Goal: Information Seeking & Learning: Find specific page/section

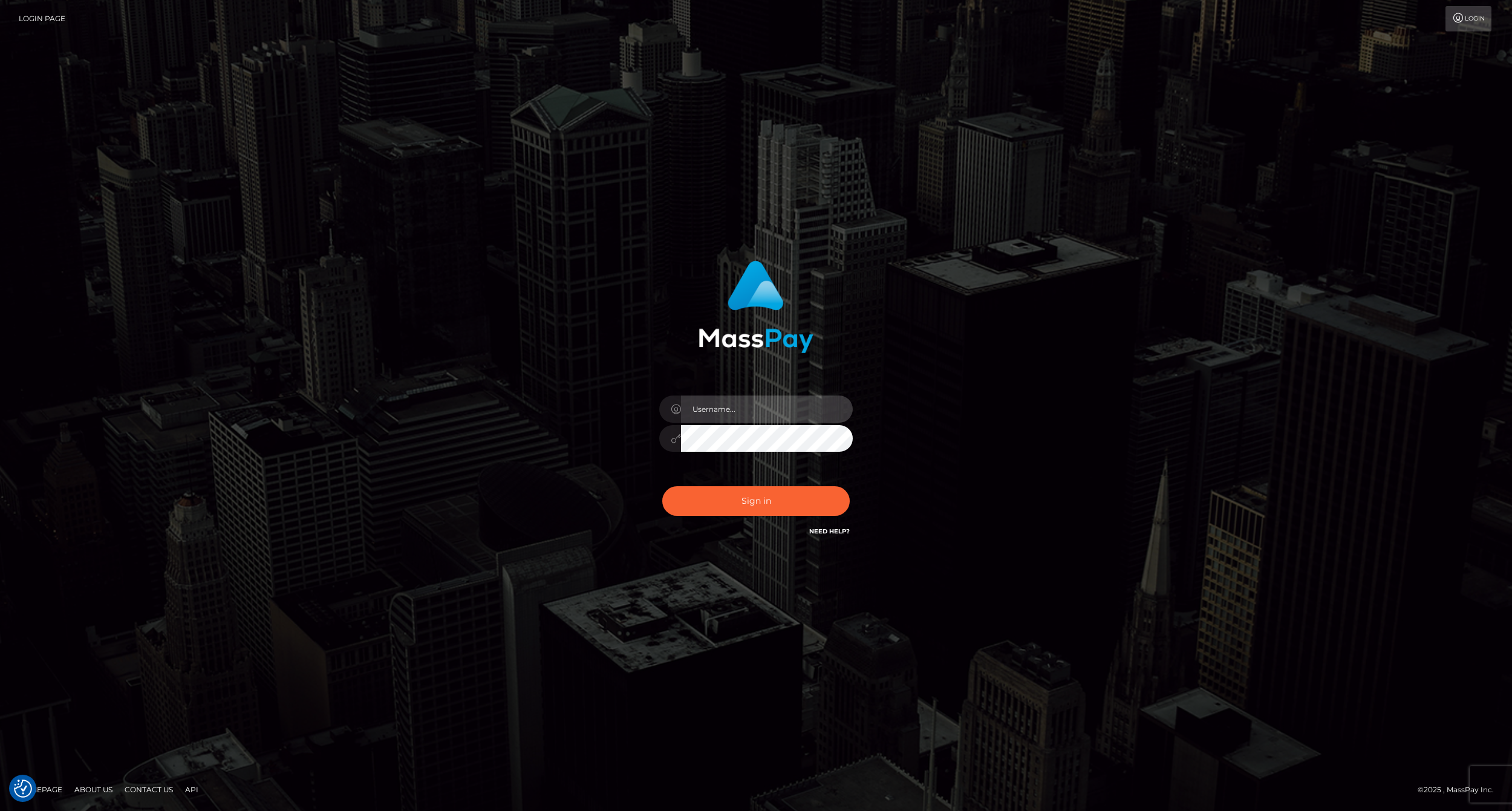
click at [732, 414] on input "text" at bounding box center [767, 410] width 171 height 28
type input "ashbil"
click at [775, 488] on button "Sign in" at bounding box center [756, 501] width 188 height 30
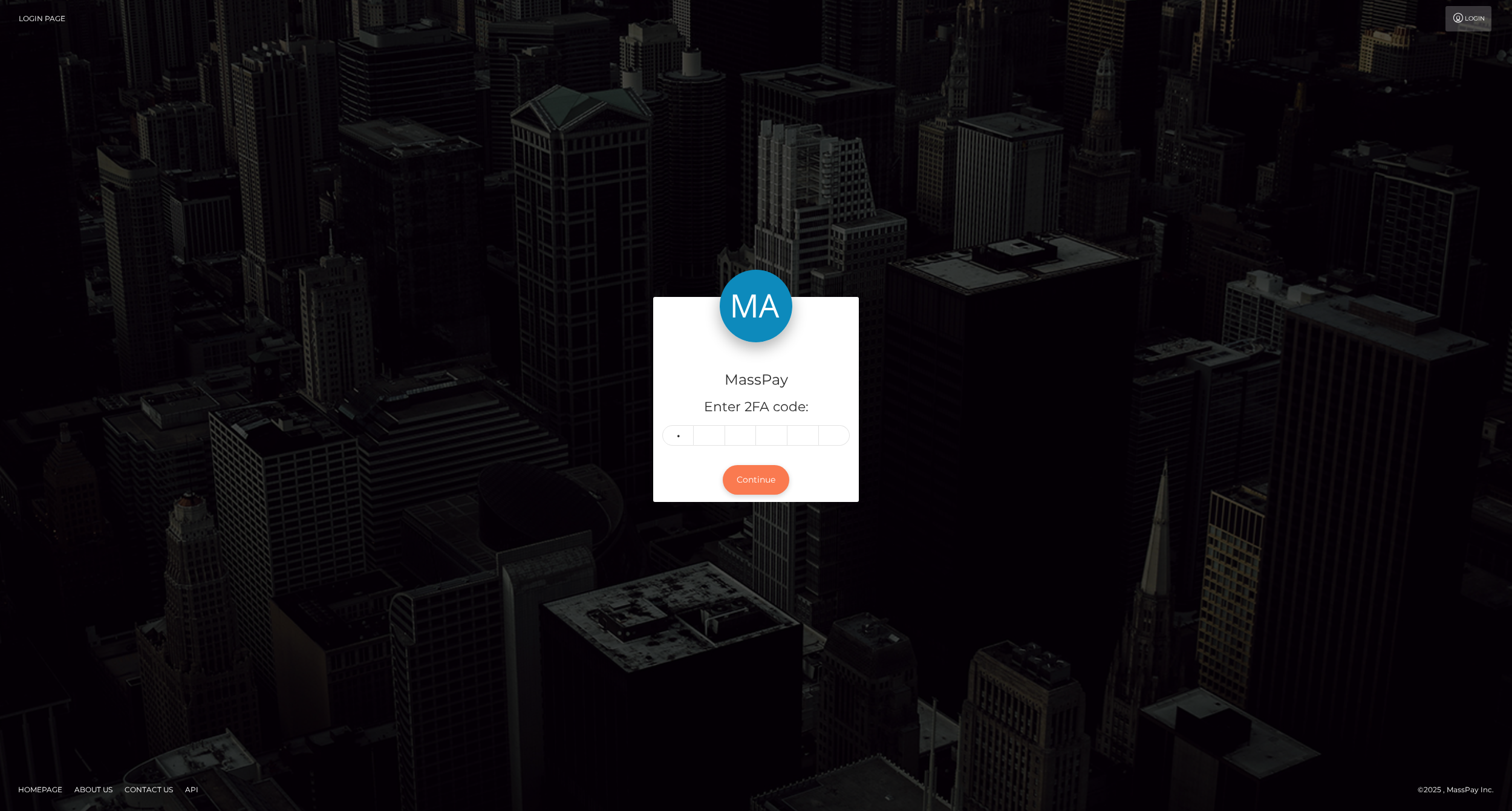
type input "2"
type input "7"
type input "9"
type input "7"
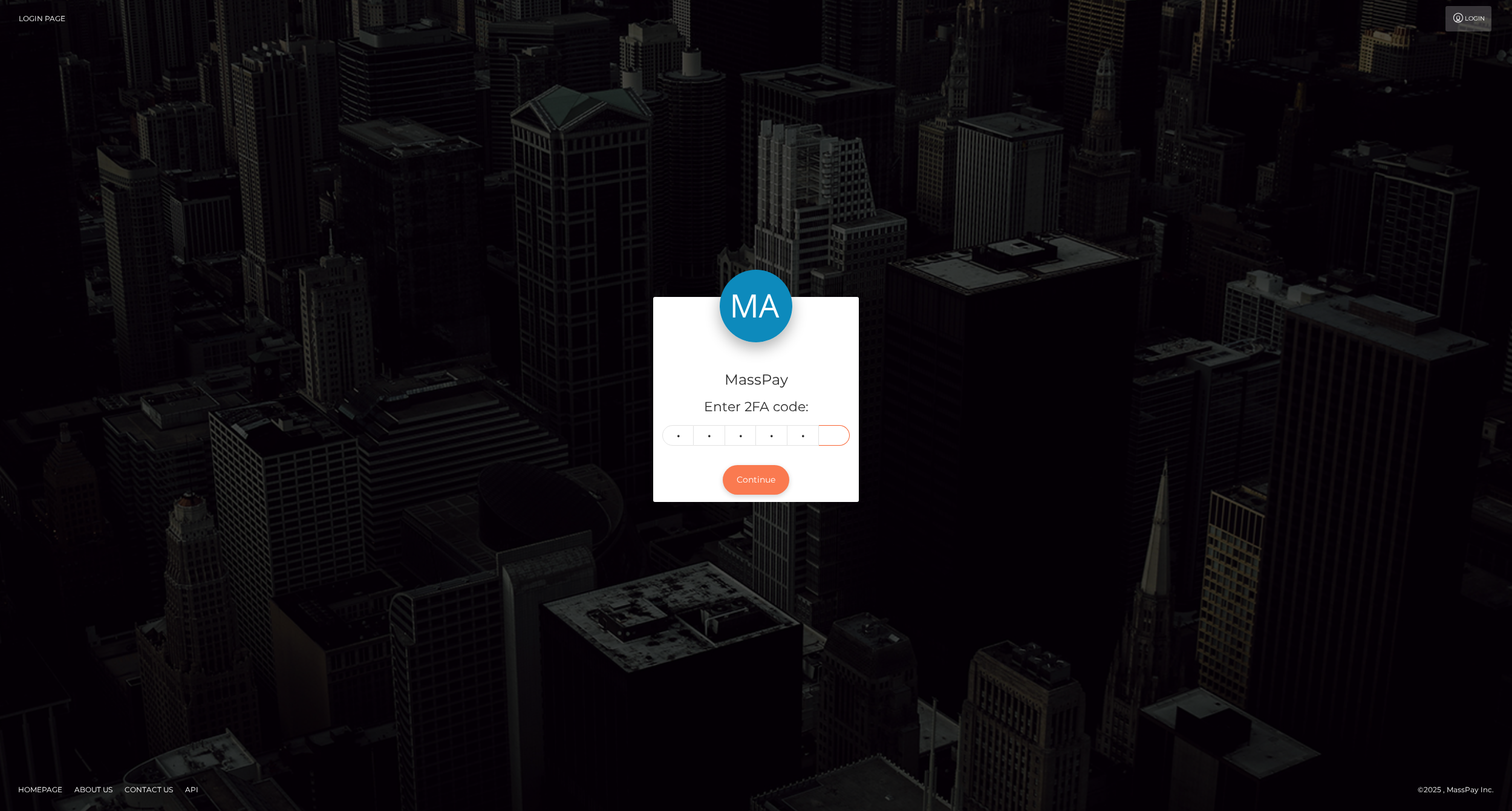
type input "2"
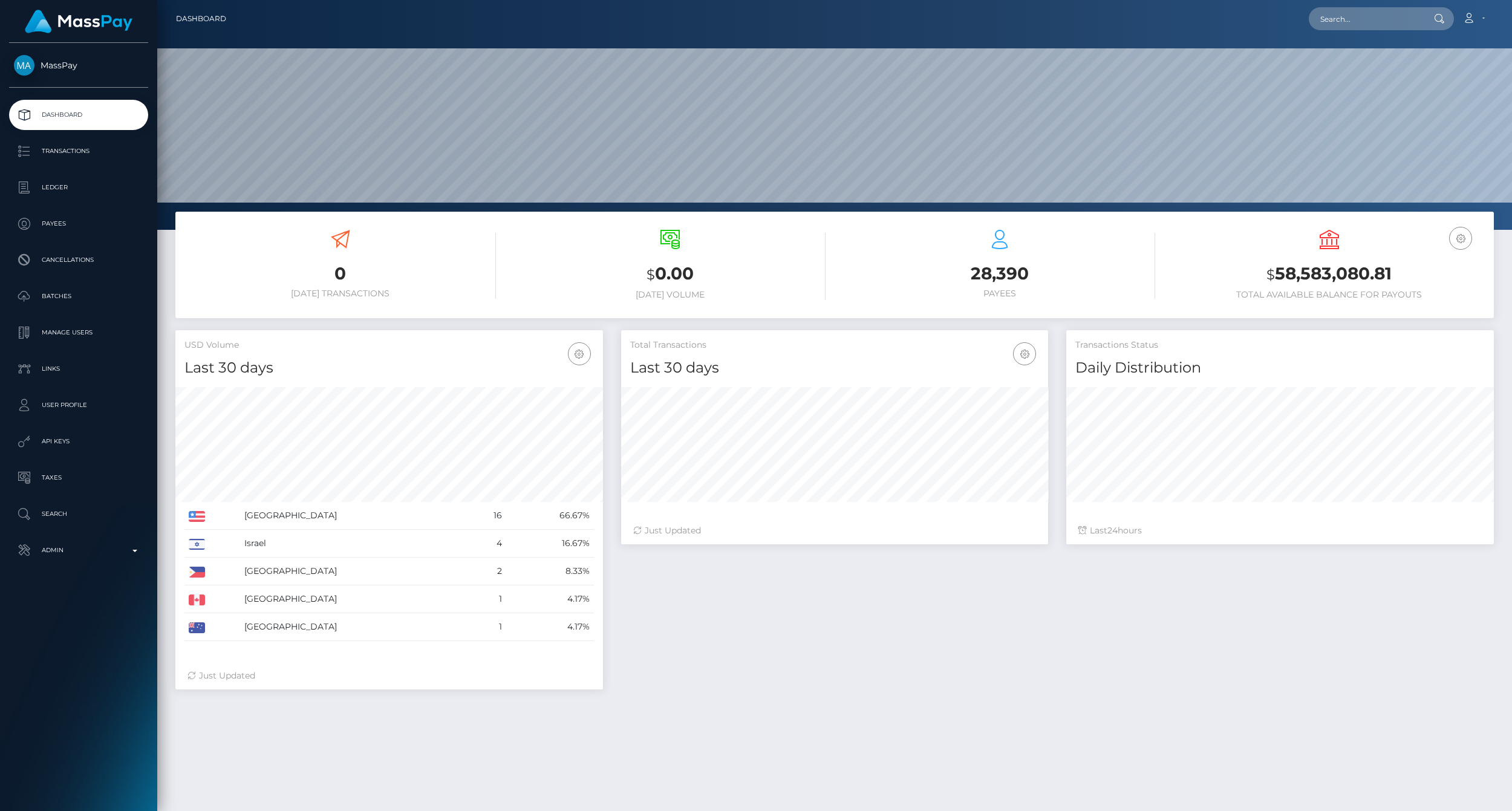
scroll to position [214, 427]
click at [1003, 728] on div "0 Today Transactions $ 0.00 Today Volume 28,390 $" at bounding box center [834, 580] width 1355 height 737
click at [1341, 20] on input "text" at bounding box center [1366, 18] width 114 height 23
paste input "77013924"
type input "77013924"
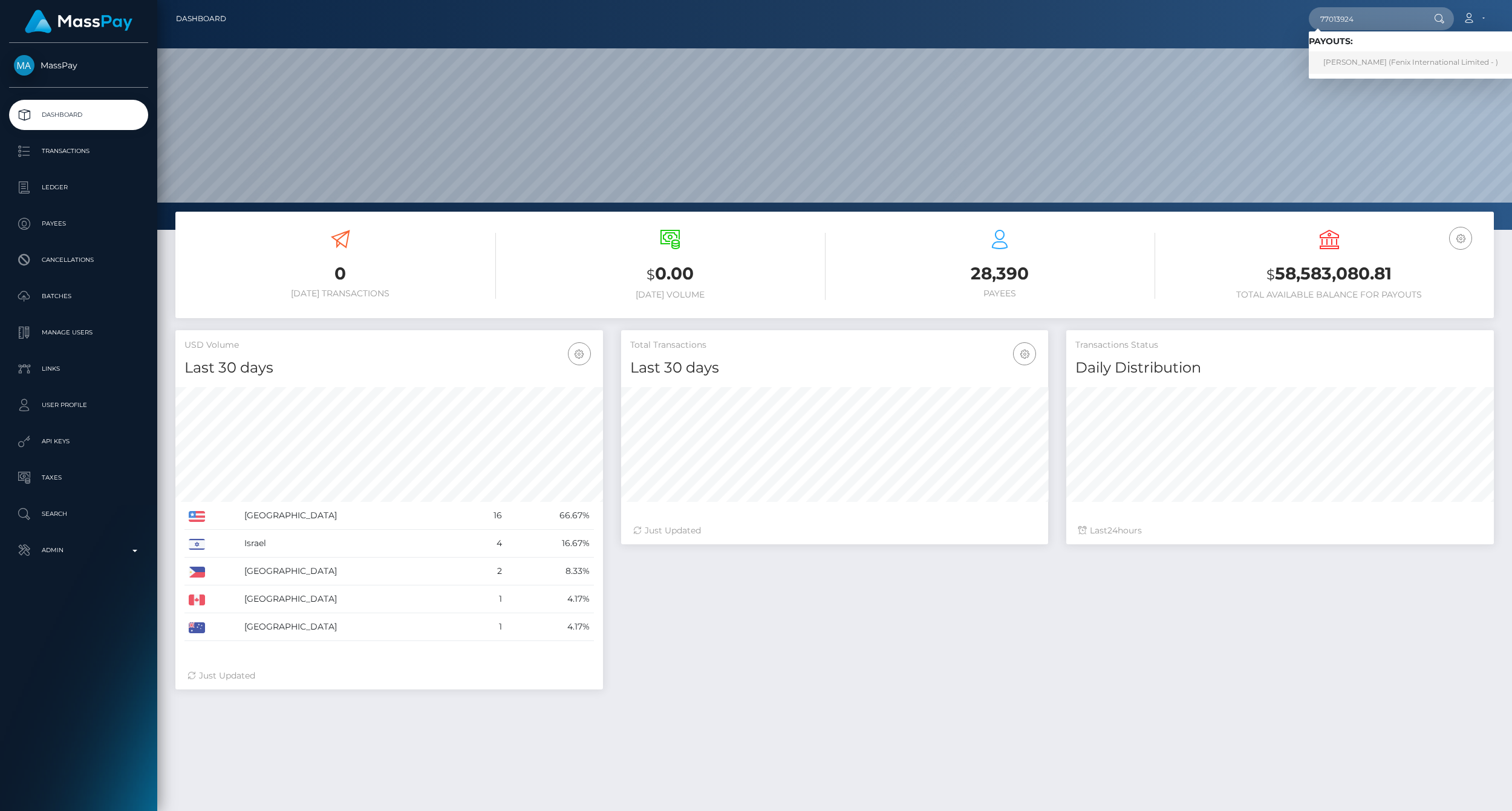
click at [1357, 58] on link "JESSICA DIARRA (Fenix International Limited - )" at bounding box center [1411, 62] width 204 height 22
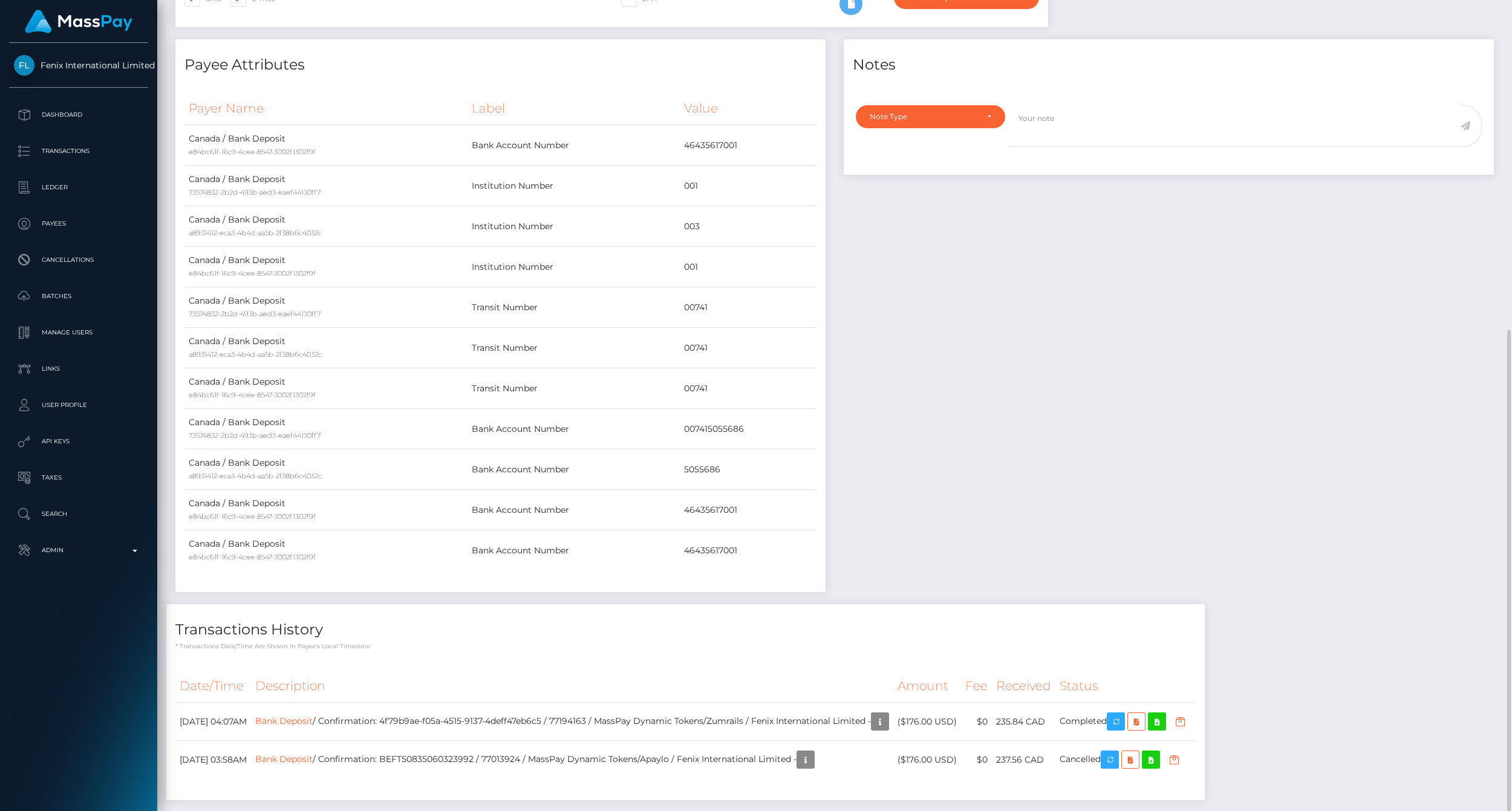
scroll to position [398, 0]
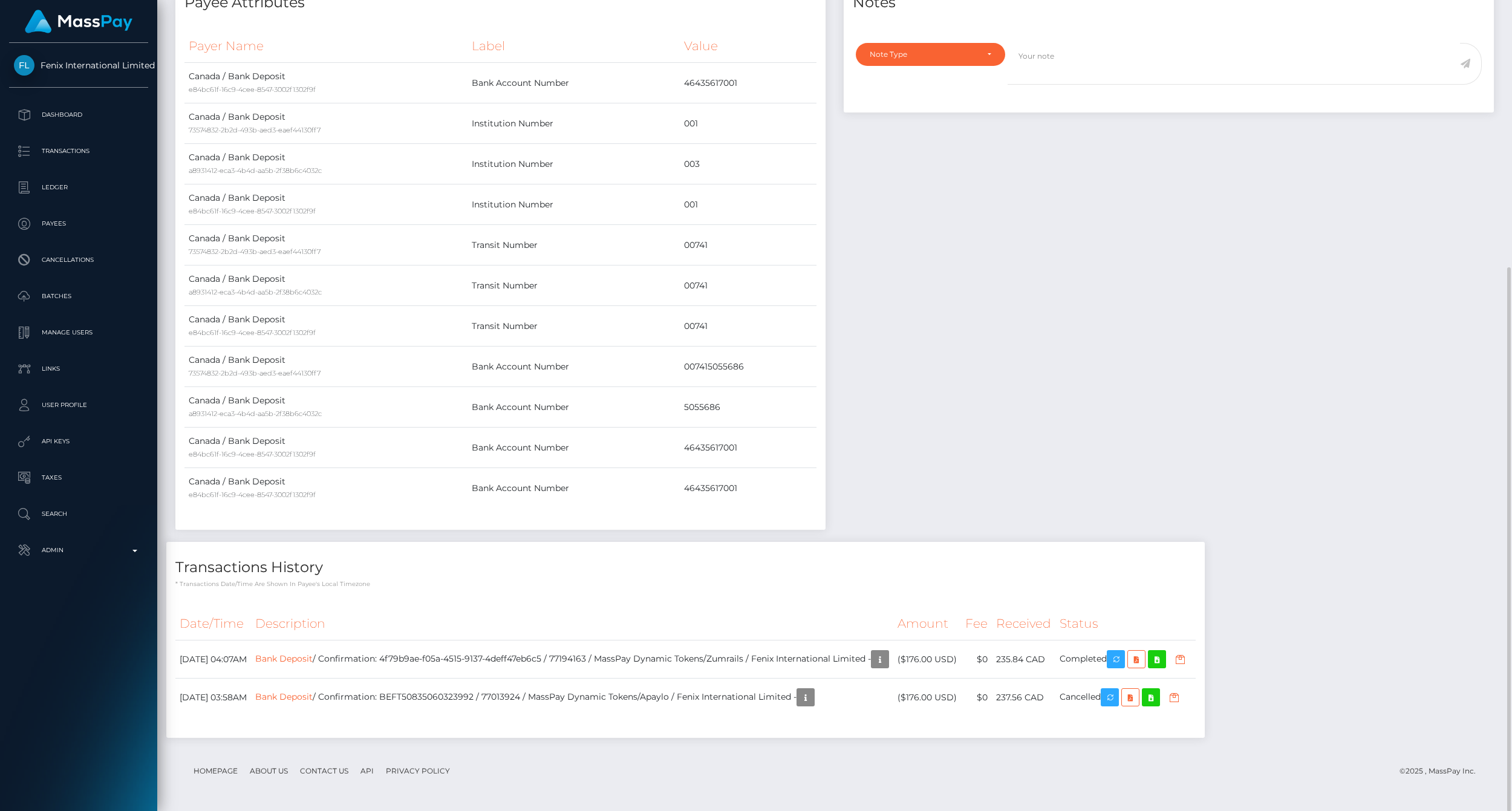
click at [916, 754] on footer "Homepage About Us Contact Us API Privacy Policy © 2025 , MassPay Inc." at bounding box center [834, 771] width 1318 height 42
click at [1117, 700] on icon "button" at bounding box center [1109, 698] width 15 height 15
click at [1220, 162] on div "Notes Note Type Compliance Clear Compliance General Note Type" at bounding box center [1168, 260] width 668 height 565
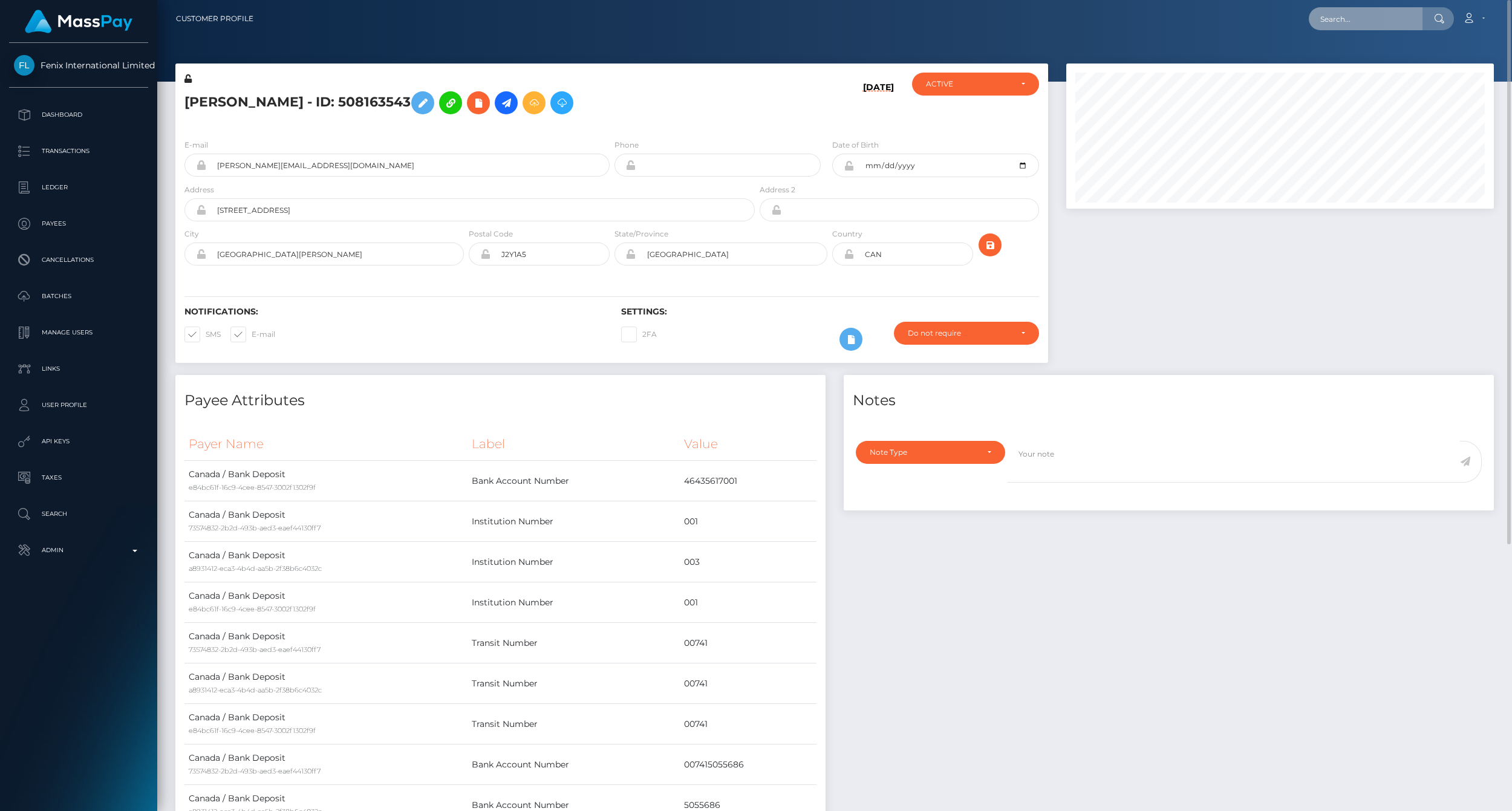
click at [1357, 21] on input "text" at bounding box center [1366, 18] width 114 height 23
paste input "77024832"
type input "77024832"
click at [1360, 56] on link "KATRINE VILLENEUVE (Fenix International Limited - )" at bounding box center [1411, 62] width 204 height 22
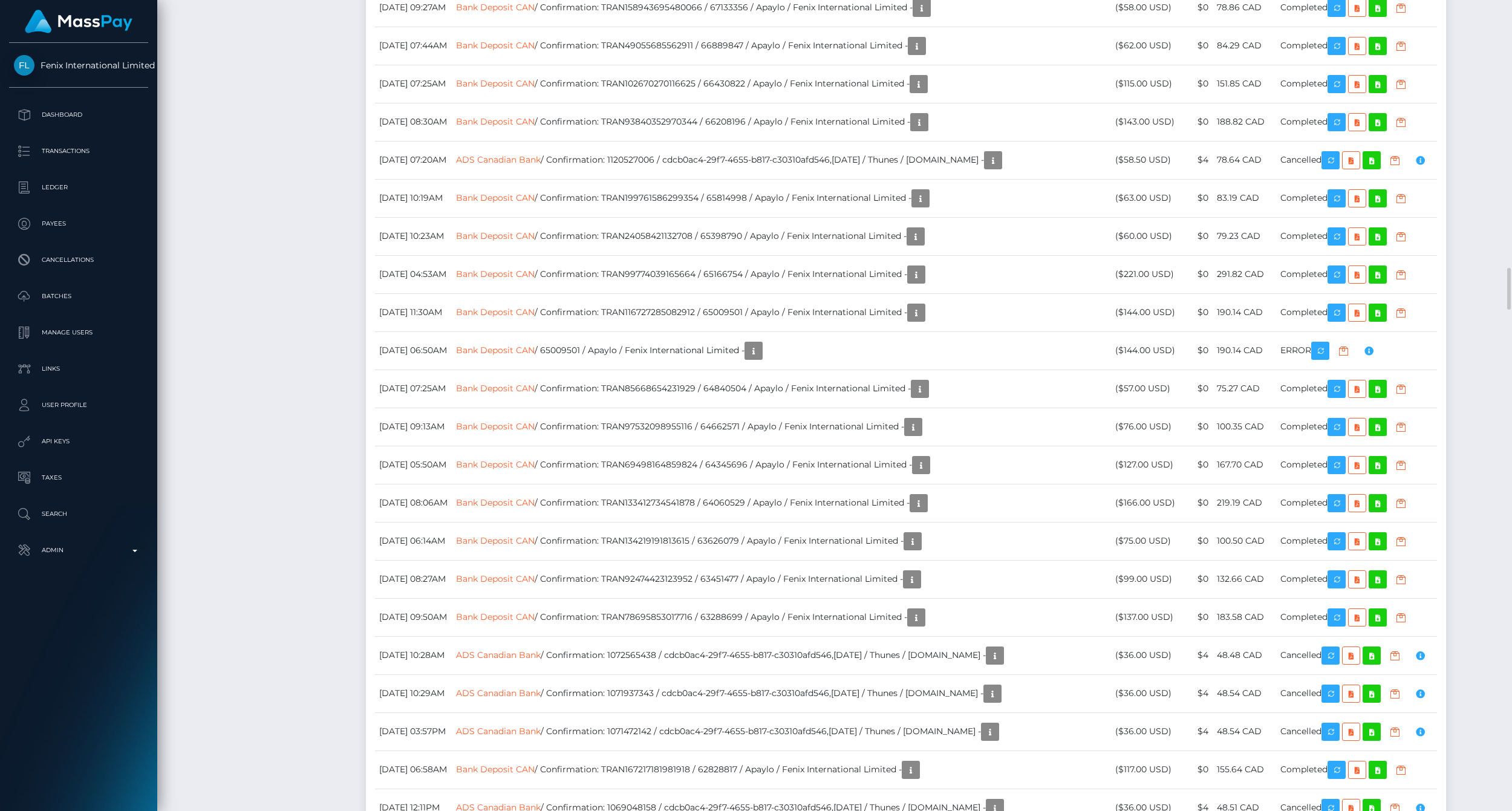
scroll to position [146, 427]
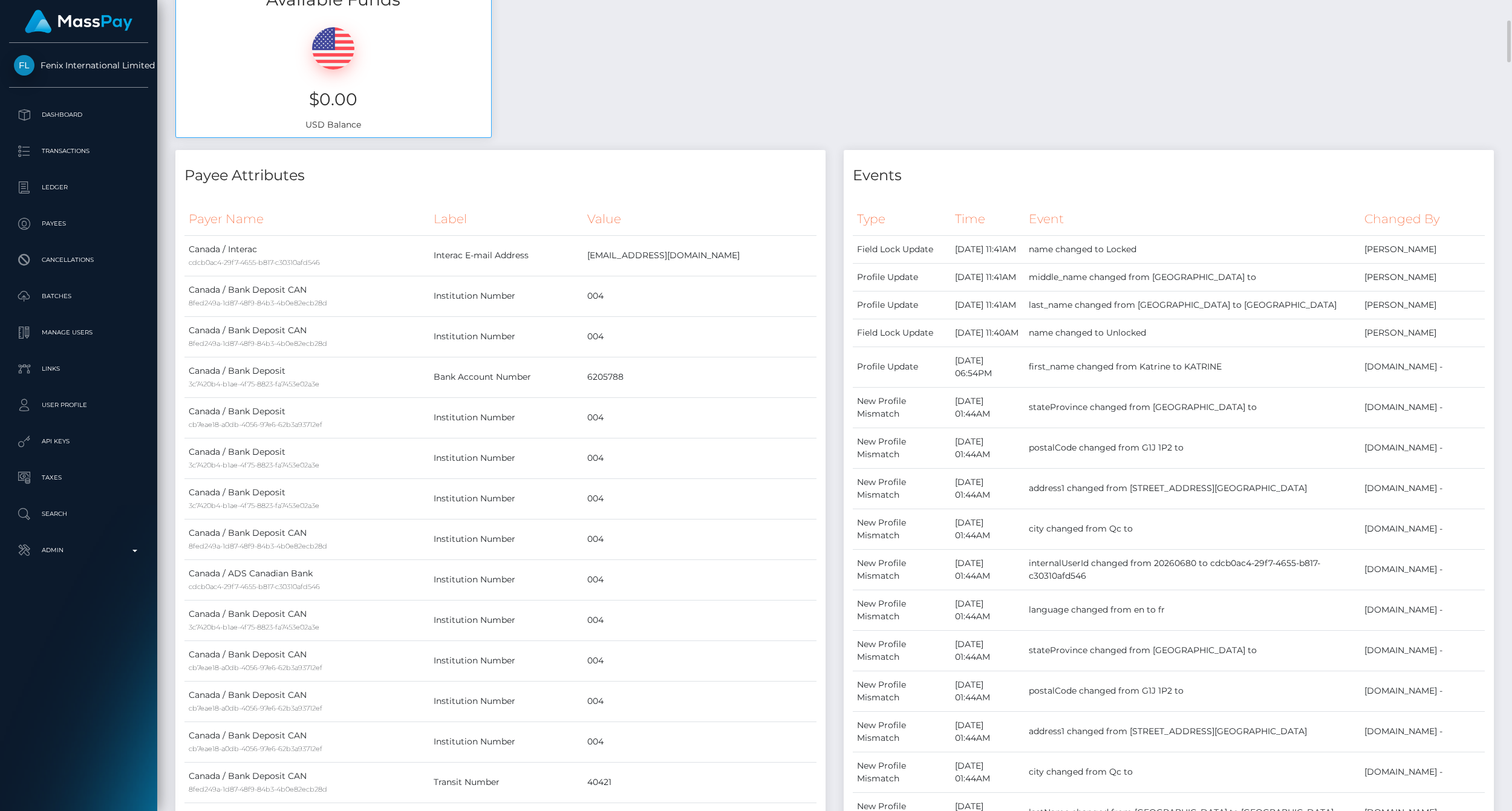
scroll to position [0, 0]
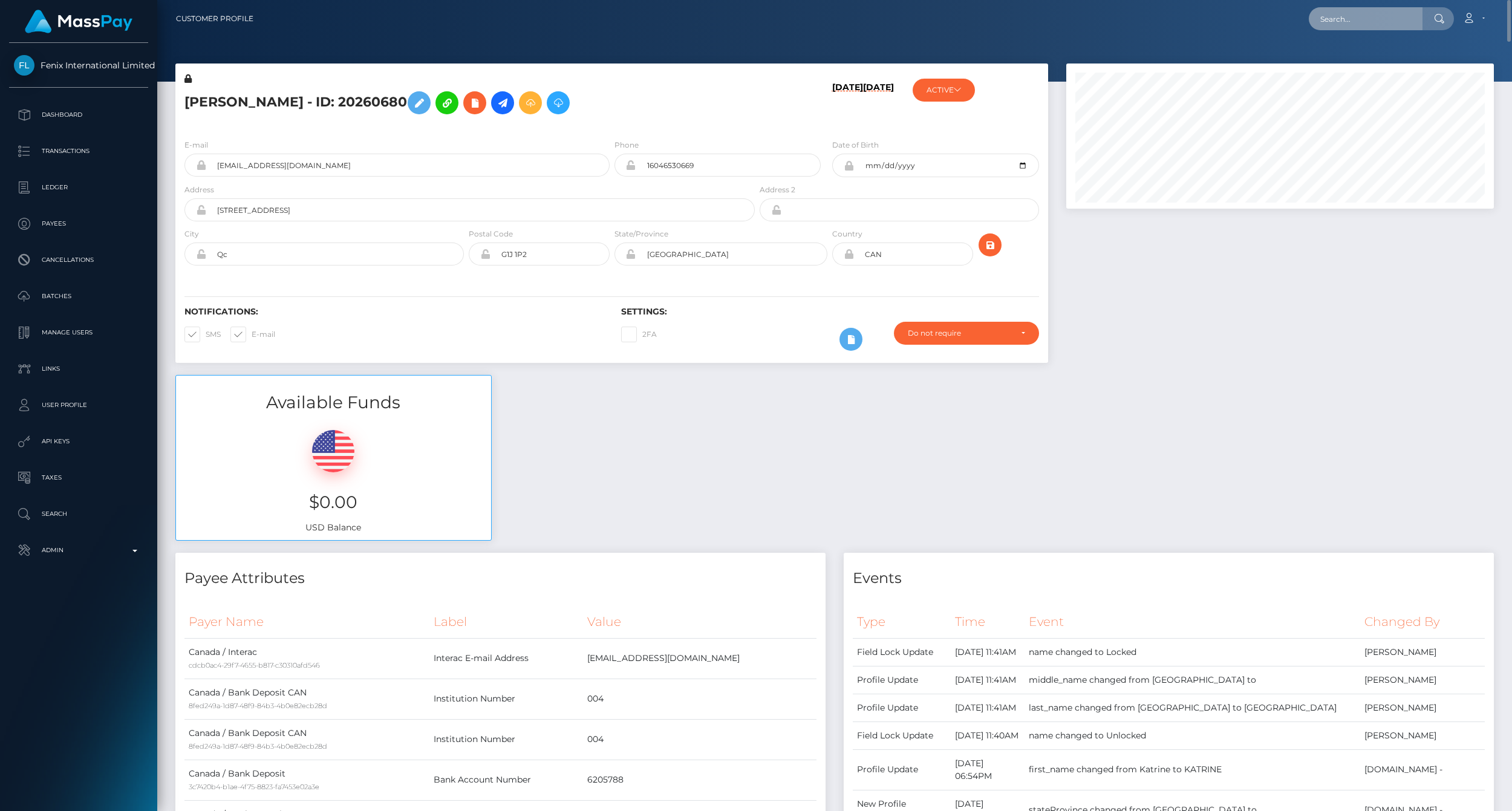
click at [1347, 19] on input "text" at bounding box center [1366, 18] width 114 height 23
paste input "77023469"
type input "77023469"
click at [1352, 65] on link "Oswaldo Preciado Michel (Fenix International Limited - )" at bounding box center [1444, 62] width 269 height 22
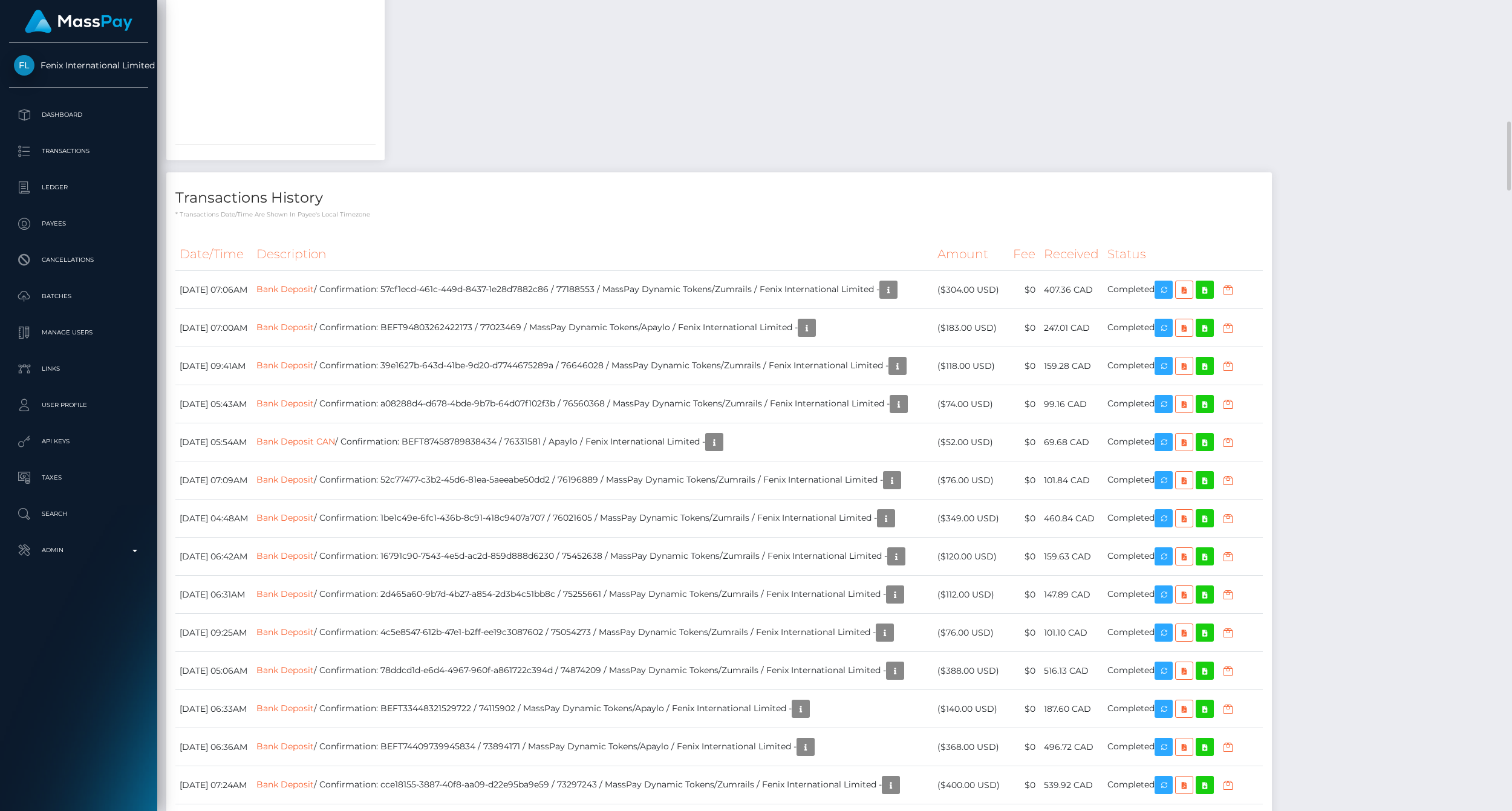
scroll to position [2218, 0]
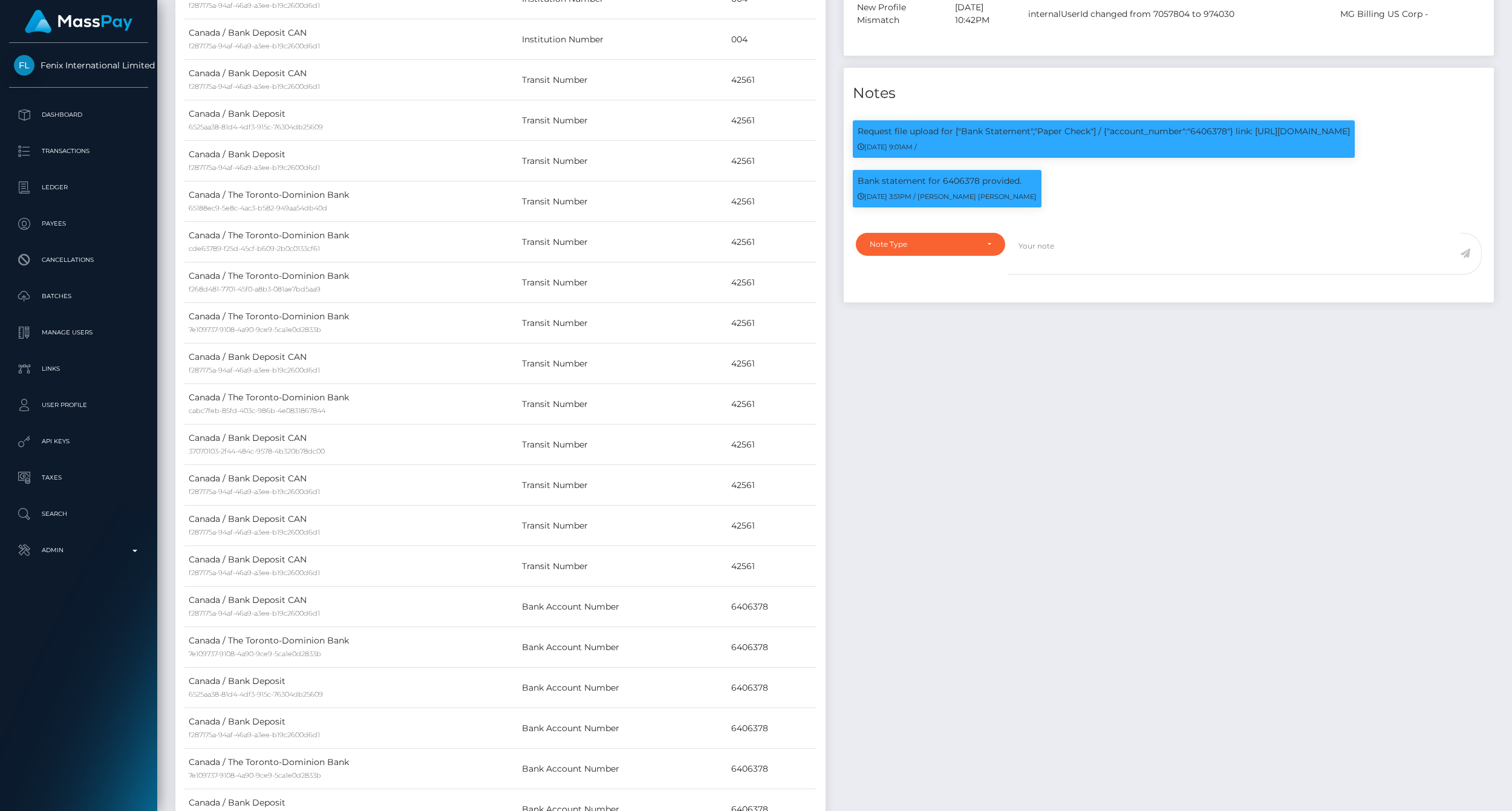
scroll to position [0, 0]
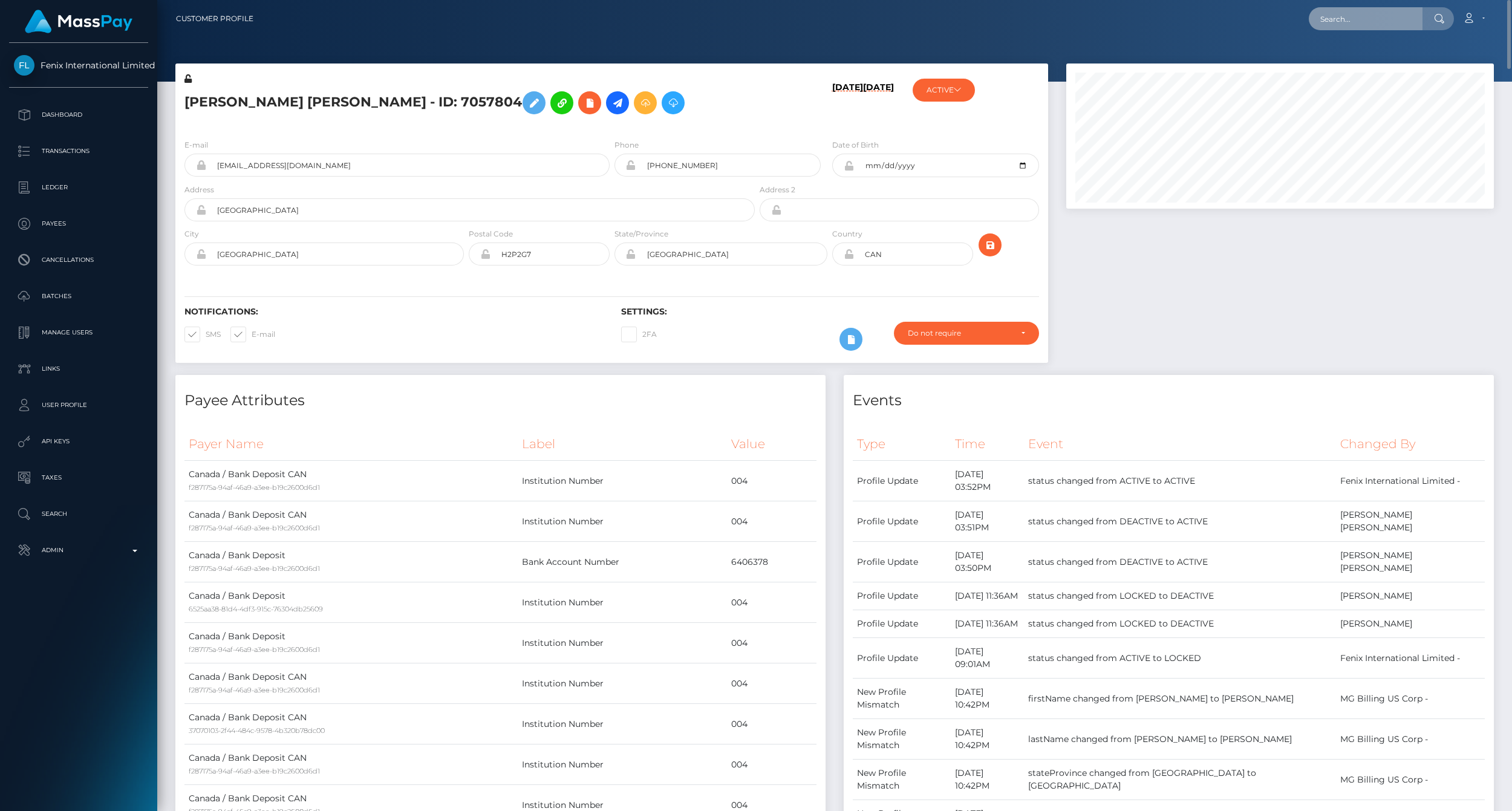
click at [1337, 22] on input "text" at bounding box center [1366, 18] width 114 height 23
paste input "77016954"
type input "77016954"
click at [1347, 57] on link "Jessica Genevieve Lindsay (Fenix International Limited - )" at bounding box center [1411, 62] width 204 height 22
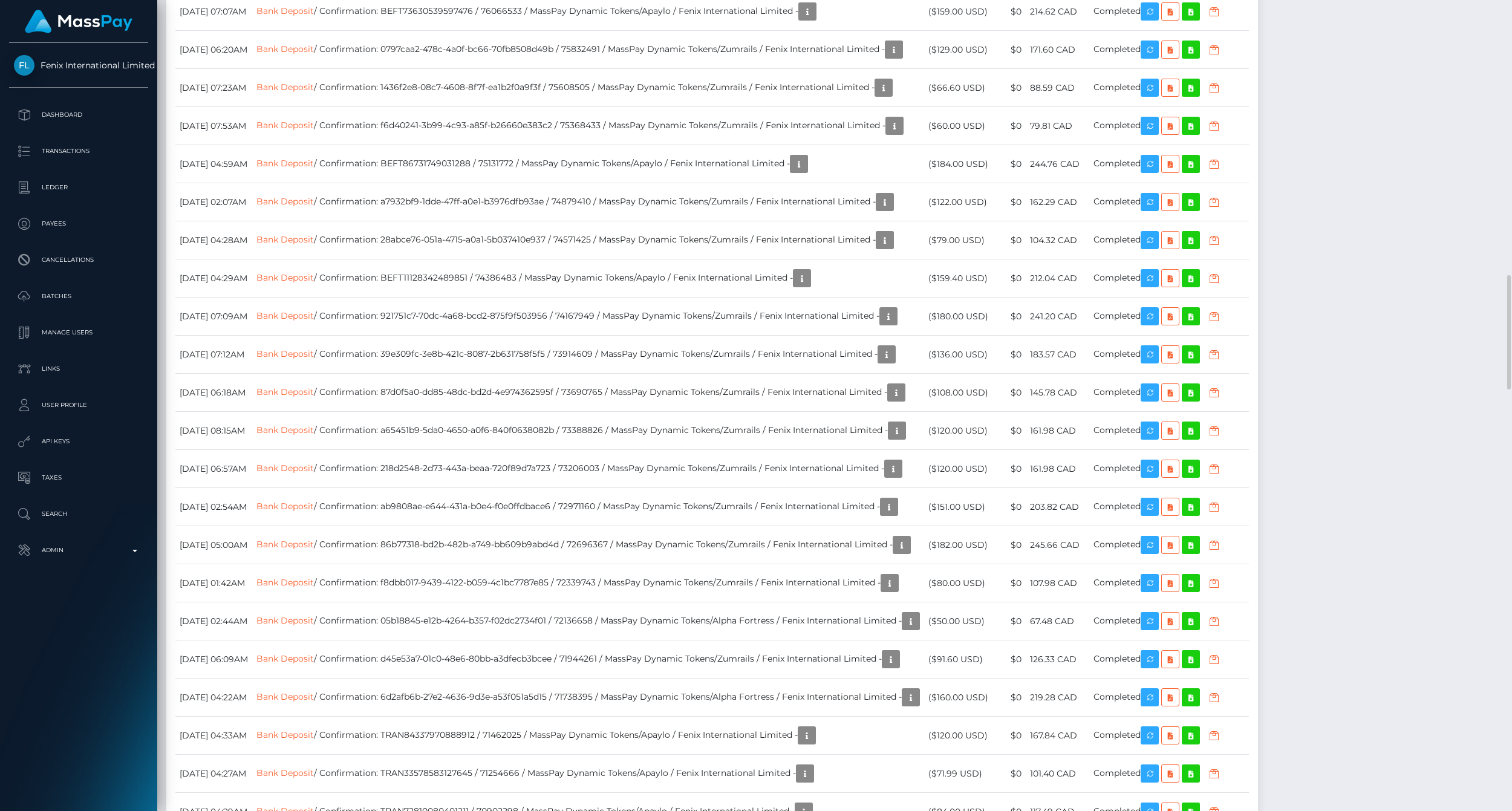
scroll to position [2285, 0]
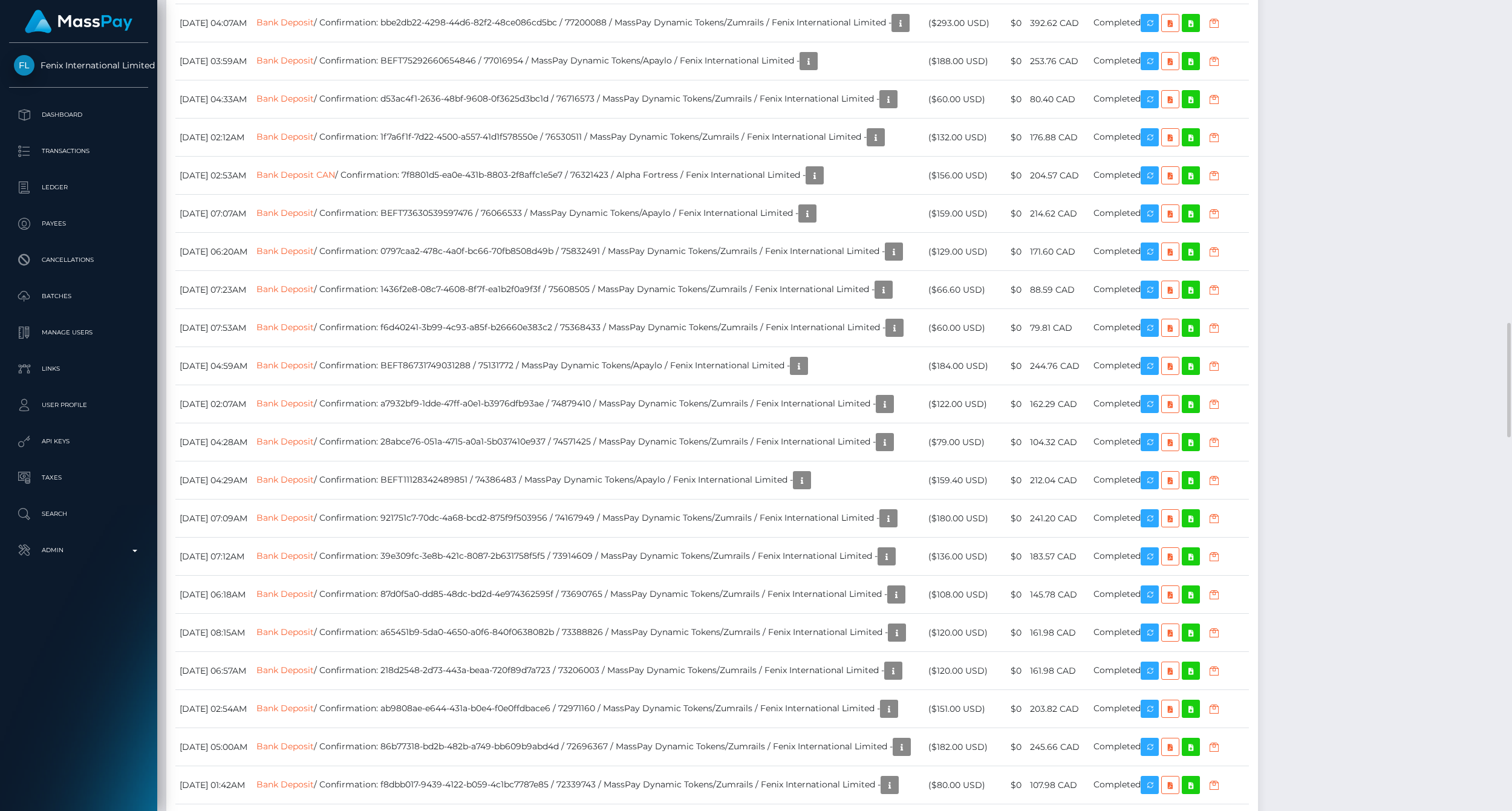
click at [1376, 93] on div "Payee Attributes Payer Name Label Value Canada / Bank Deposit b33f4a4c-1575-4bf…" at bounding box center [834, 624] width 1337 height 5068
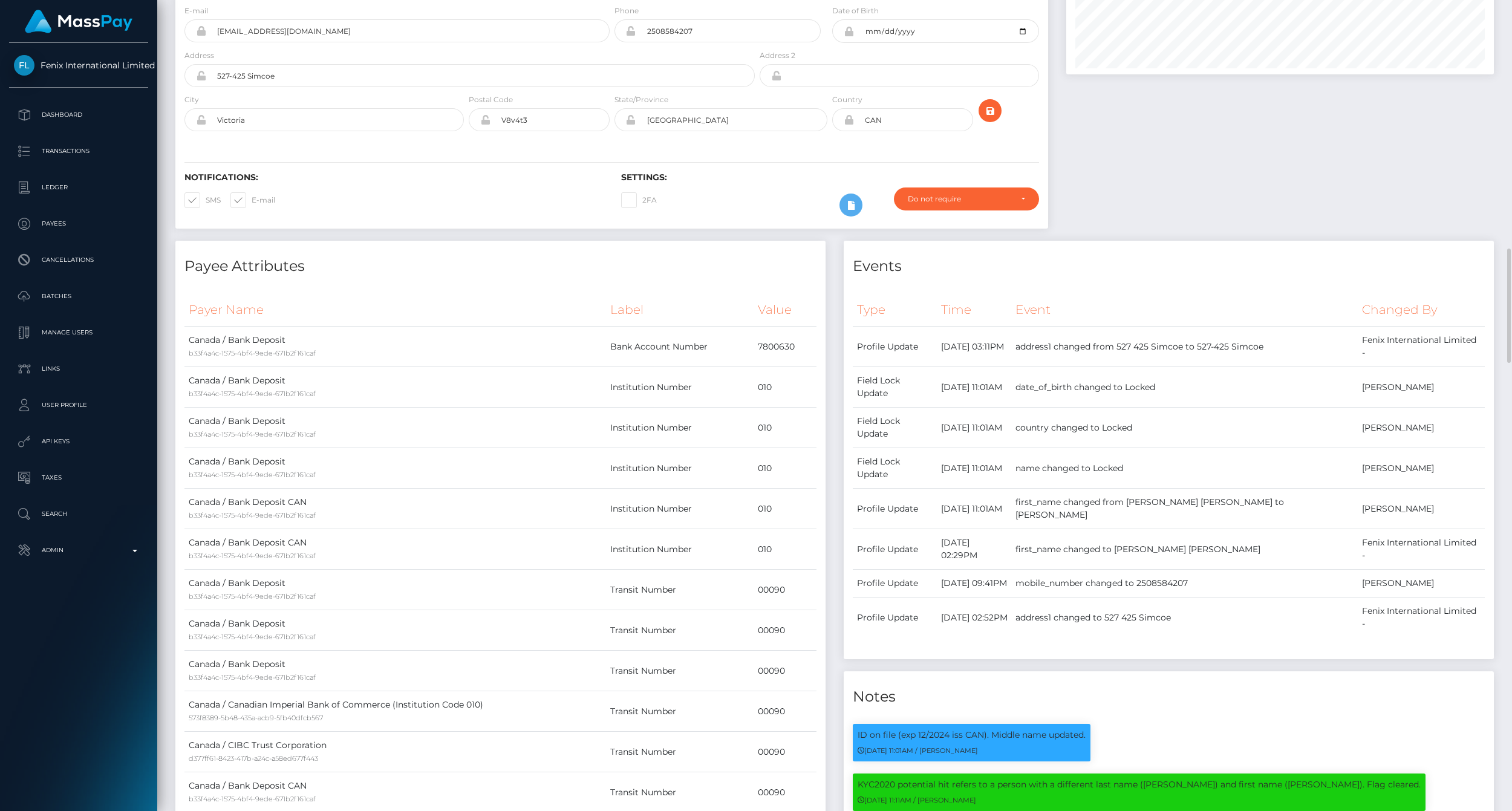
scroll to position [0, 0]
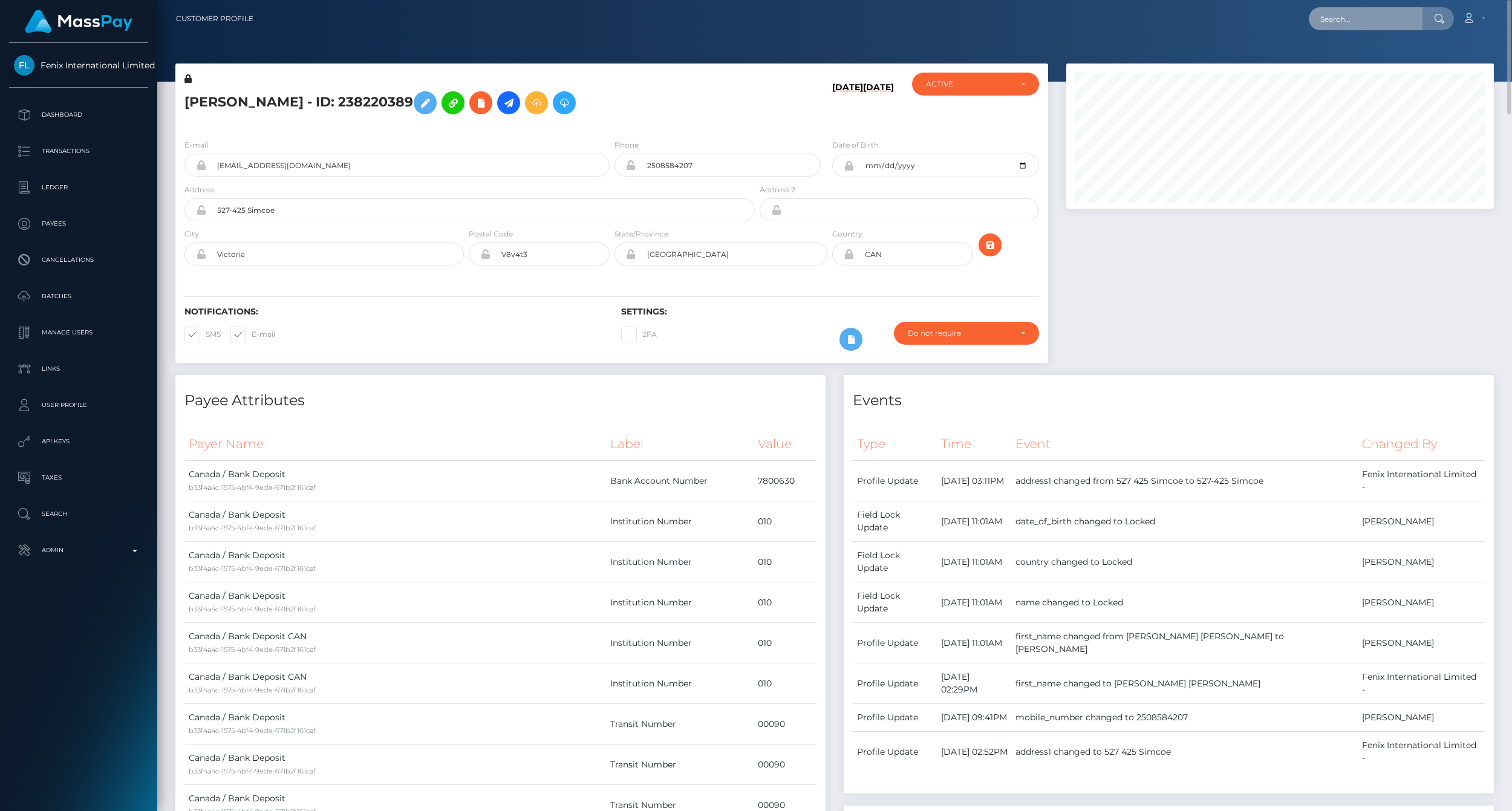
click at [1370, 15] on input "text" at bounding box center [1366, 18] width 114 height 23
paste input "77023856"
type input "77023856"
click at [1356, 61] on link "Jessica massie (Fenix International Limited - )" at bounding box center [1411, 62] width 204 height 22
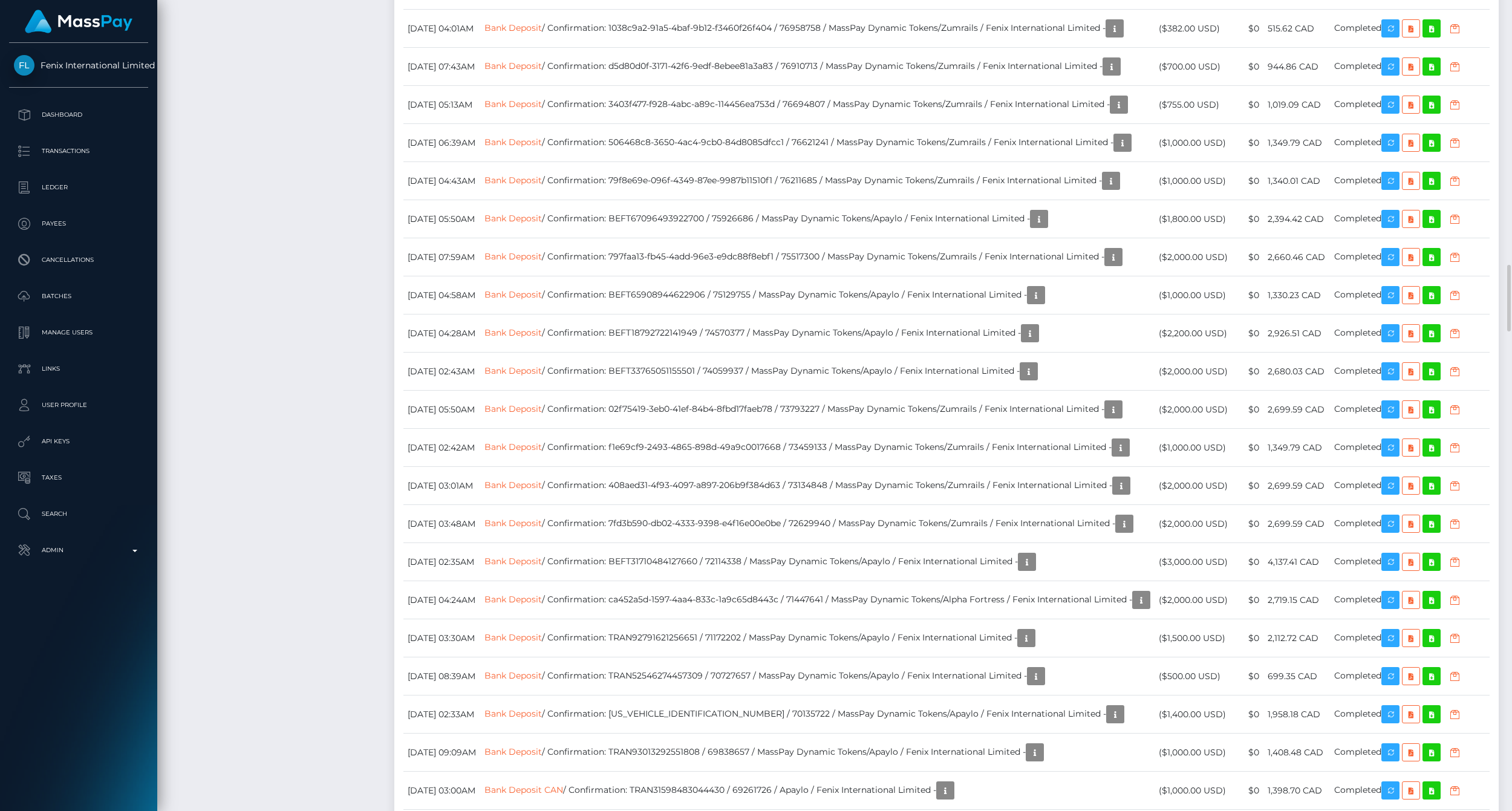
scroll to position [146, 427]
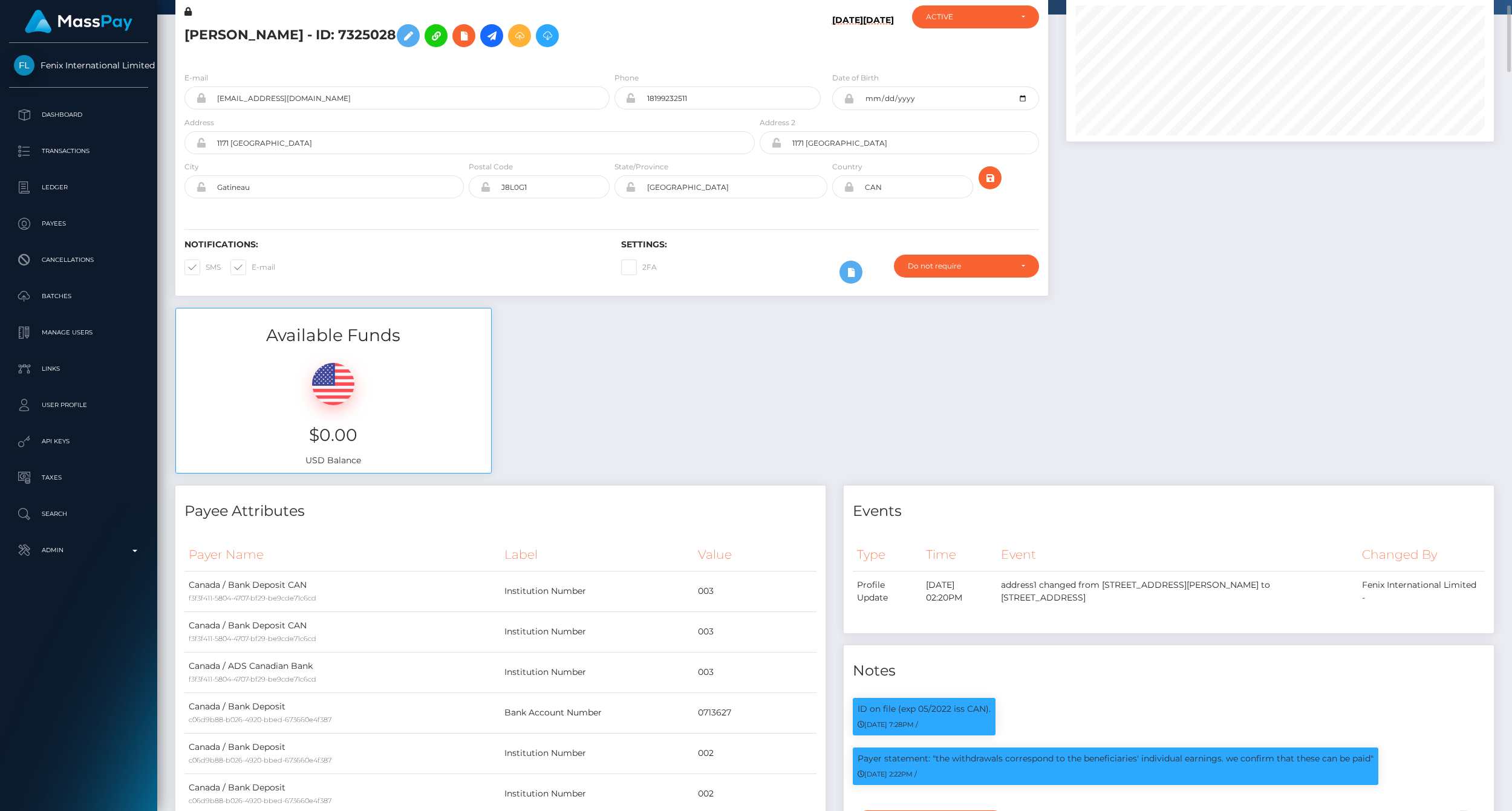
scroll to position [0, 0]
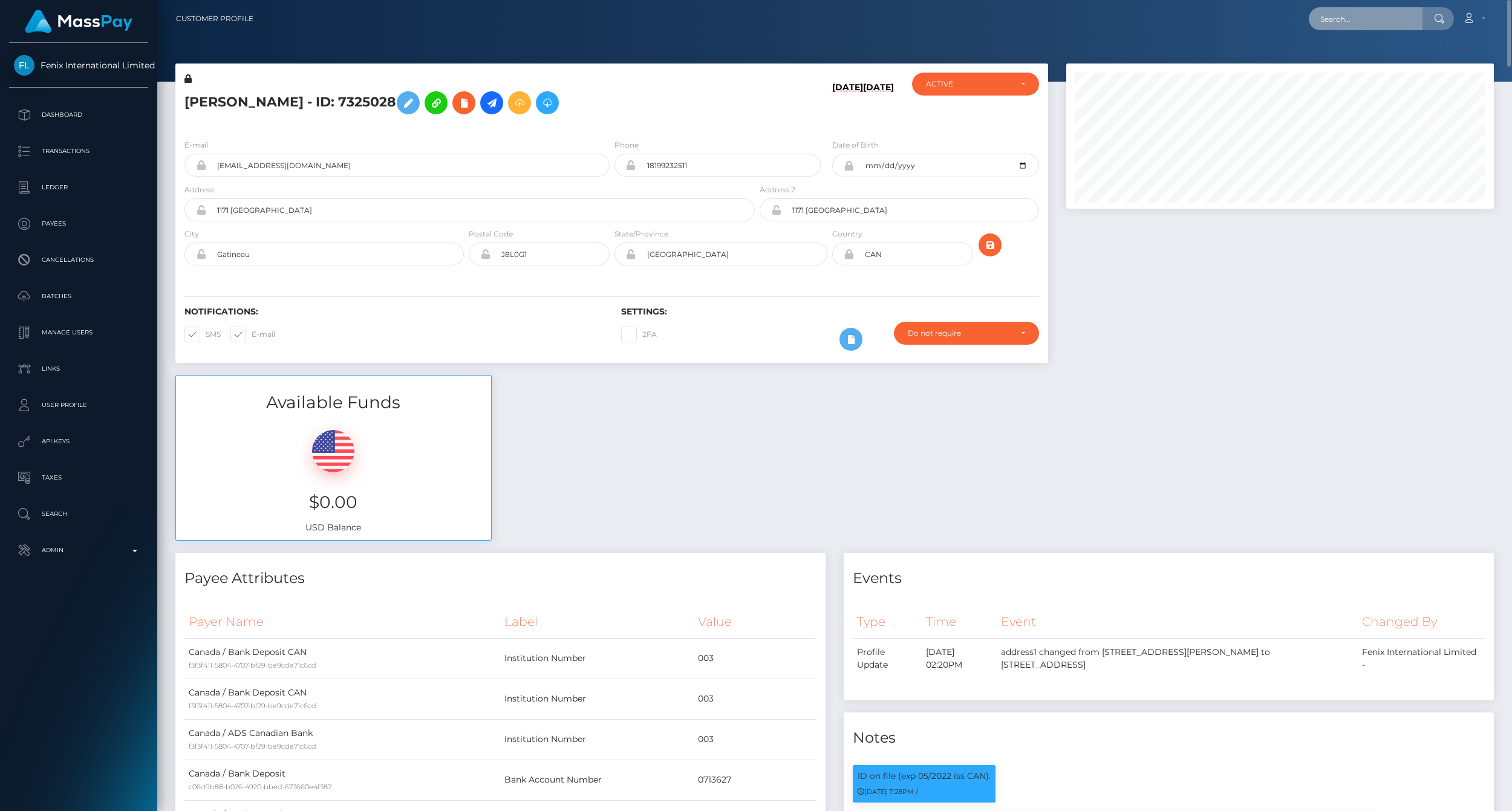
click at [1344, 25] on input "text" at bounding box center [1366, 18] width 114 height 23
paste input "77016954"
type input "77016954"
click at [1338, 59] on link "Jessica Genevieve Lindsay (Fenix International Limited - )" at bounding box center [1411, 62] width 204 height 22
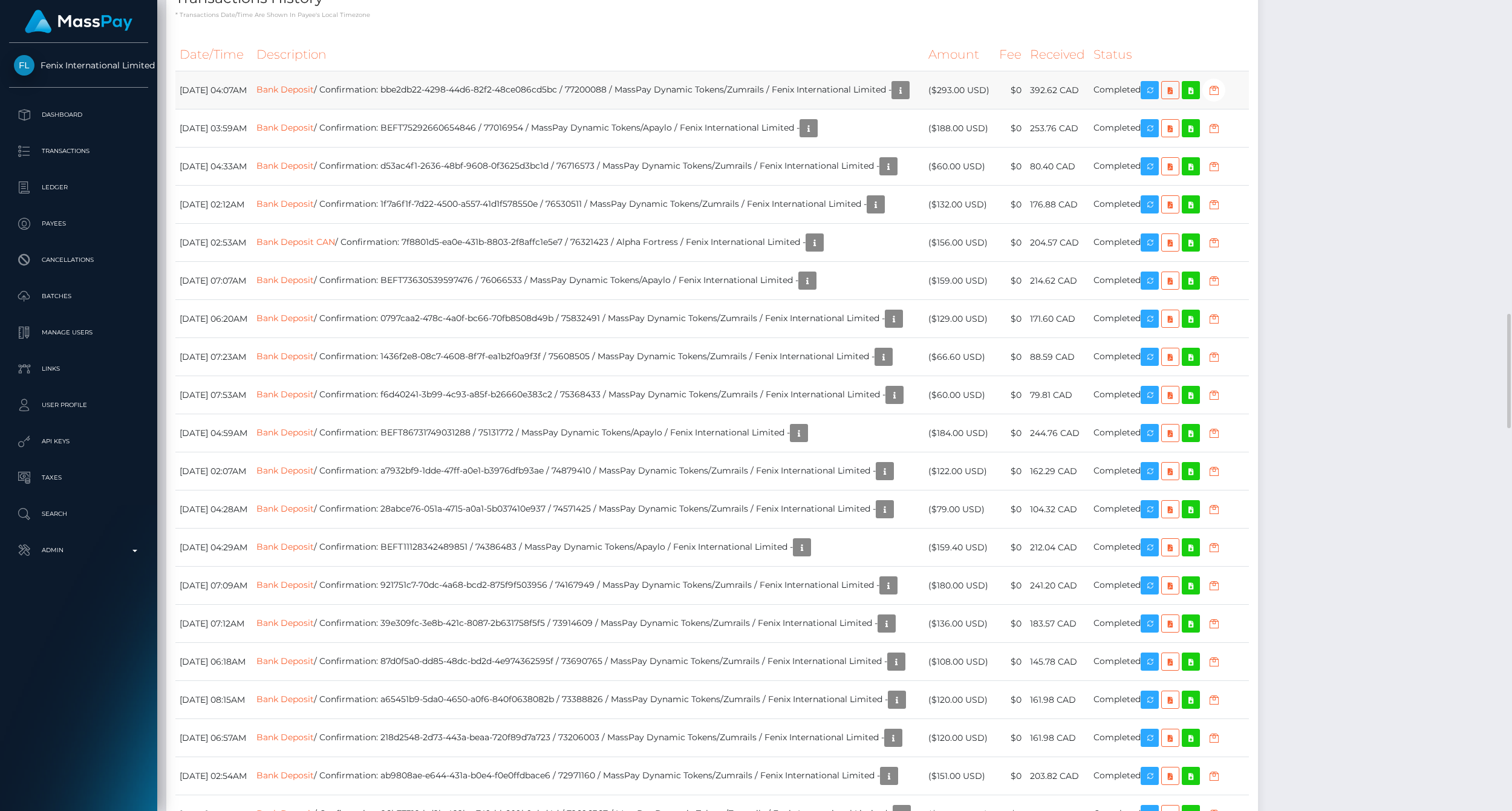
scroll to position [146, 427]
click at [902, 162] on div "Payee Attributes Payer Name Label Value Canada / Bank Deposit b33f4a4c-1575-4bf…" at bounding box center [834, 691] width 1337 height 5068
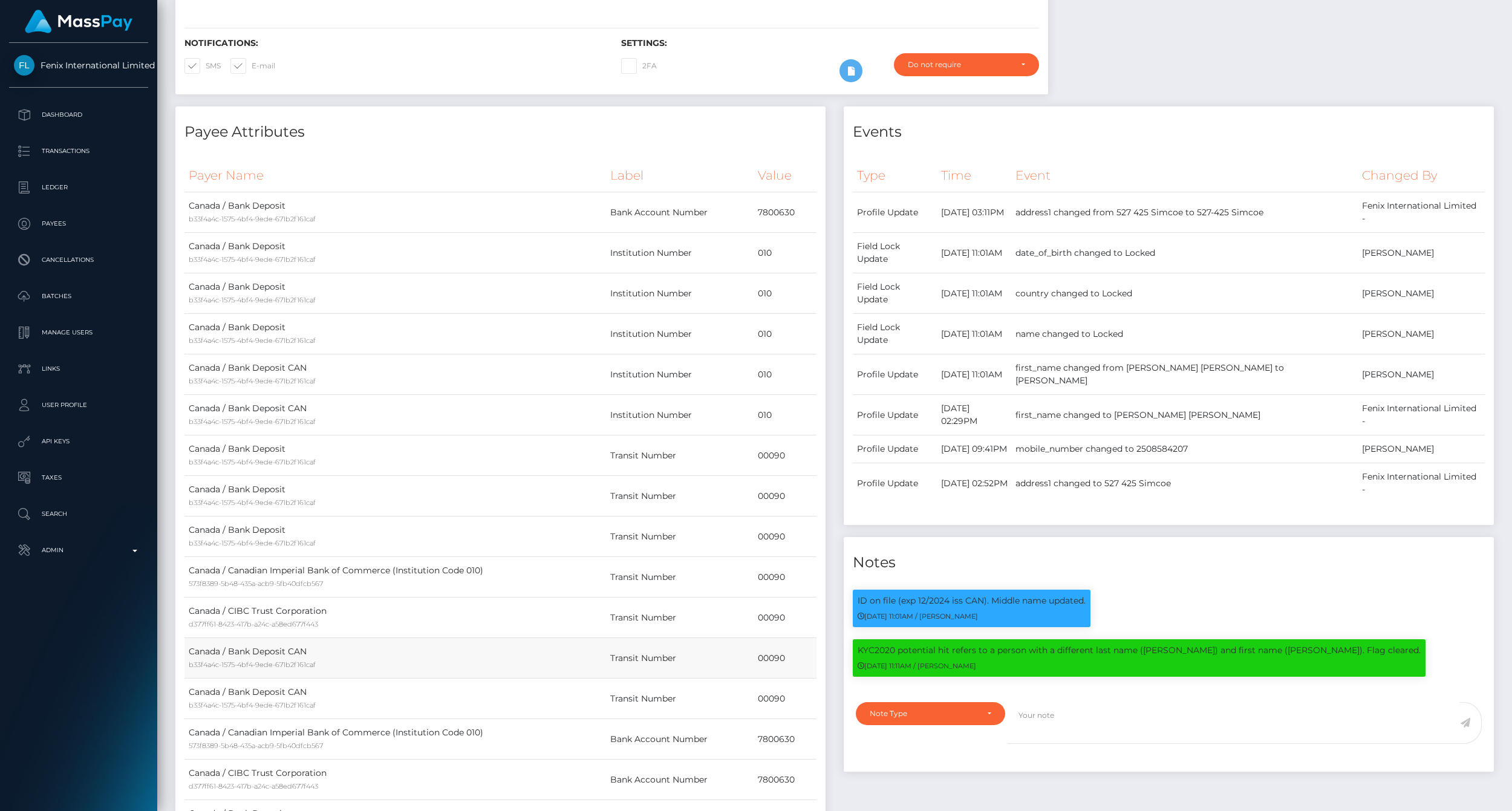
scroll to position [0, 0]
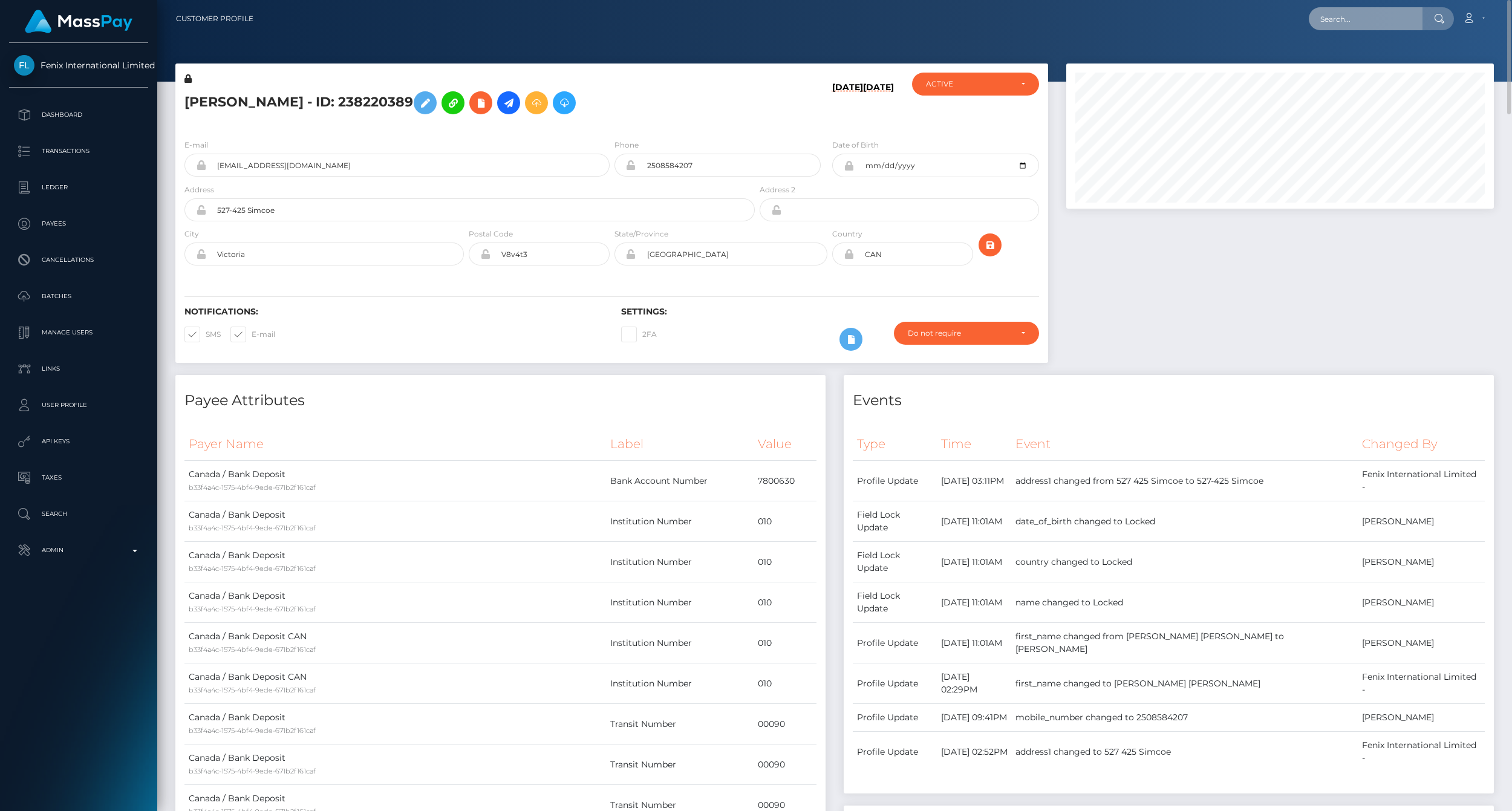
click at [1335, 16] on input "text" at bounding box center [1366, 18] width 114 height 23
paste input "77027048"
type input "77027048"
click at [1345, 56] on link "MAIKA AUBERT (Fenix International Limited - )" at bounding box center [1411, 62] width 204 height 22
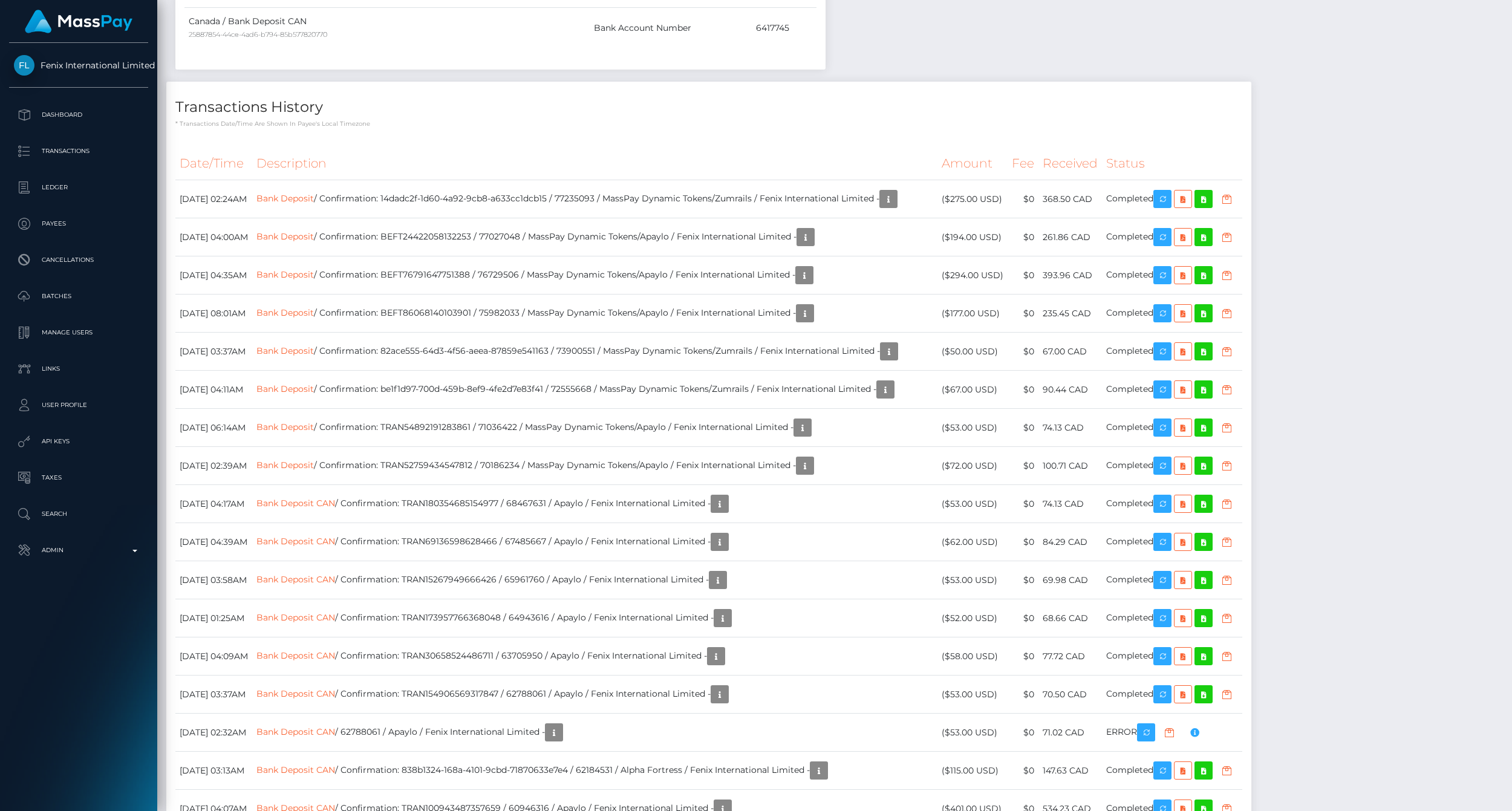
scroll to position [146, 427]
click at [986, 91] on div "Transactions History * Transactions date/time are shown in payee's local timezo…" at bounding box center [708, 105] width 1085 height 47
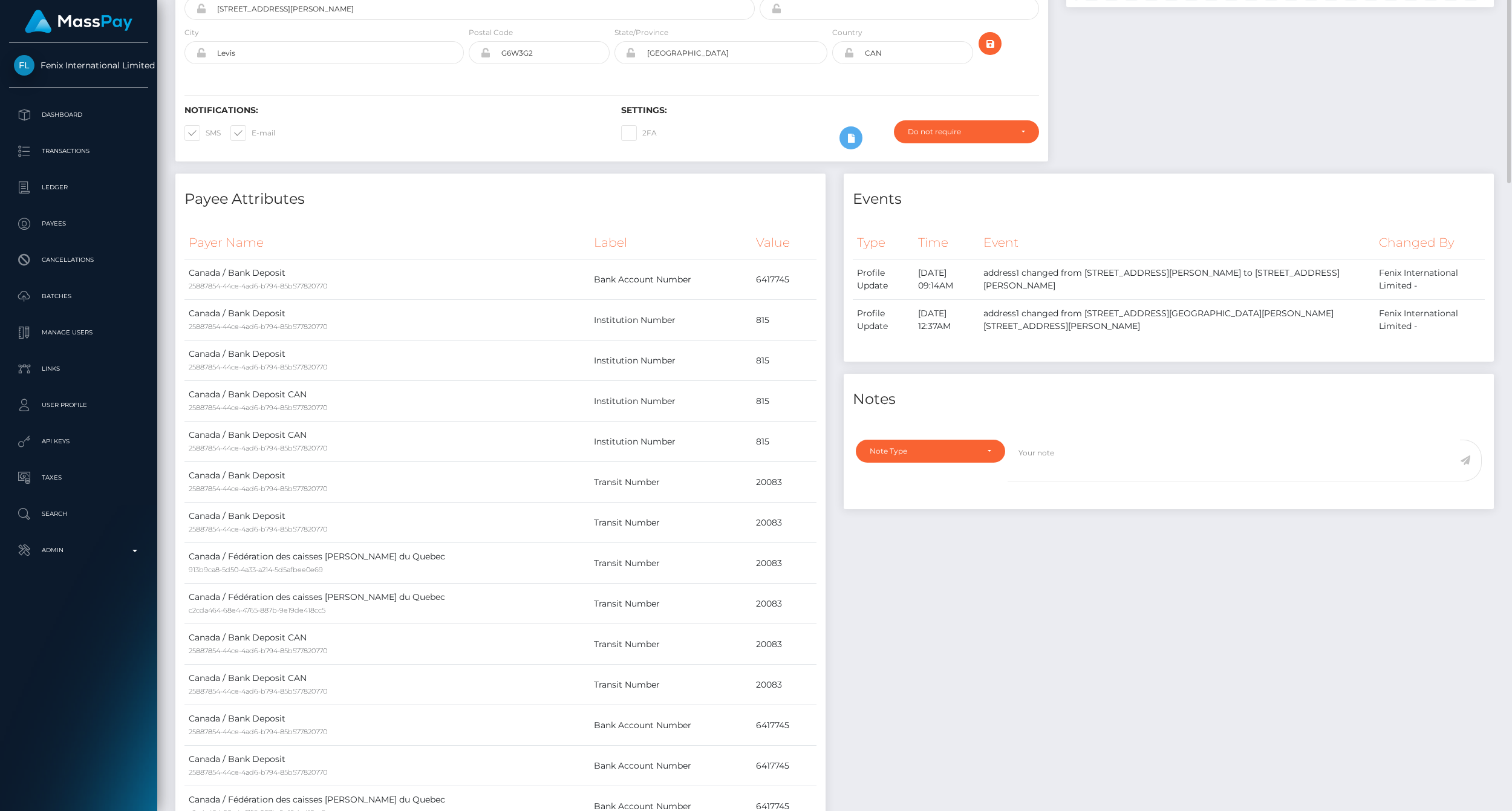
scroll to position [0, 0]
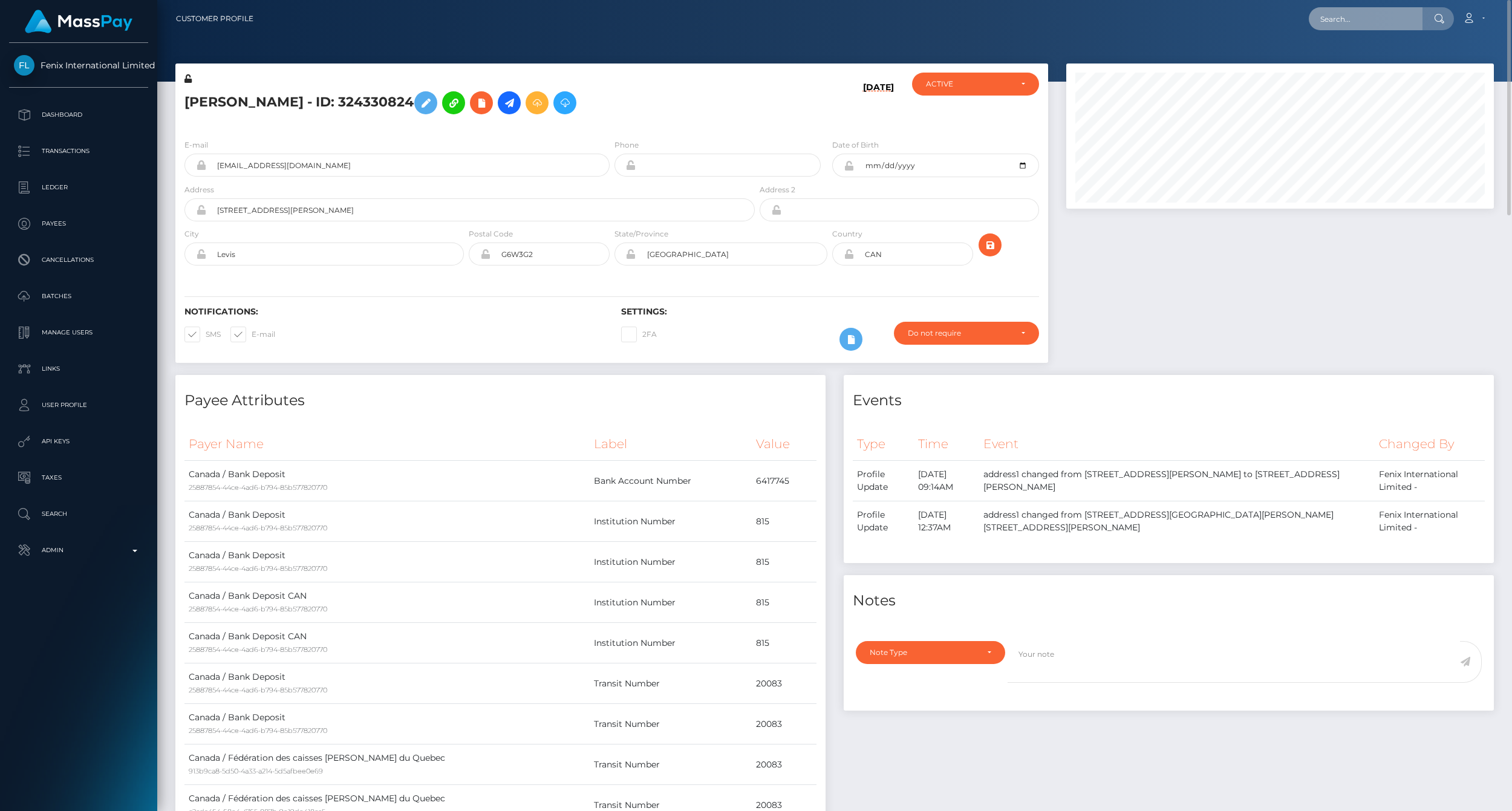
click at [1331, 8] on input "text" at bounding box center [1366, 18] width 114 height 23
paste input "817842580803842048_2"
type input "817842580803842048_2"
click at [1350, 63] on link "1000990722 ONTARIO INC (Select Media LLC - )" at bounding box center [1409, 62] width 200 height 22
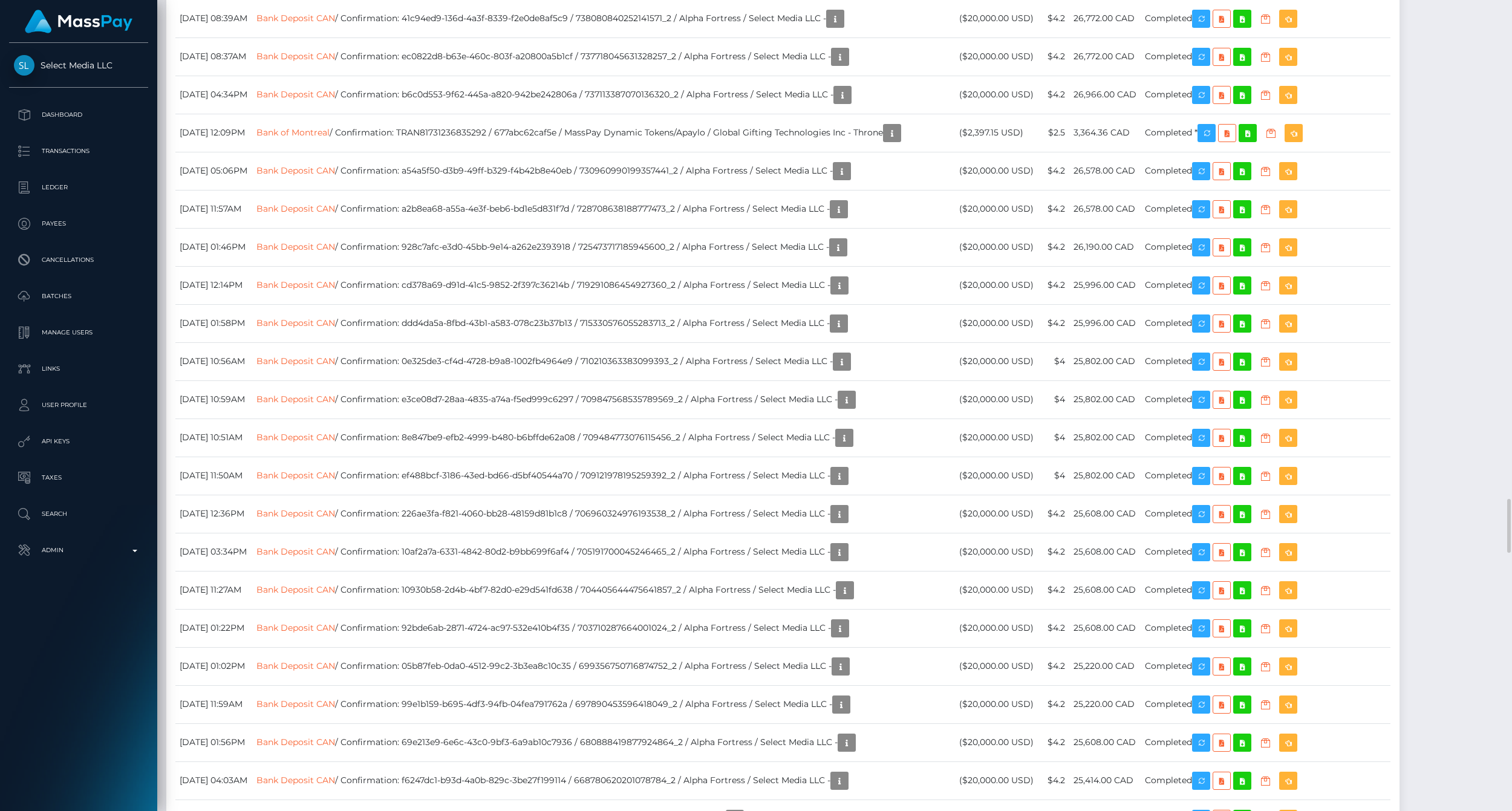
scroll to position [7596, 0]
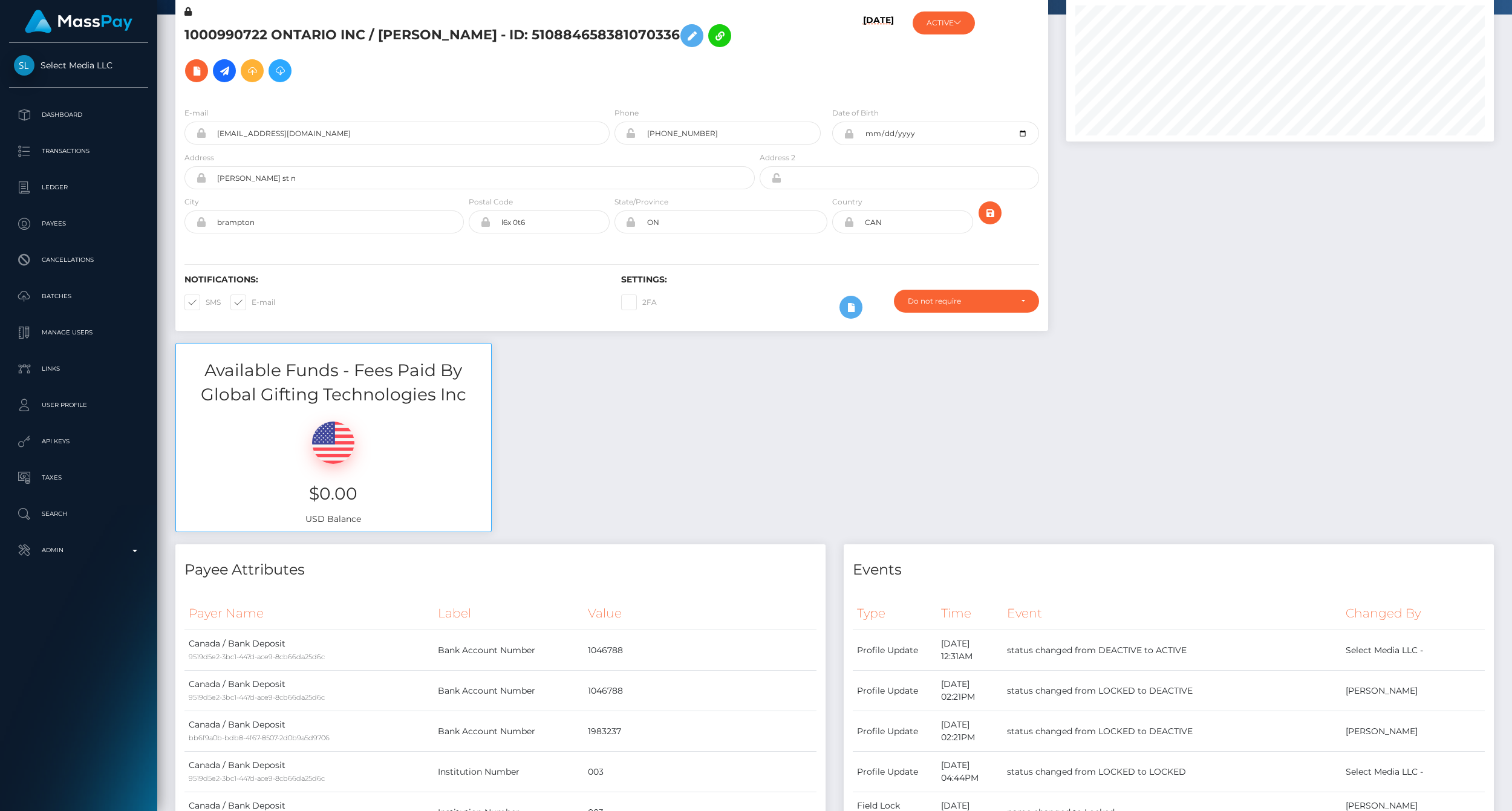
scroll to position [0, 0]
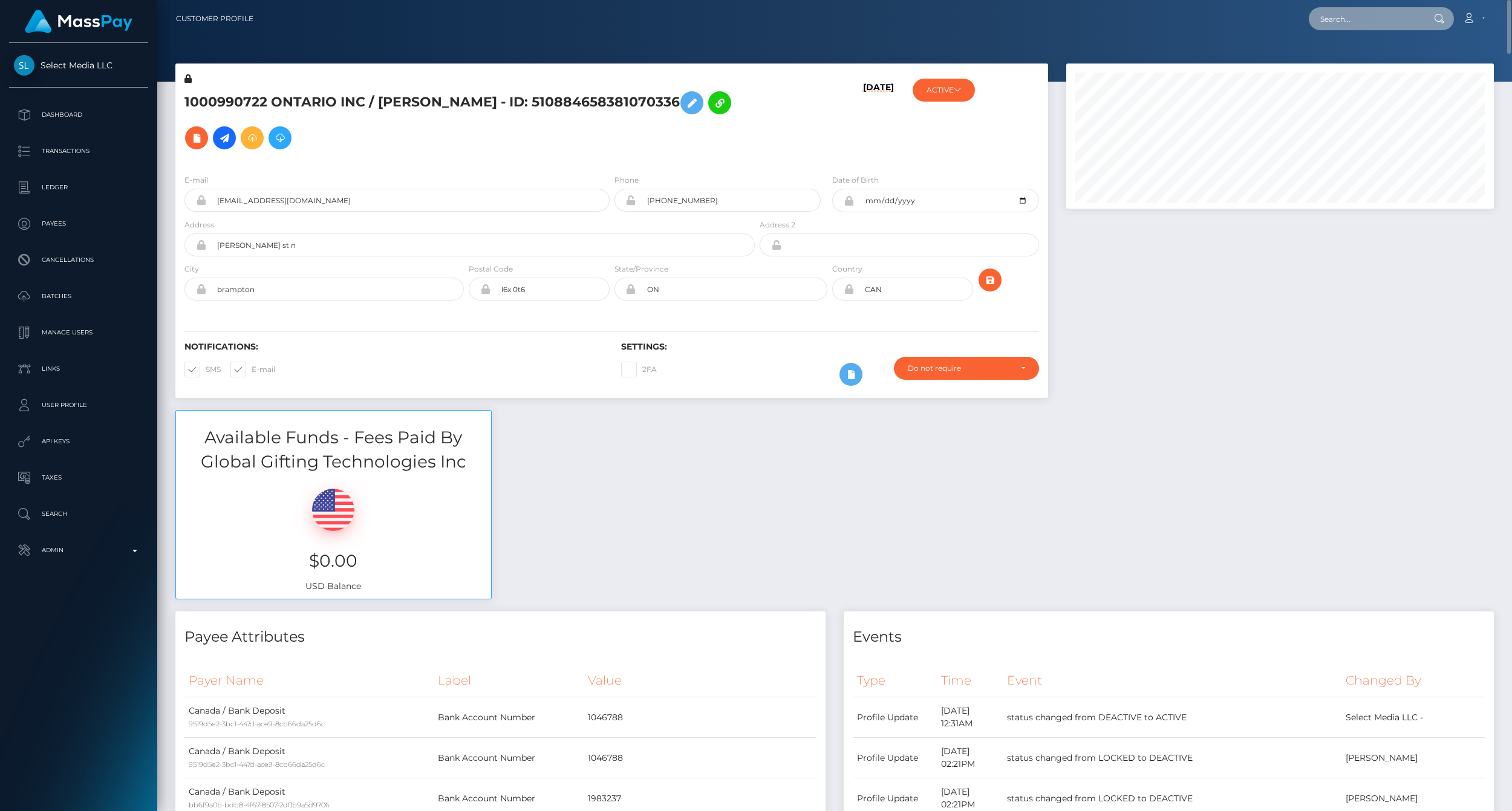
click at [1364, 19] on input "text" at bounding box center [1366, 18] width 114 height 23
paste input "817796941973839872_2"
type input "817796941973839872_2"
click at [1358, 59] on link "Jungtark Namkung (Select Media LLC - )" at bounding box center [1409, 62] width 201 height 22
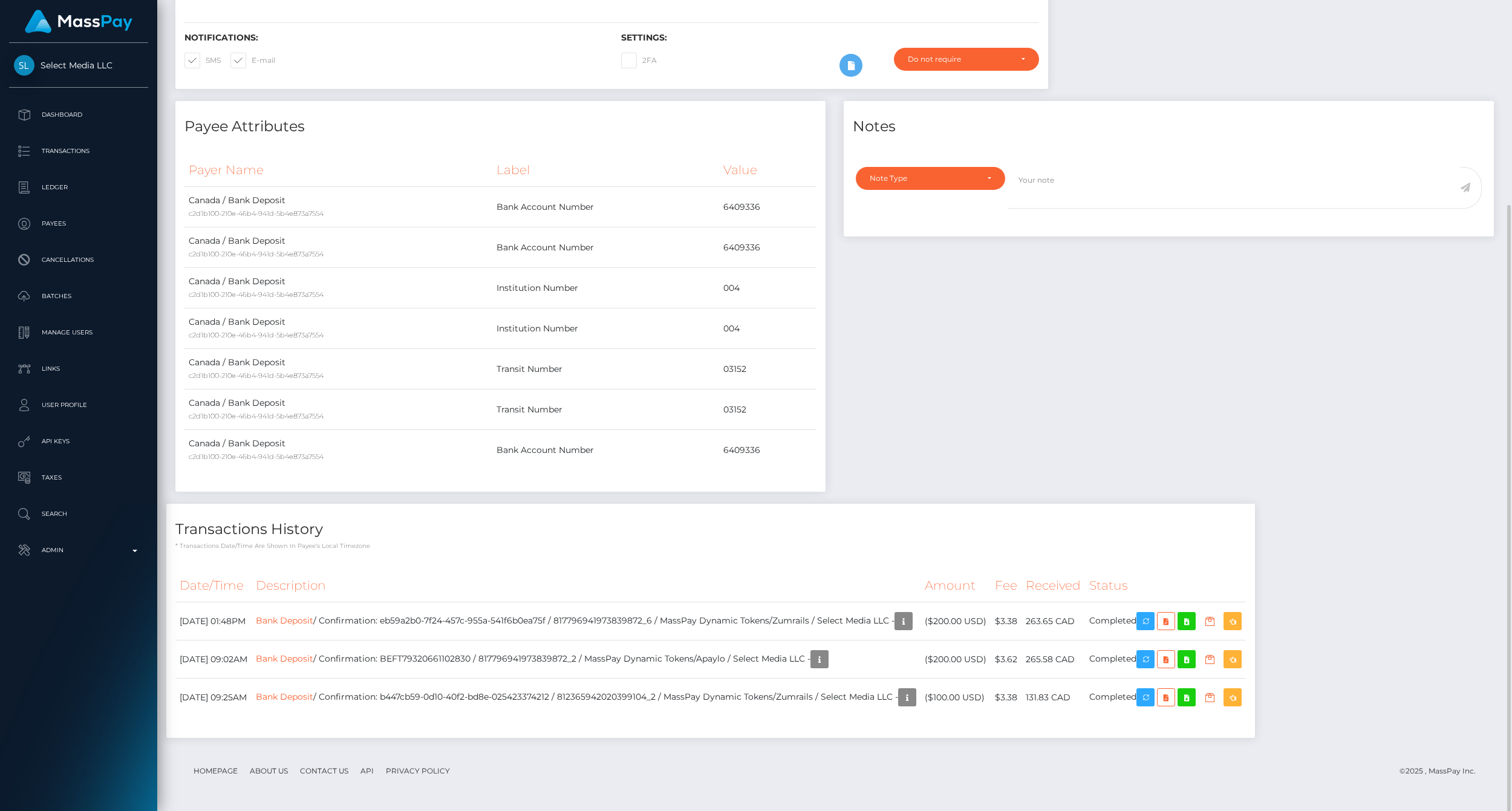
scroll to position [146, 427]
click at [1211, 349] on div "Notes Note Type Compliance Clear Compliance General Note Type" at bounding box center [1168, 302] width 668 height 403
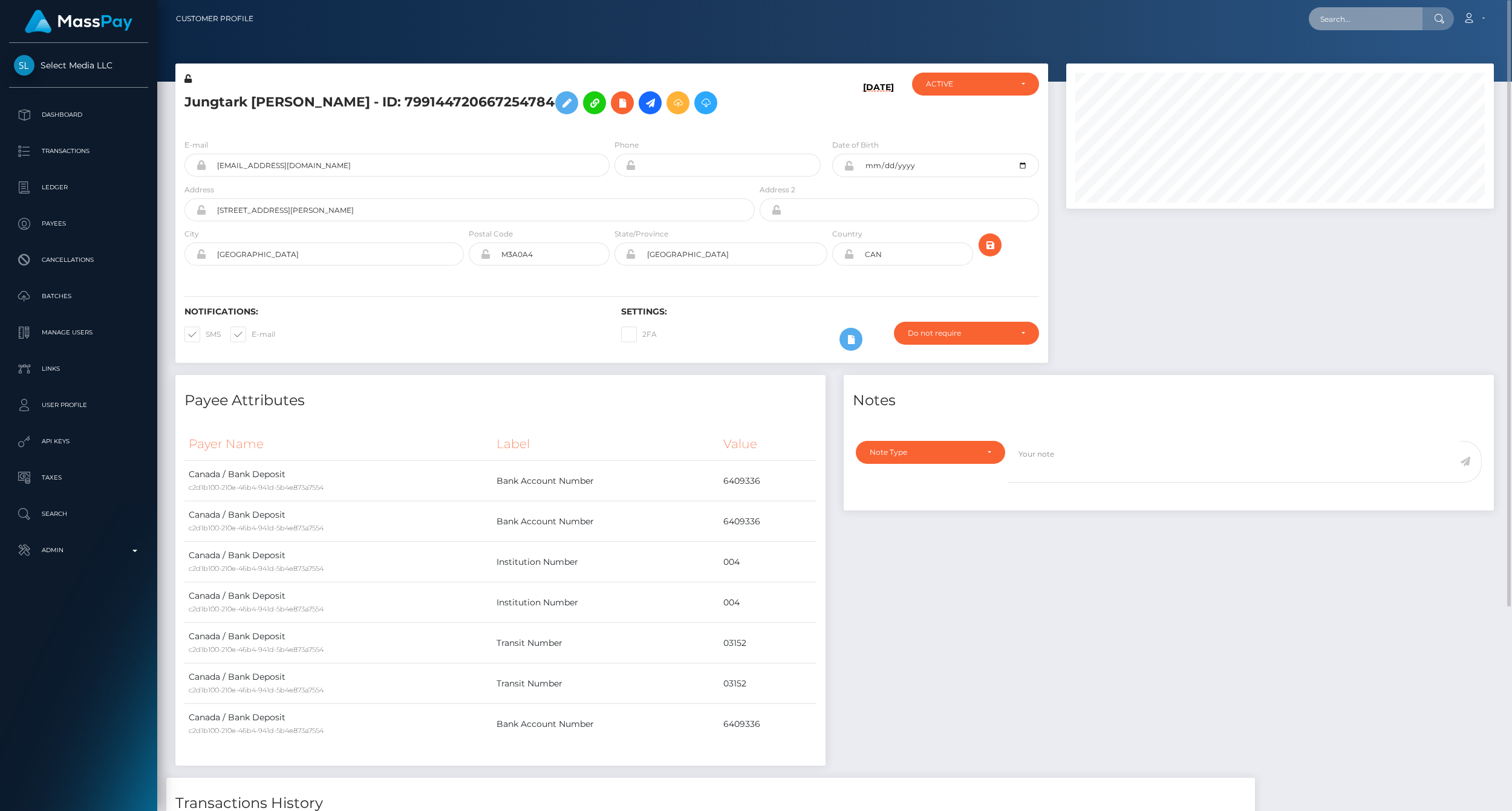
click at [1343, 15] on input "text" at bounding box center [1366, 18] width 114 height 23
paste input "77022683"
type input "77022683"
click at [1354, 59] on link "Meagan Allan (Fenix International Limited - )" at bounding box center [1411, 62] width 204 height 22
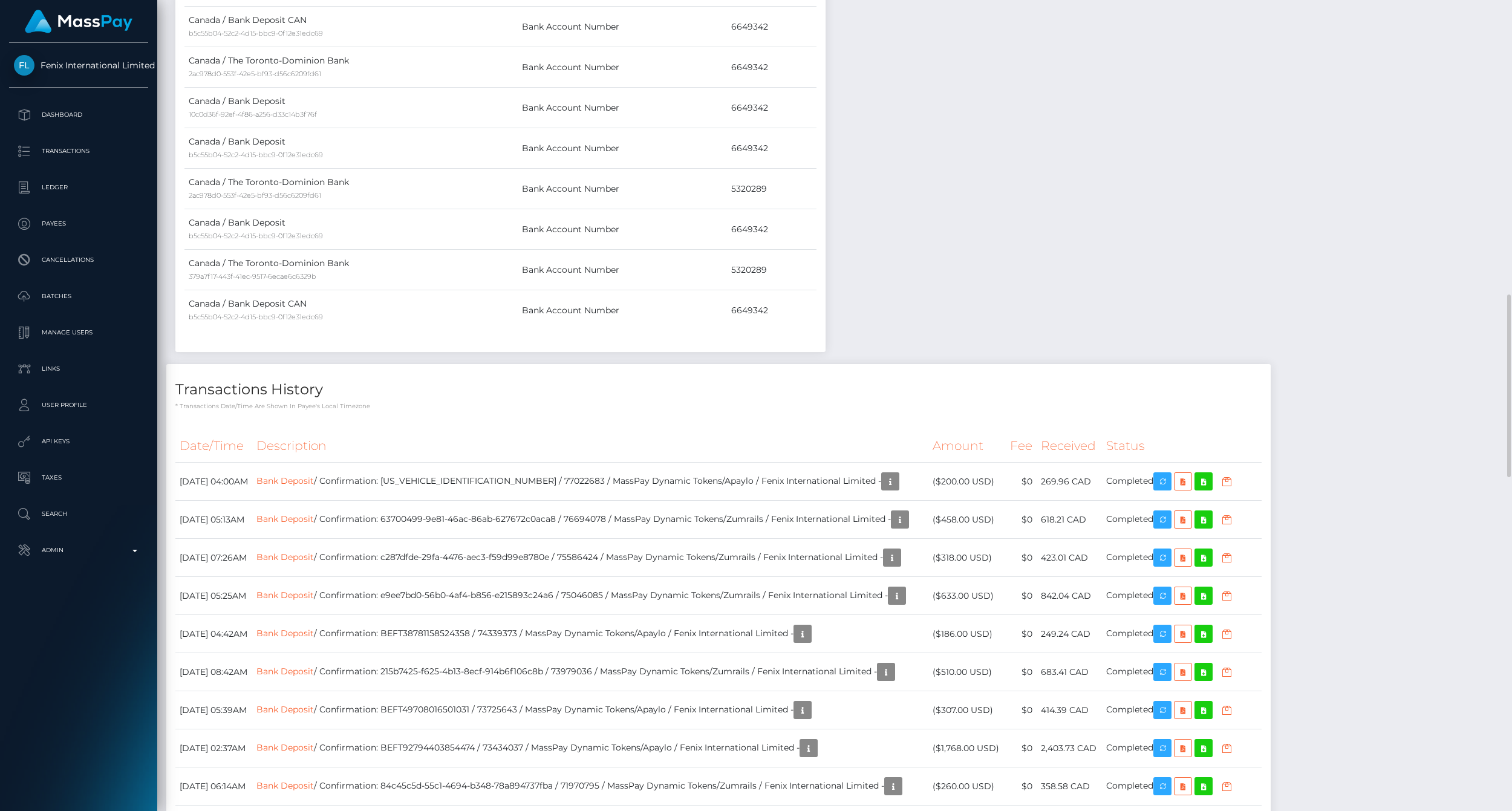
scroll to position [1008, 0]
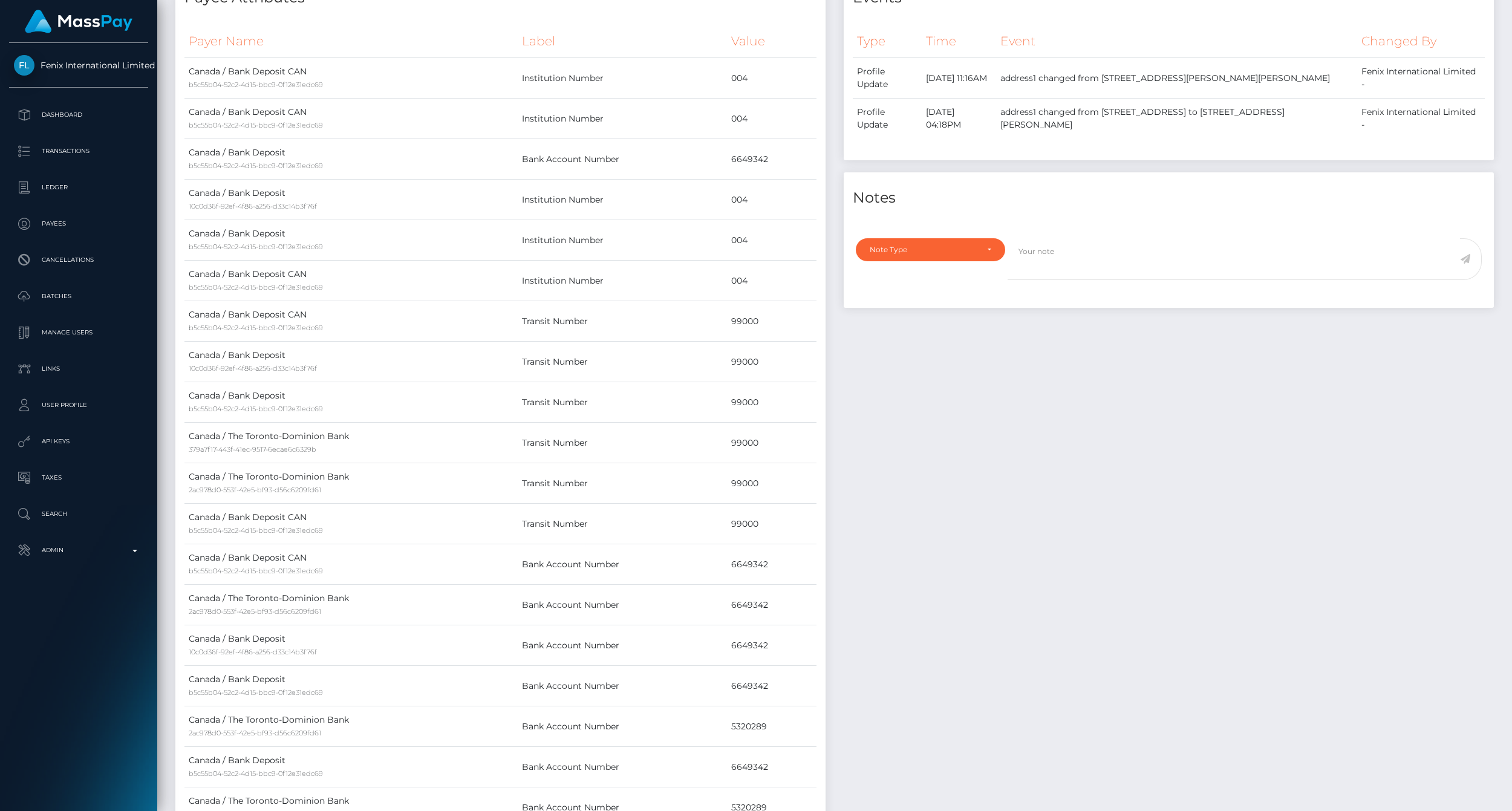
scroll to position [0, 0]
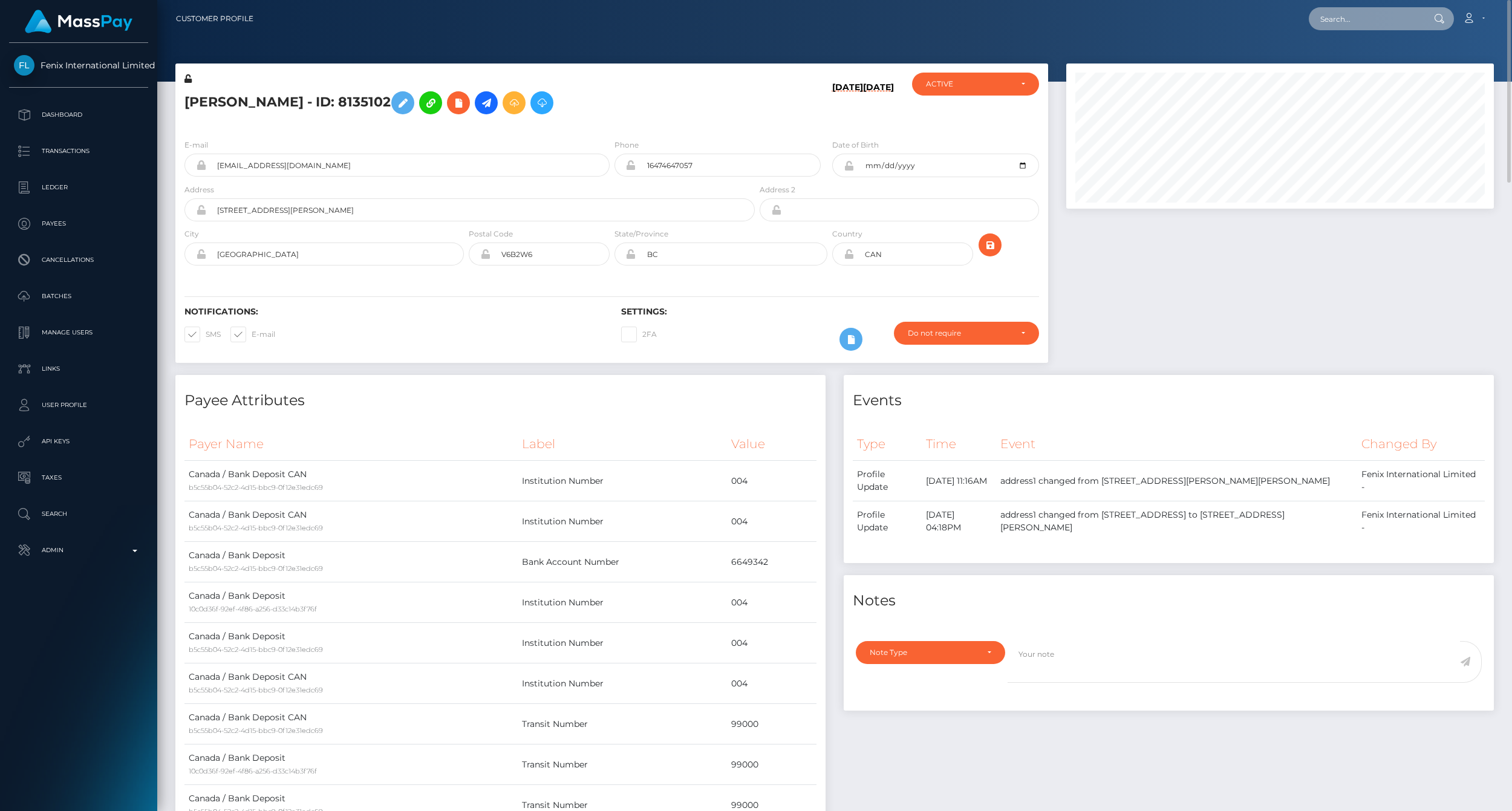
click at [1337, 15] on input "text" at bounding box center [1366, 18] width 114 height 23
paste input "77013107"
type input "77013107"
click at [1347, 57] on link "Marisa Claeys (Fenix International Limited - )" at bounding box center [1411, 62] width 204 height 22
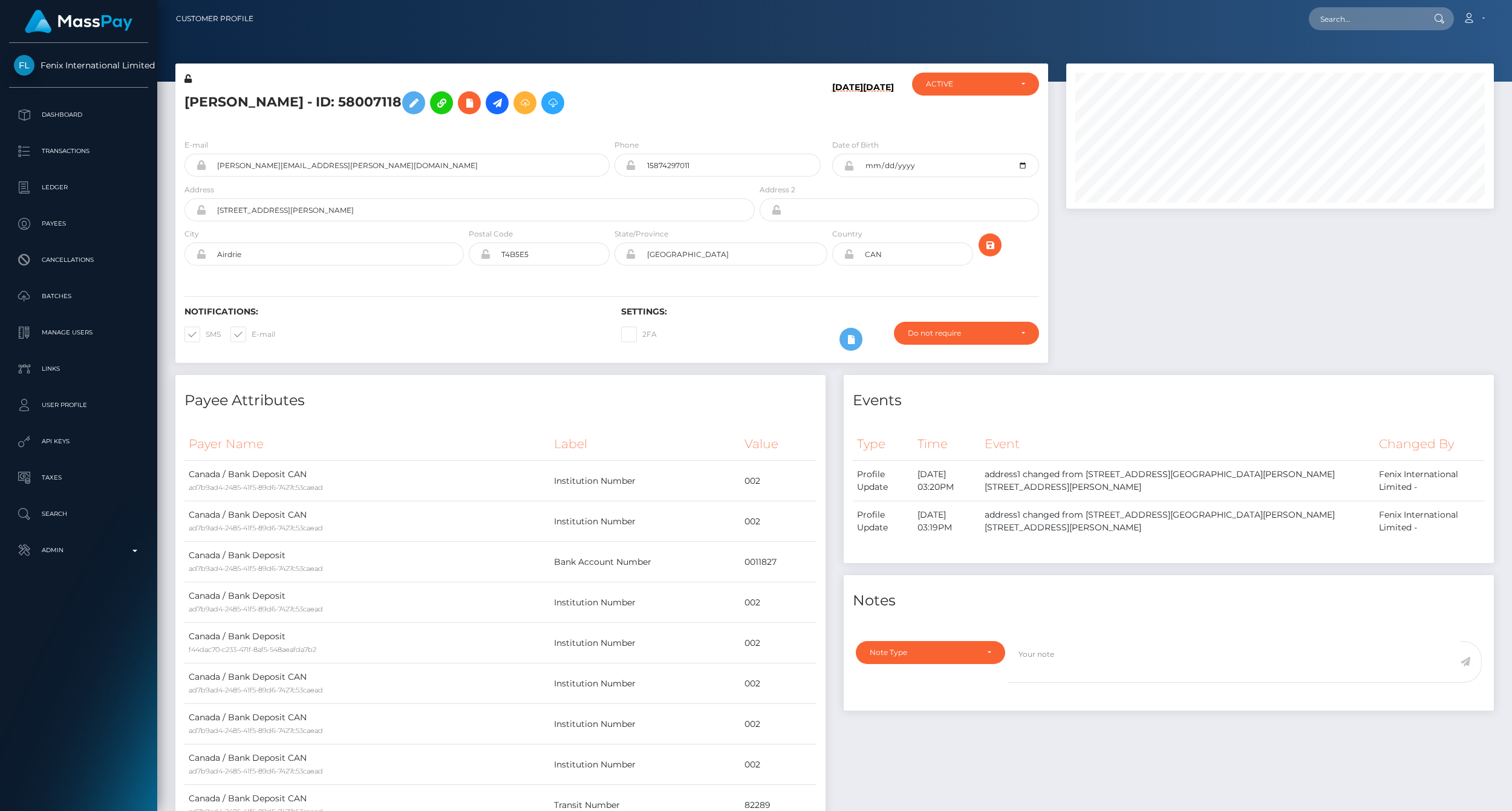
scroll to position [146, 427]
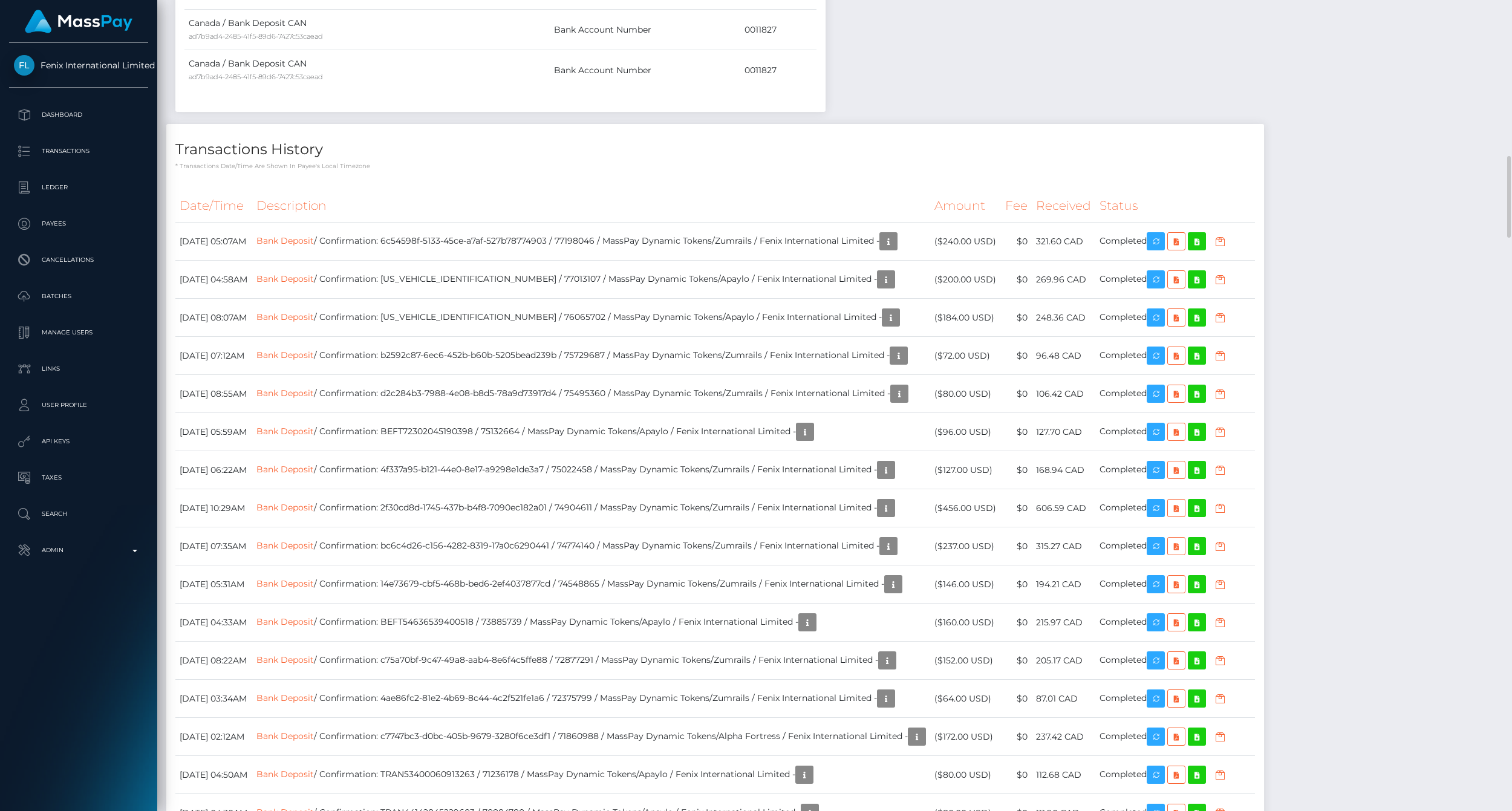
click at [977, 154] on h4 "Transactions History" at bounding box center [715, 150] width 1079 height 21
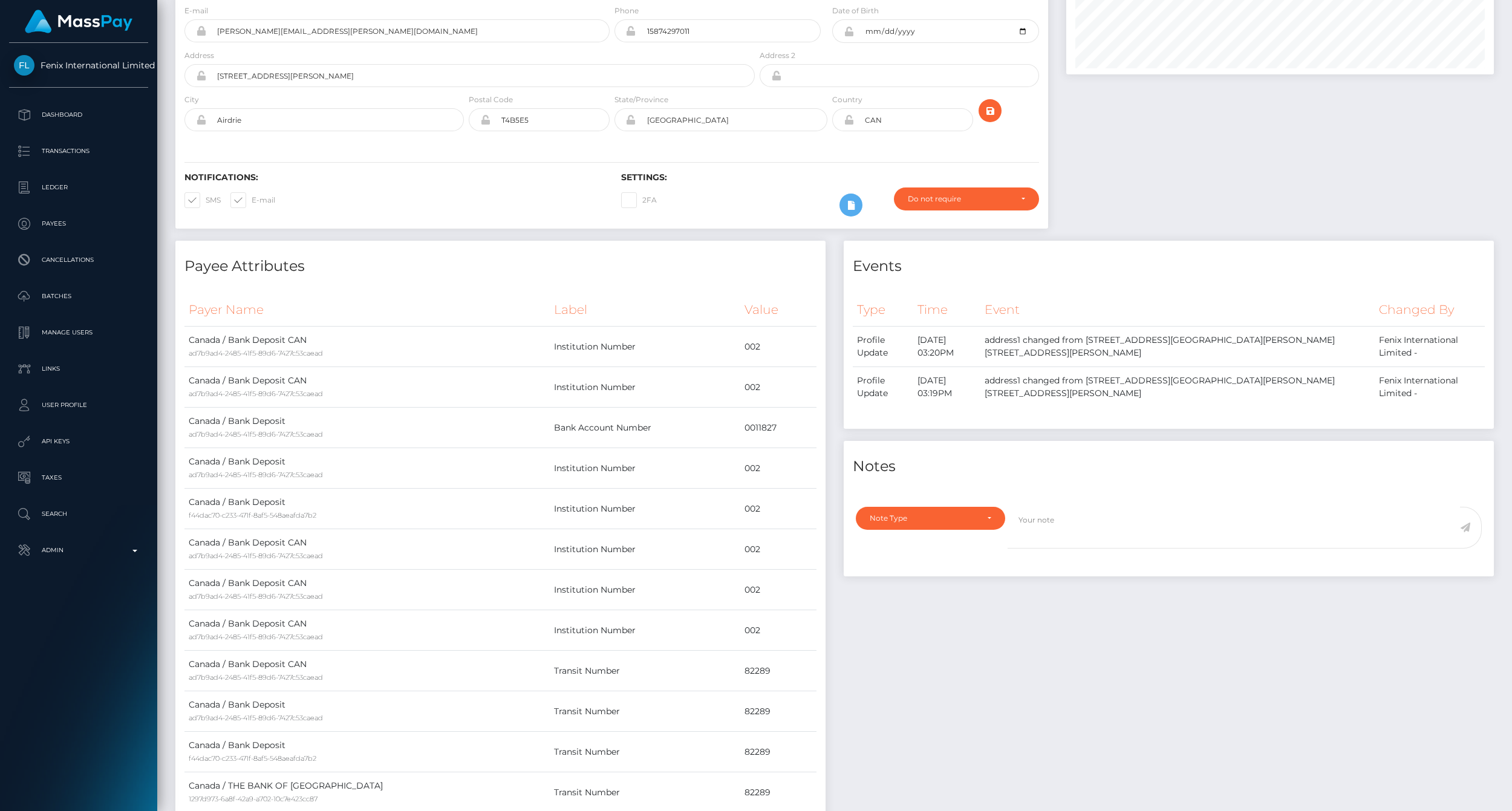
scroll to position [0, 0]
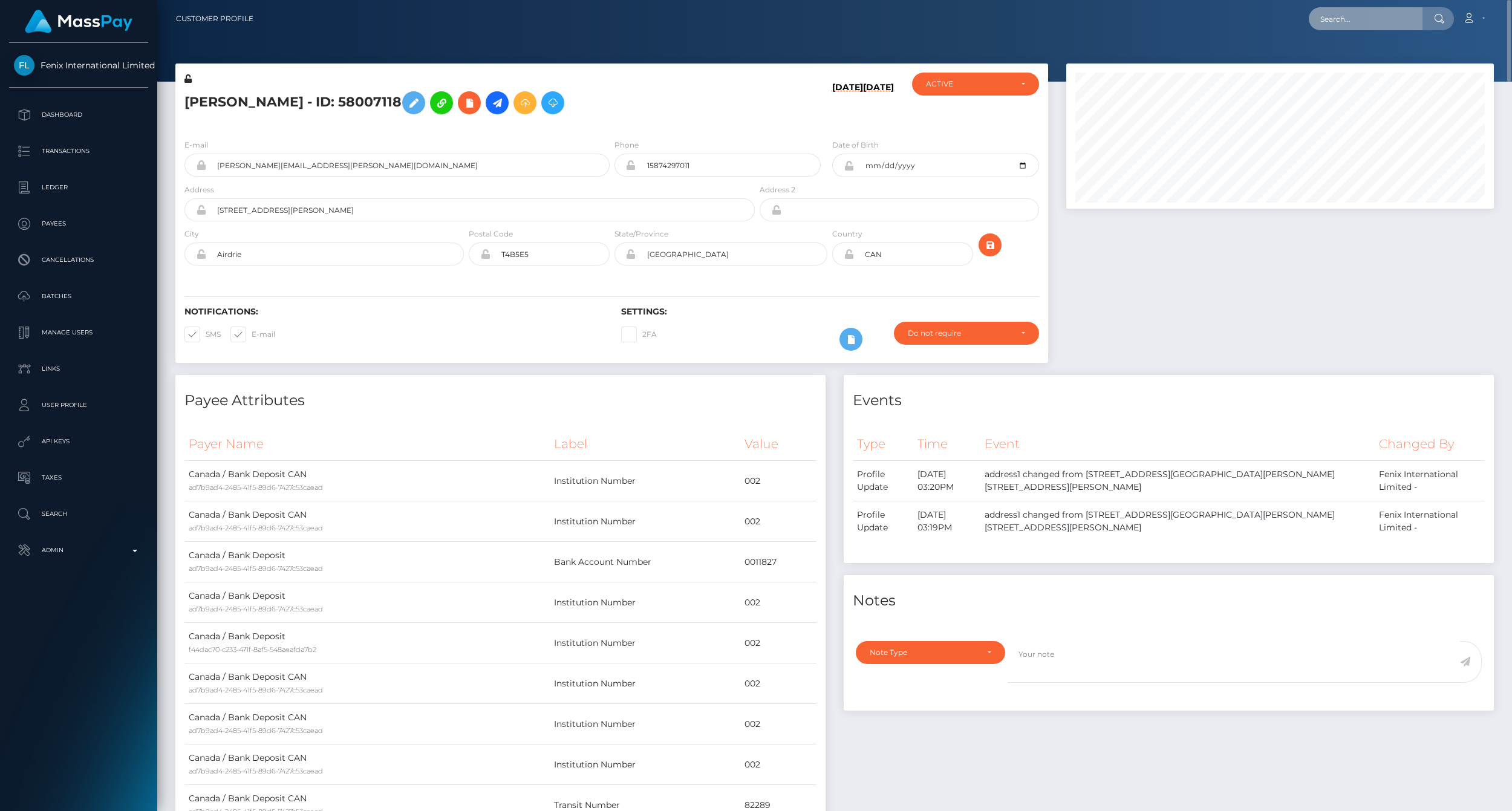
click at [1358, 8] on input "text" at bounding box center [1366, 18] width 114 height 23
paste input "77024190"
type input "77024190"
click at [1346, 60] on link "LILI MARGOT MONTPETIT TECILLA (Fenix International Limited - )" at bounding box center [1460, 62] width 302 height 22
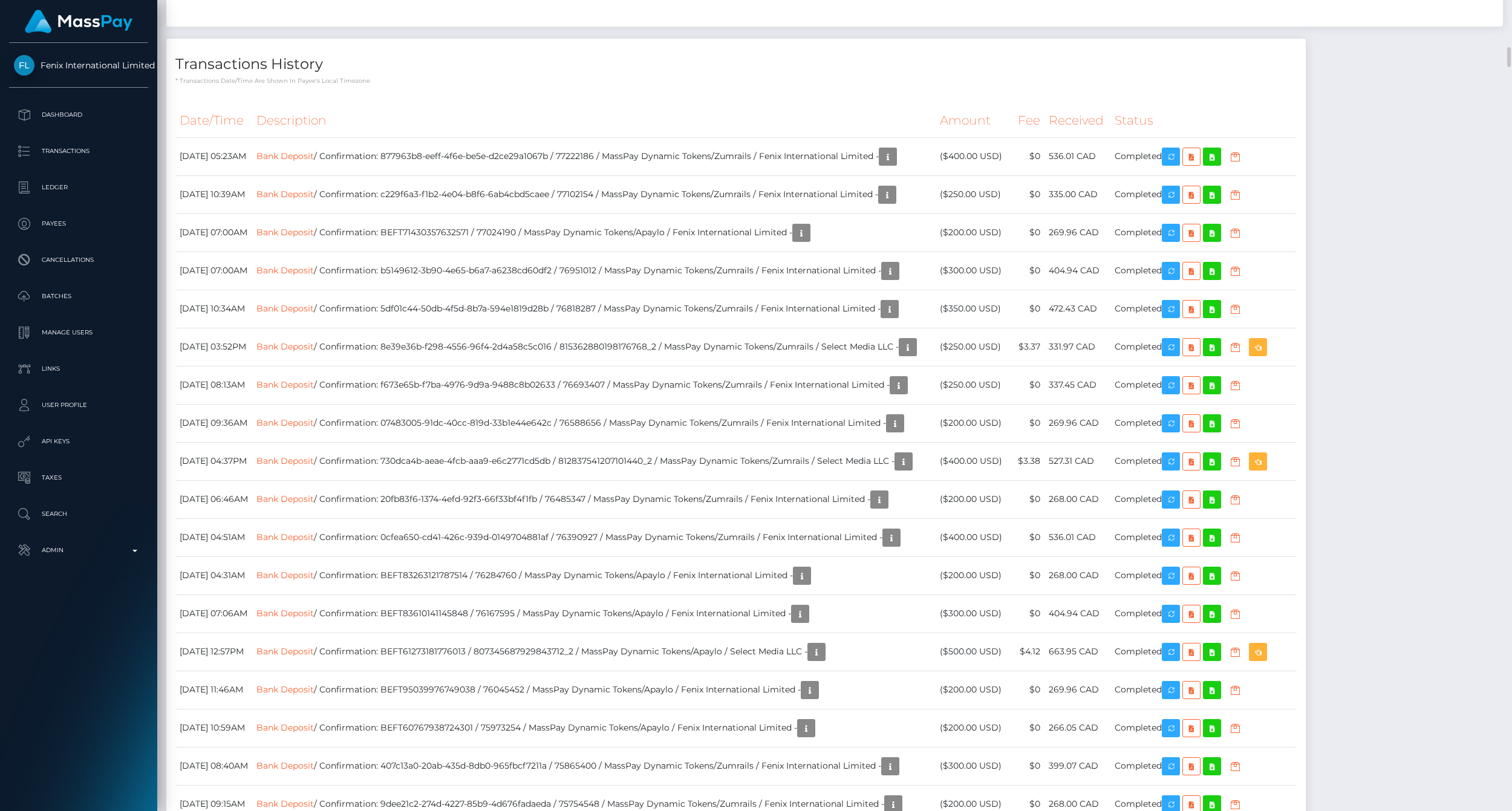
scroll to position [4571, 0]
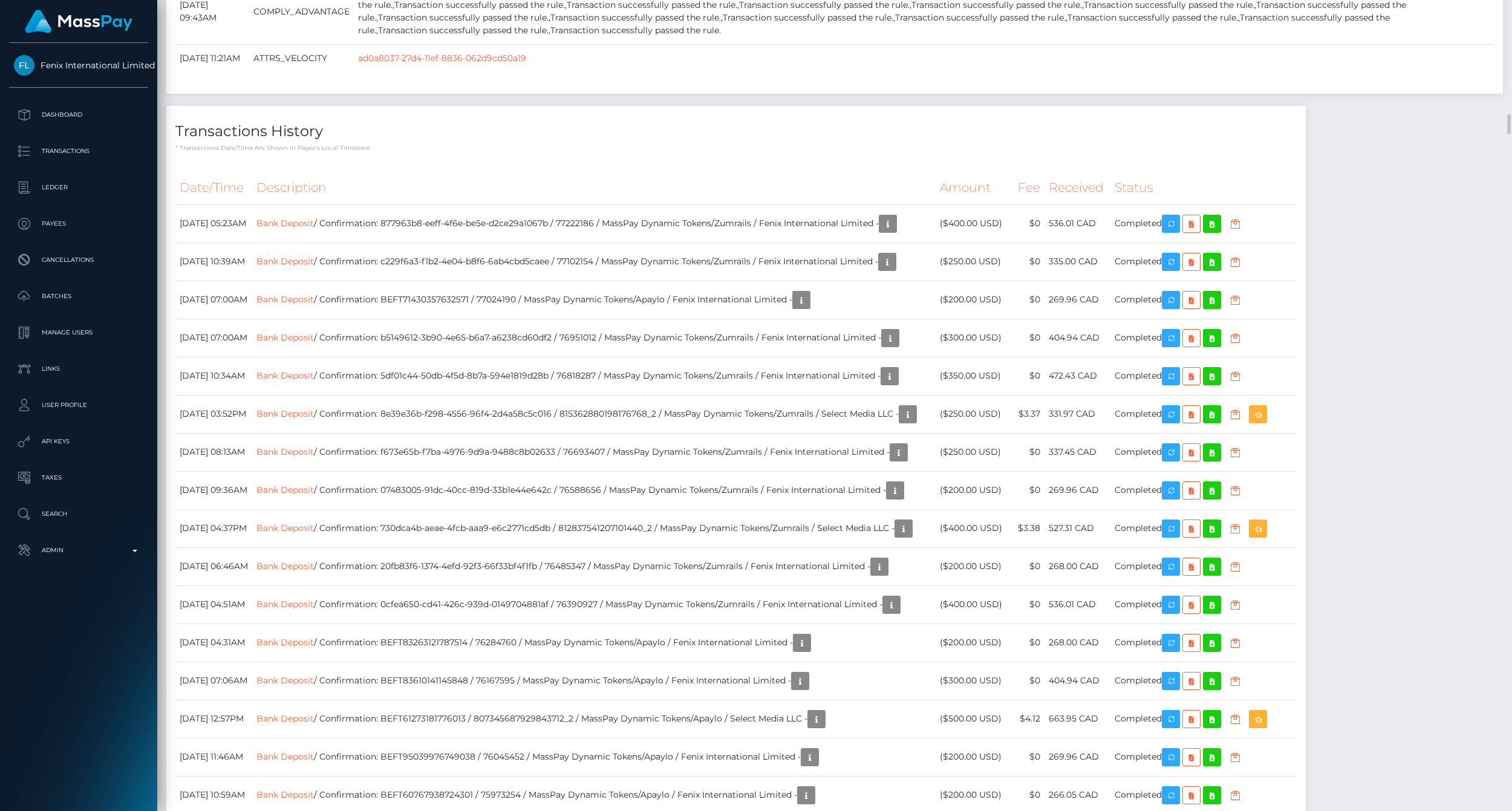
click at [962, 152] on p "* Transactions date/time are shown in payee's local timezone" at bounding box center [736, 148] width 1122 height 9
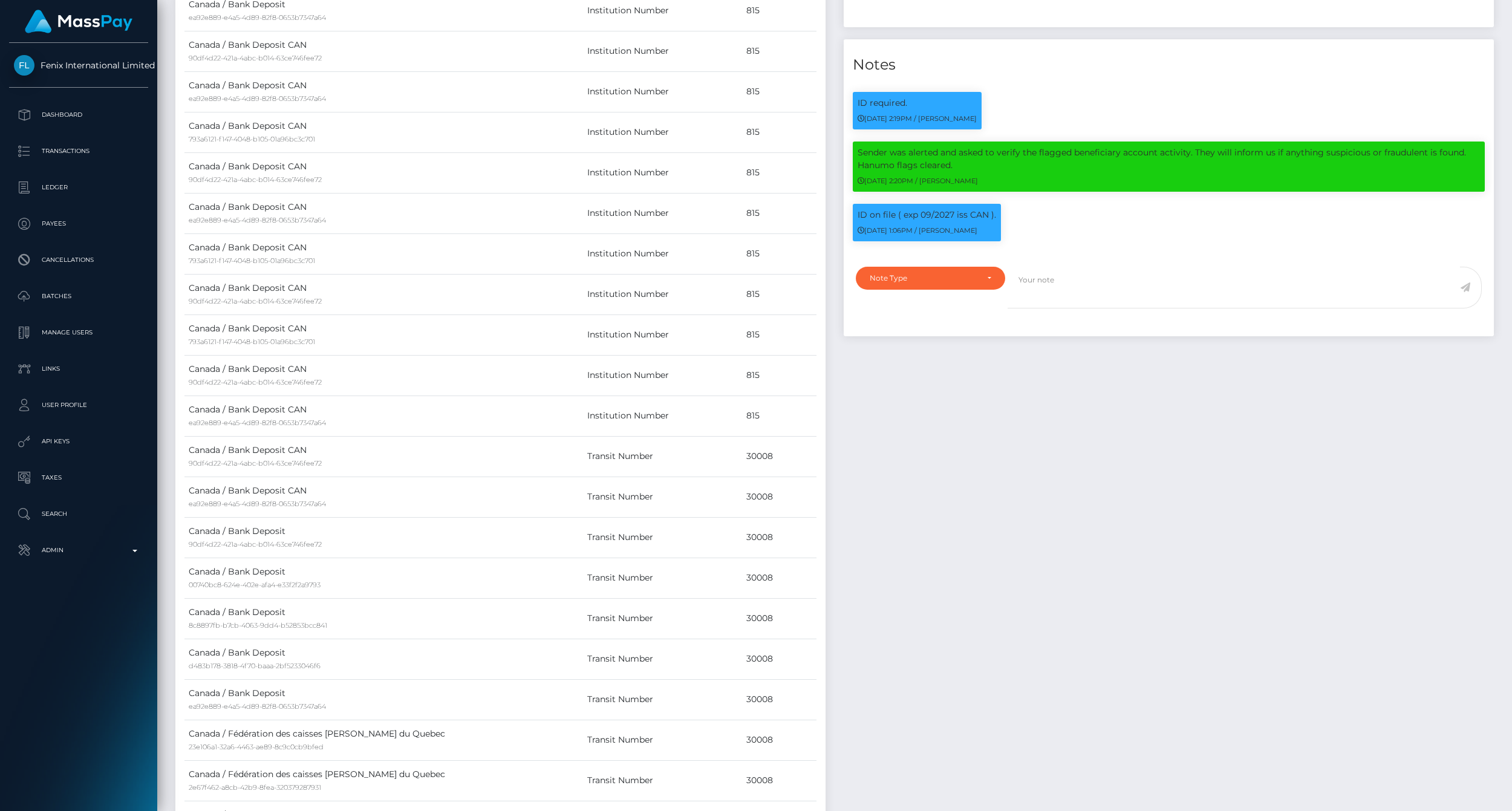
scroll to position [1143, 0]
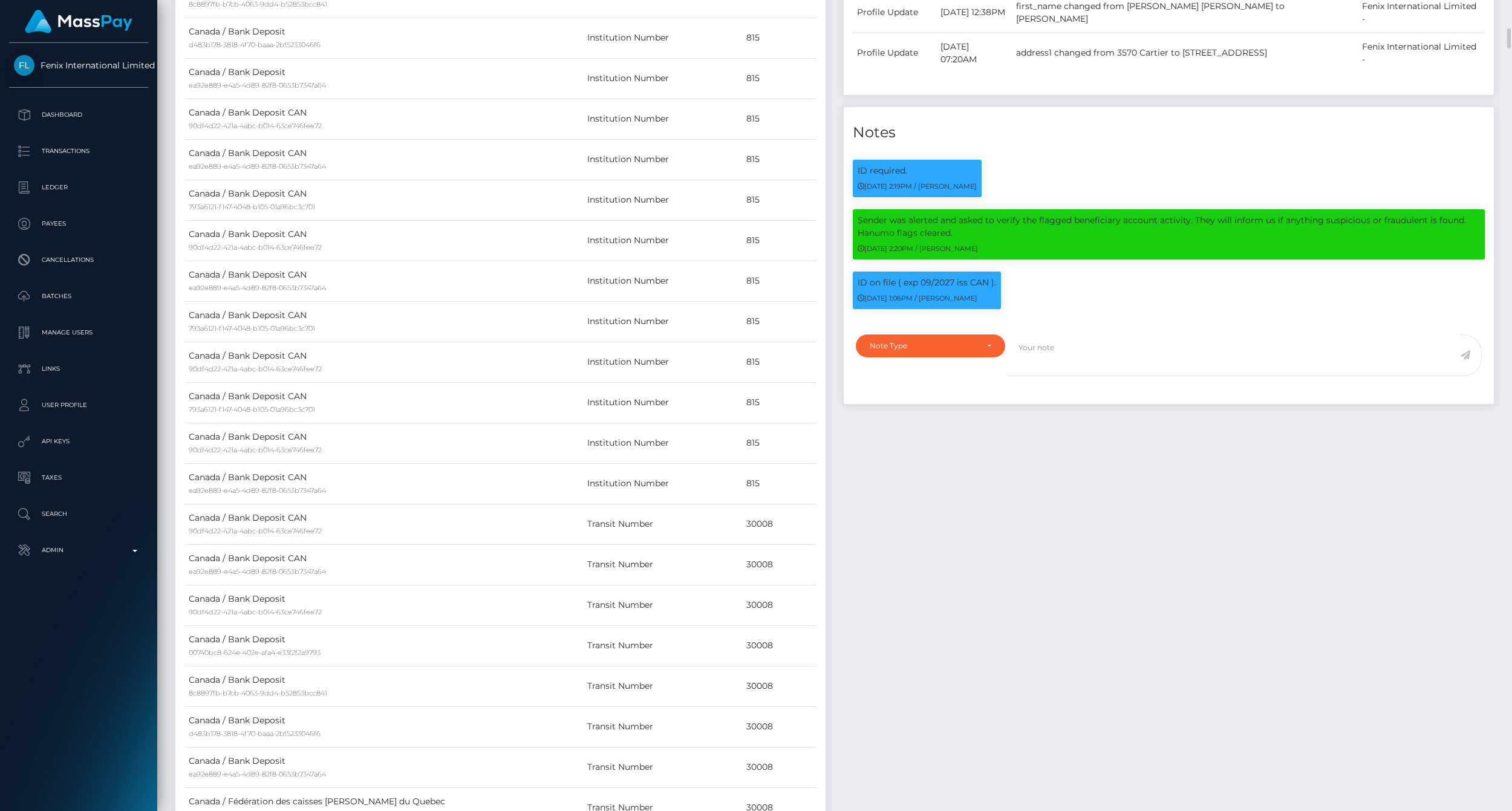
click at [1122, 404] on div "Note Type Compliance Clear Compliance General Note Type" at bounding box center [1168, 365] width 650 height 77
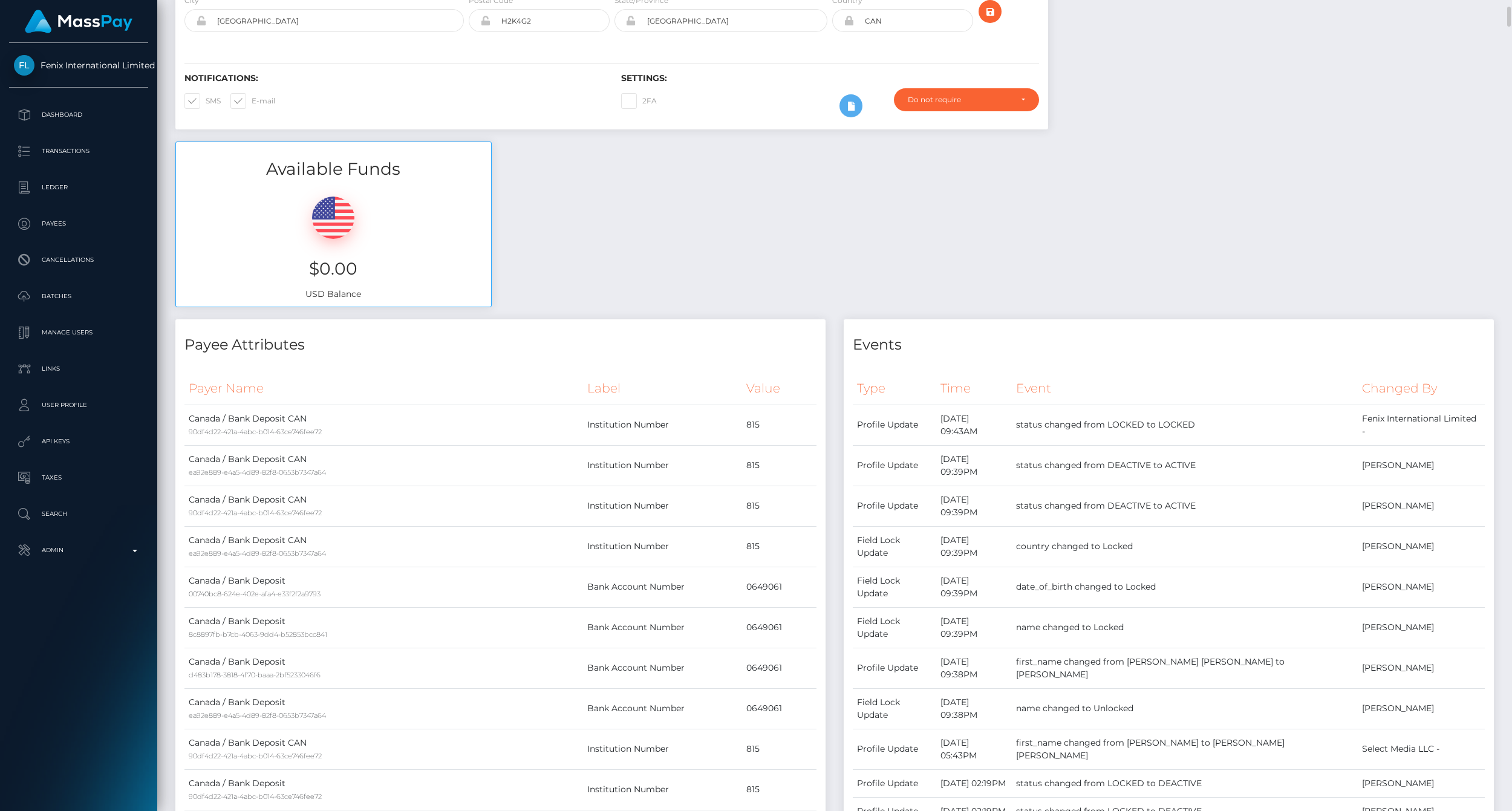
scroll to position [0, 0]
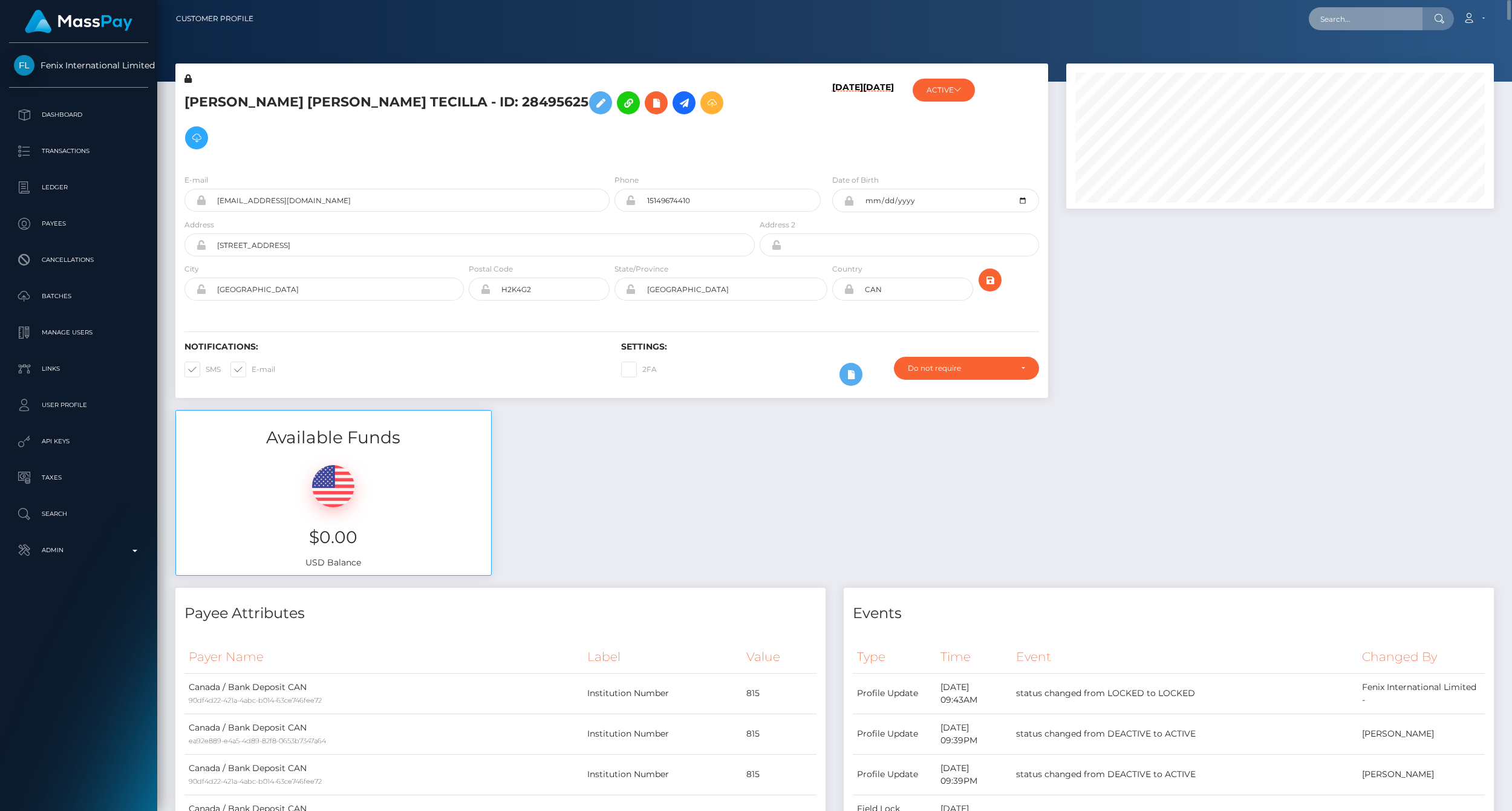
click at [1357, 17] on input "text" at bounding box center [1366, 18] width 114 height 23
paste input "77024518"
type input "77024518"
click at [1399, 64] on link "ENGINEERED PIXEL LTD (Fenix International Limited - )" at bounding box center [1424, 62] width 230 height 22
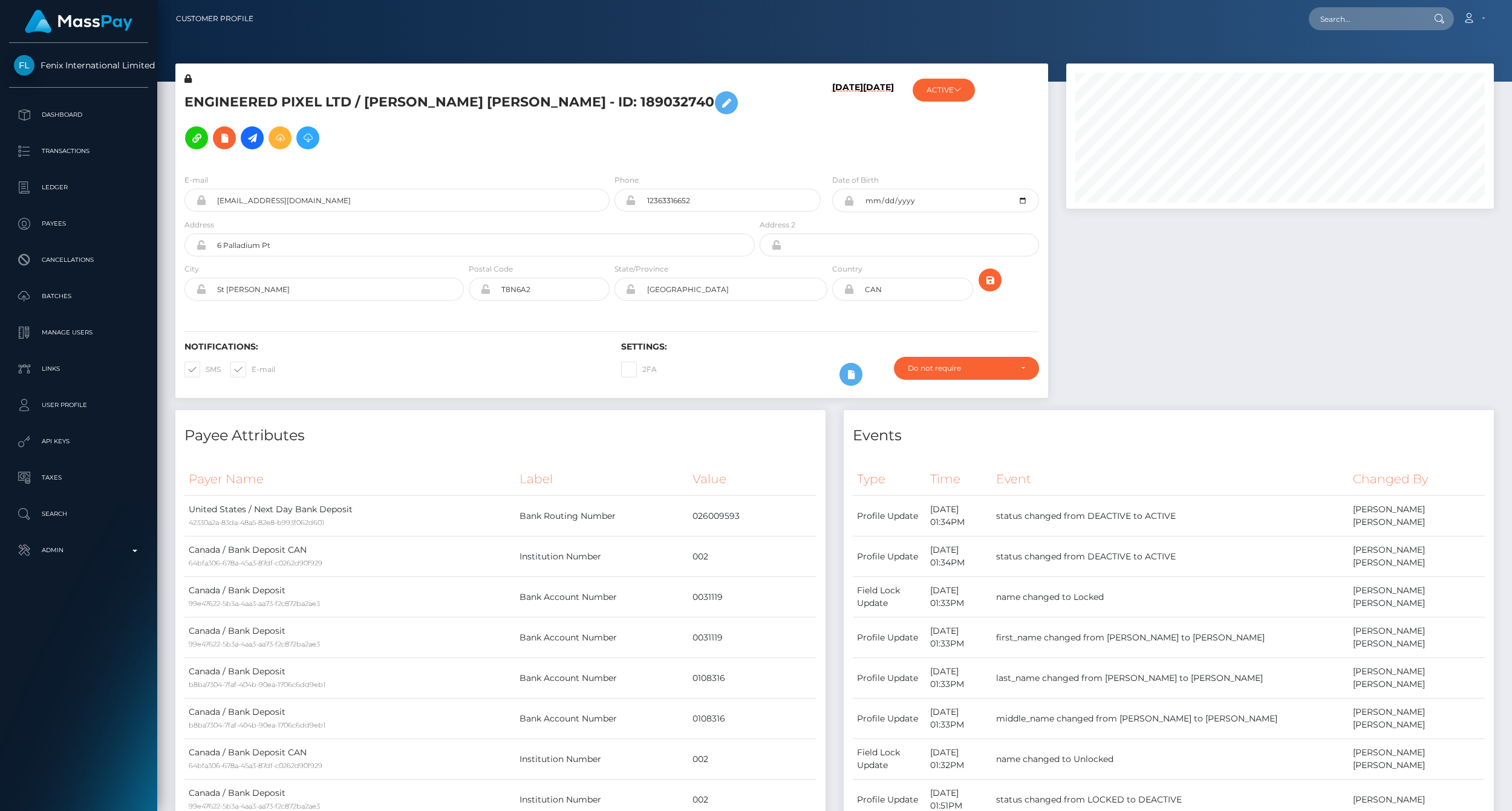
scroll to position [146, 427]
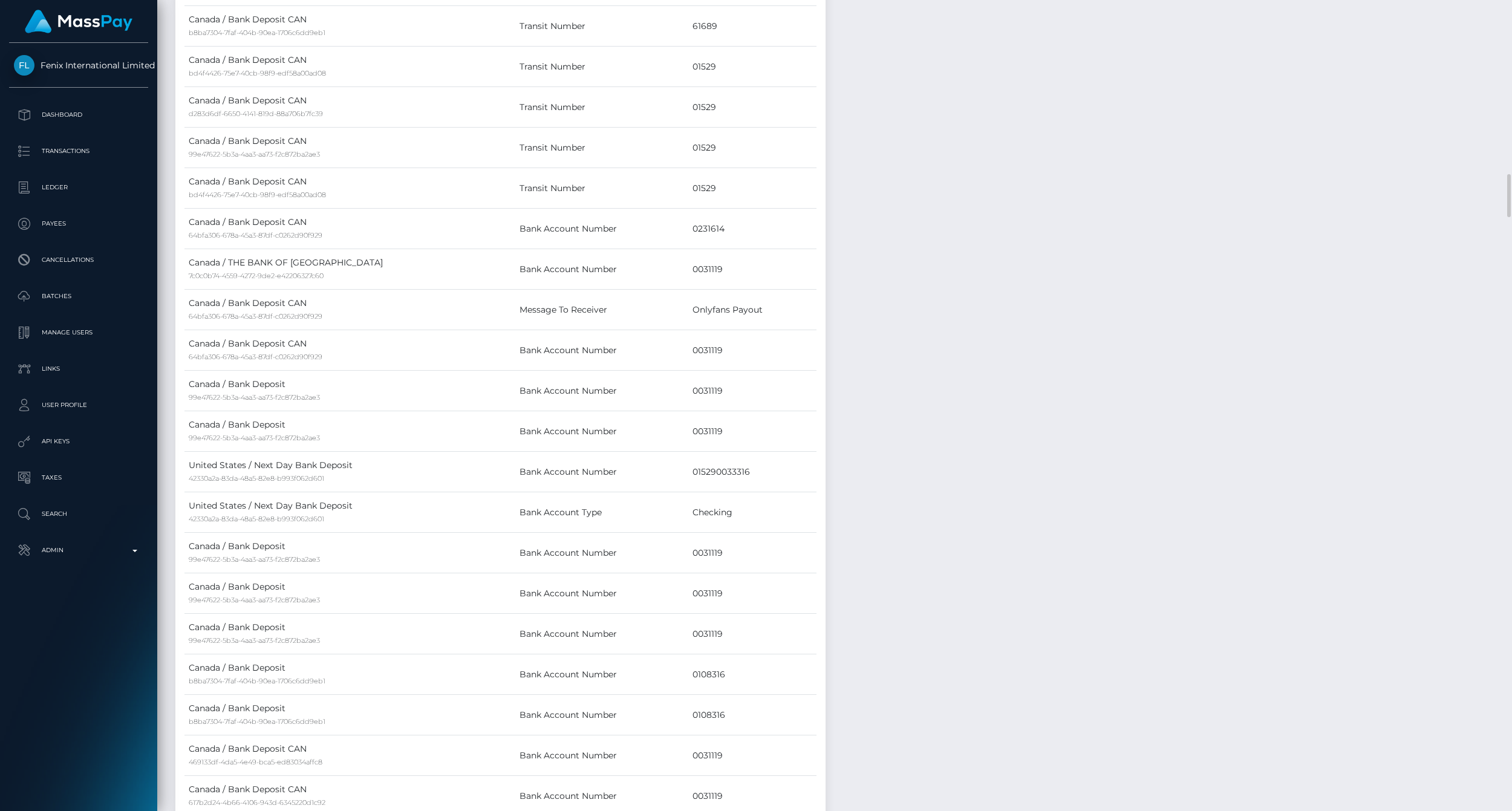
scroll to position [1613, 0]
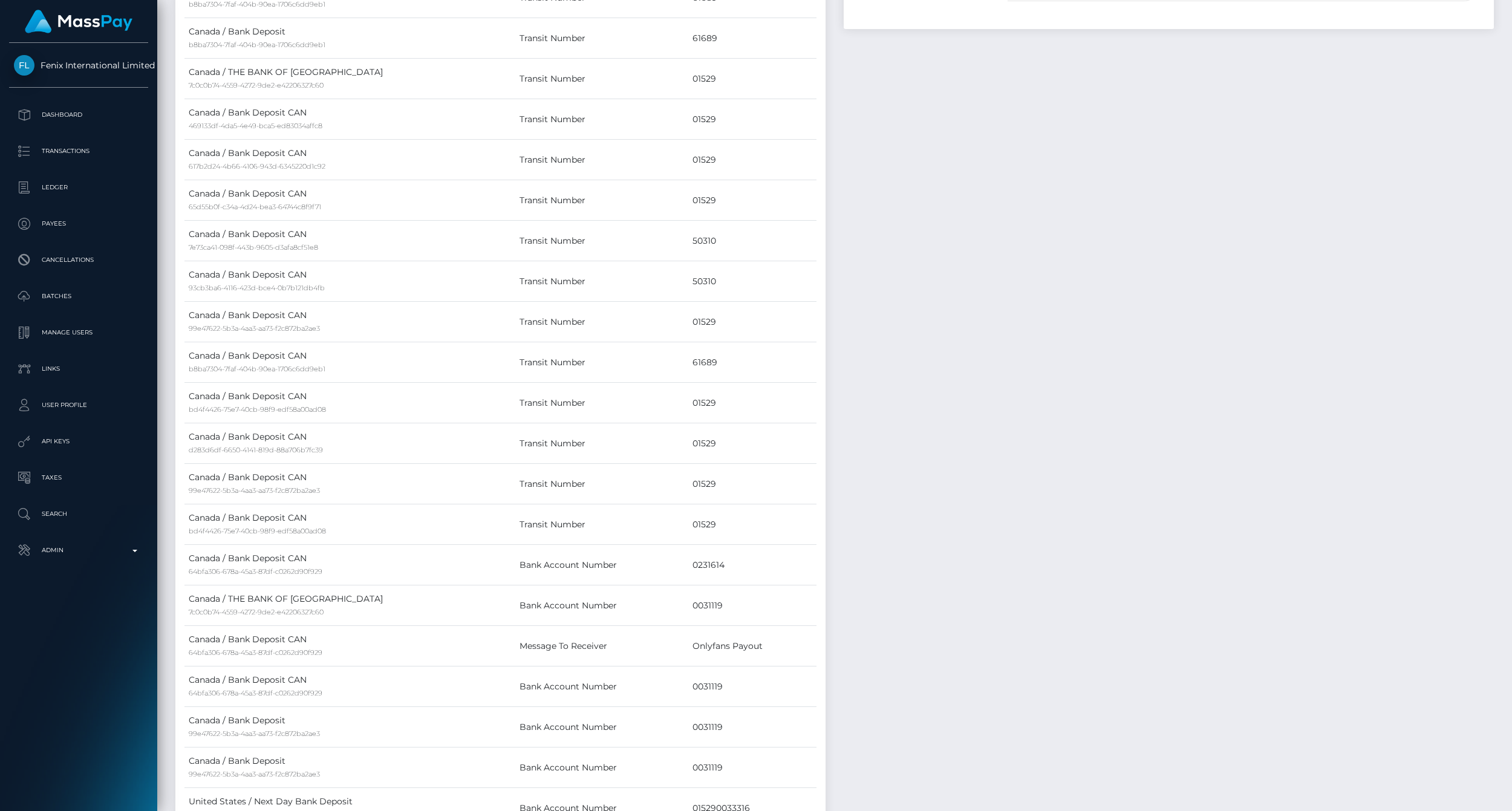
click at [1505, 8] on div "Customer Profile Loading... Loading..." at bounding box center [834, 405] width 1355 height 811
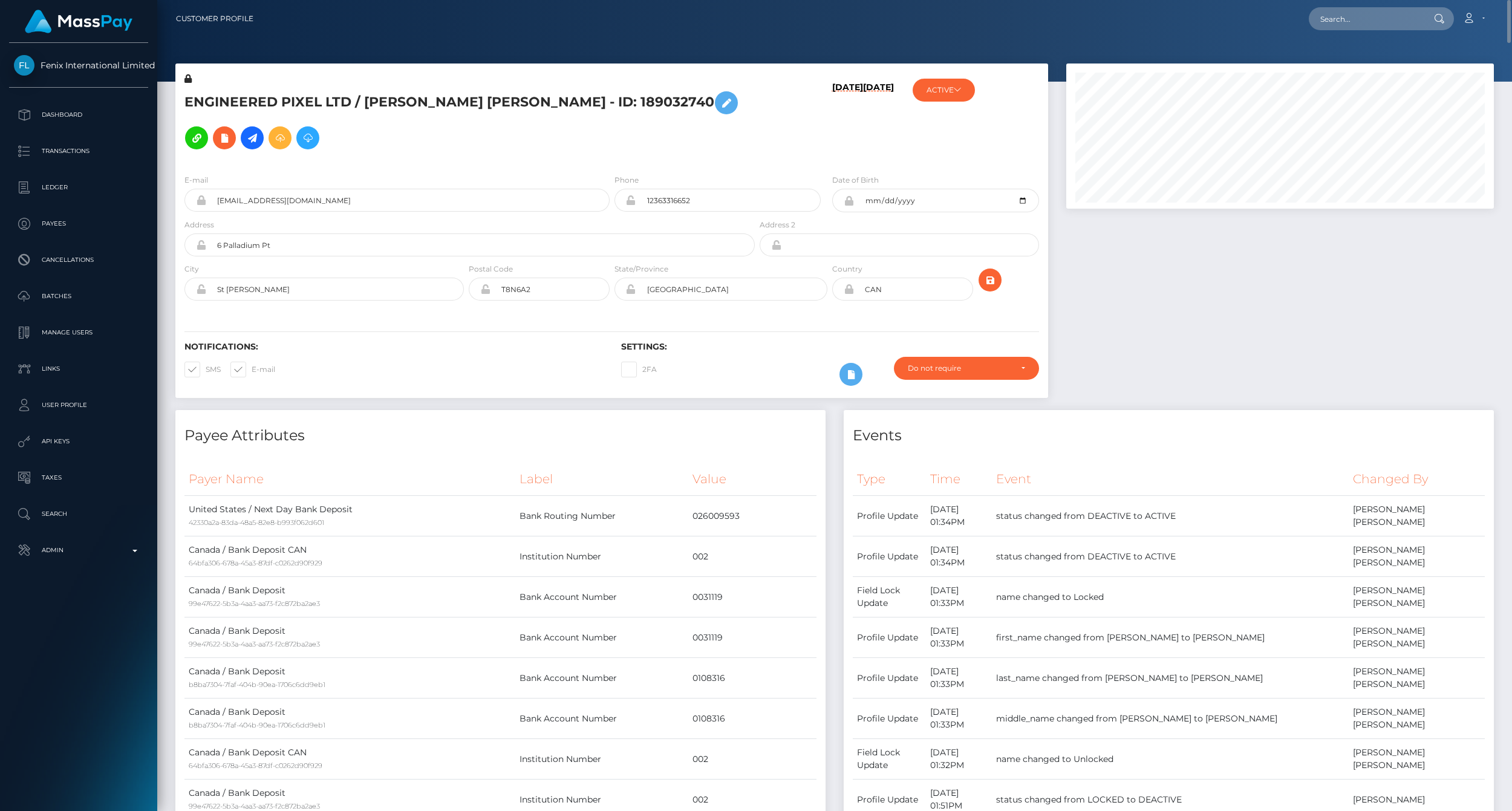
scroll to position [146, 427]
click at [1402, 16] on input "text" at bounding box center [1366, 18] width 114 height 23
paste input "77017150"
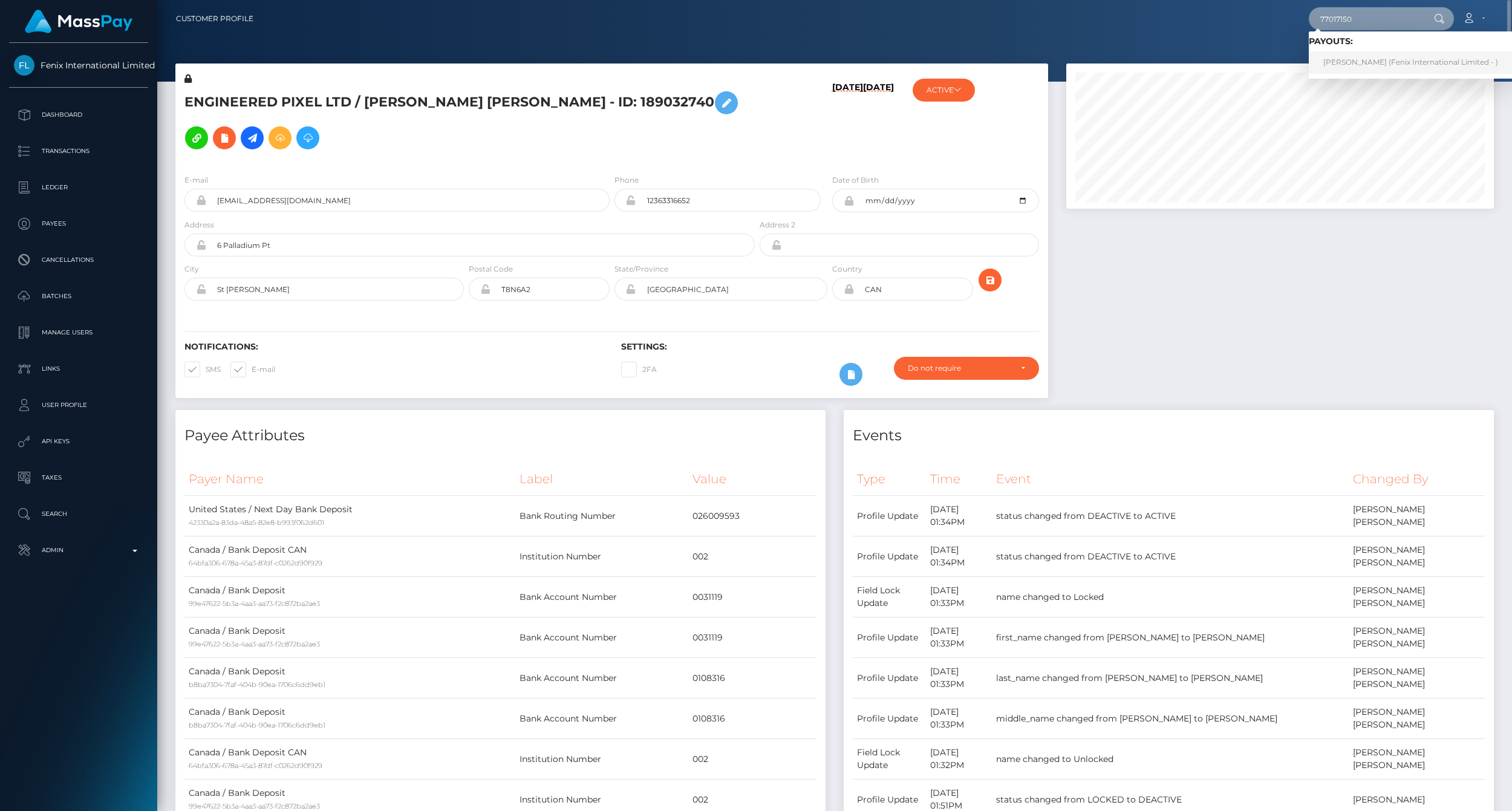
type input "77017150"
click at [1361, 58] on link "Kailey Rae Oram (Fenix International Limited - )" at bounding box center [1411, 62] width 204 height 22
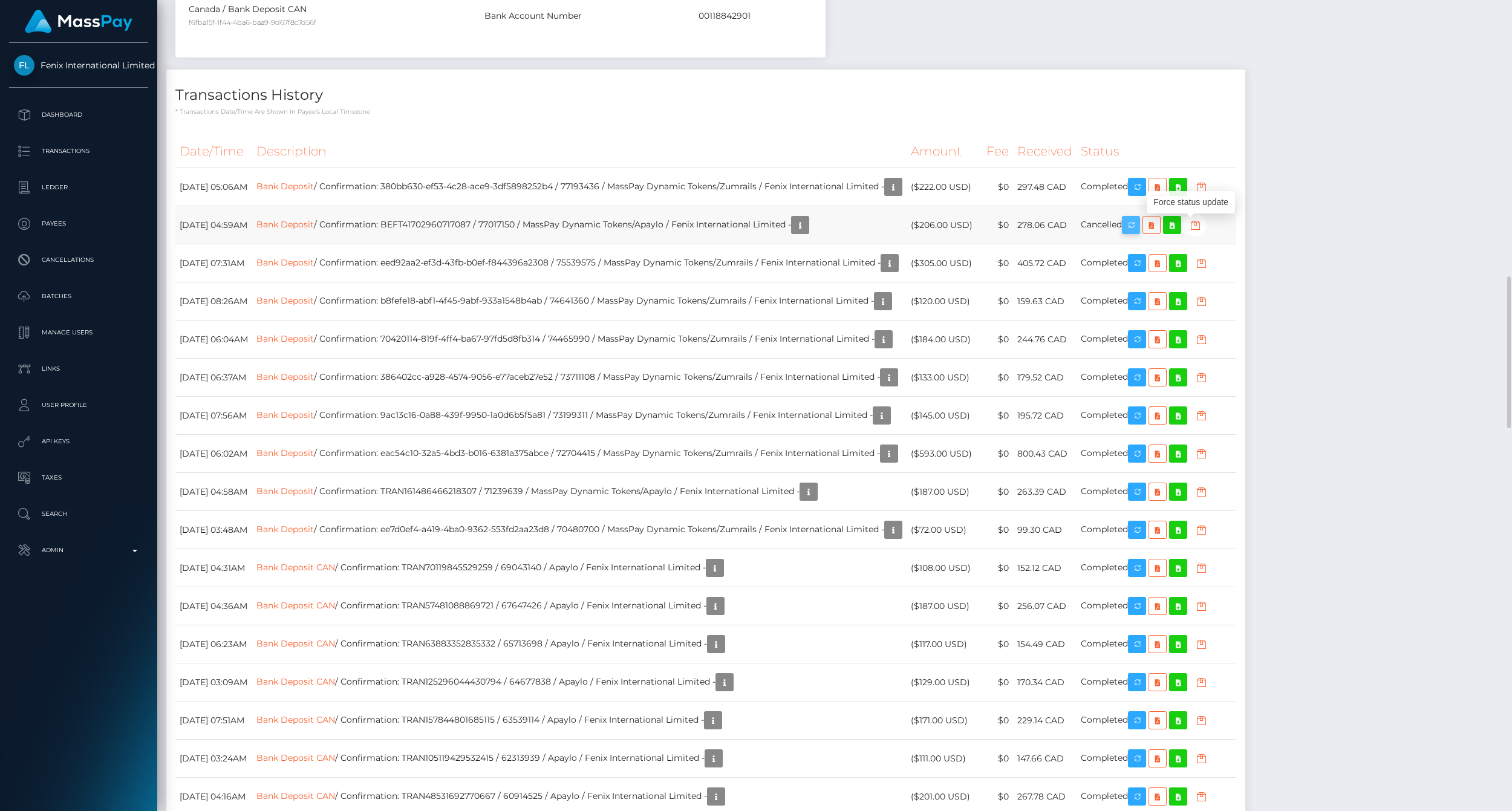
scroll to position [146, 427]
drag, startPoint x: 1187, startPoint y: 226, endPoint x: 1380, endPoint y: 215, distance: 193.3
click at [1138, 226] on icon "button" at bounding box center [1131, 225] width 15 height 15
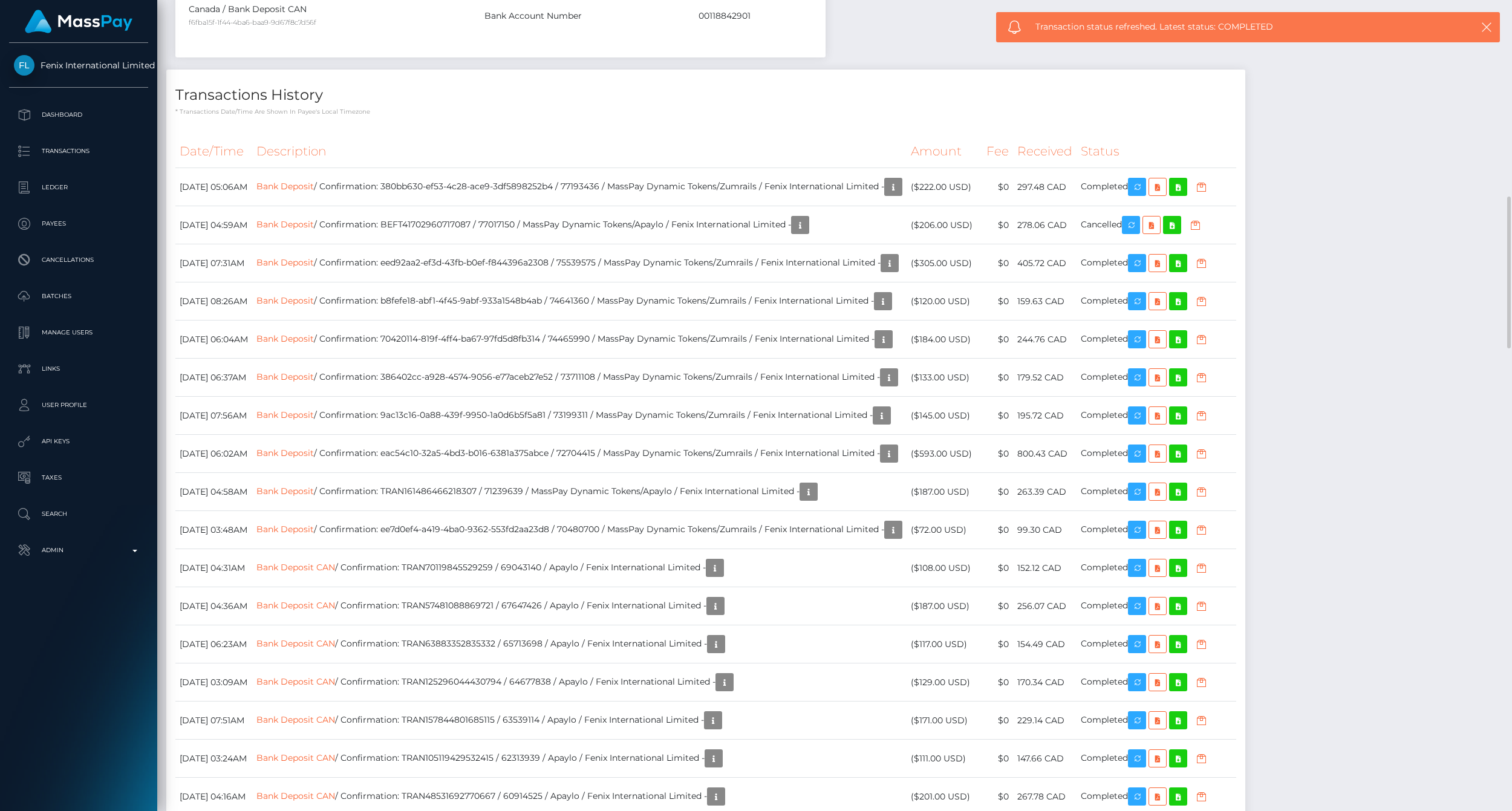
scroll to position [1411, 0]
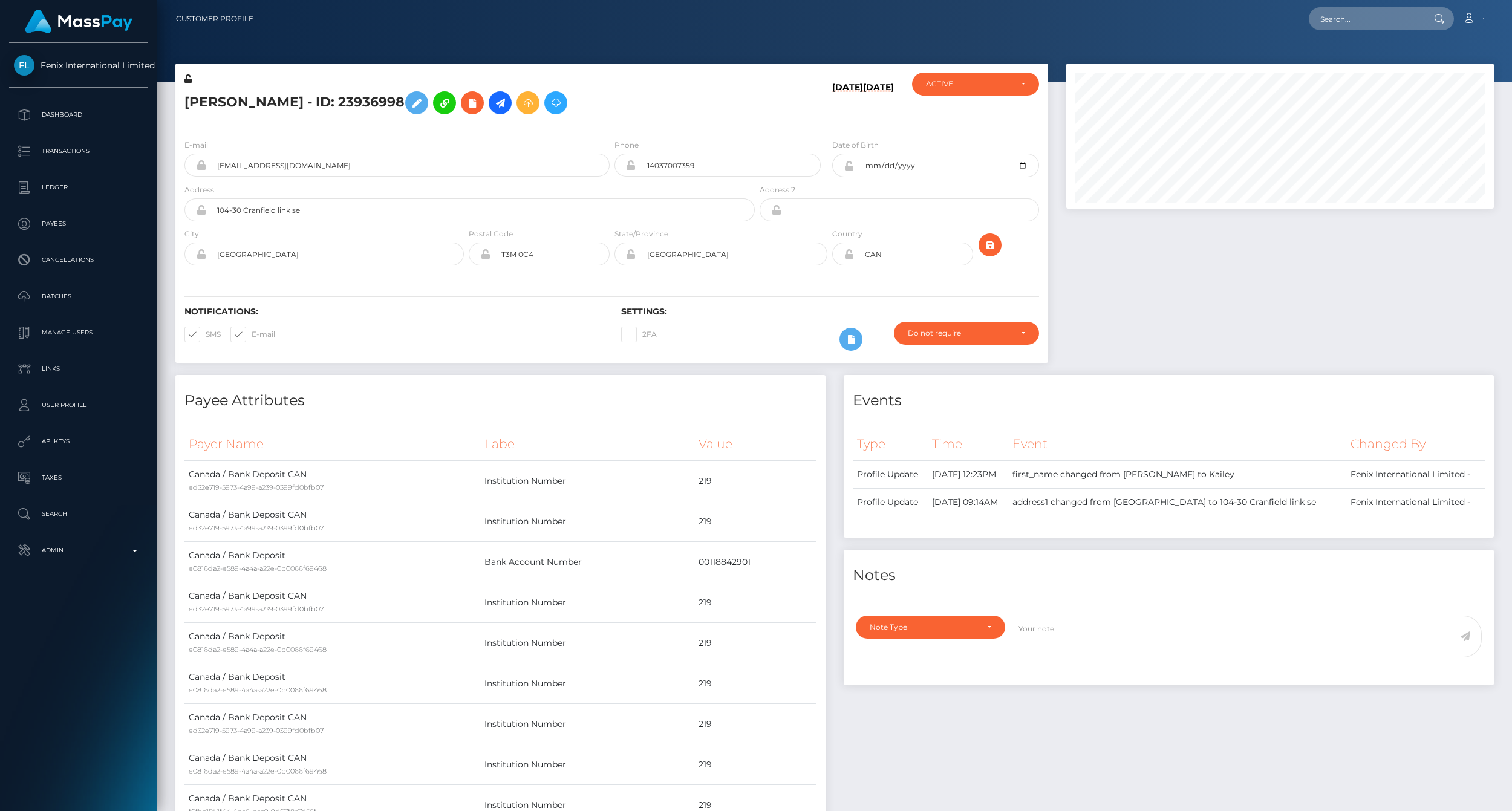
scroll to position [146, 427]
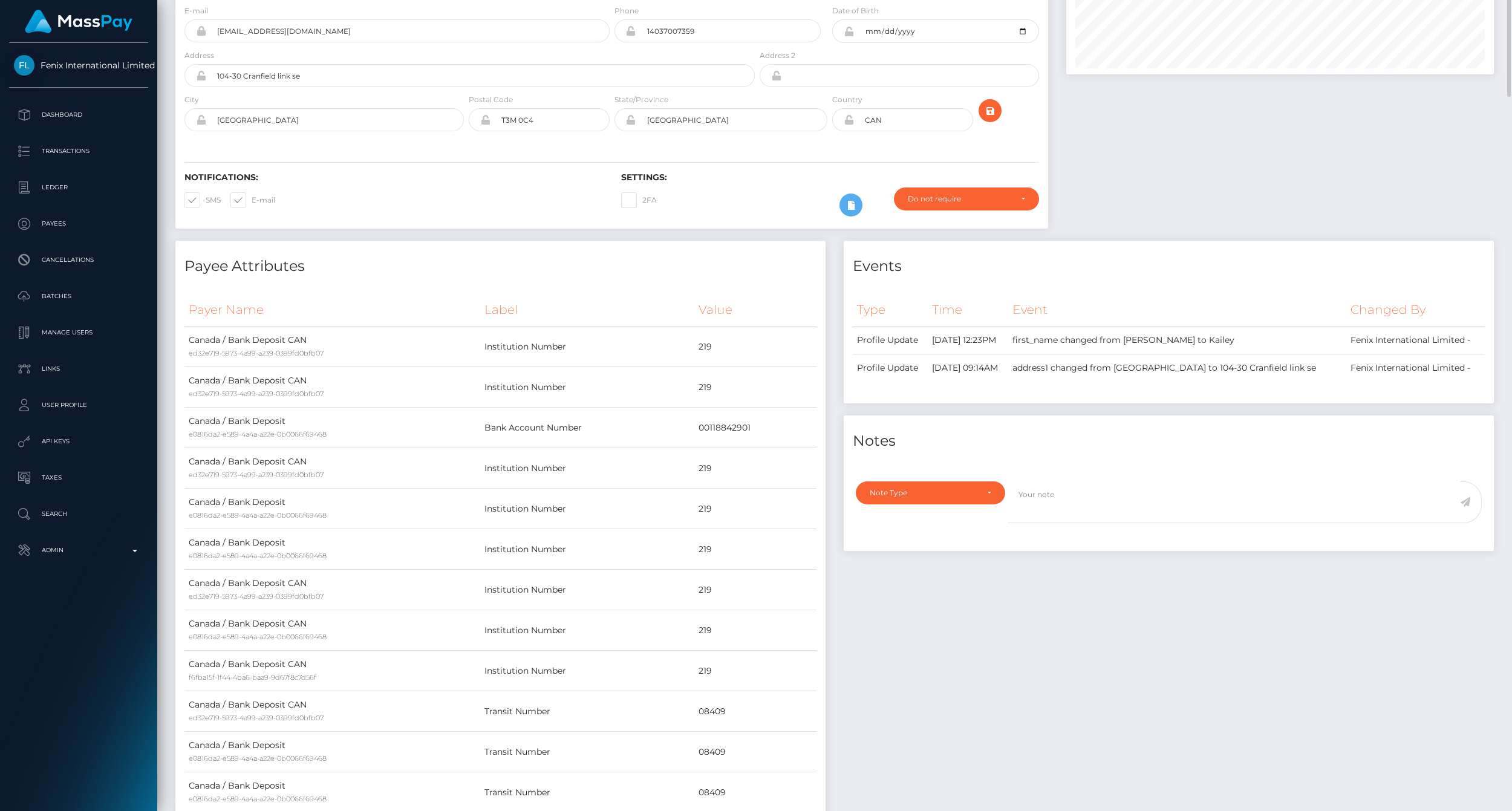
scroll to position [0, 0]
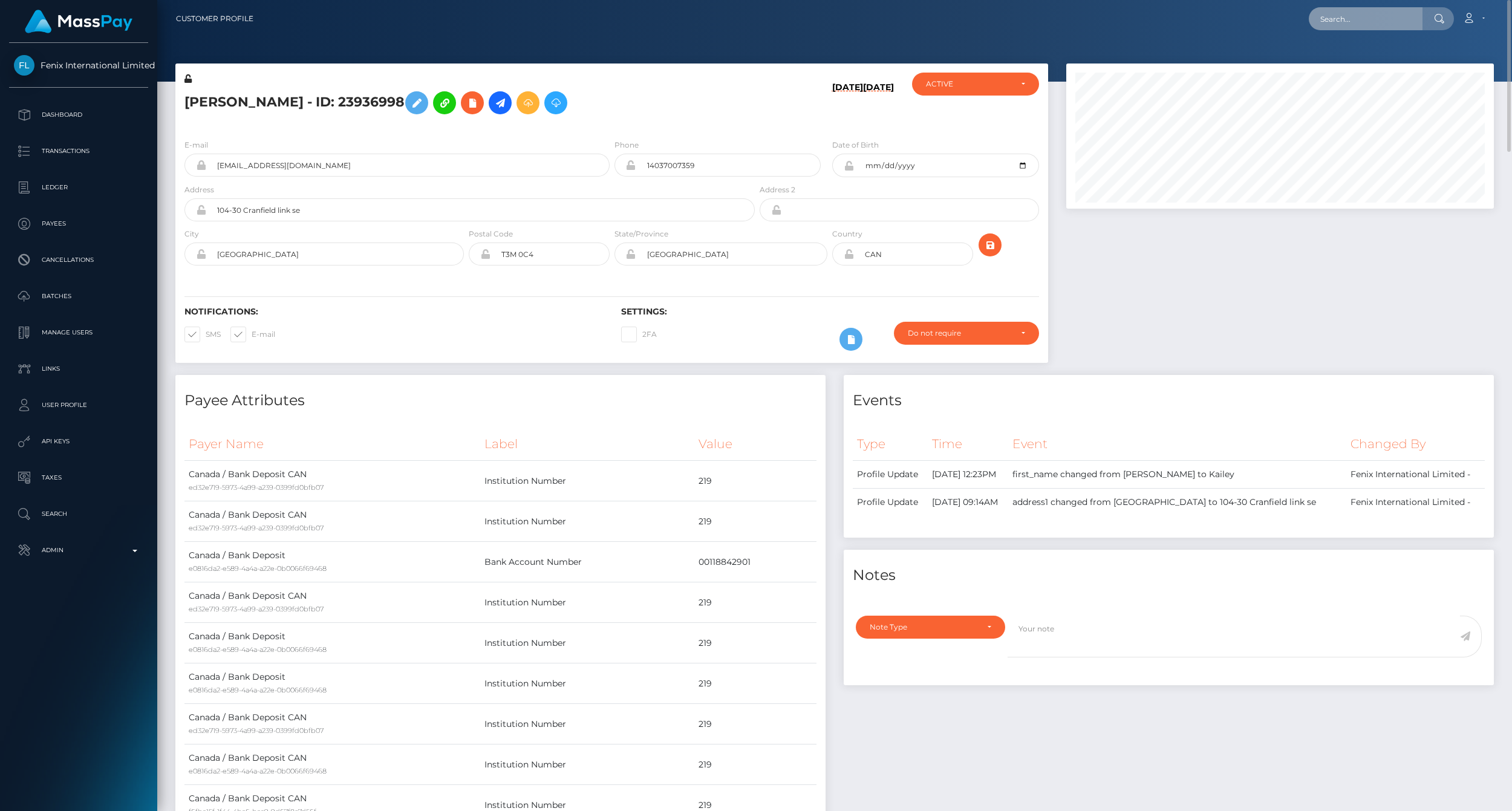
click at [1347, 18] on input "text" at bounding box center [1366, 18] width 114 height 23
paste input "77018503"
type input "77018503"
click at [1406, 56] on link "MONICA ALEJANDRA LEE (Fenix International Limited - )" at bounding box center [1411, 62] width 204 height 22
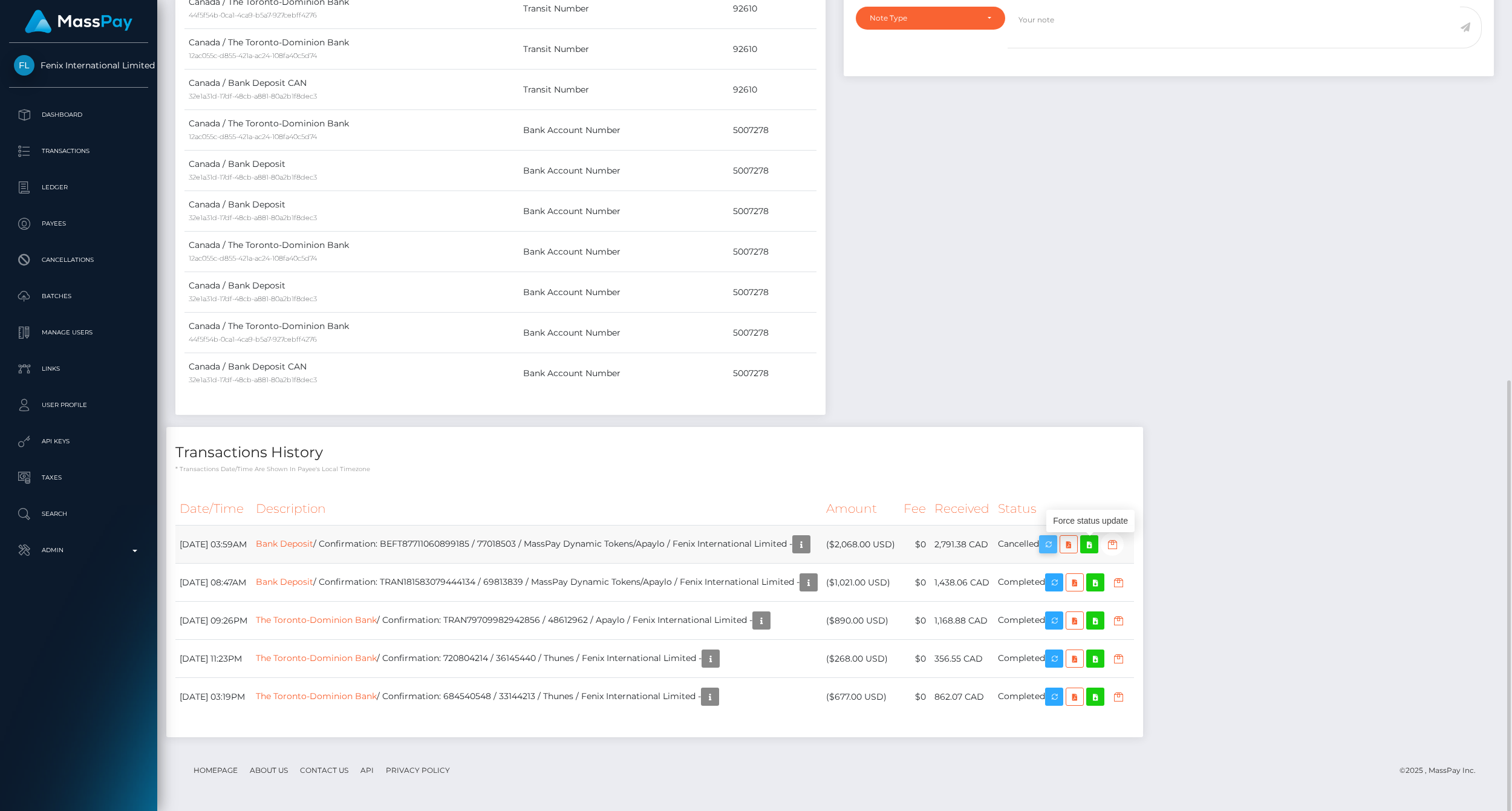
scroll to position [146, 427]
drag, startPoint x: 1093, startPoint y: 547, endPoint x: 1044, endPoint y: 363, distance: 190.4
click at [1056, 547] on icon "button" at bounding box center [1048, 545] width 15 height 15
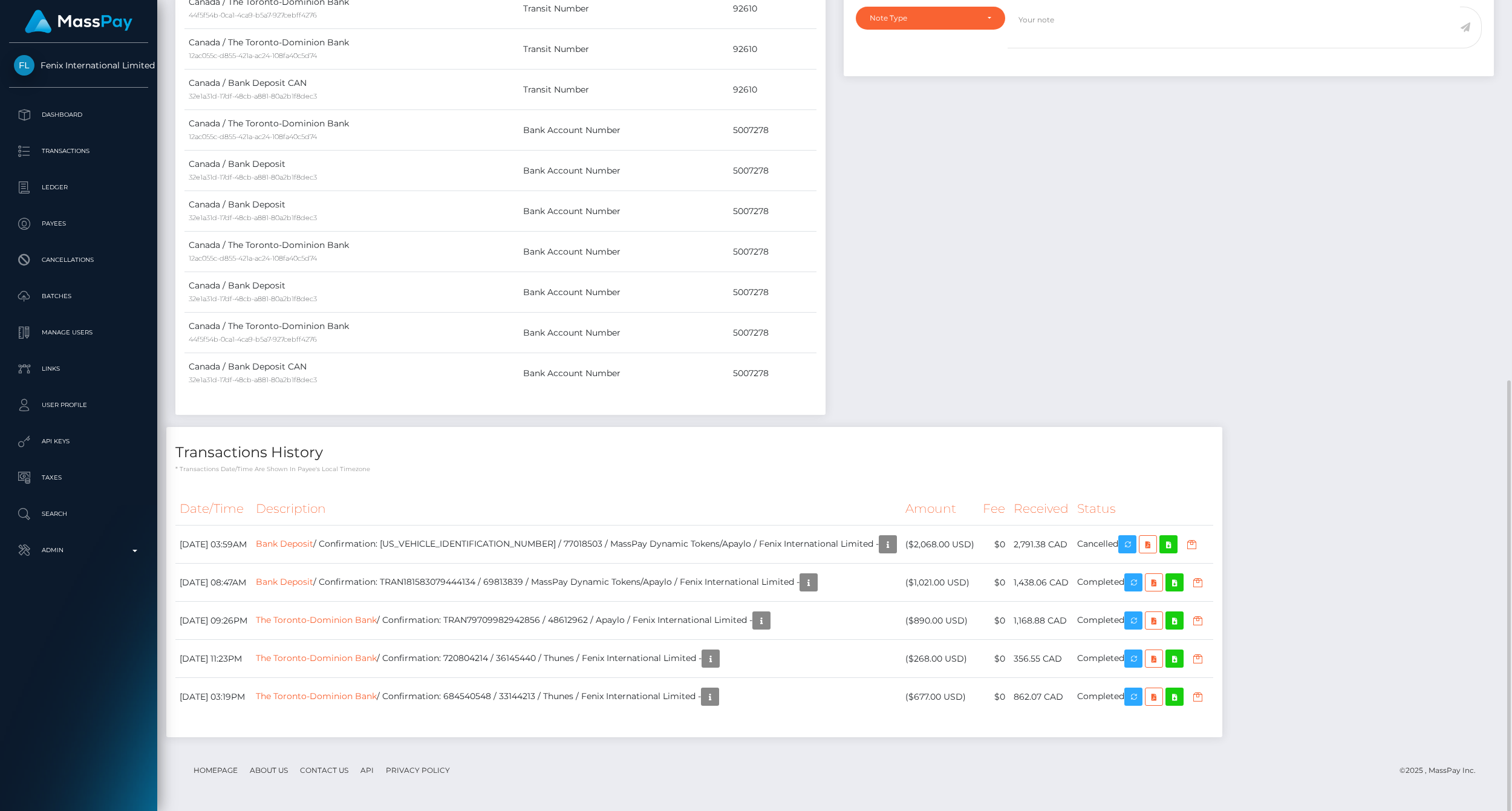
scroll to position [146, 427]
click at [1145, 165] on div "Events Type Time Event Changed By" at bounding box center [1168, 43] width 668 height 768
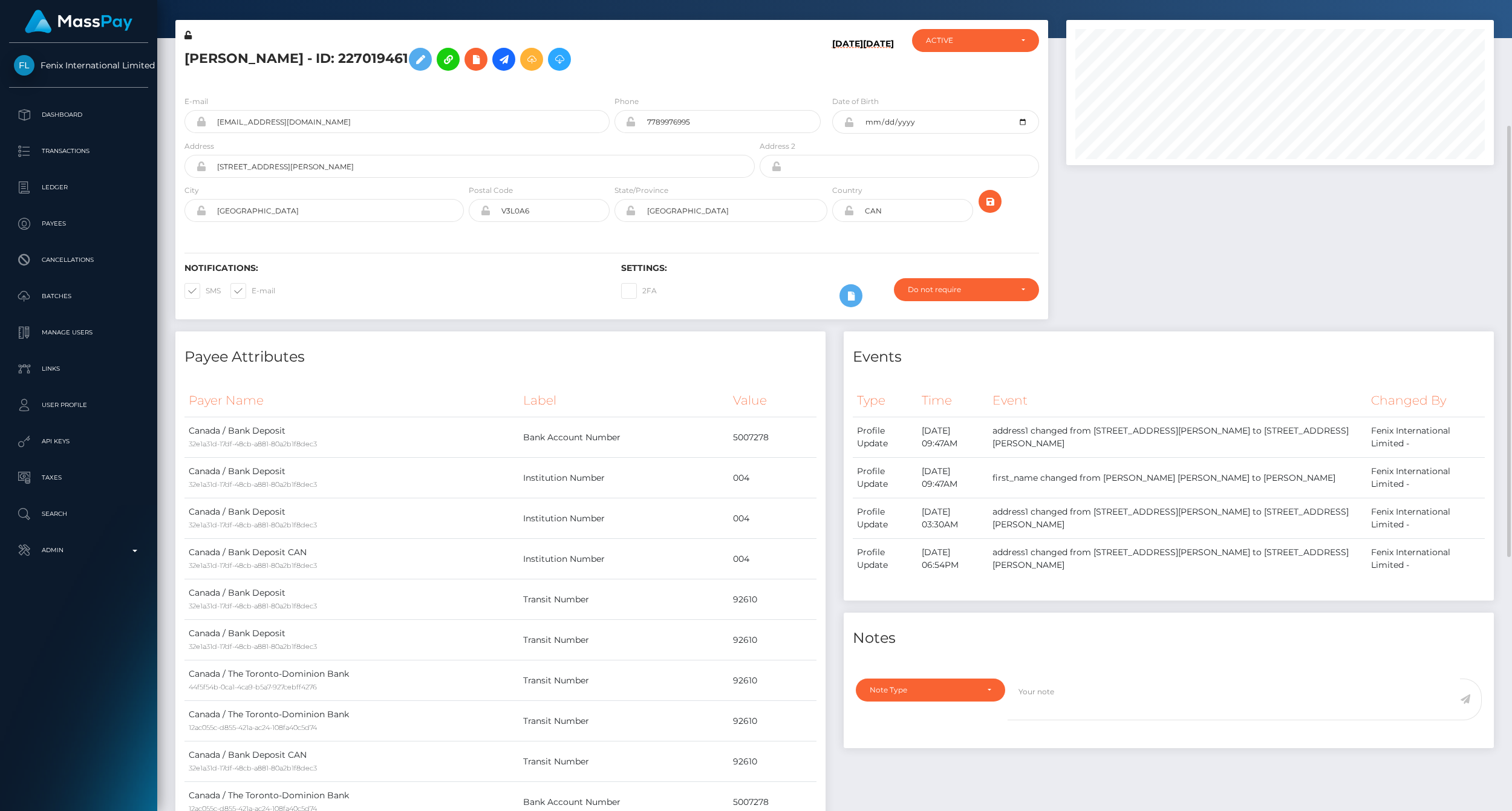
scroll to position [0, 0]
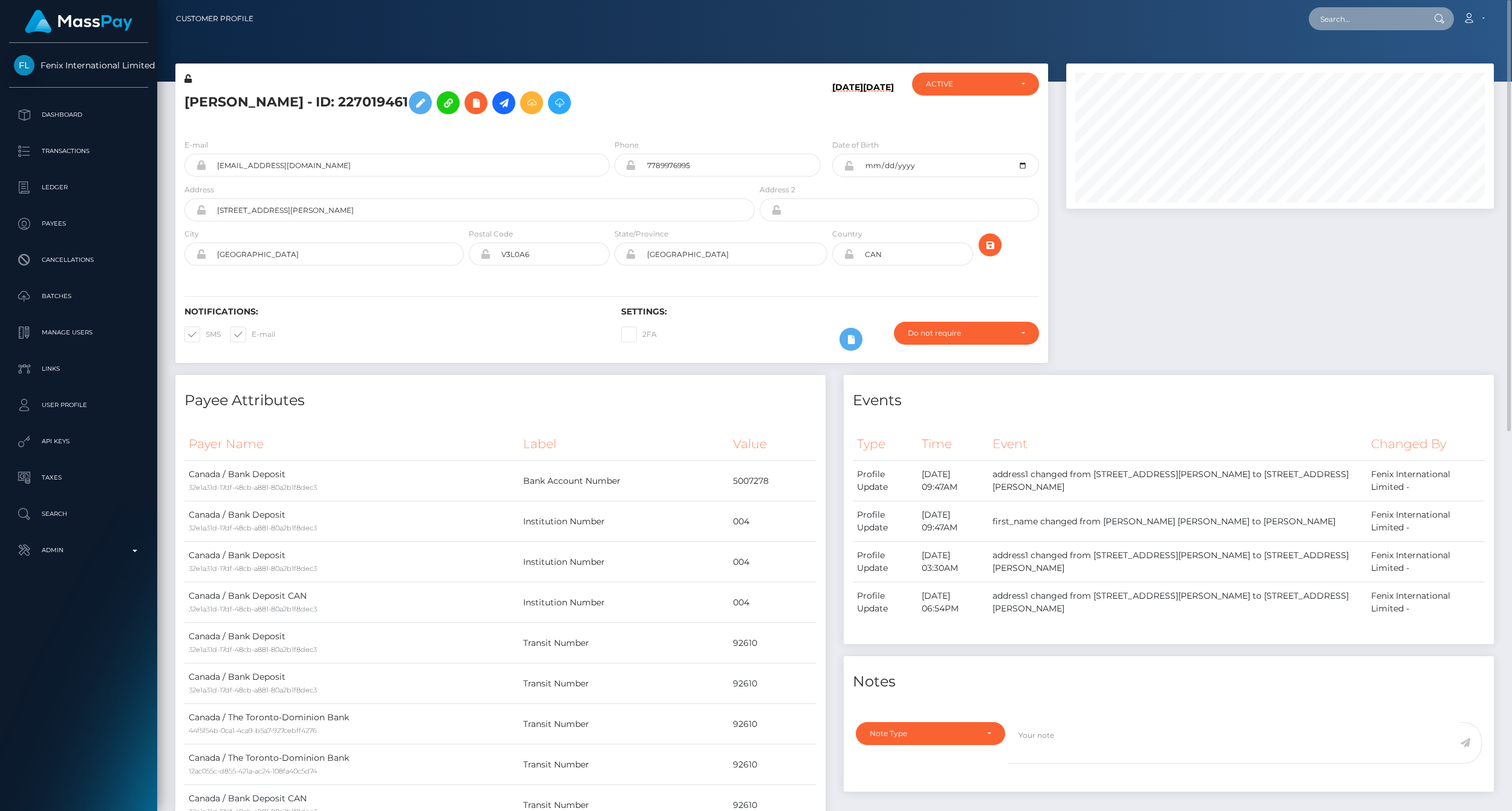
click at [1382, 15] on input "text" at bounding box center [1366, 18] width 114 height 23
paste input "77028497"
type input "77028497"
click at [1379, 59] on link "Tatum Strand (Fenix International Limited - )" at bounding box center [1404, 62] width 191 height 22
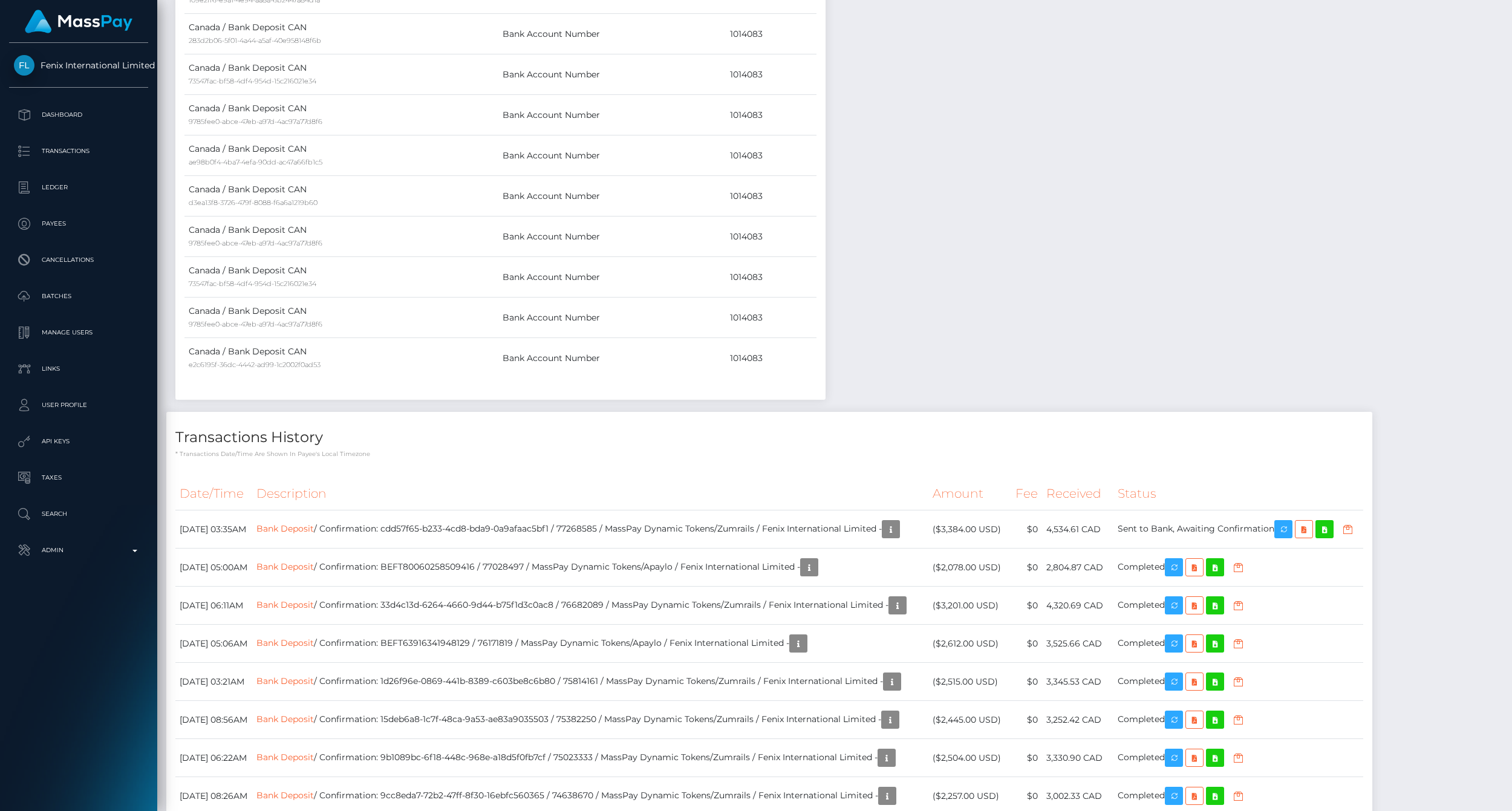
scroll to position [2555, 0]
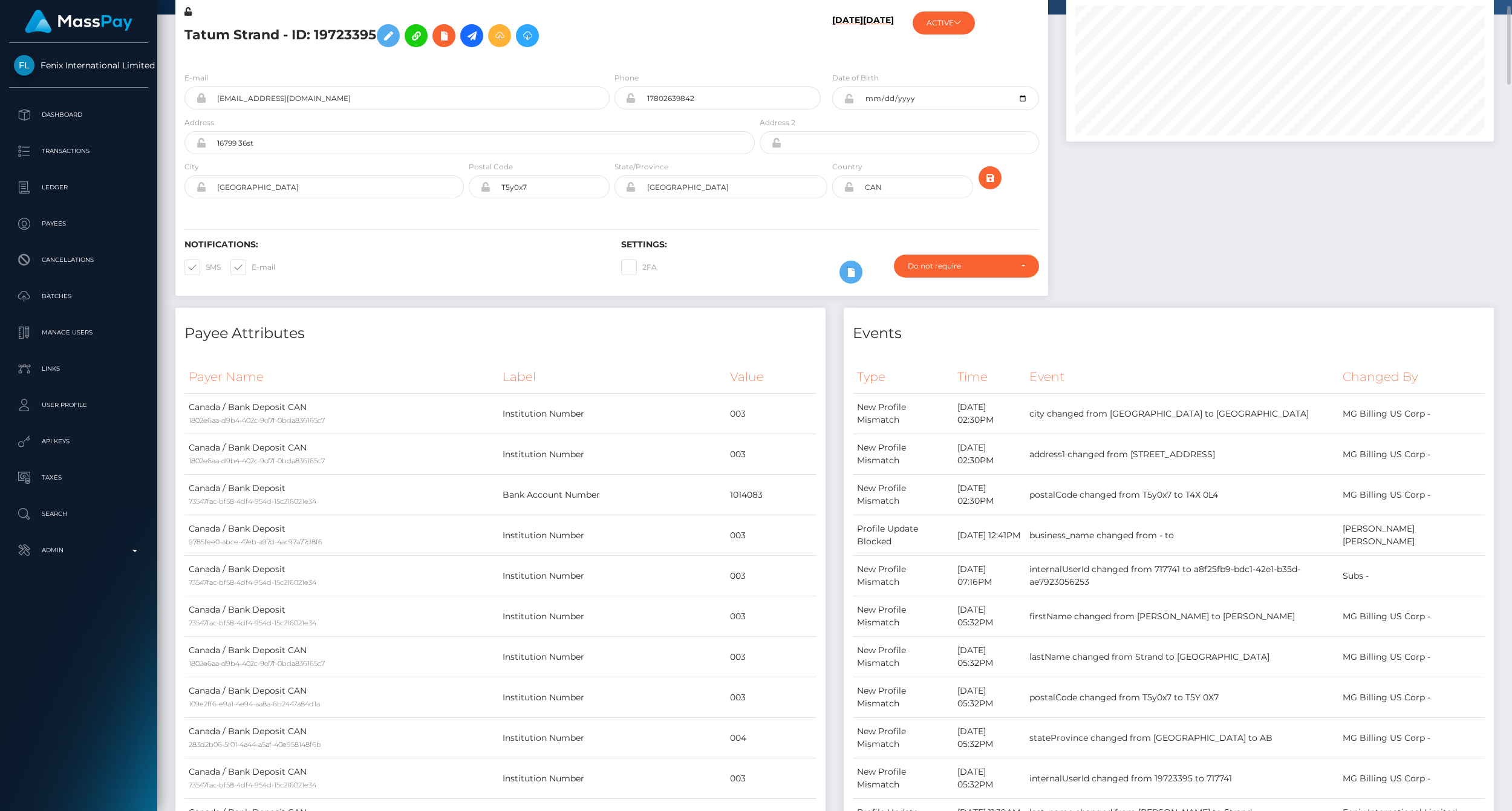
scroll to position [0, 0]
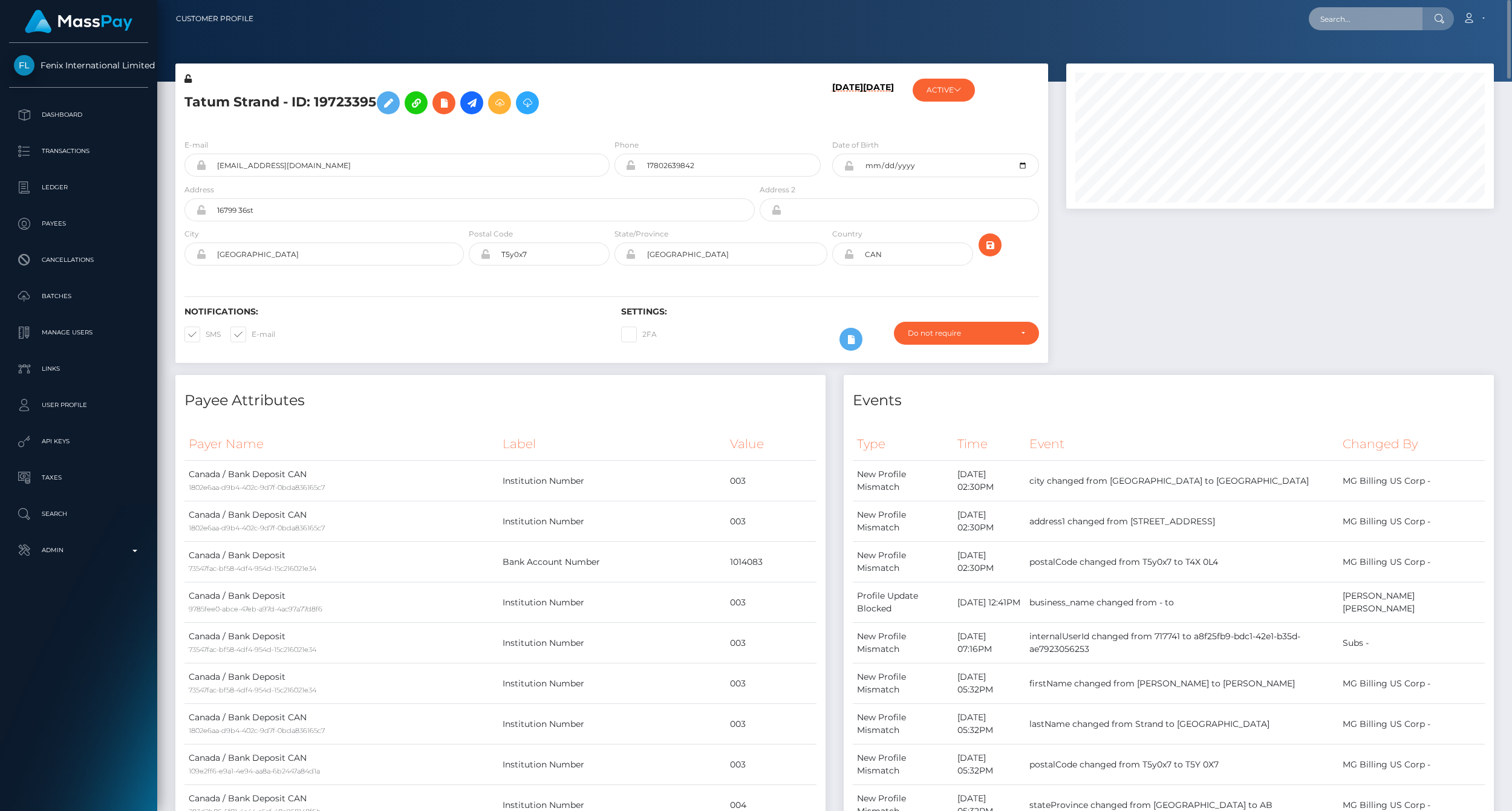
click at [1402, 16] on input "text" at bounding box center [1366, 18] width 114 height 23
paste input "77007089"
type input "77007089"
click at [1397, 61] on link "Kamela Despins (Fenix International Limited - )" at bounding box center [1411, 62] width 204 height 22
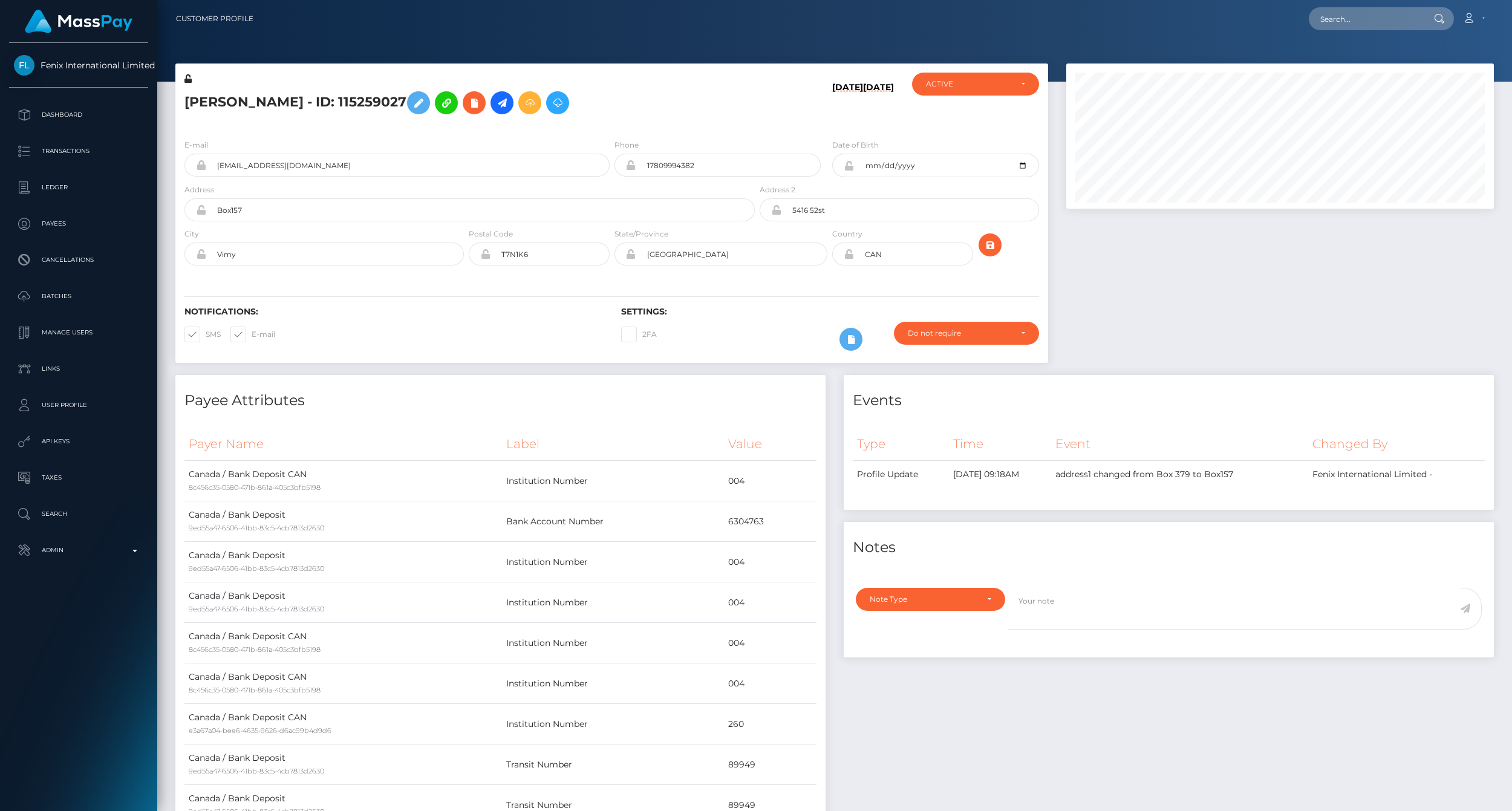
scroll to position [146, 427]
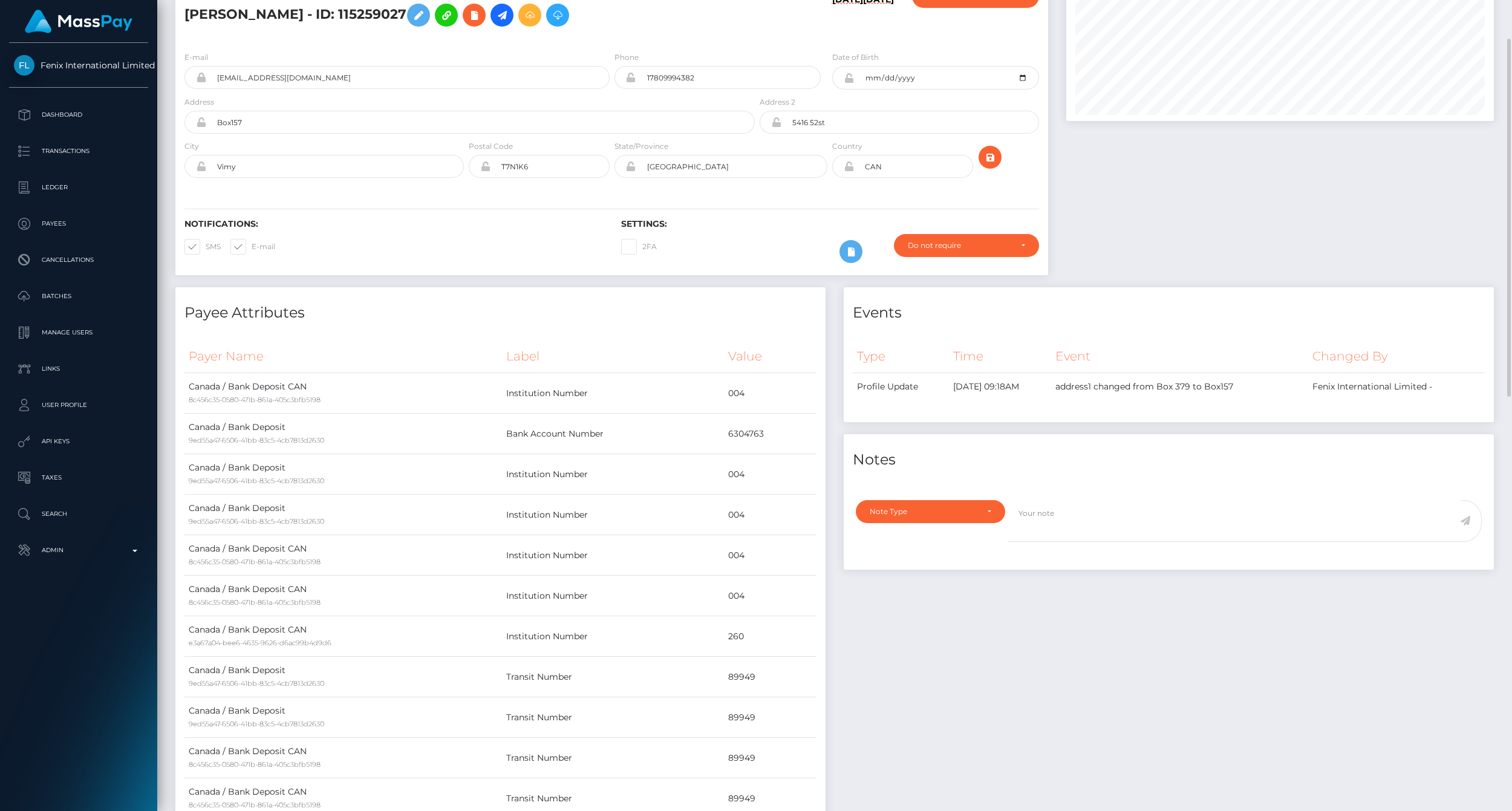
scroll to position [0, 0]
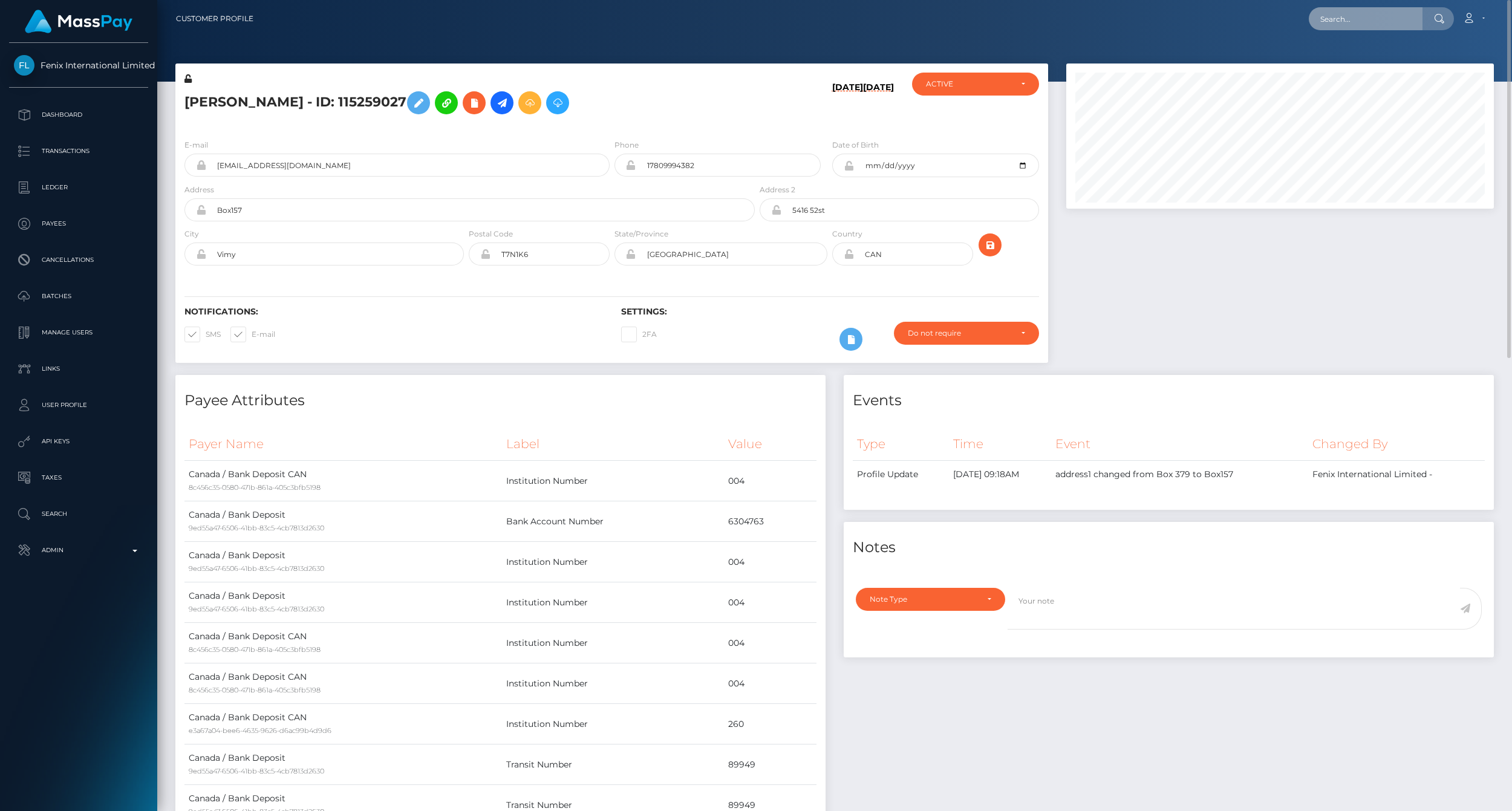
click at [1385, 16] on input "text" at bounding box center [1366, 18] width 114 height 23
paste input "77020675"
type input "77020675"
click at [1393, 64] on link "MIKAYLA DANIKA ARMSTRONG (Fenix International Limited - )" at bounding box center [1411, 62] width 204 height 22
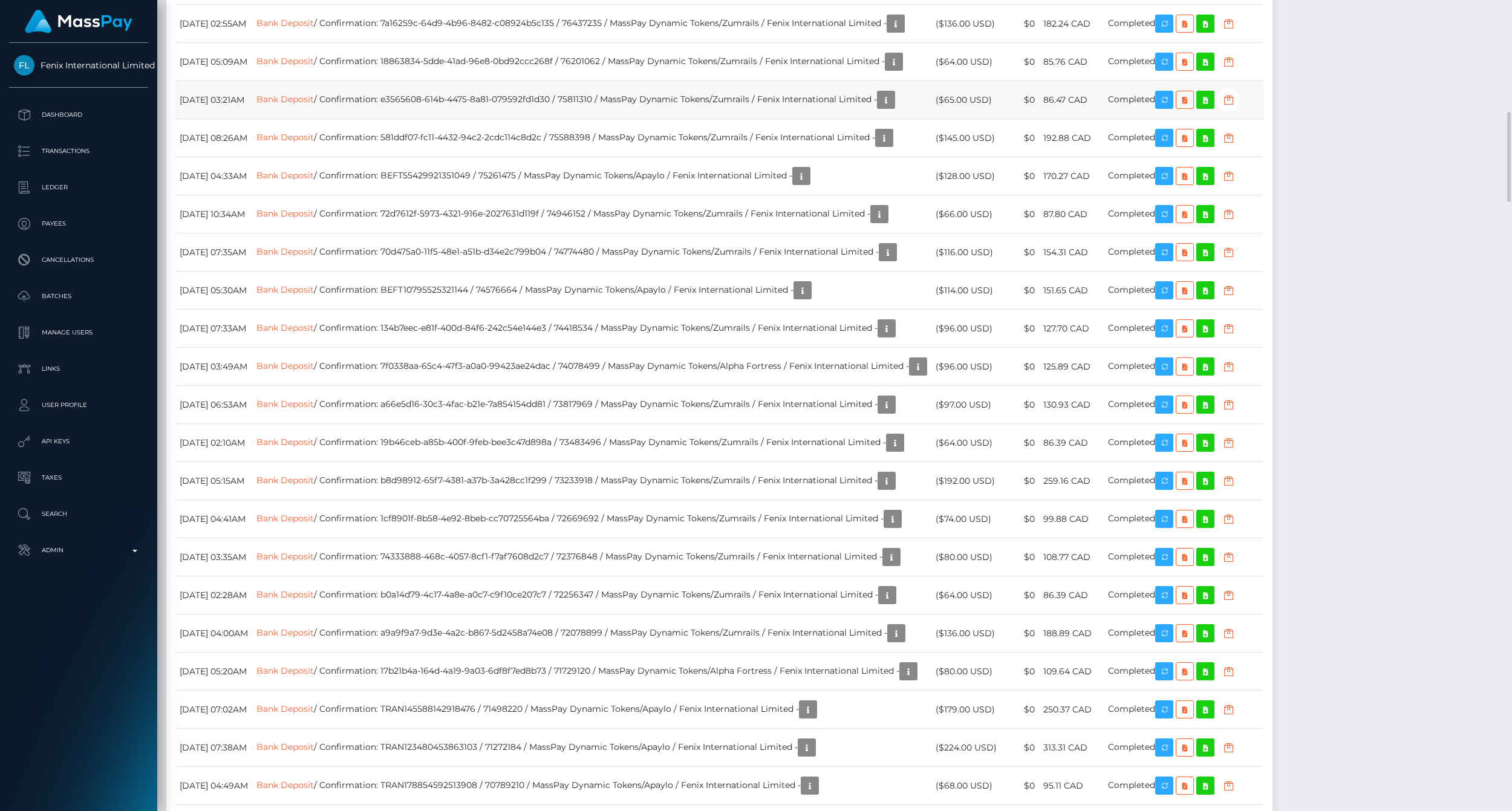
scroll to position [1546, 0]
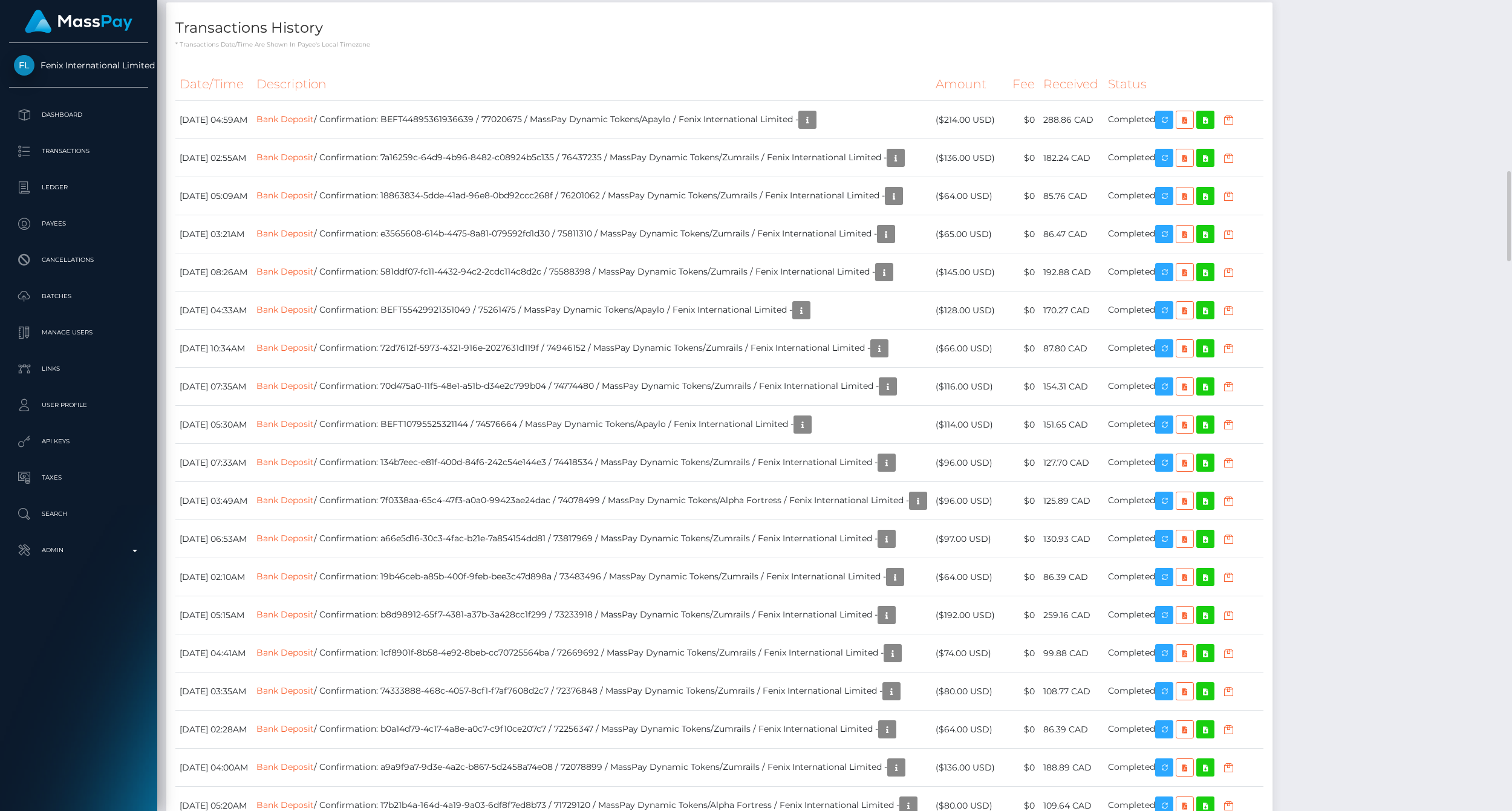
drag, startPoint x: 1441, startPoint y: 58, endPoint x: 1411, endPoint y: 59, distance: 30.0
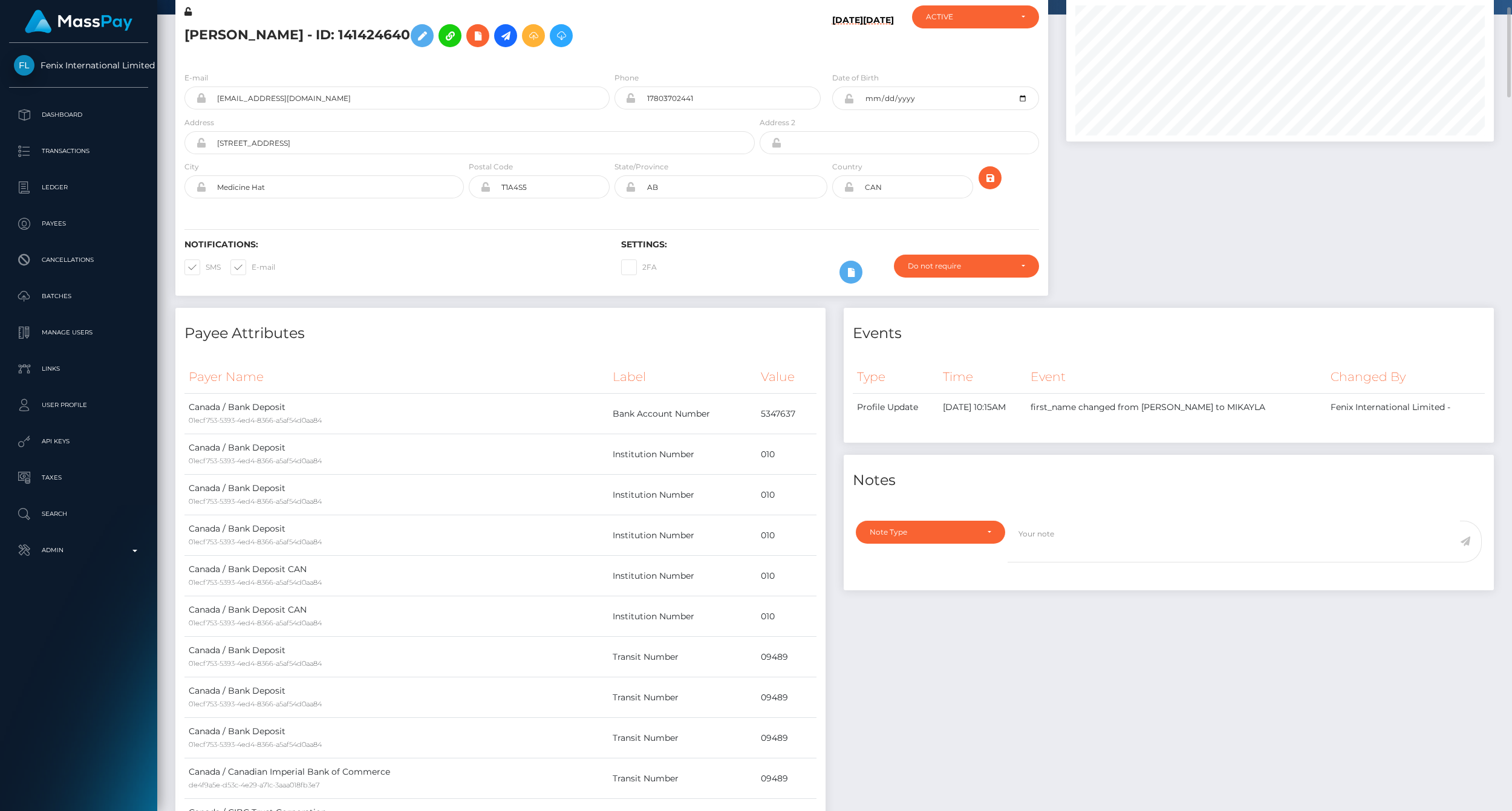
scroll to position [0, 0]
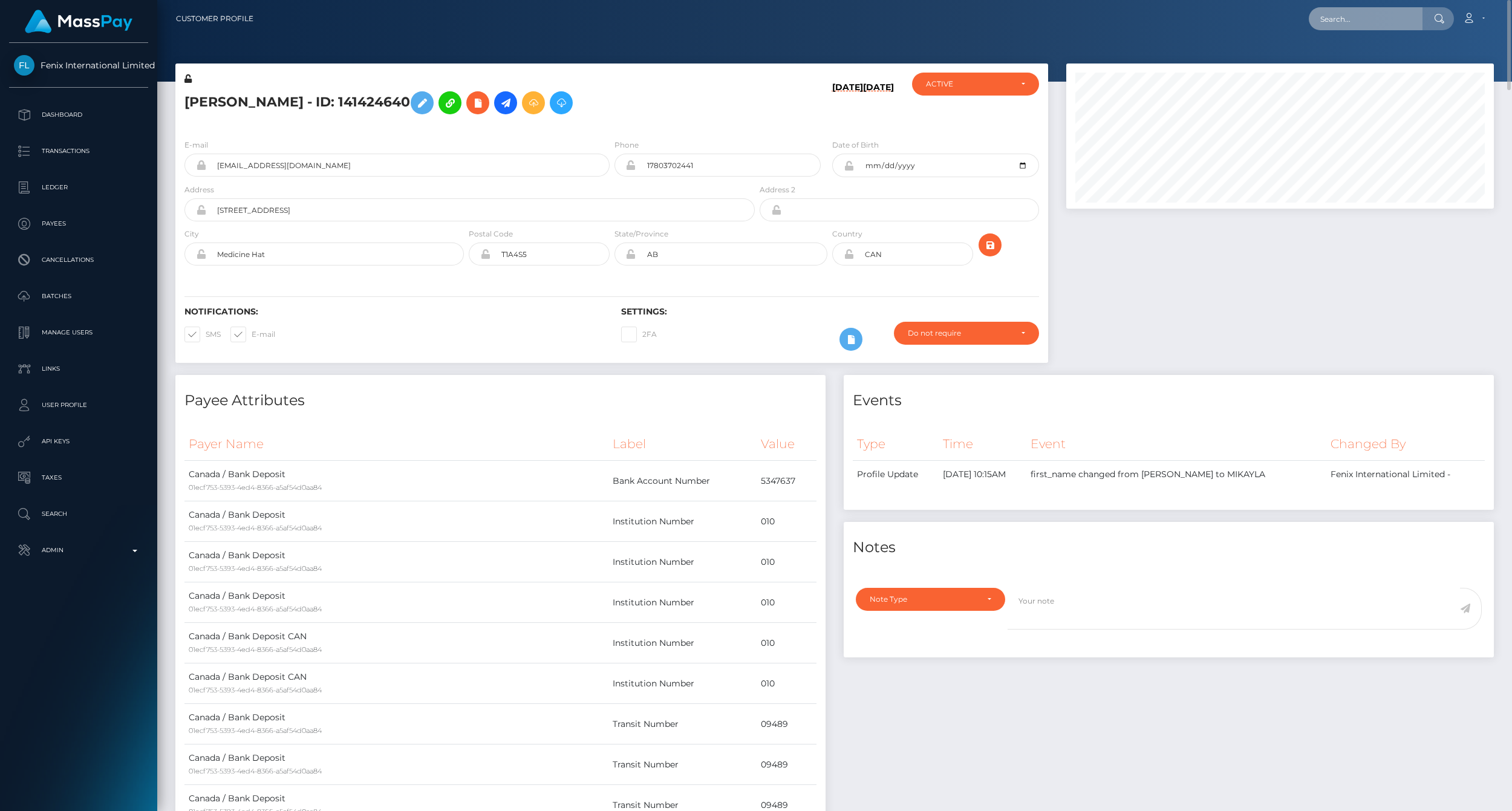
click at [1360, 22] on input "text" at bounding box center [1366, 18] width 114 height 23
paste input "77021190"
type input "77021190"
click at [1364, 59] on link "KAYE SEGOVIA (Fenix International Limited - )" at bounding box center [1411, 62] width 204 height 22
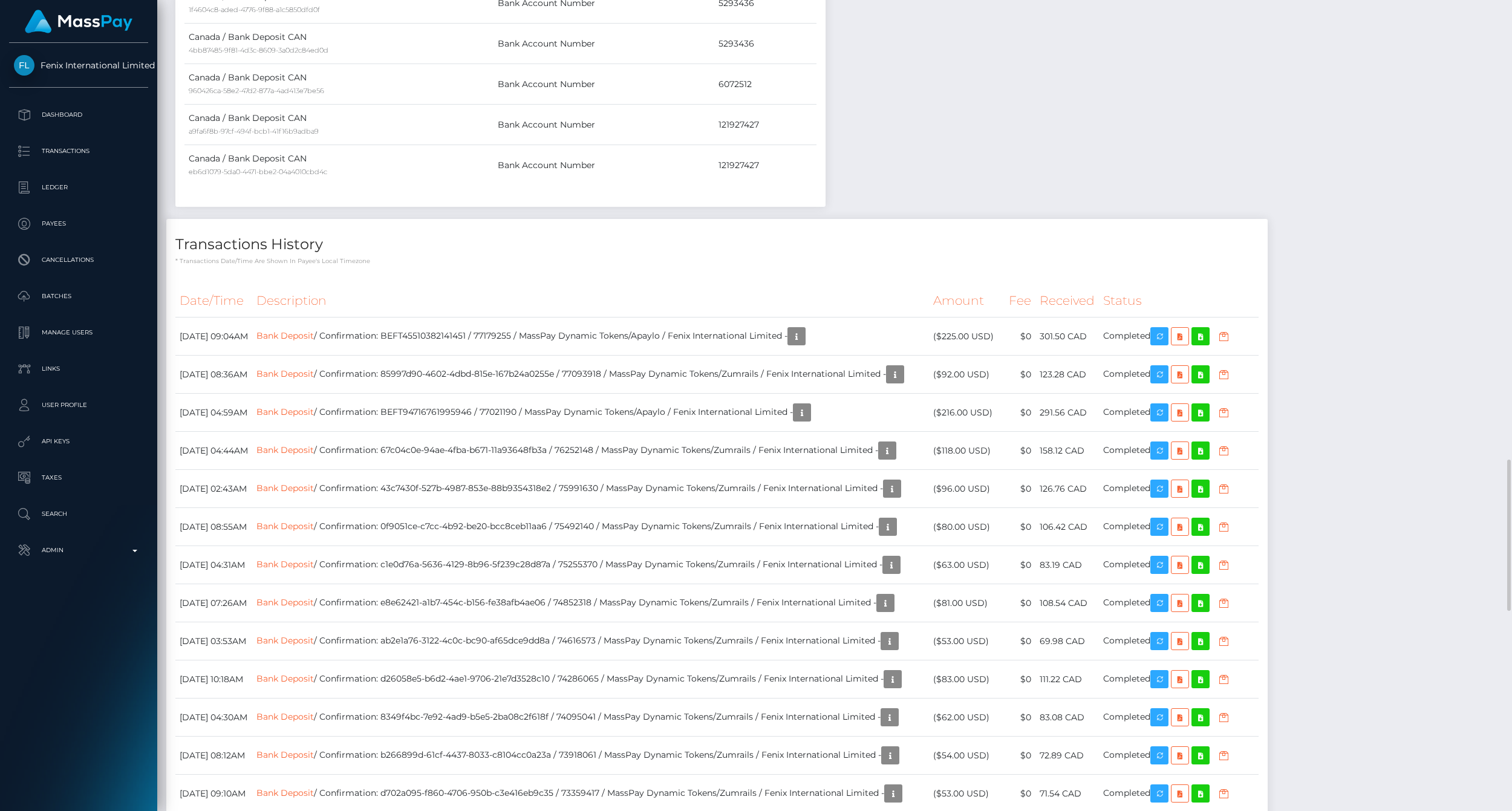
scroll to position [146, 427]
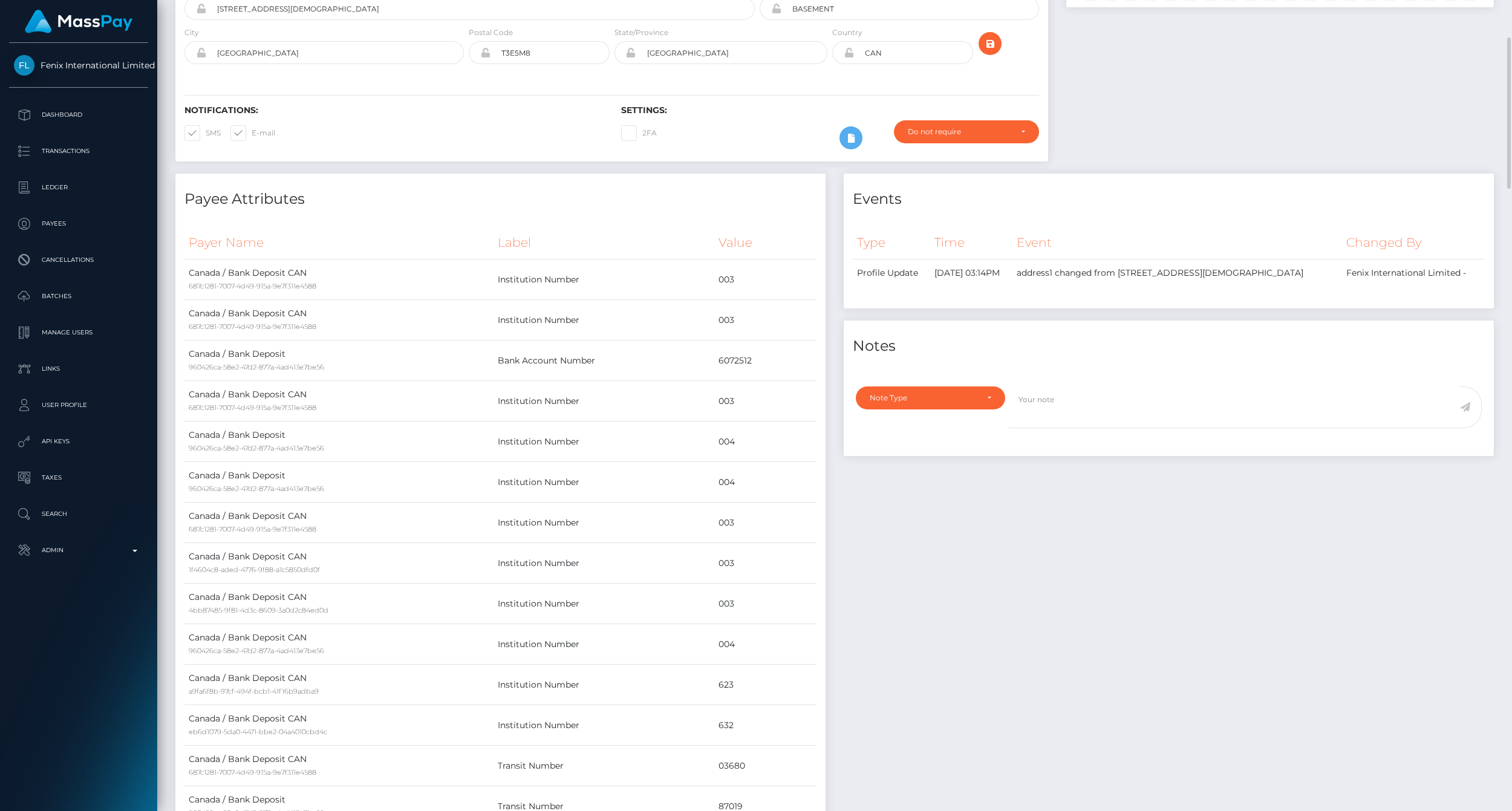
scroll to position [0, 0]
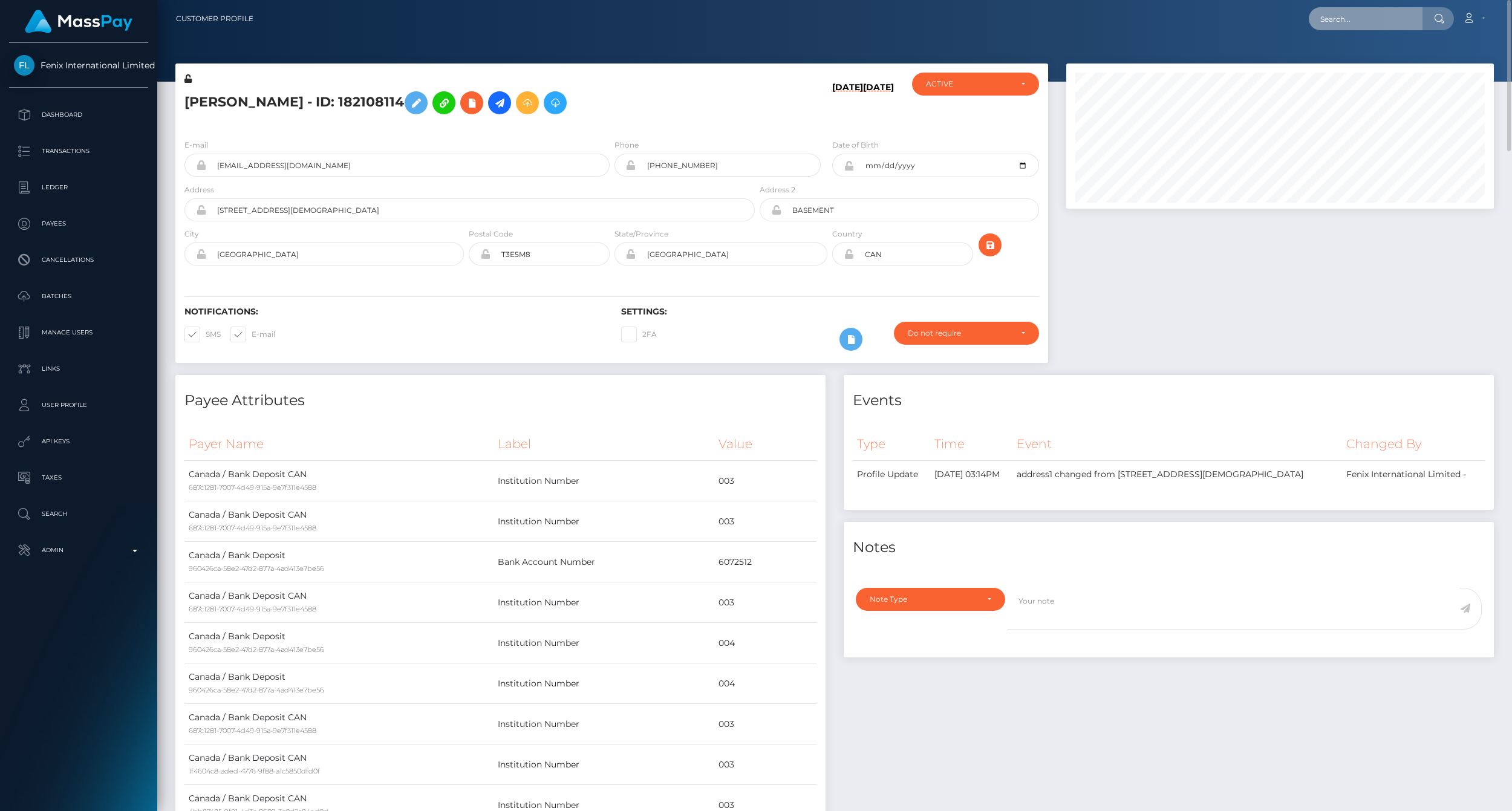
click at [1347, 16] on input "text" at bounding box center [1366, 18] width 114 height 23
paste input "77023045"
type input "77023045"
click at [1384, 59] on link "[PERSON_NAME] [PERSON_NAME] (Fenix International Limited - )" at bounding box center [1444, 62] width 269 height 22
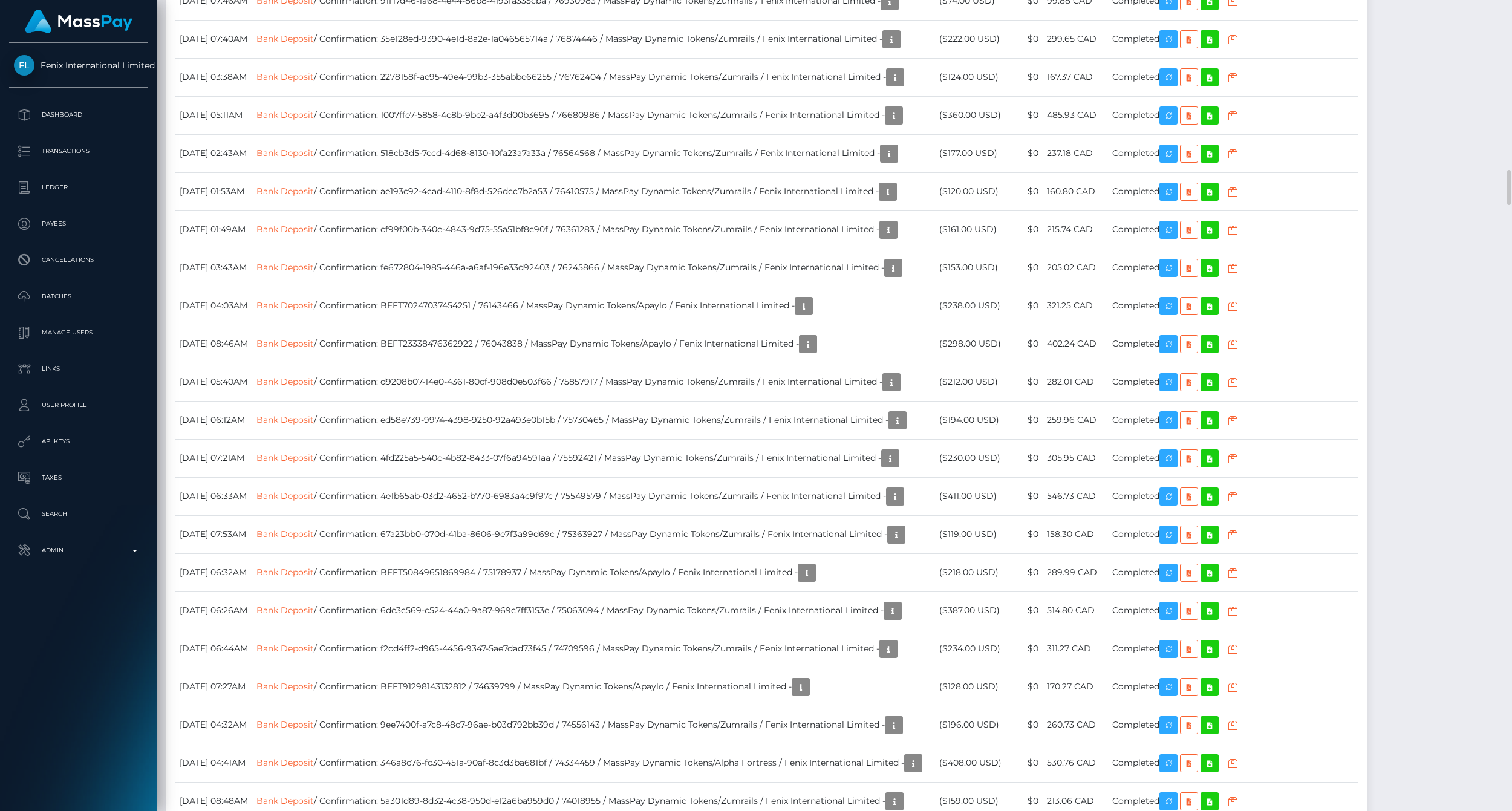
scroll to position [146, 427]
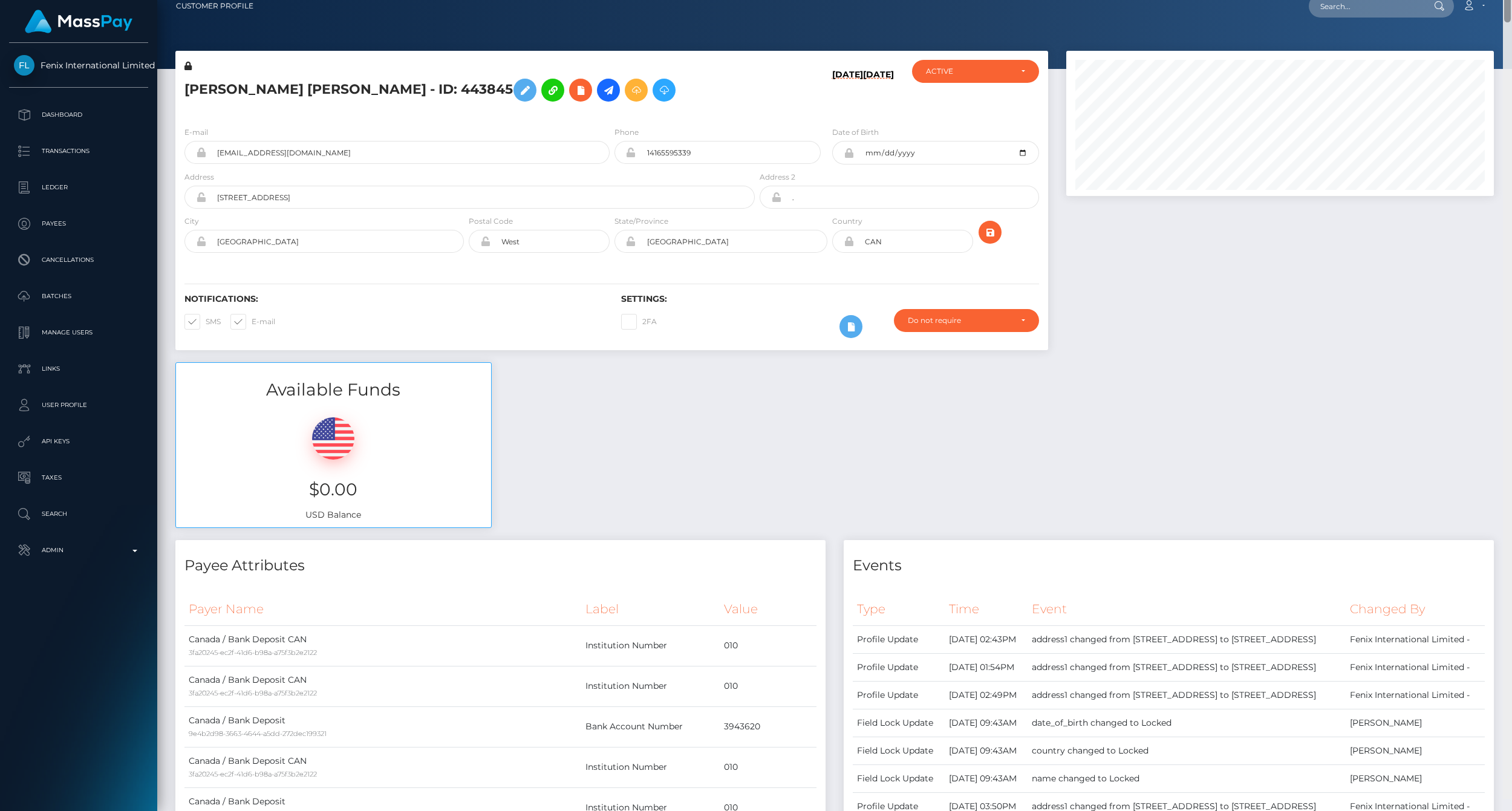
scroll to position [0, 0]
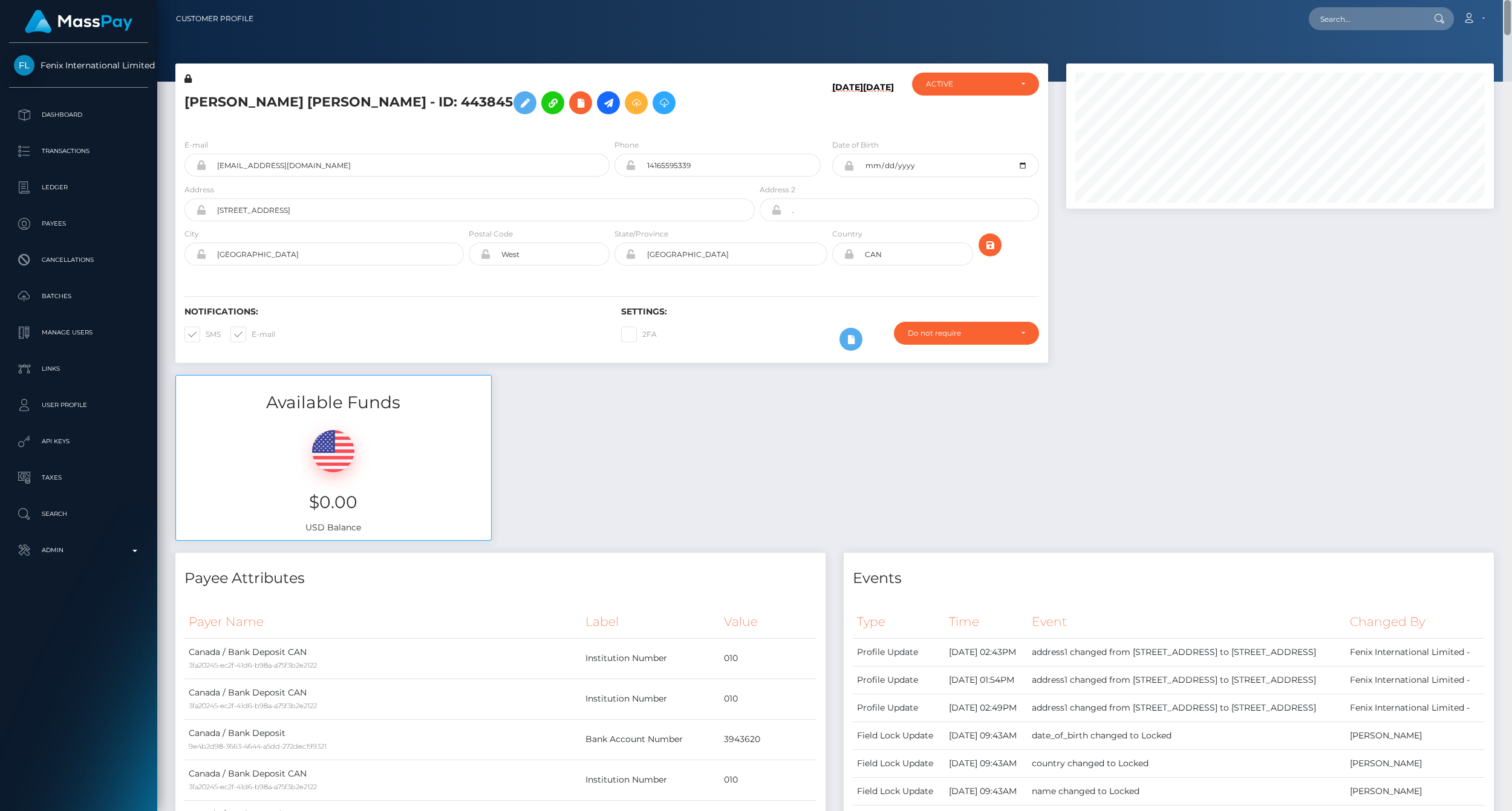
drag, startPoint x: 1506, startPoint y: 59, endPoint x: 1505, endPoint y: 11, distance: 48.0
click at [1505, 11] on div "Customer Profile Loading... Loading..." at bounding box center [834, 405] width 1355 height 811
click at [1395, 21] on input "text" at bounding box center [1366, 18] width 114 height 23
paste input "77032888"
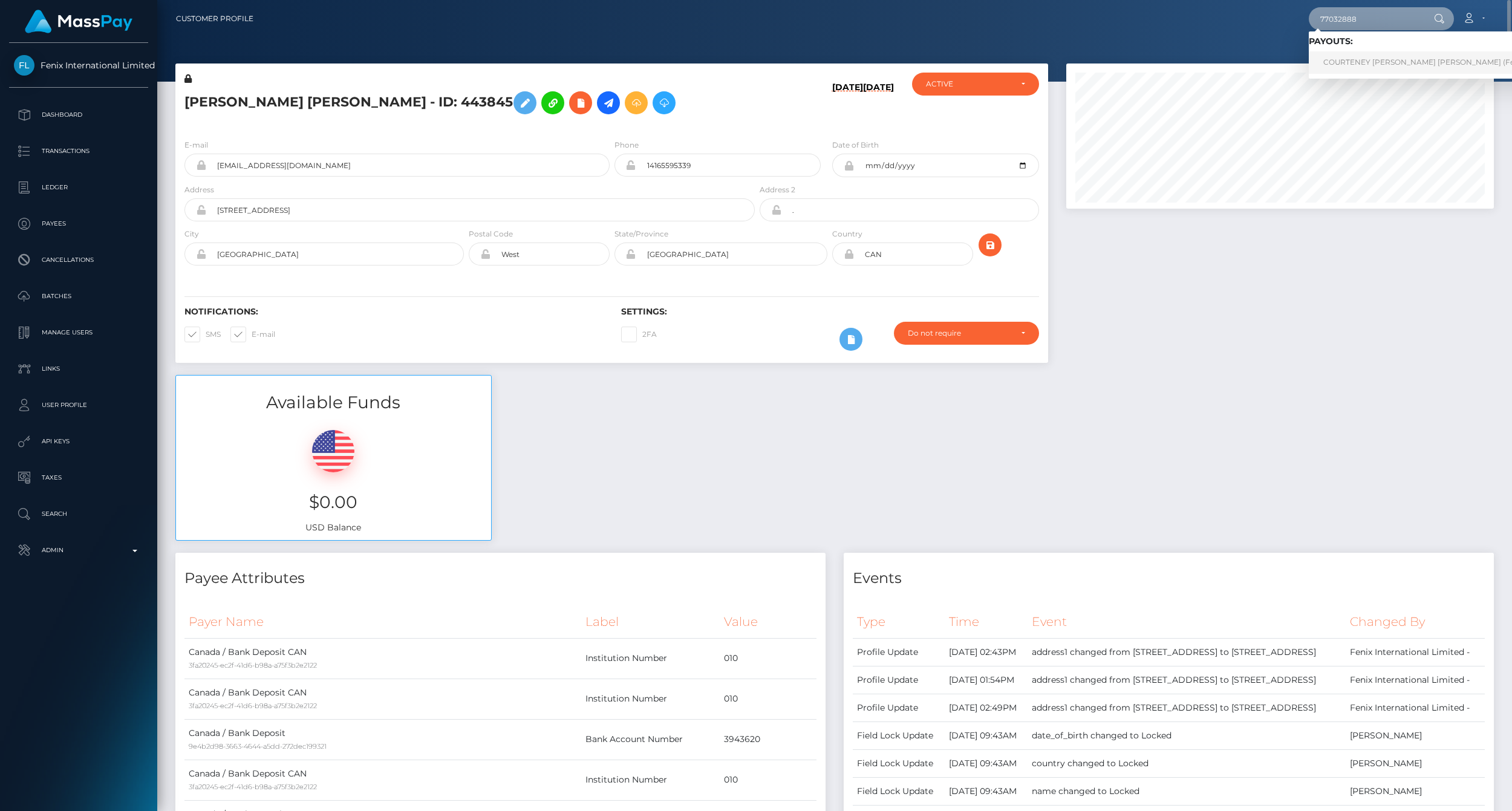
type input "77032888"
click at [1387, 61] on link "COURTENEY AGNES LULU RAPHAEL (Fenix International Limited - )" at bounding box center [1468, 62] width 318 height 22
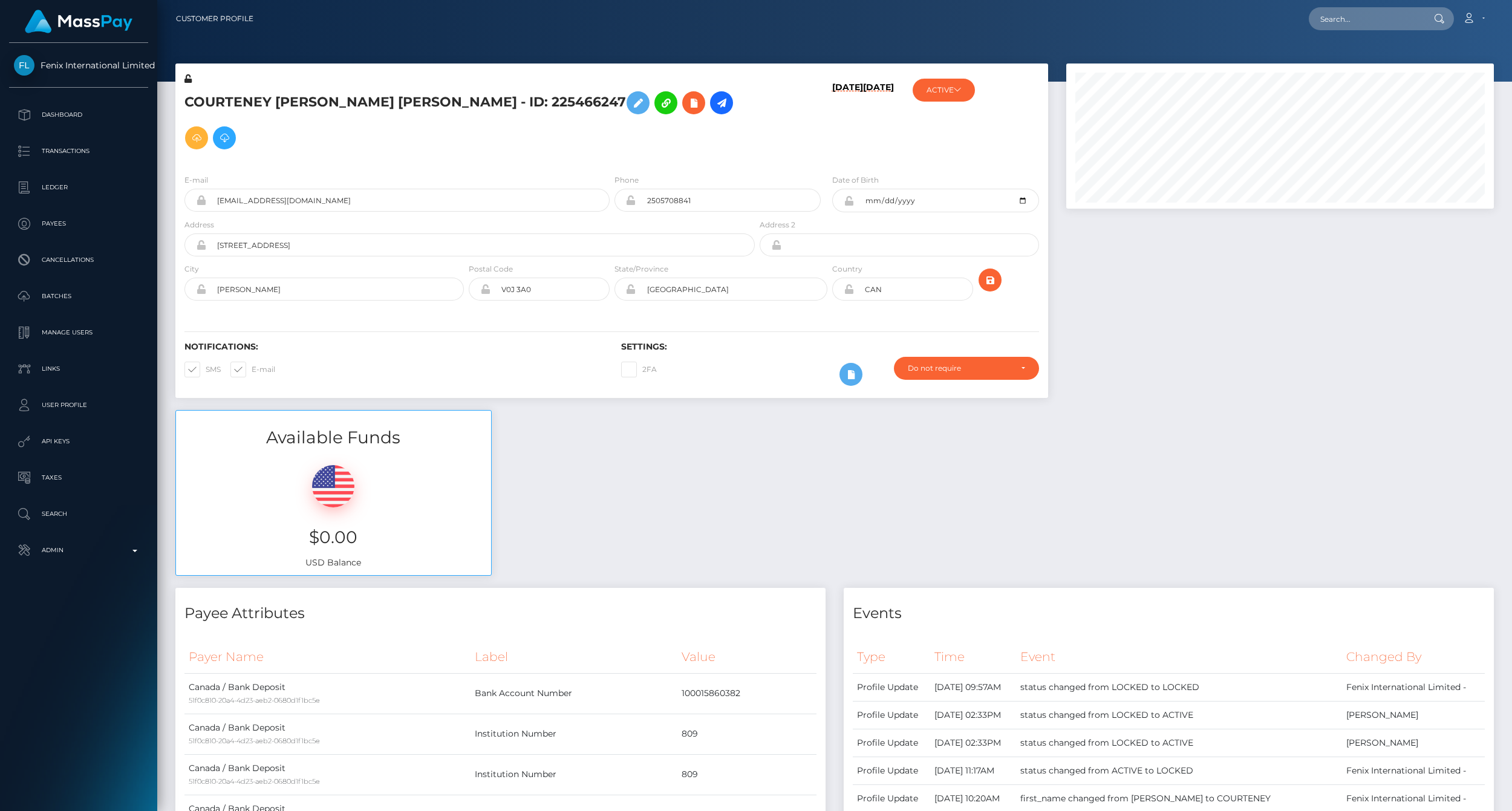
scroll to position [146, 427]
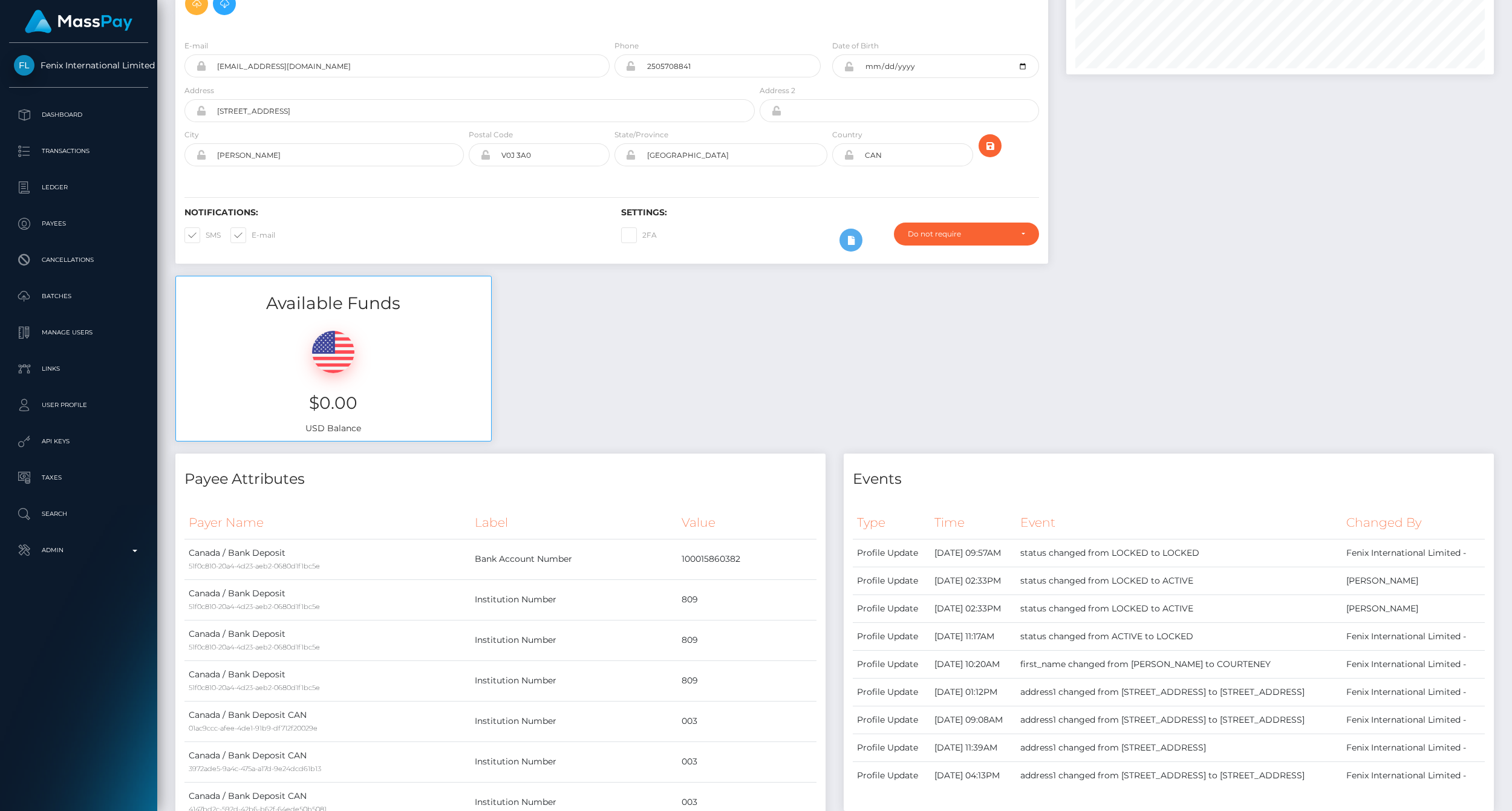
scroll to position [0, 0]
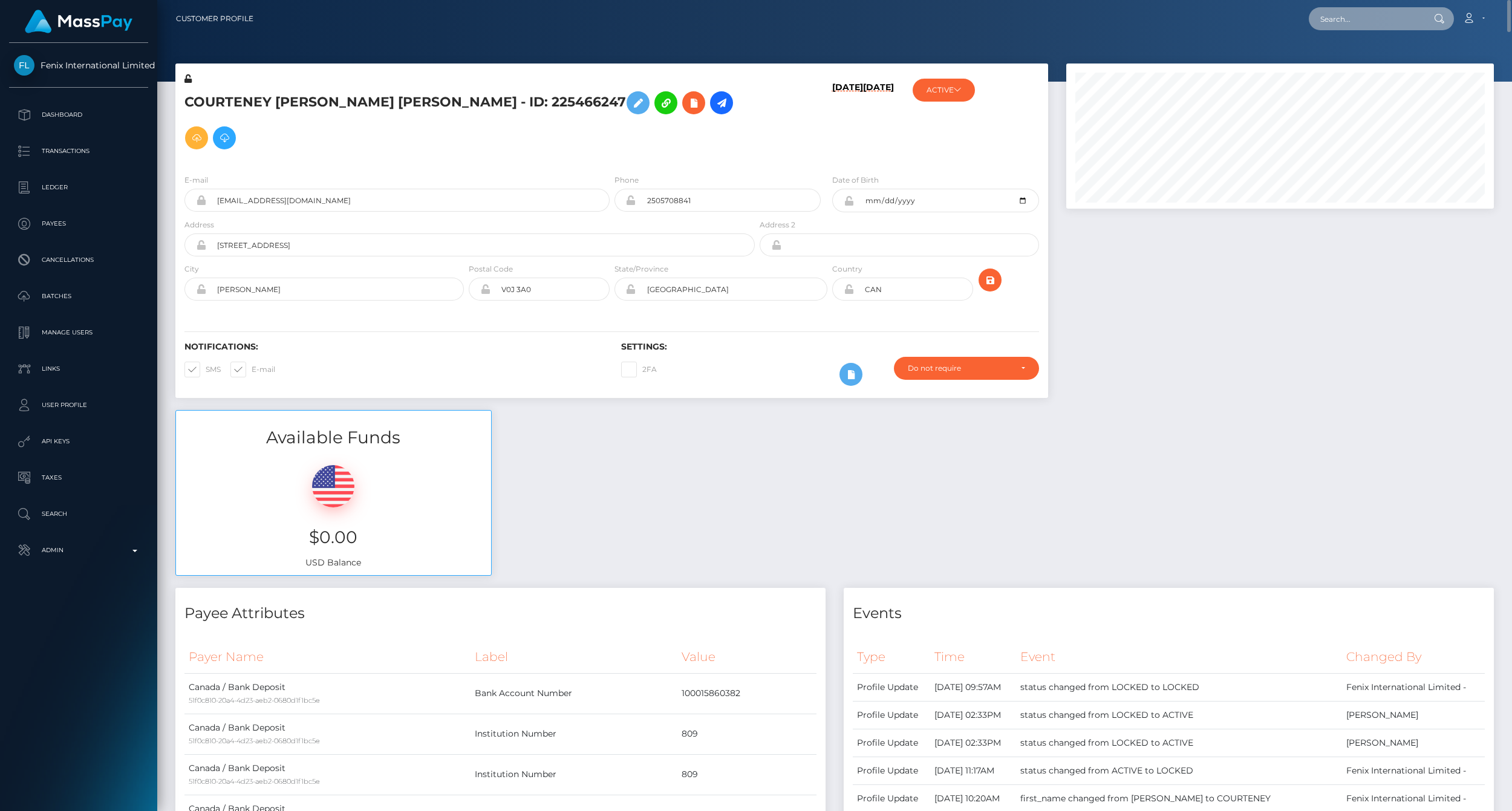
click at [1339, 22] on input "text" at bounding box center [1366, 18] width 114 height 23
paste input "77008987"
type input "77008987"
click at [1357, 59] on link "Whitney Patricia Gwendolyn Von-Grad (Fenix International Limited - )" at bounding box center [1461, 62] width 305 height 22
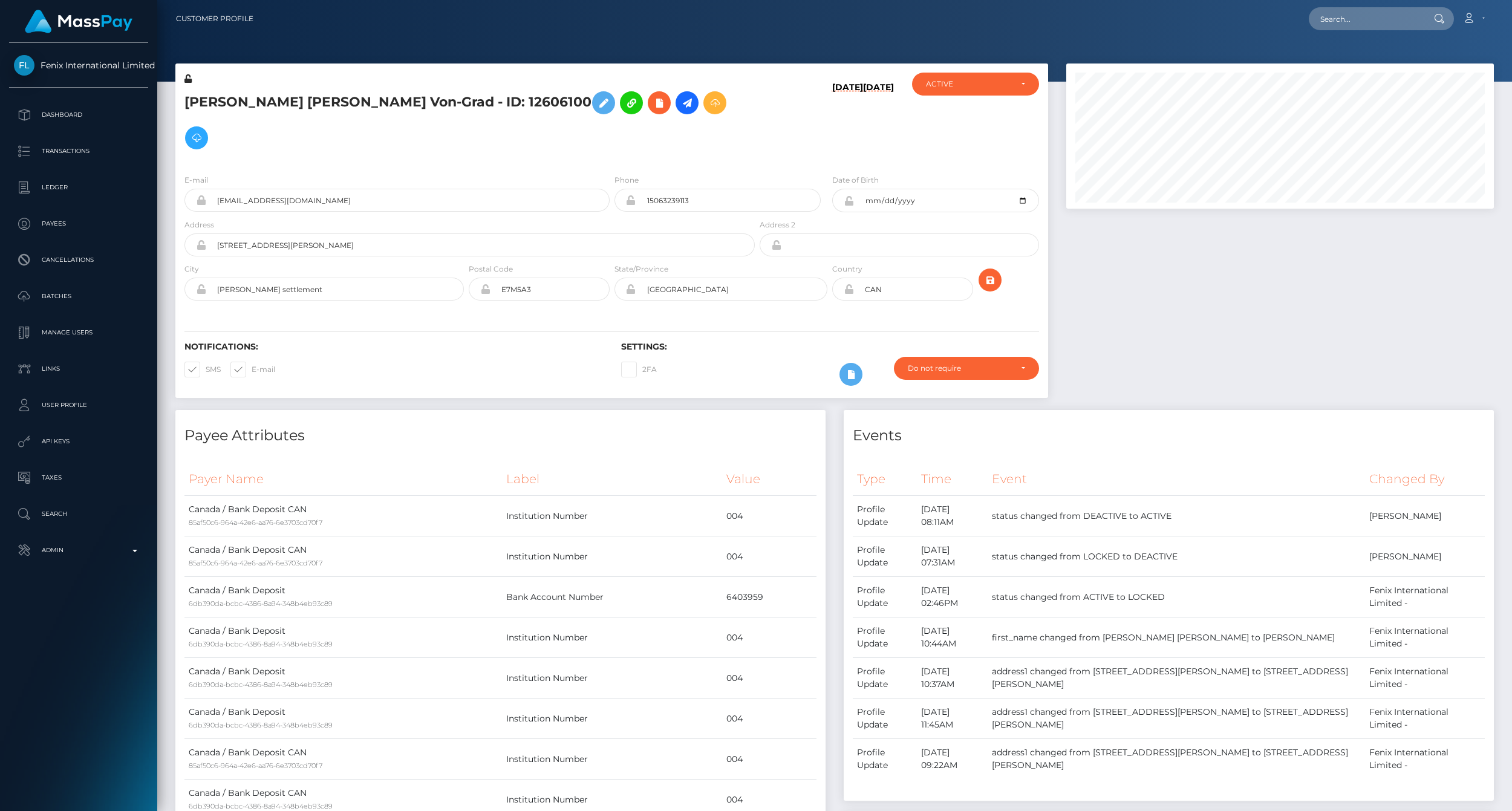
scroll to position [146, 427]
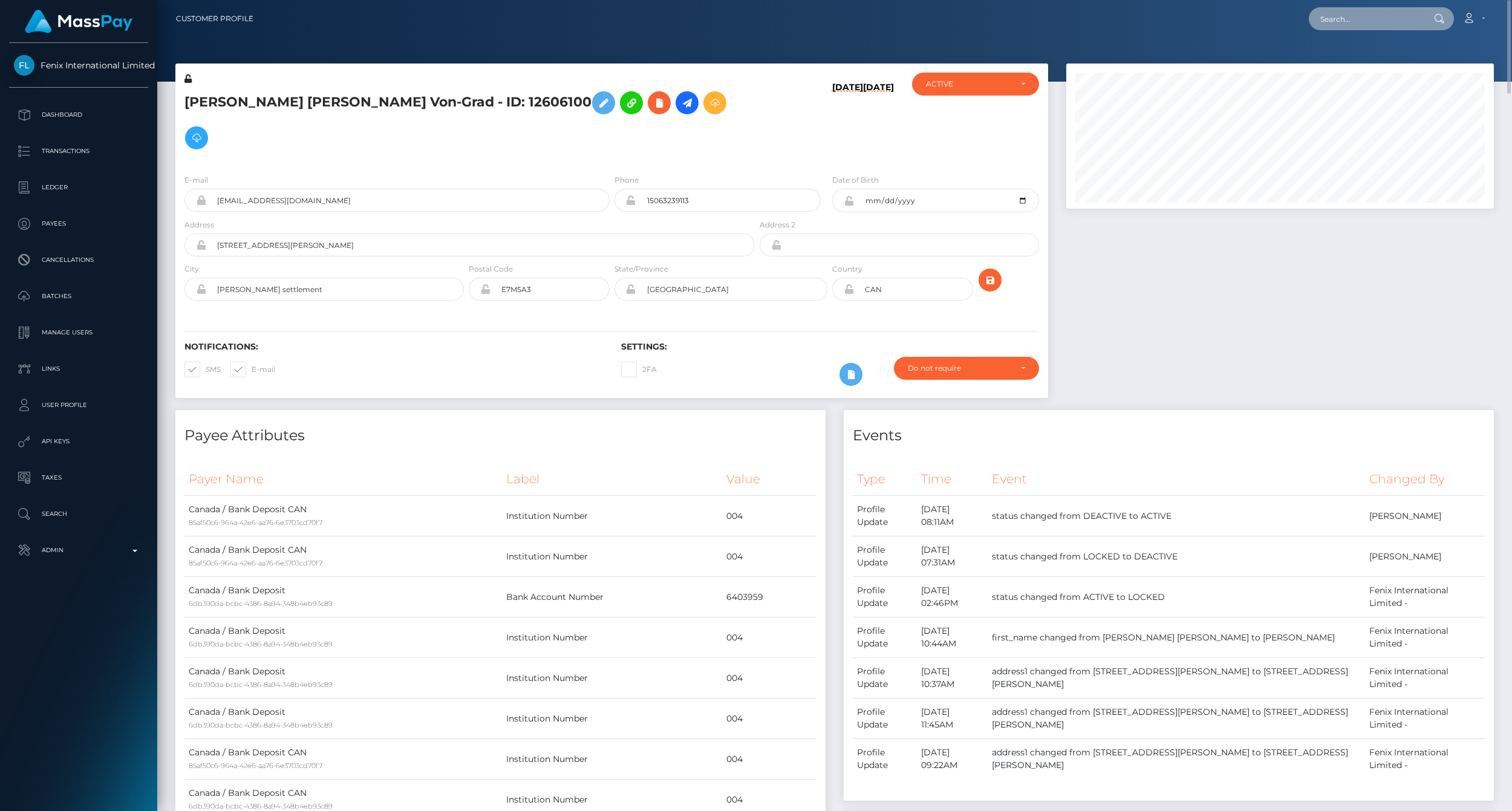
click at [1370, 15] on input "text" at bounding box center [1366, 18] width 114 height 23
paste input "77017511"
type input "77017511"
click at [1404, 57] on link "SIDNEY DAWN MARIE LANGDON (Fenix International Limited - )" at bounding box center [1444, 62] width 269 height 22
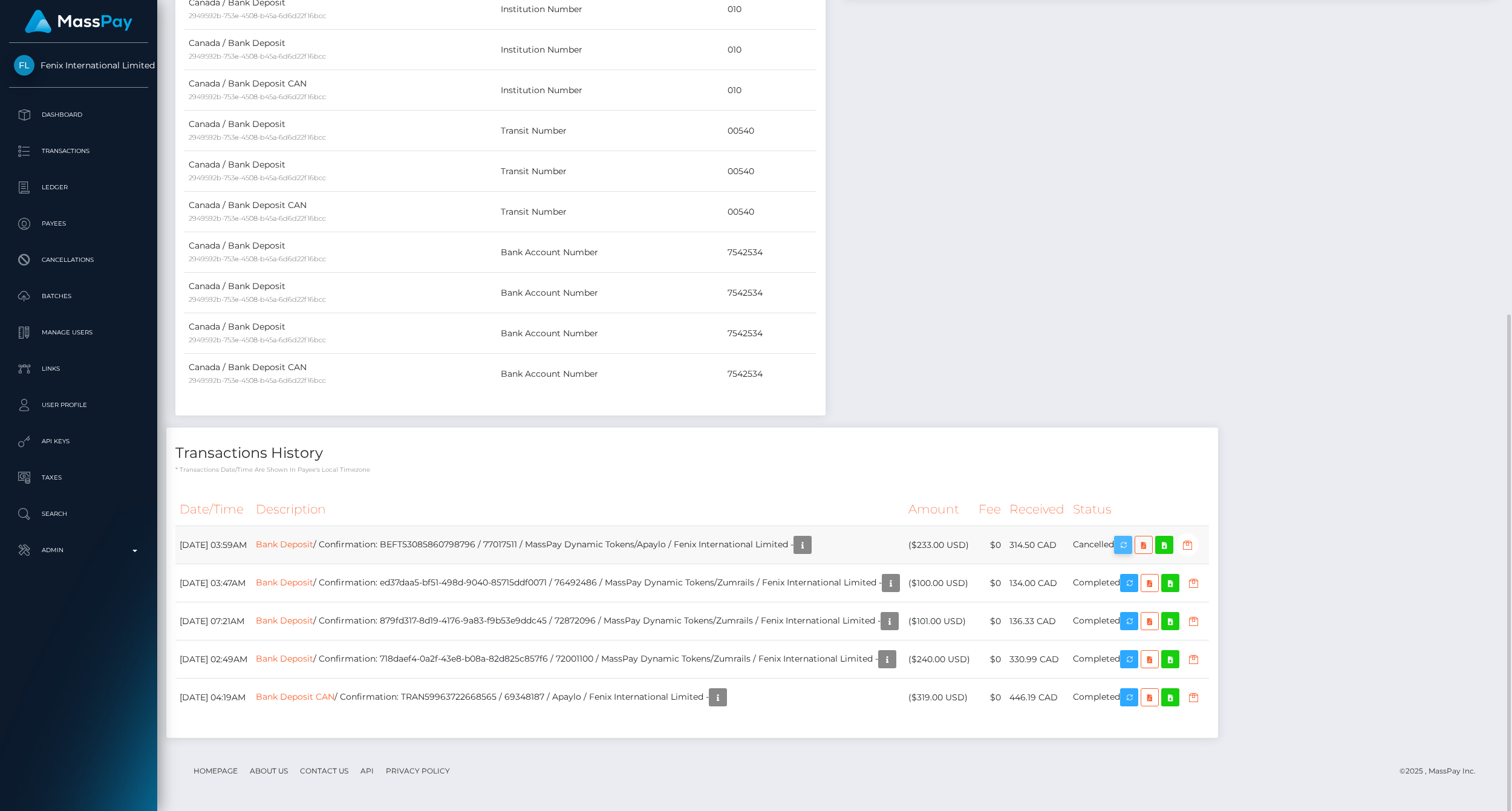
scroll to position [146, 427]
click at [1131, 547] on icon "button" at bounding box center [1123, 545] width 15 height 15
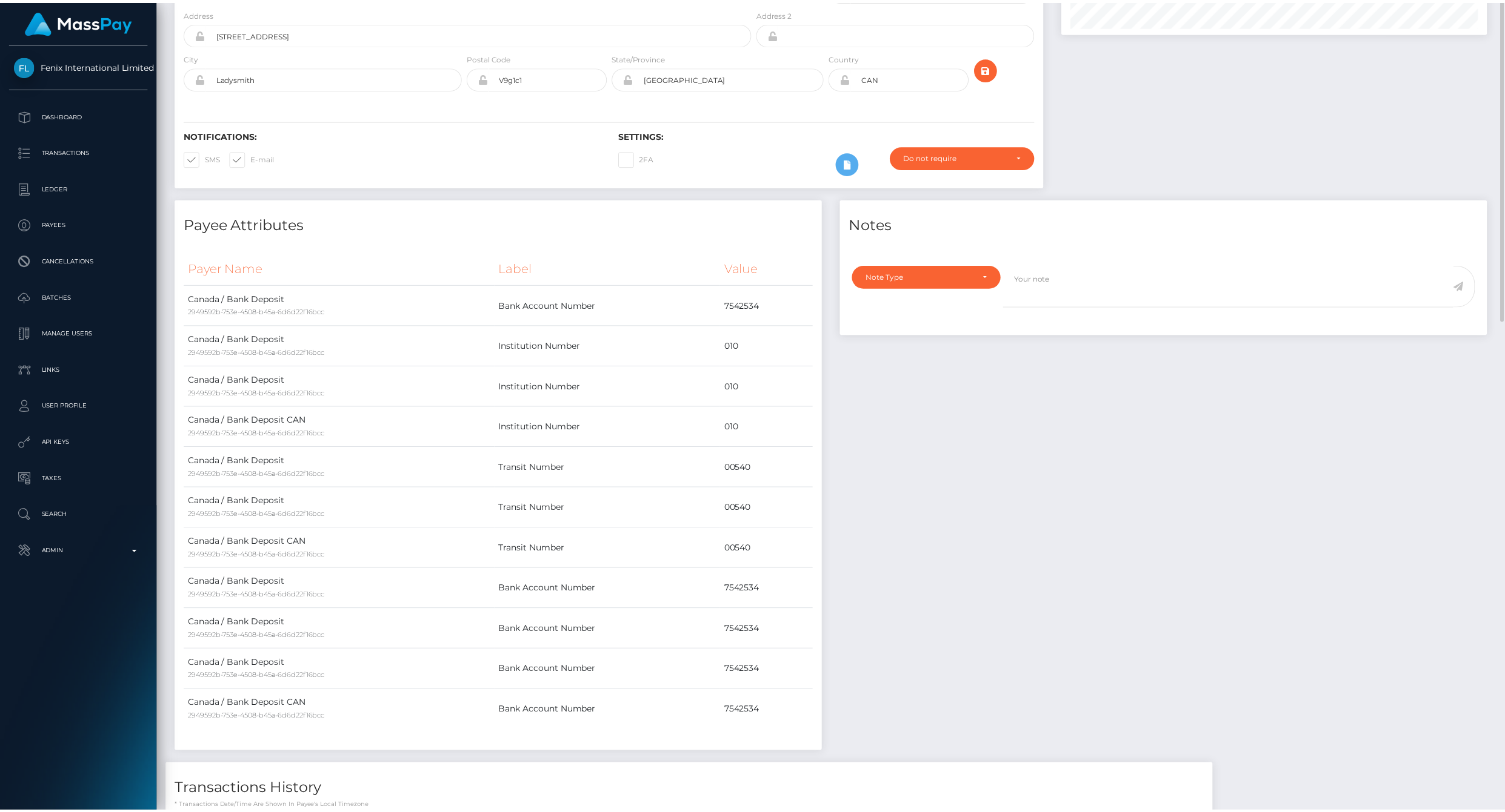
scroll to position [0, 0]
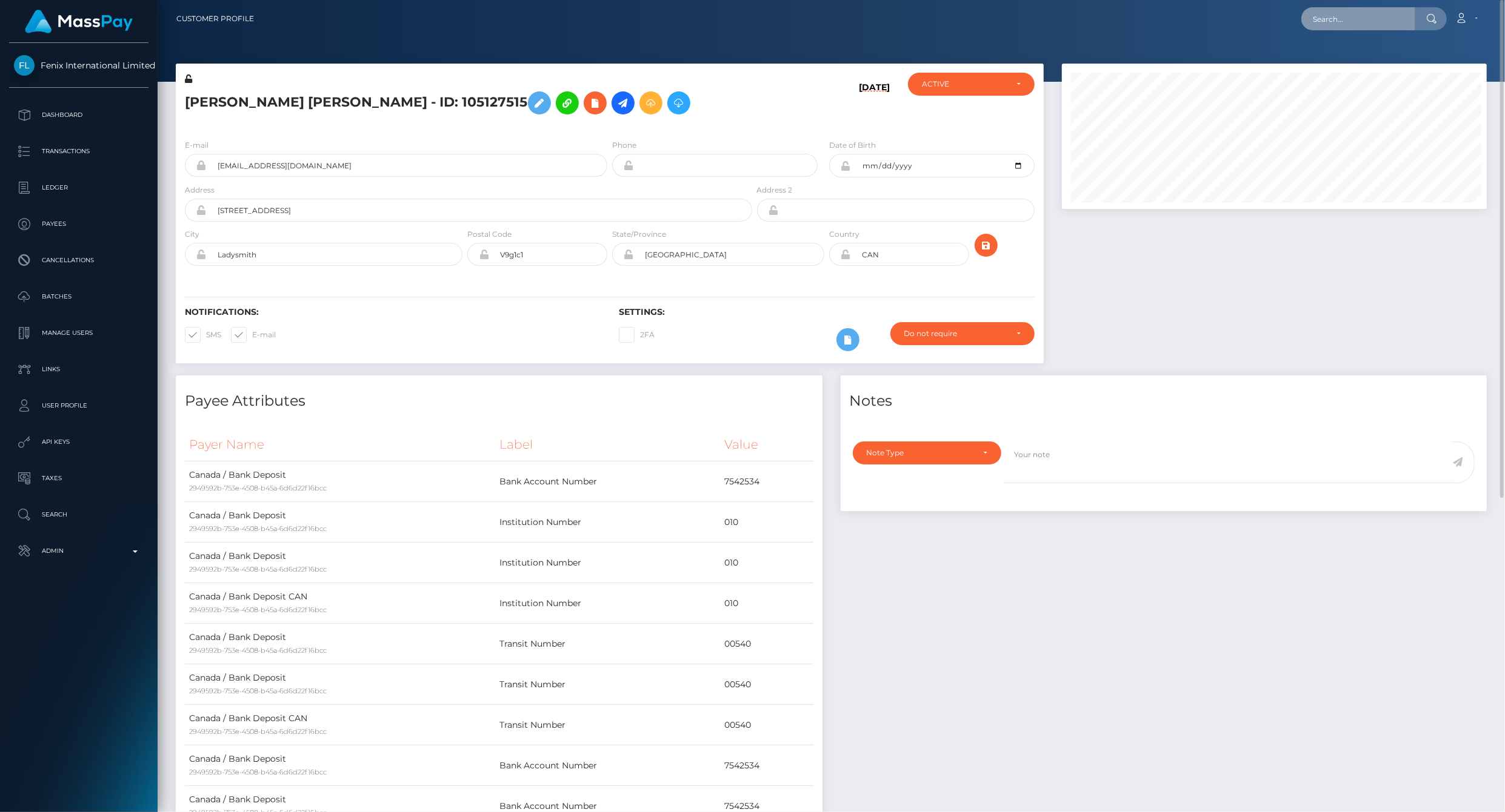
click at [1385, 22] on input "text" at bounding box center [1358, 18] width 114 height 23
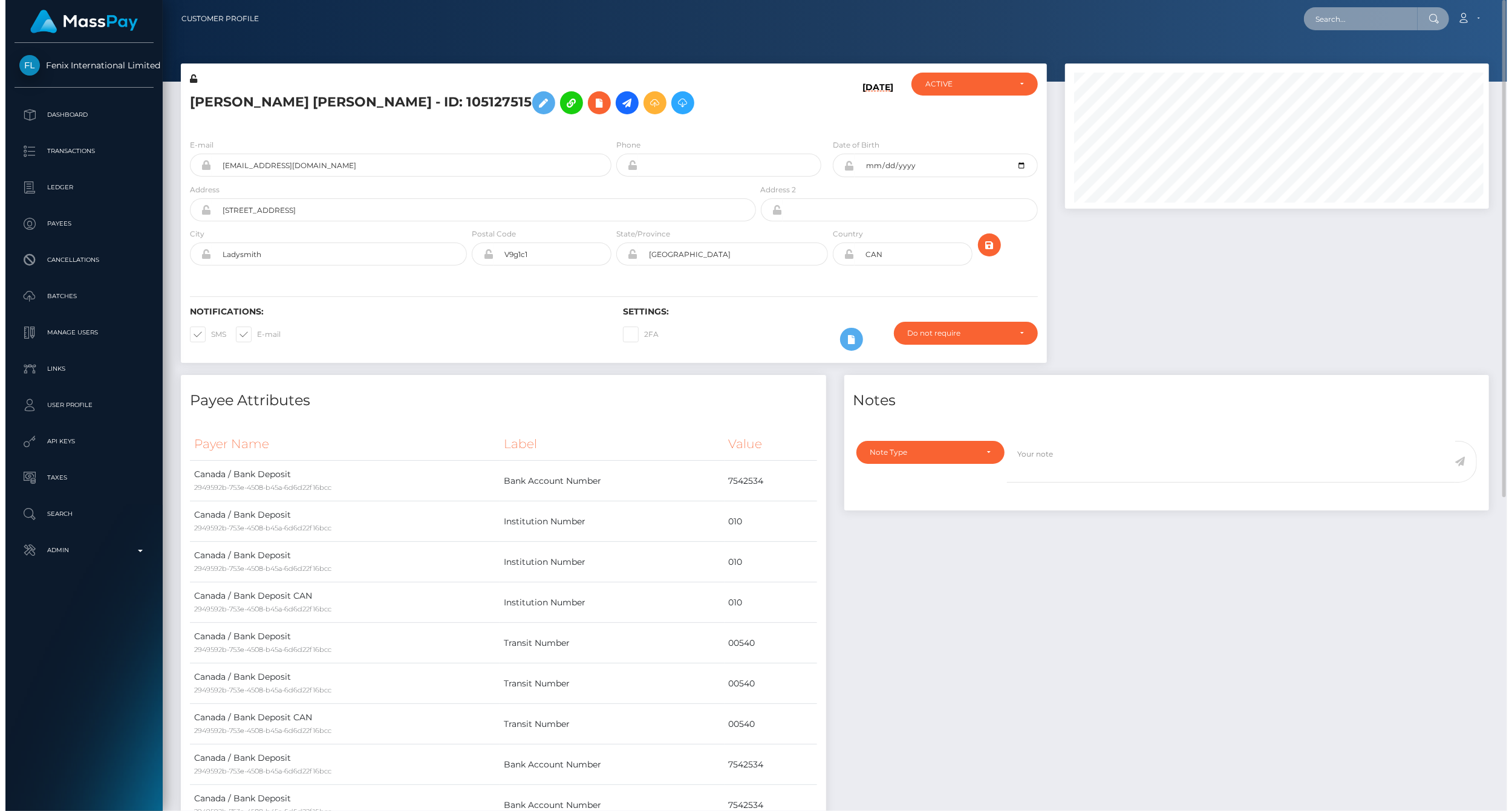
scroll to position [146, 427]
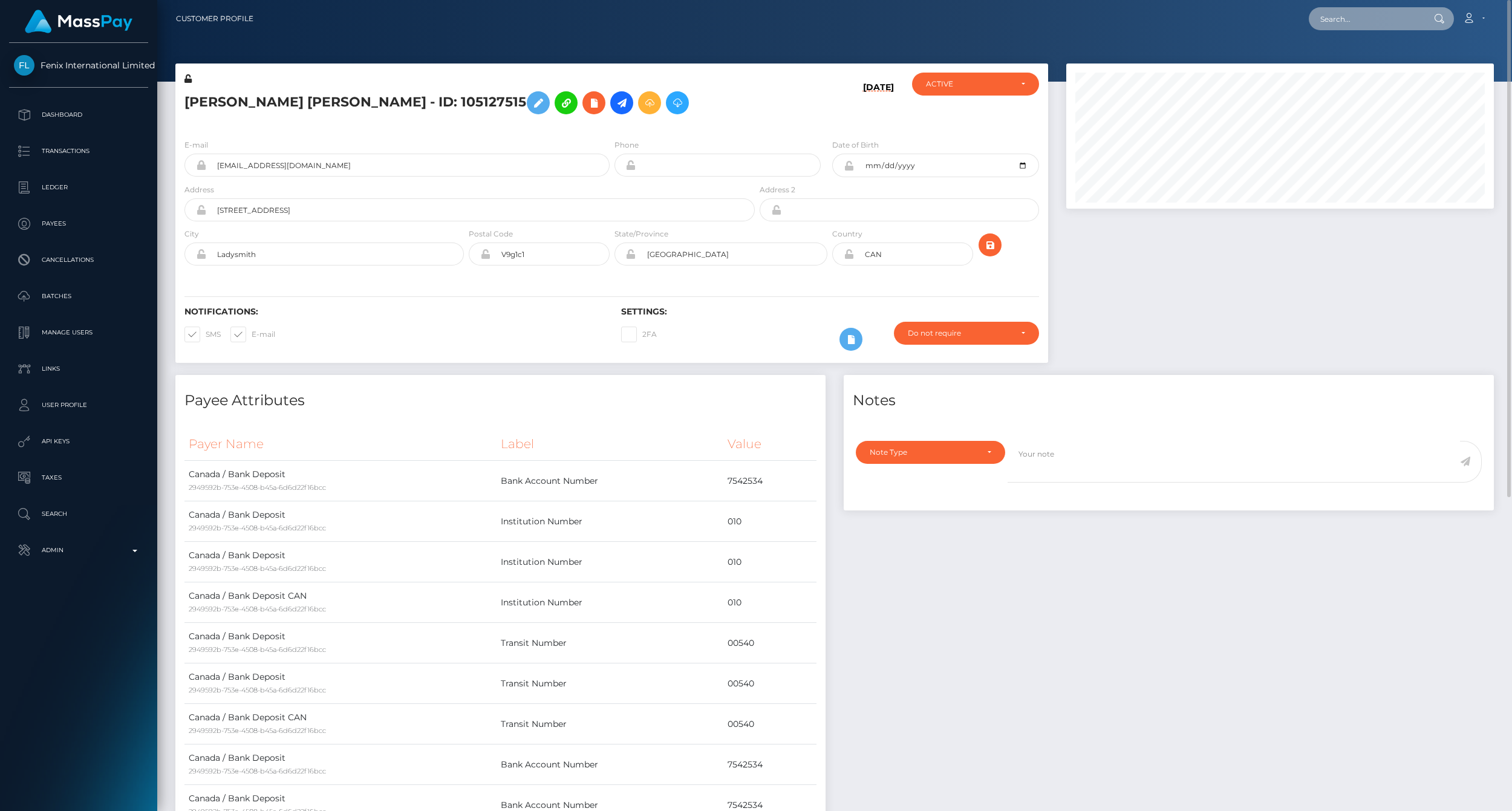
paste input "77012004"
type input "77012004"
click at [1357, 63] on link "[PERSON_NAME] (Fenix International Limited - )" at bounding box center [1411, 62] width 204 height 22
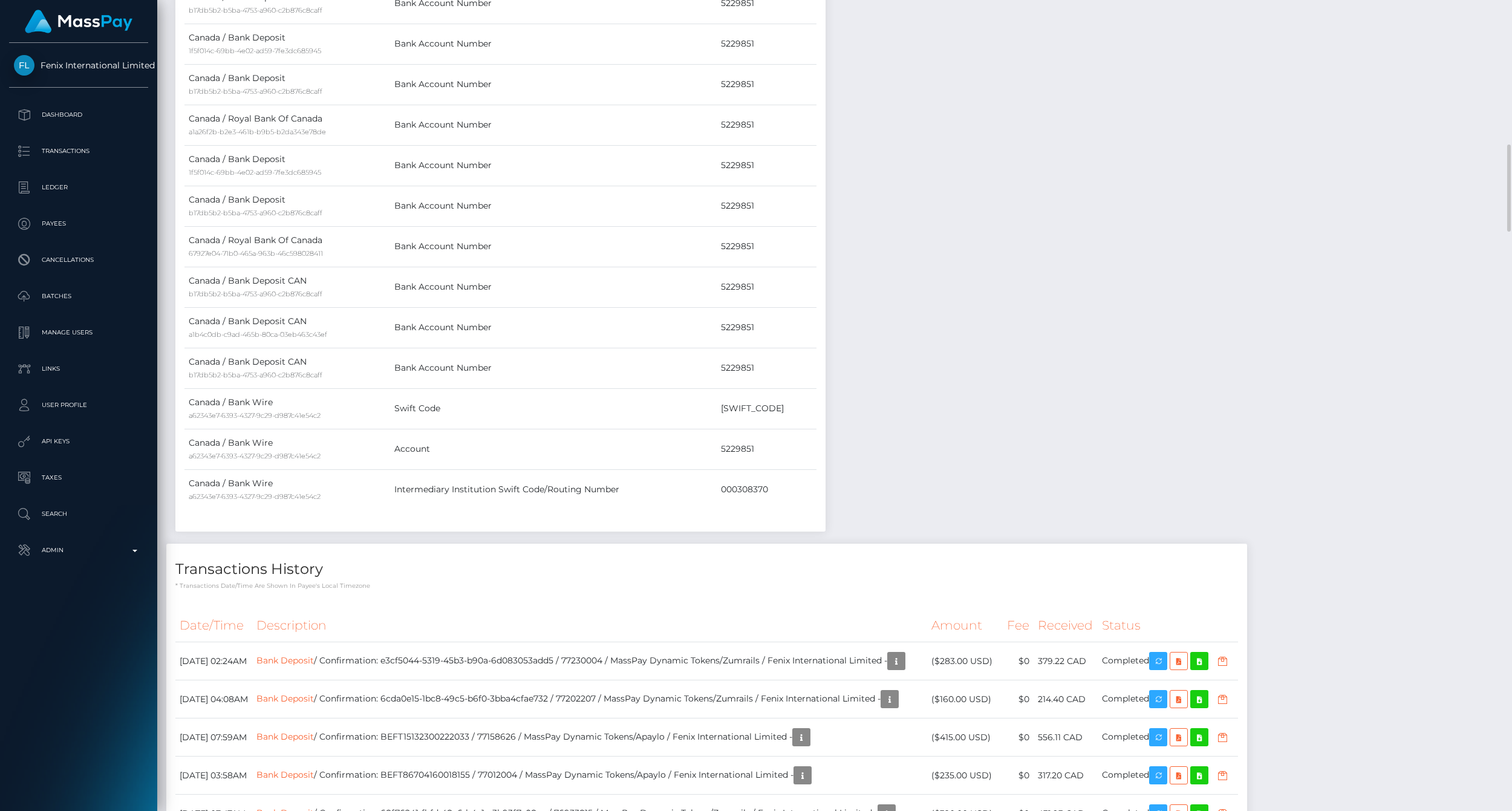
scroll to position [1613, 0]
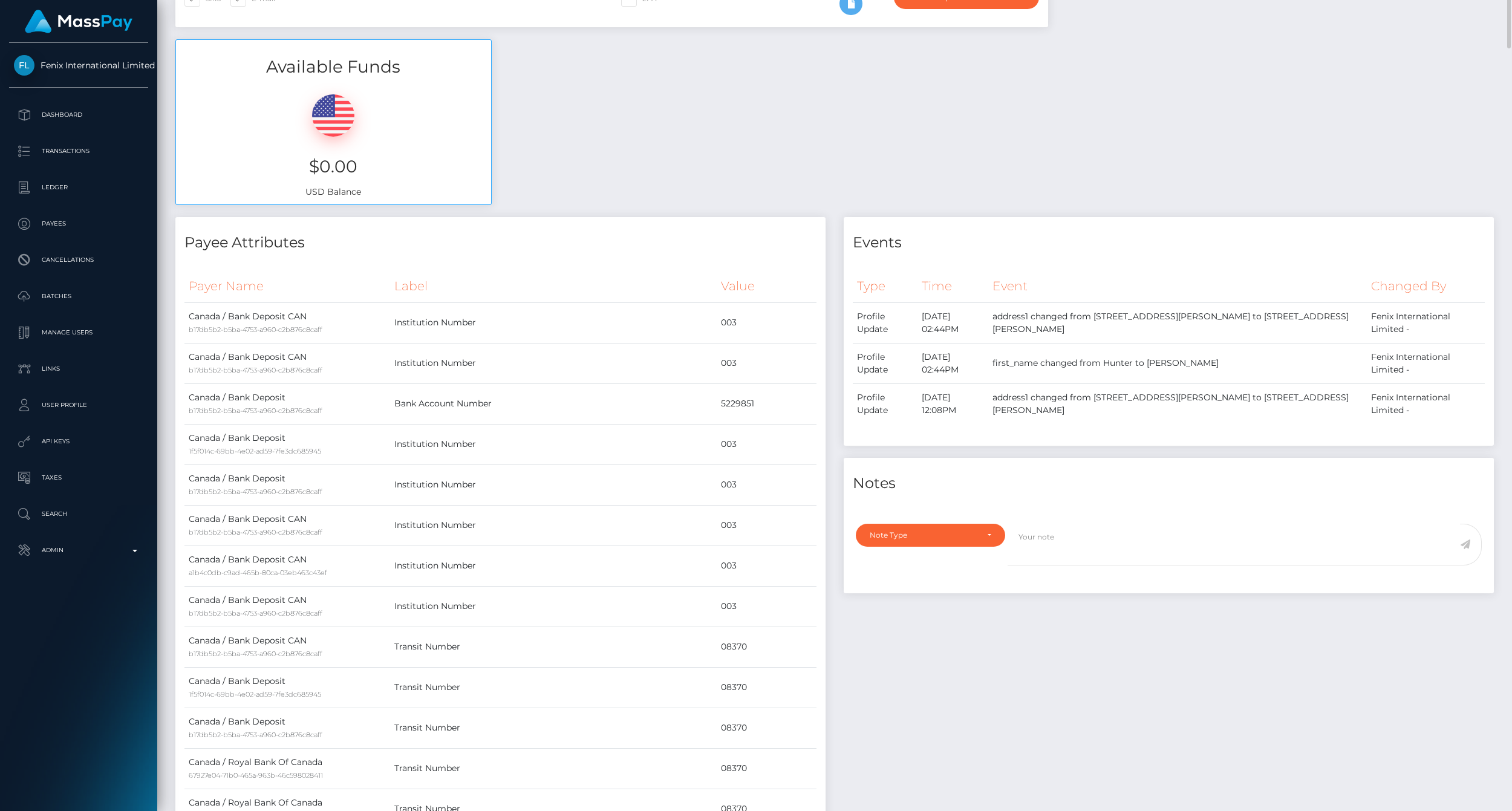
scroll to position [0, 0]
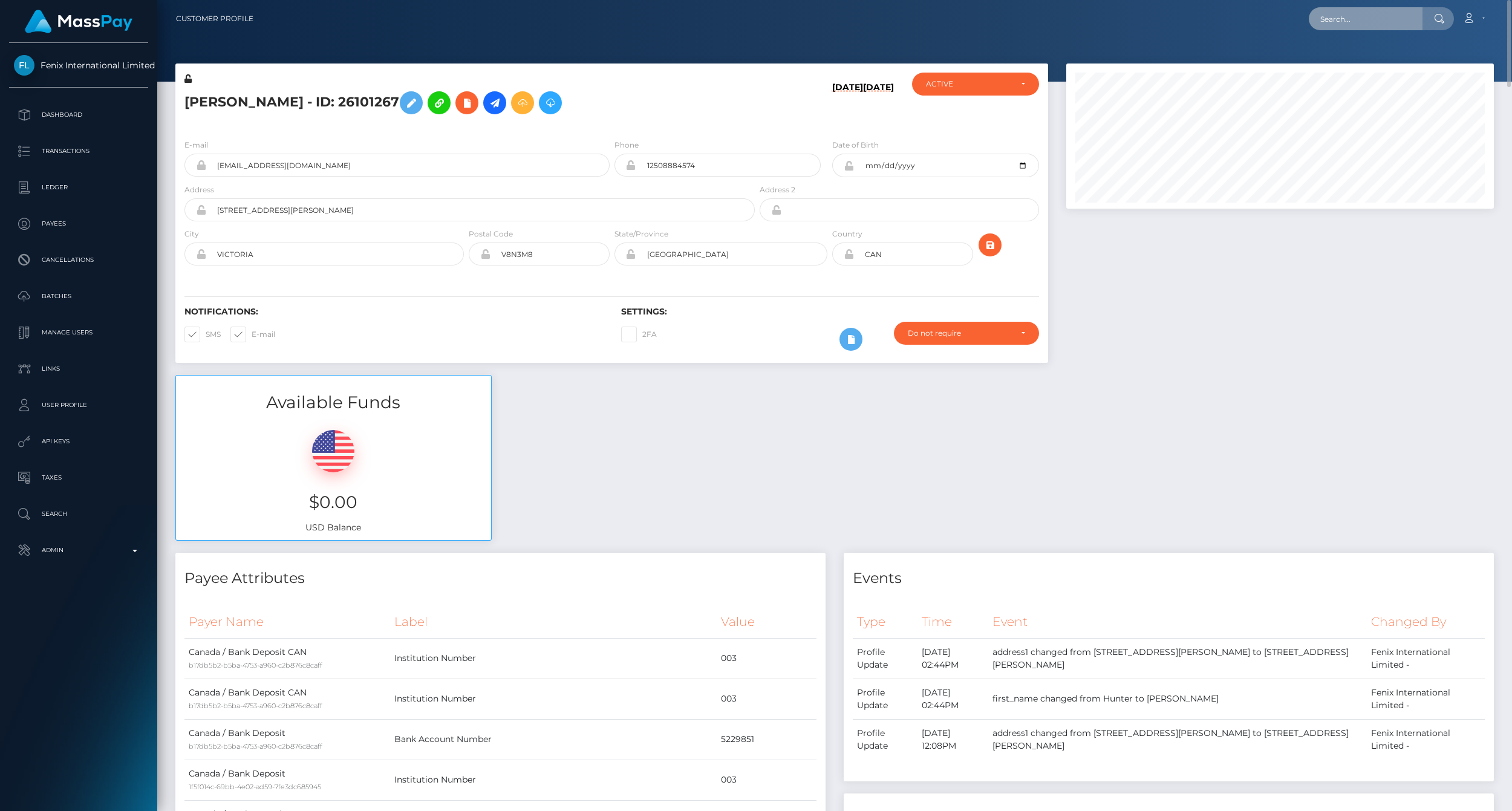
click at [1344, 12] on input "text" at bounding box center [1366, 18] width 114 height 23
paste input "77009246"
type input "77009246"
click at [1369, 56] on link "[PERSON_NAME] (Fenix International Limited - )" at bounding box center [1411, 62] width 204 height 22
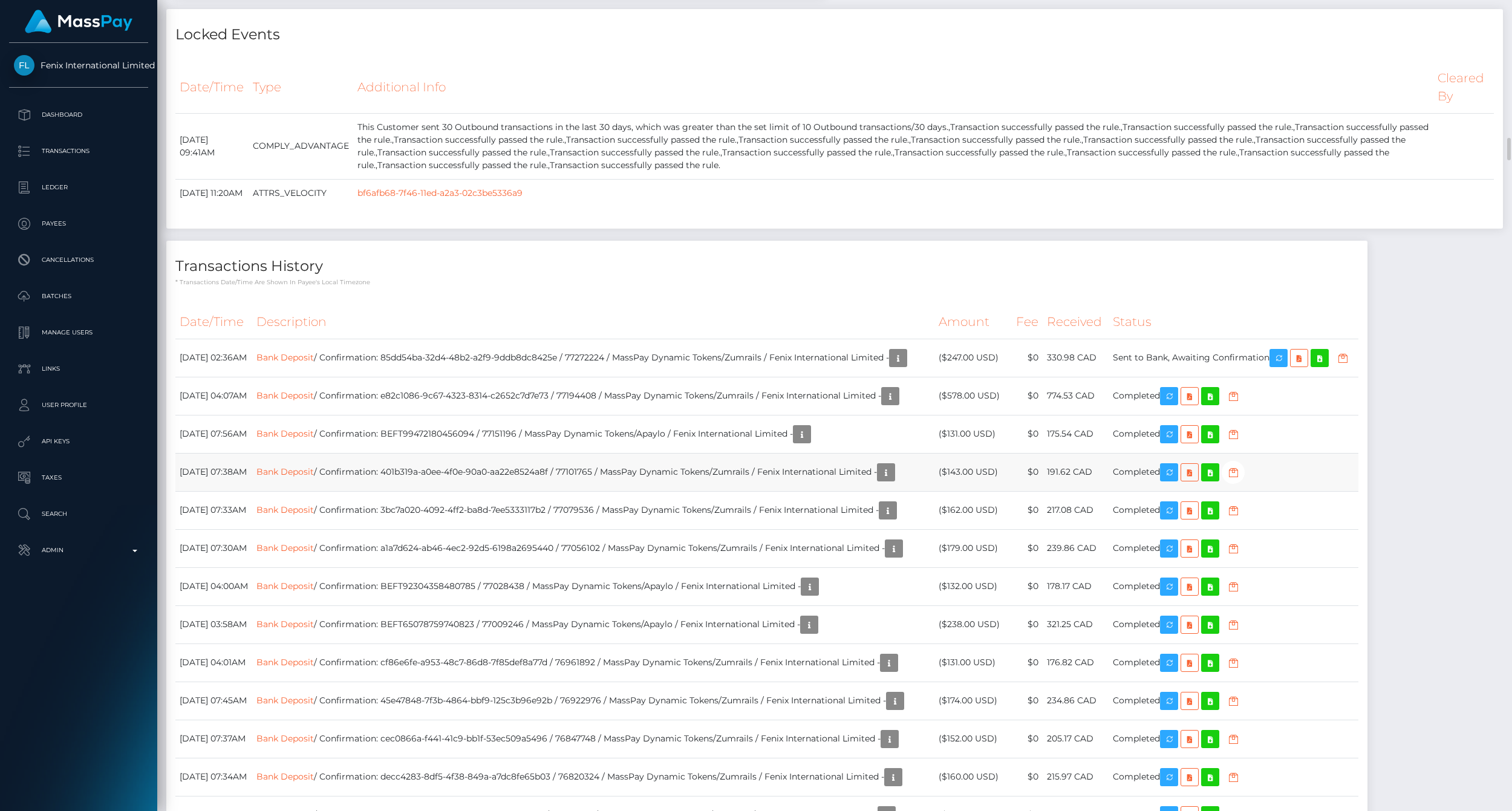
scroll to position [2555, 0]
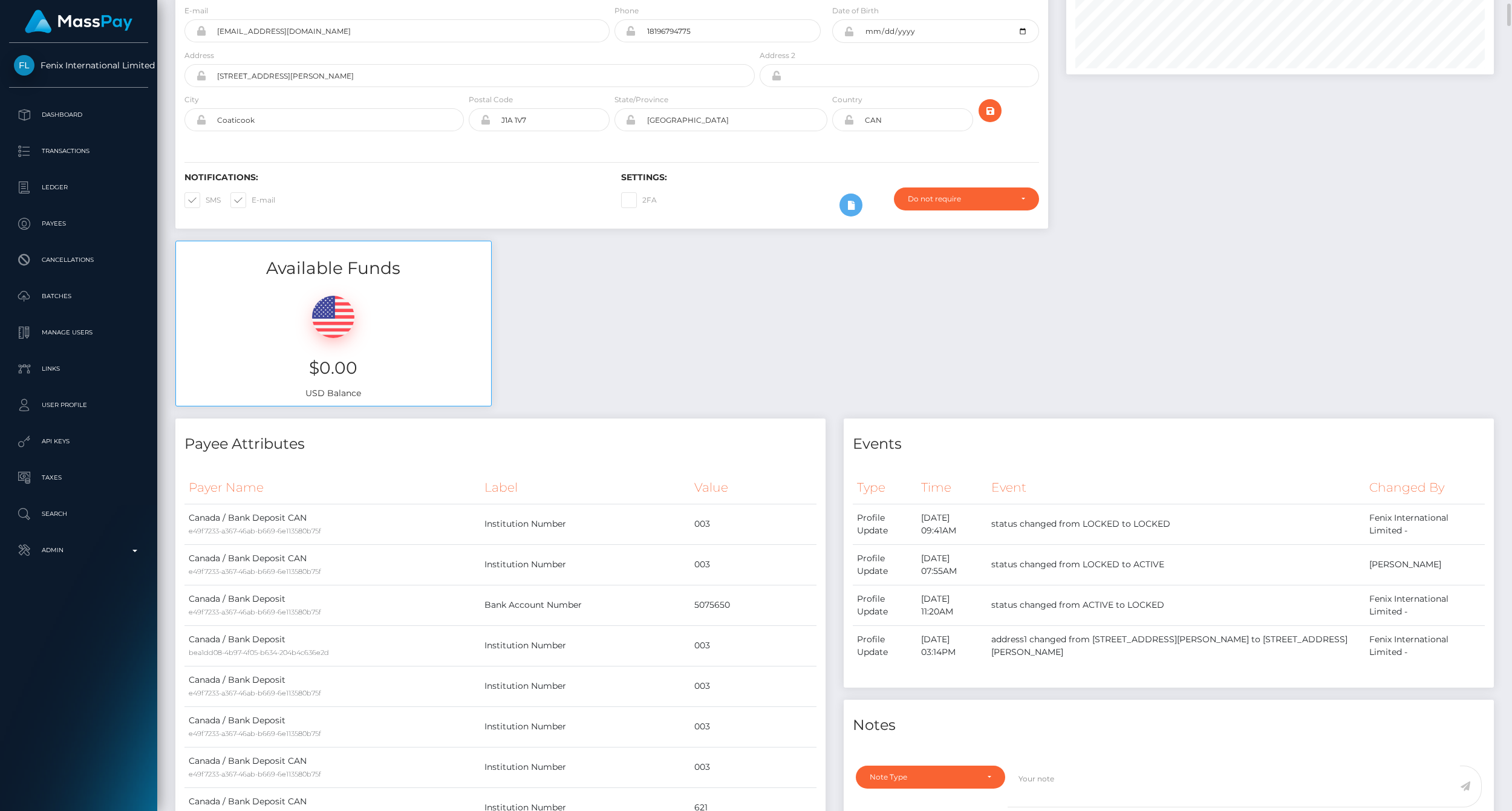
scroll to position [0, 0]
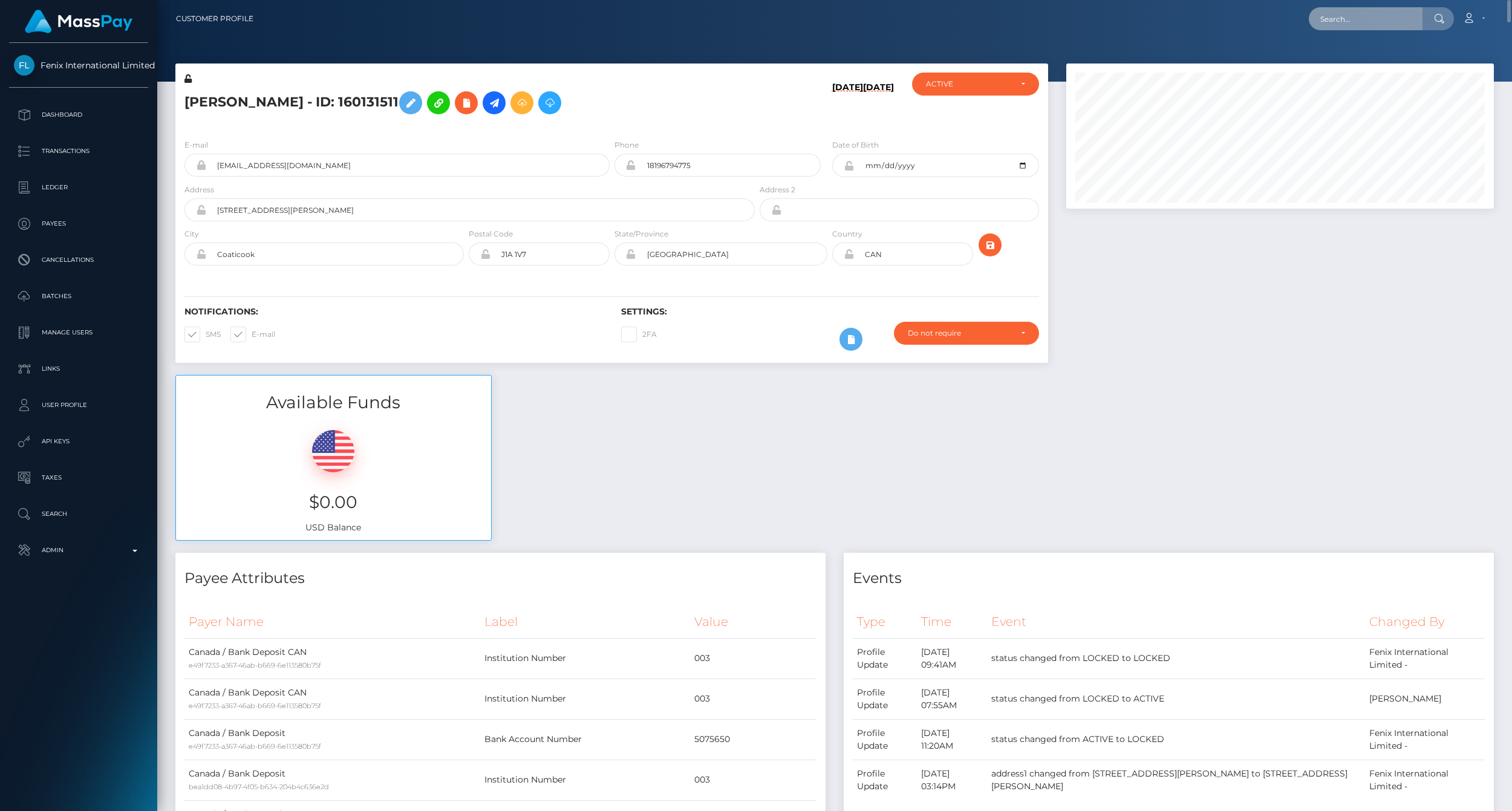
click at [1371, 8] on input "text" at bounding box center [1366, 18] width 114 height 23
paste input "77021257"
type input "77021257"
click at [1380, 61] on link "Ryley Moffatt-Toews (Fenix International Limited - )" at bounding box center [1411, 62] width 204 height 22
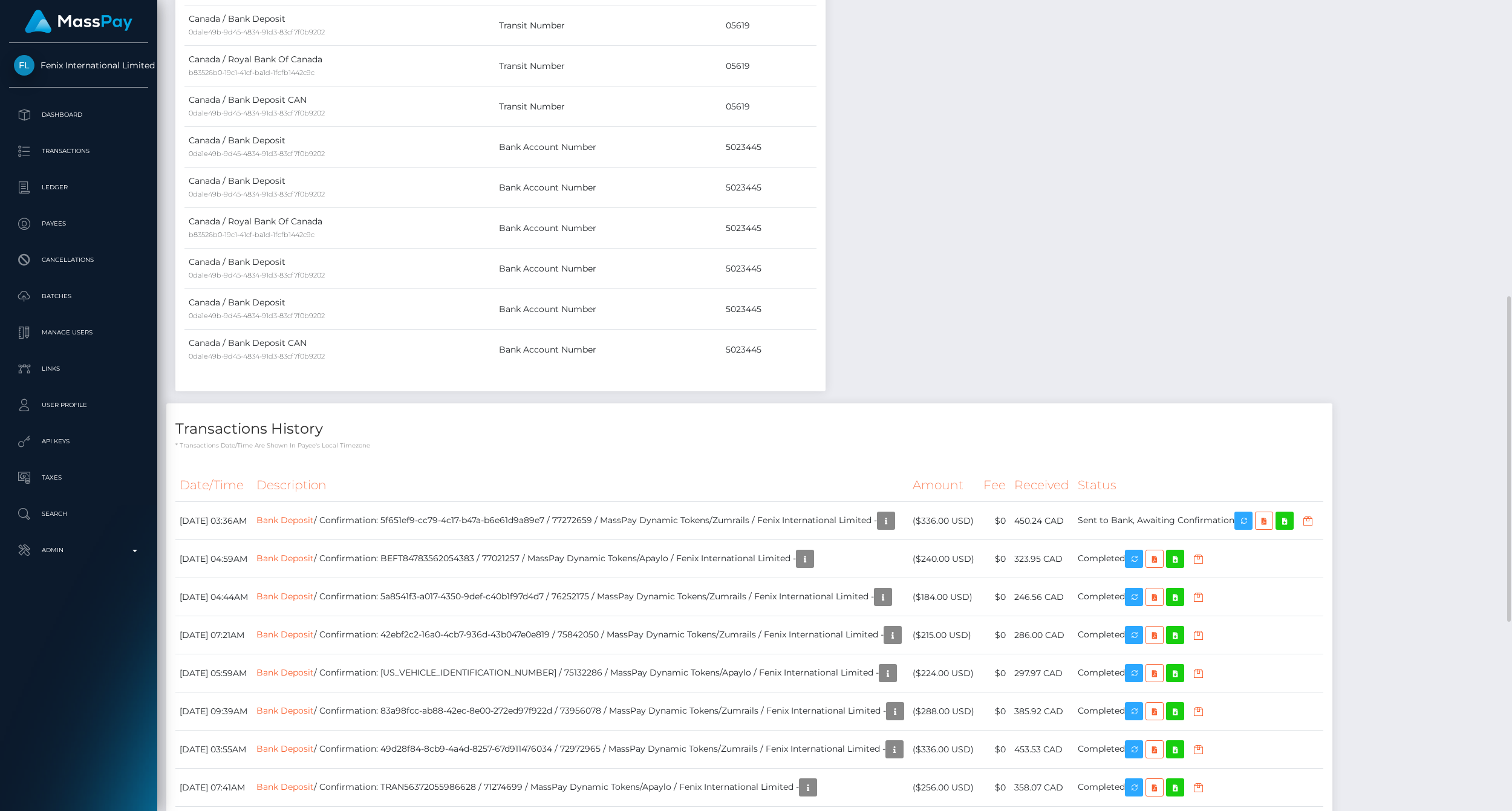
scroll to position [874, 0]
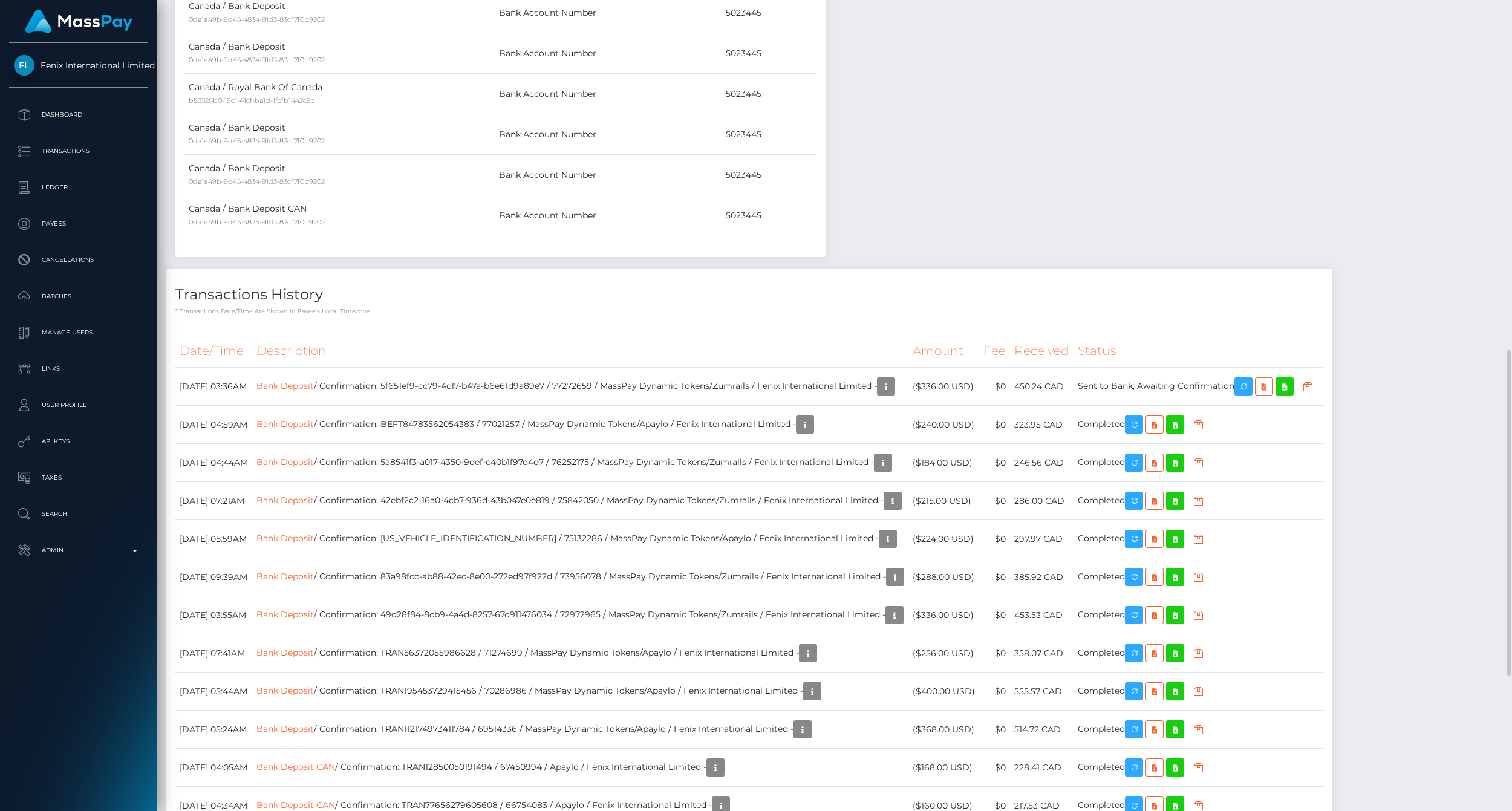
click at [1111, 296] on h4 "Transactions History" at bounding box center [749, 295] width 1148 height 21
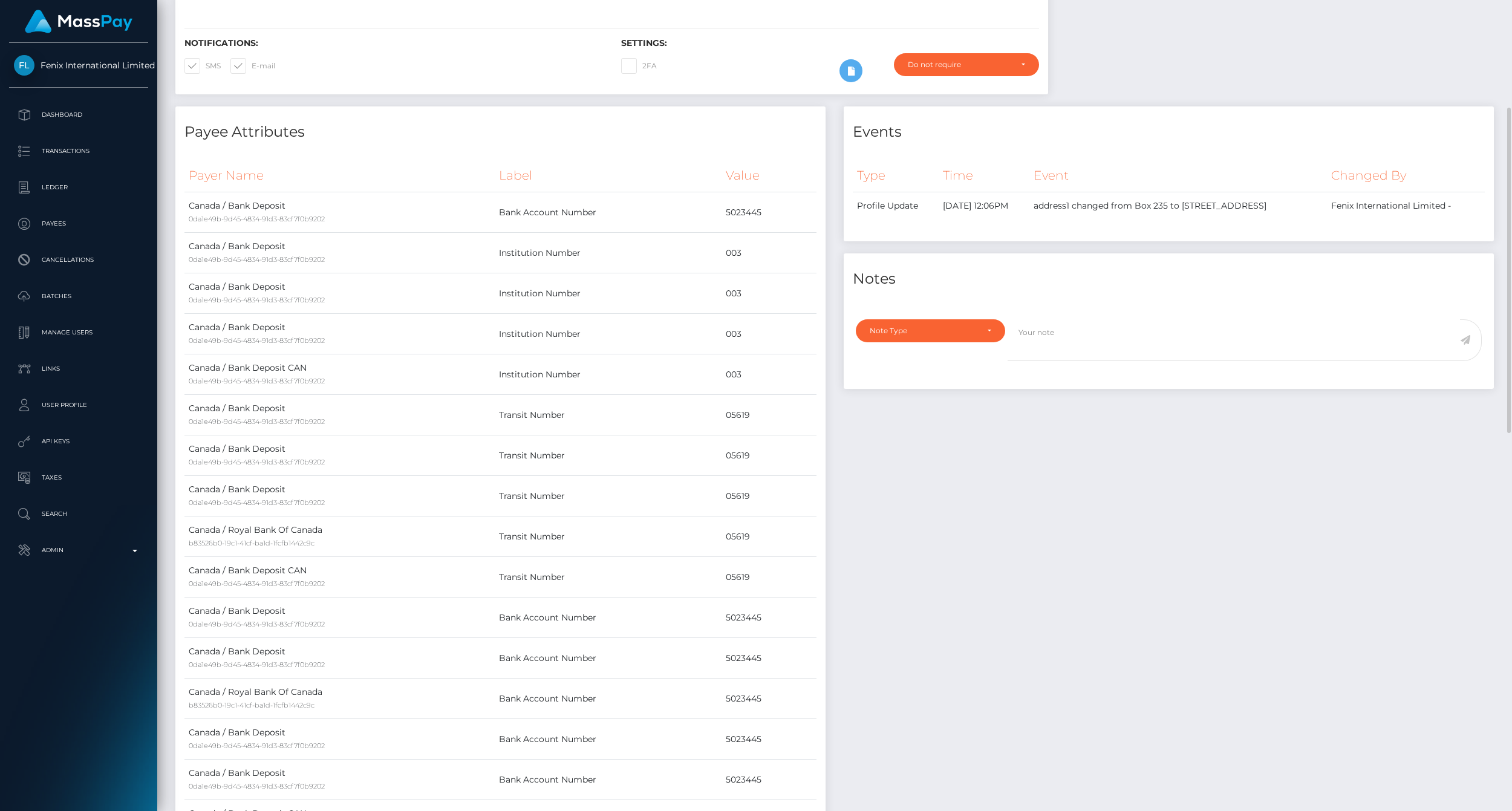
scroll to position [0, 0]
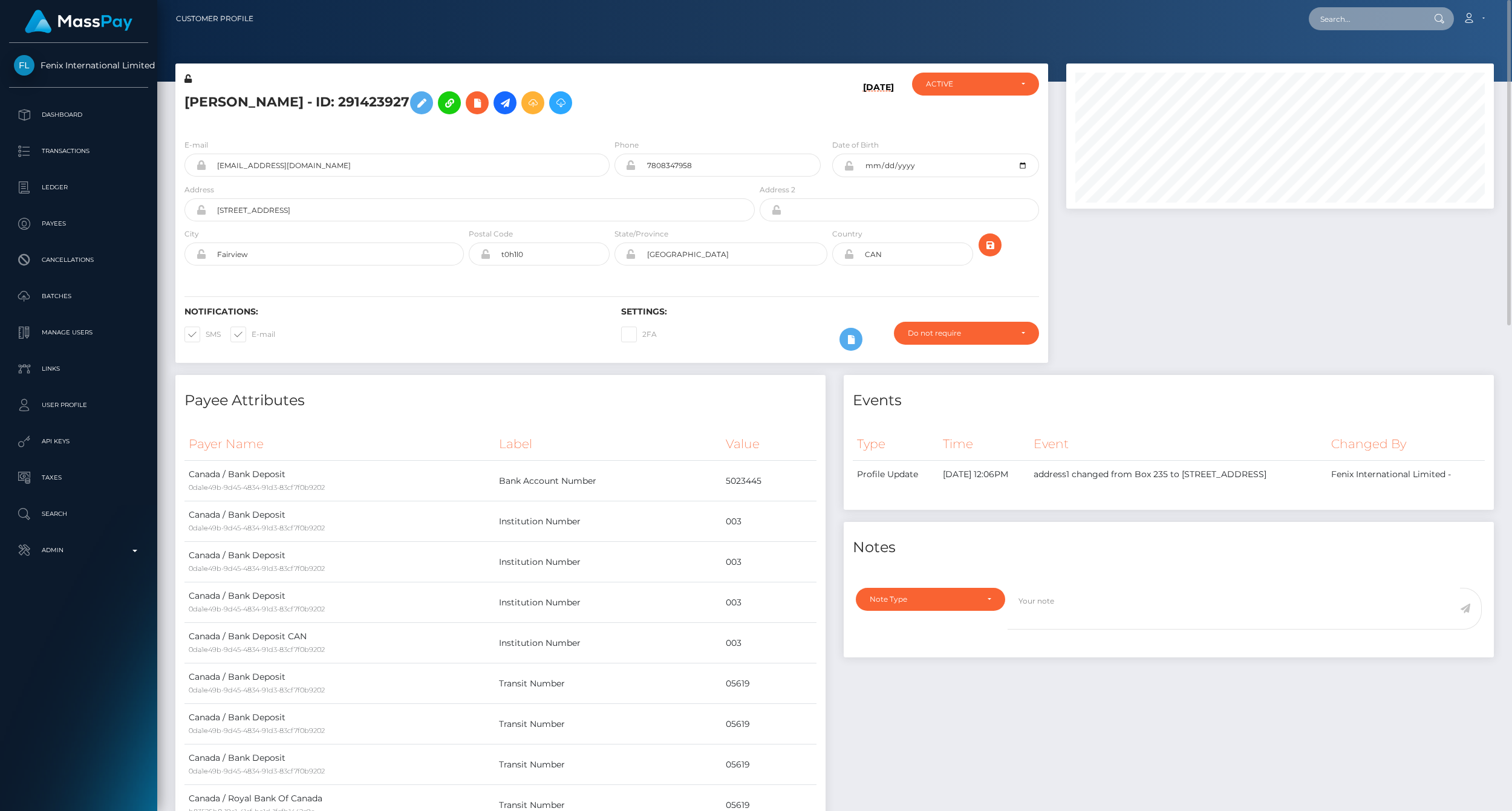
click at [1358, 7] on input "text" at bounding box center [1366, 18] width 114 height 23
paste input "pout_eckgHZEnu9mZv"
type input "pout_eckgHZEnu9mZv"
click at [1369, 62] on link "DWE MARKETING LTD (Whop Inc - )" at bounding box center [1389, 62] width 160 height 22
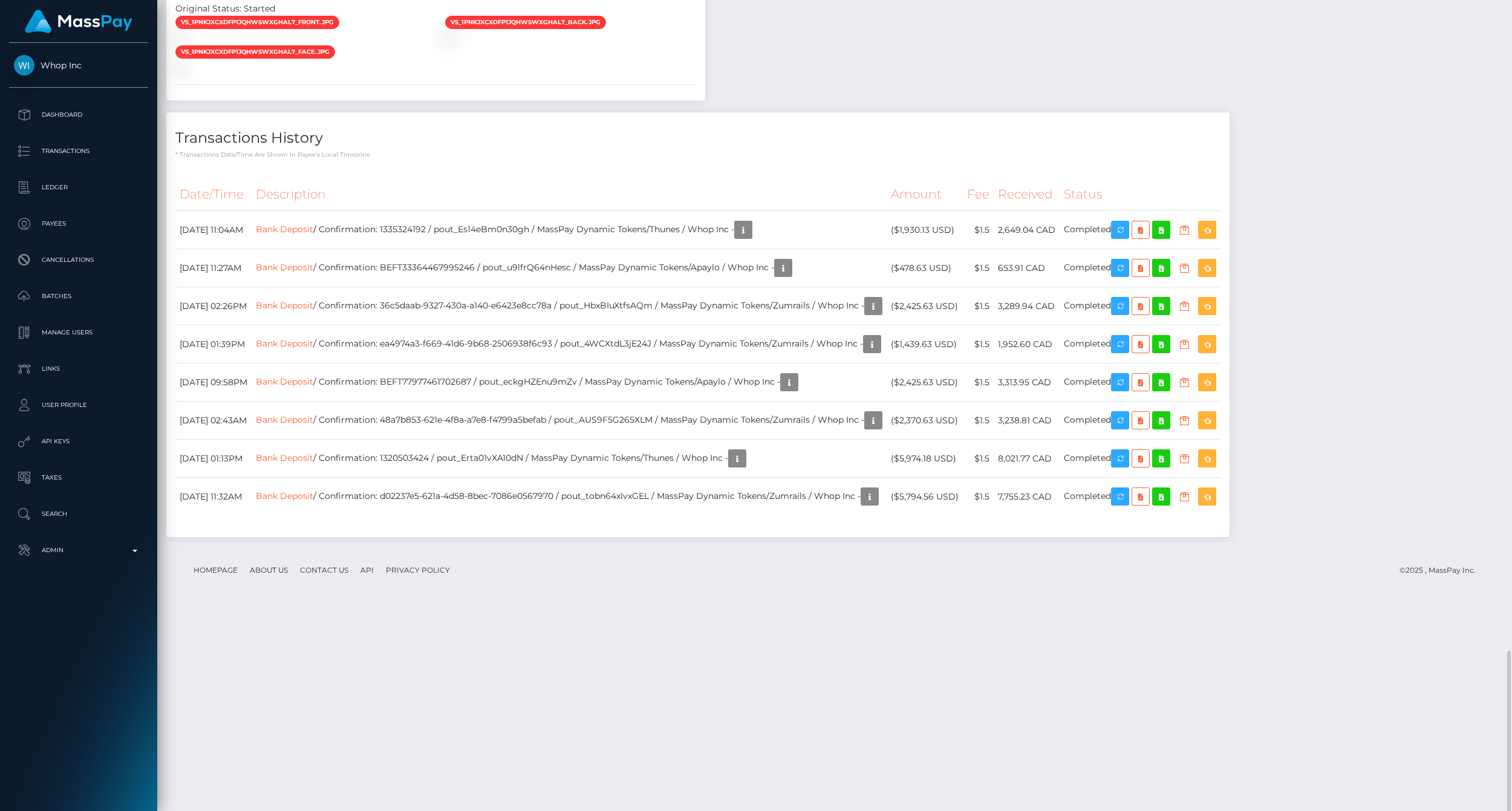
scroll to position [1012, 0]
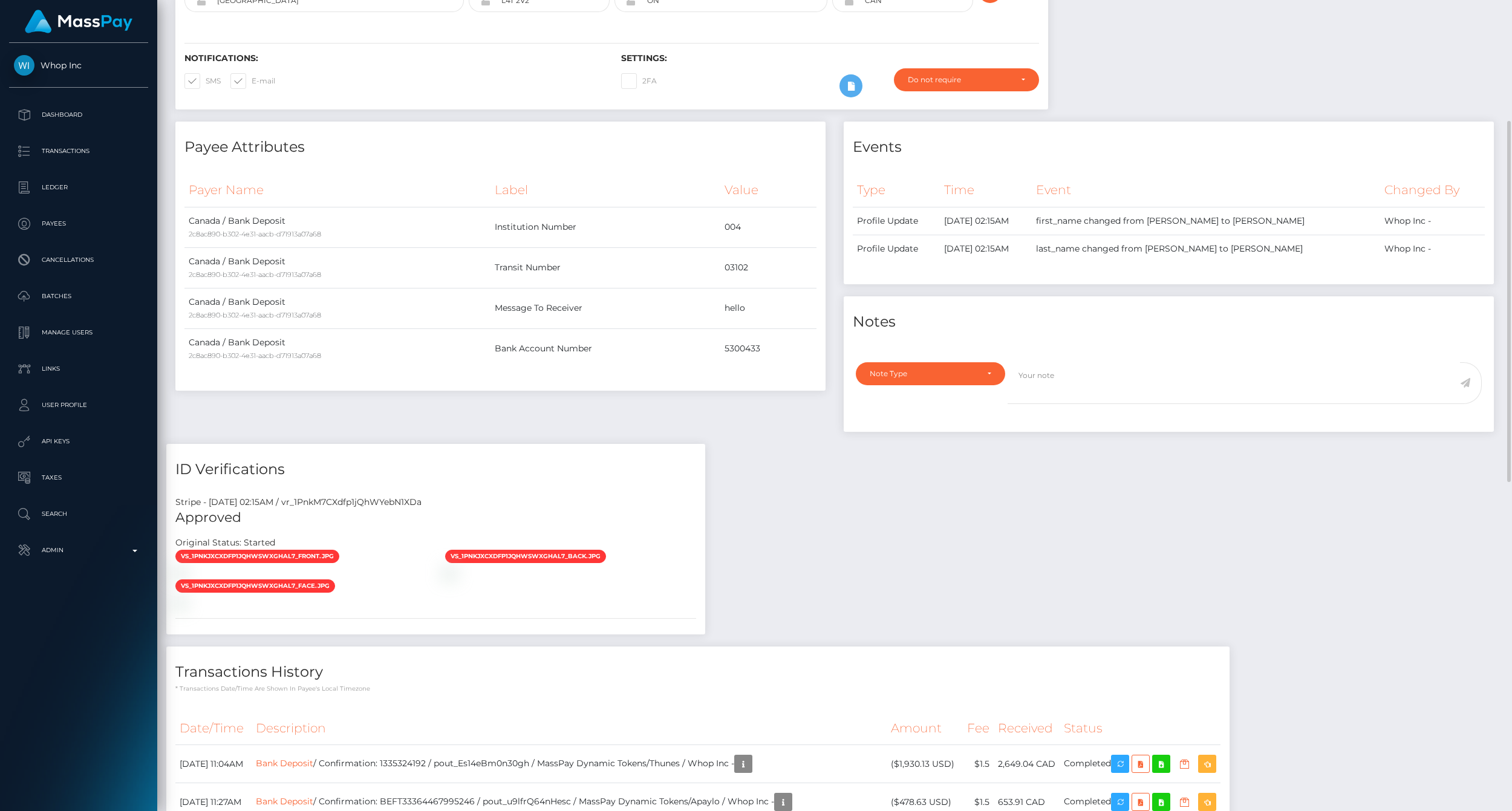
scroll to position [0, 0]
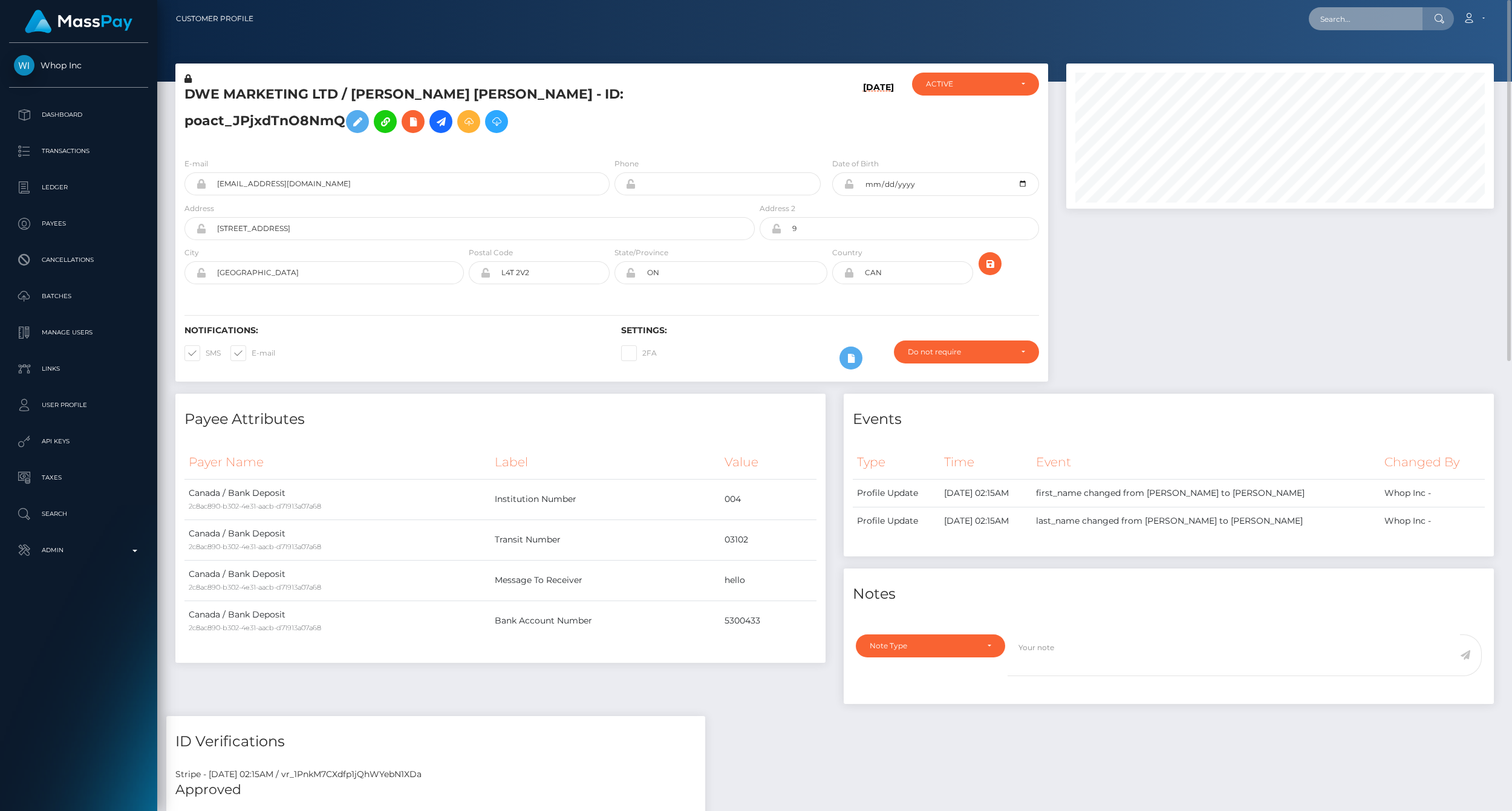
click at [1353, 22] on input "text" at bounding box center [1366, 18] width 114 height 23
paste input "77023800"
type input "77023800"
click at [1385, 67] on link "JESSICA MARIA SMITH (Fenix International Limited - )" at bounding box center [1444, 62] width 269 height 22
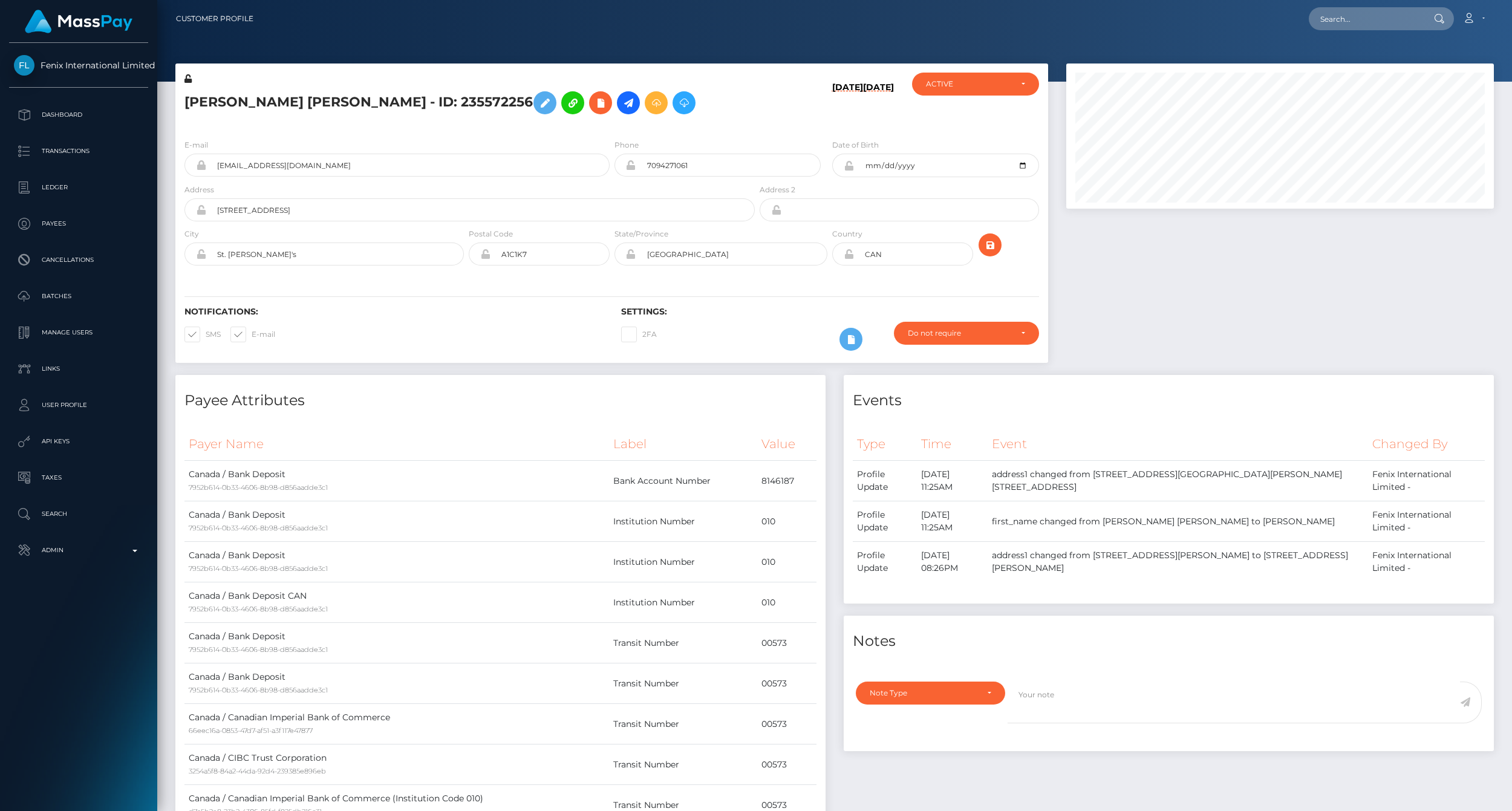
scroll to position [146, 427]
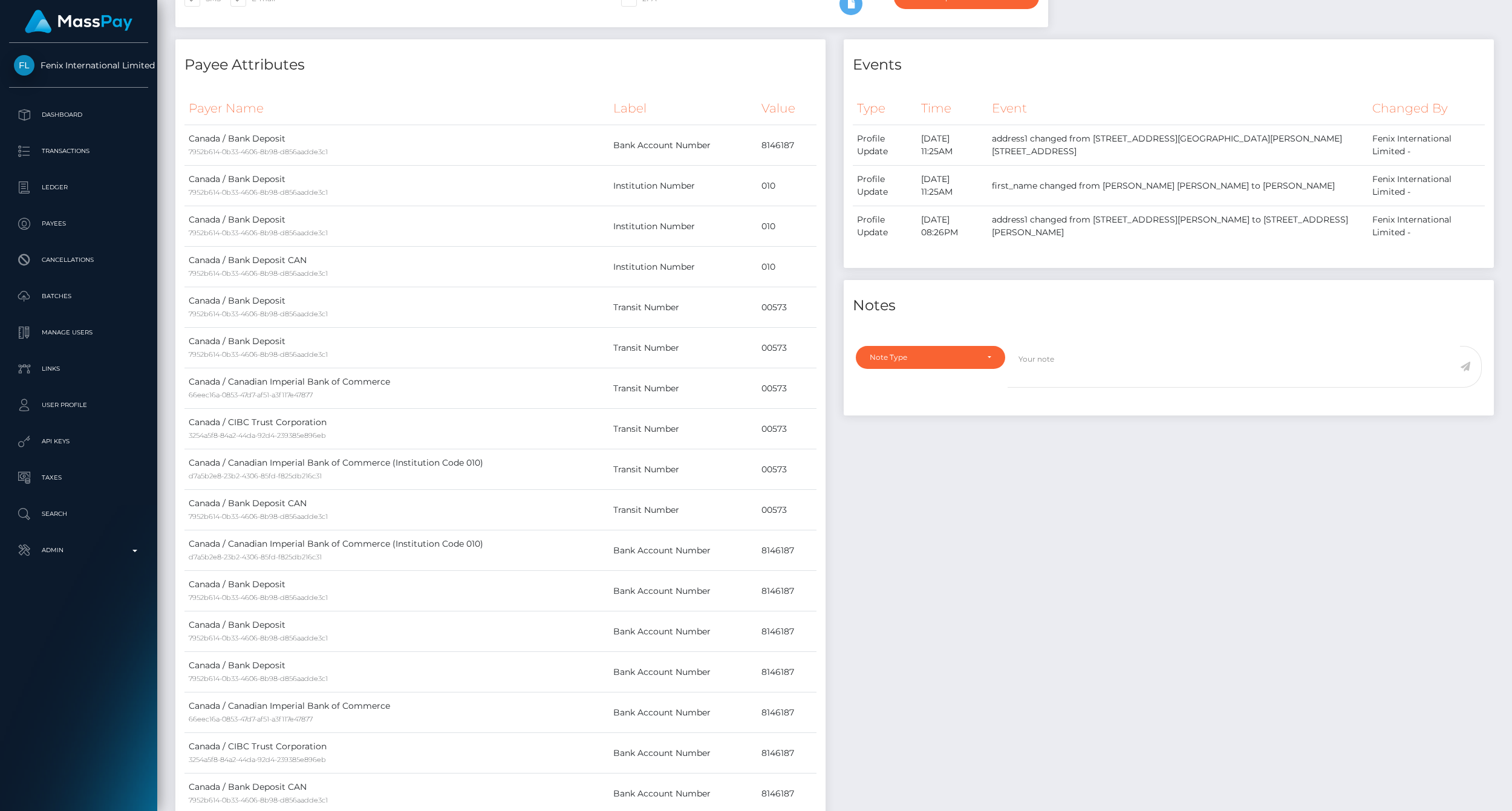
scroll to position [0, 0]
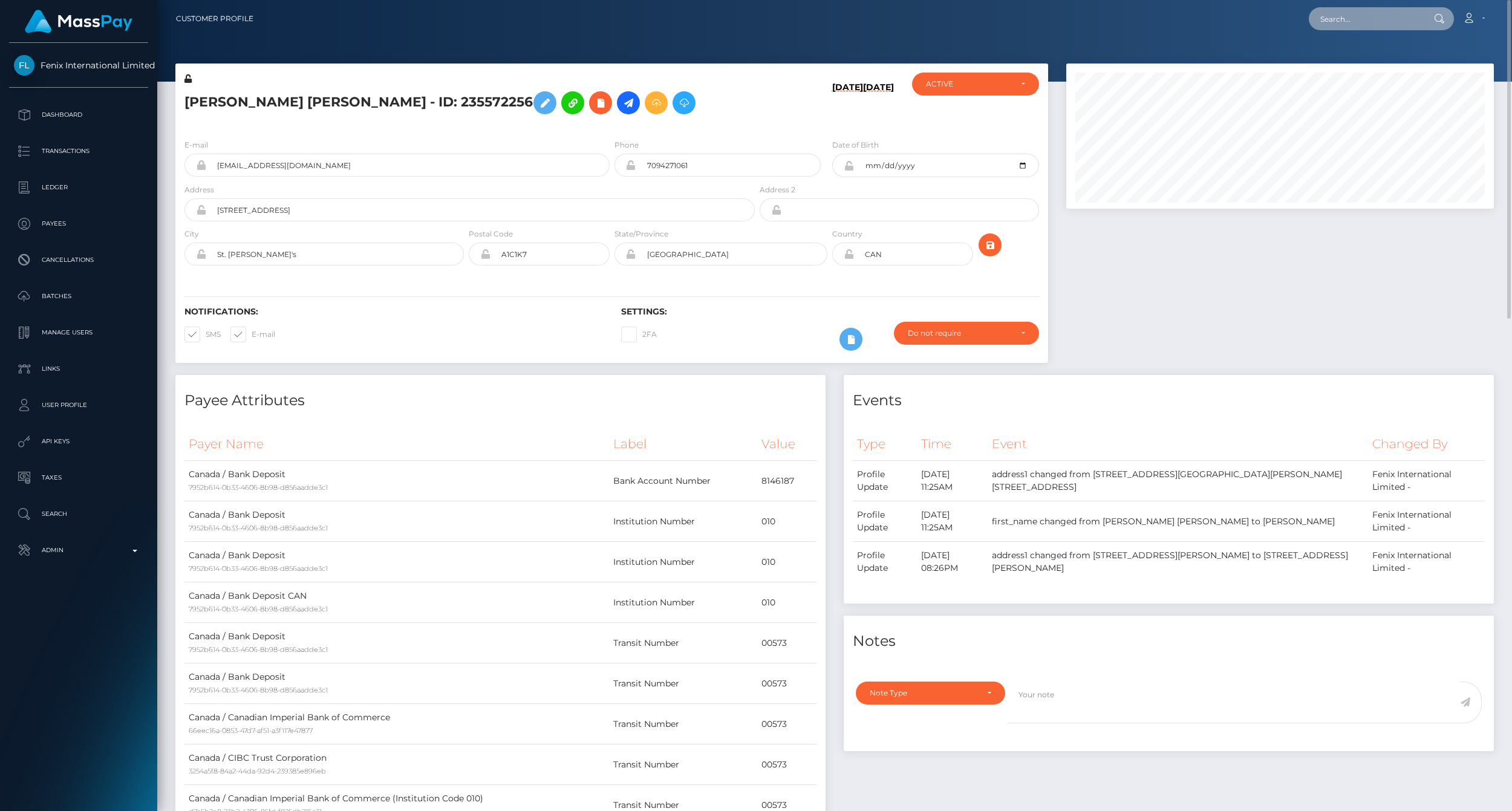
click at [1363, 11] on input "text" at bounding box center [1366, 18] width 114 height 23
paste input "77005849"
type input "77005849"
click at [1366, 63] on link "Erica Marie Griffin (Fenix International Limited - )" at bounding box center [1411, 62] width 204 height 22
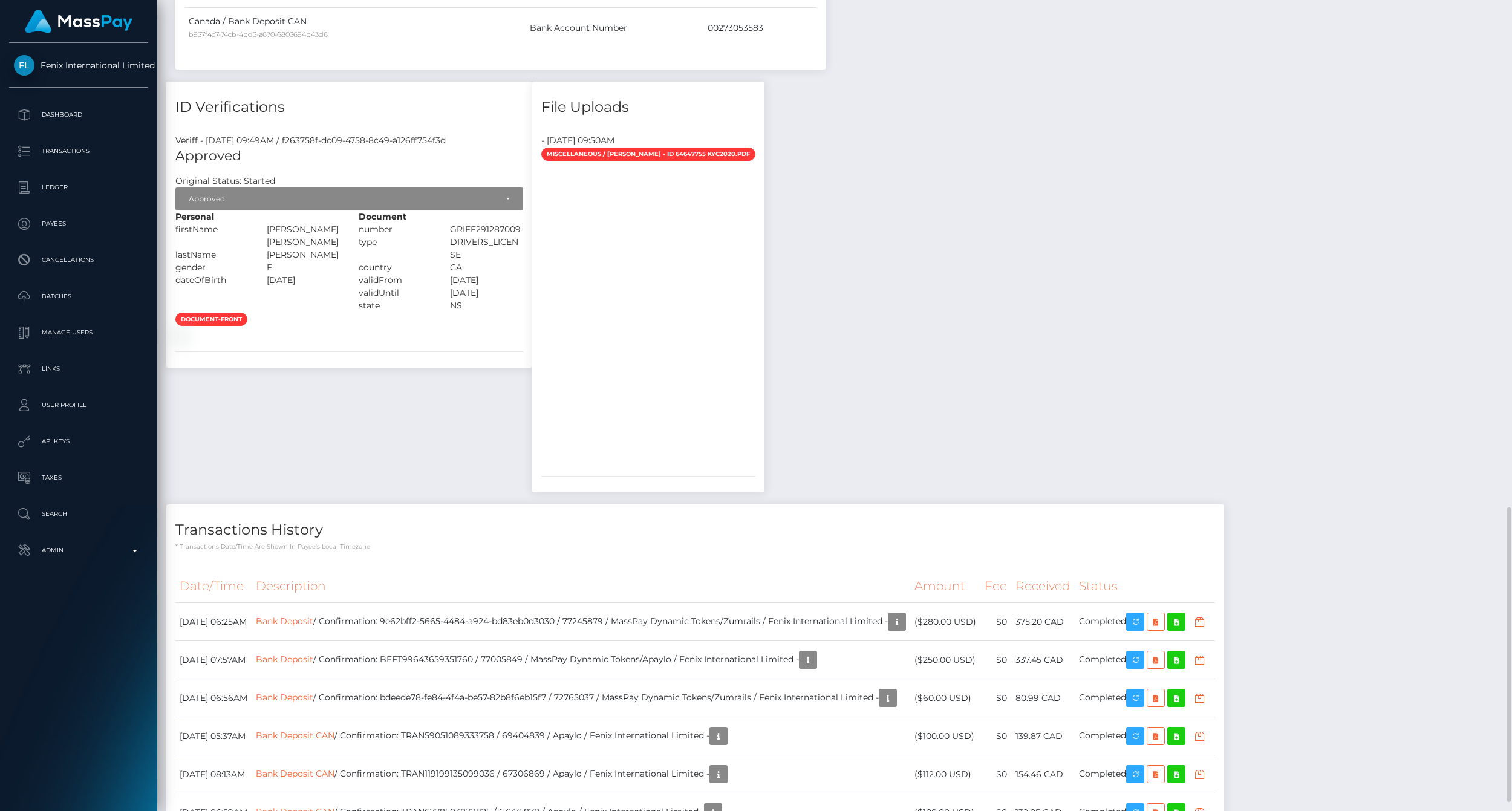
scroll to position [1422, 0]
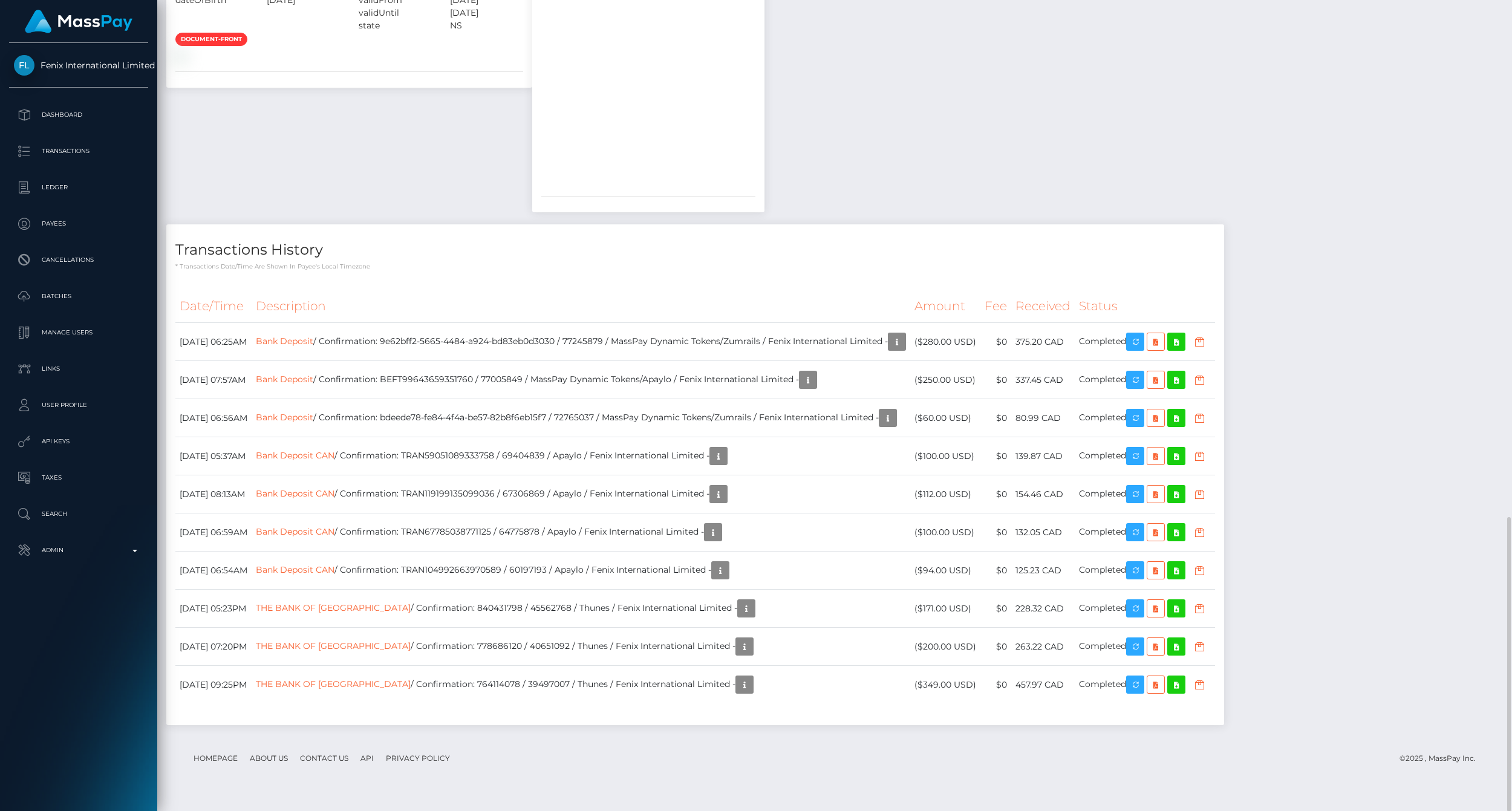
click at [905, 250] on div "Transactions History * Transactions date/time are shown in payee's local timezo…" at bounding box center [695, 247] width 1058 height 47
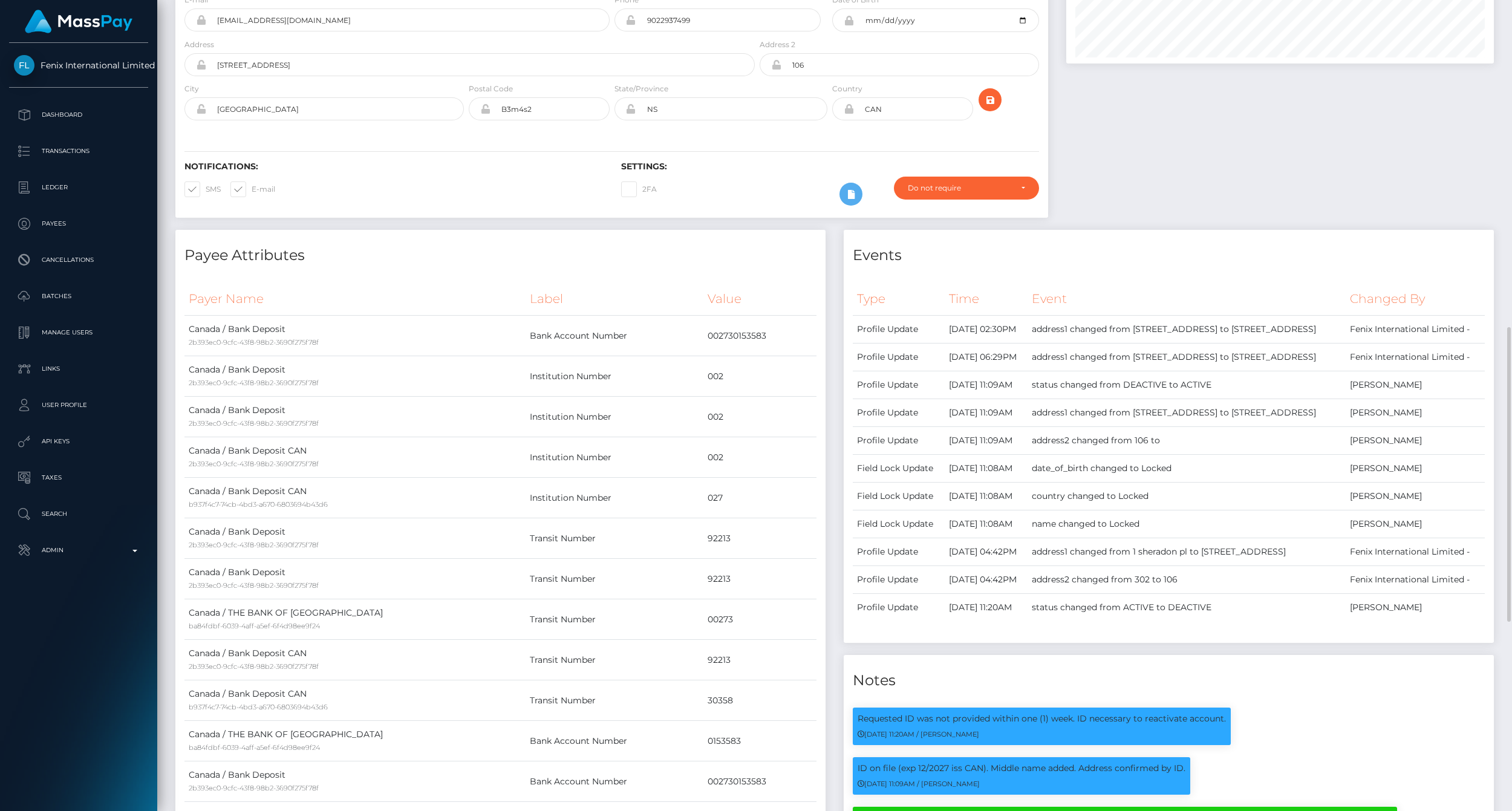
scroll to position [0, 0]
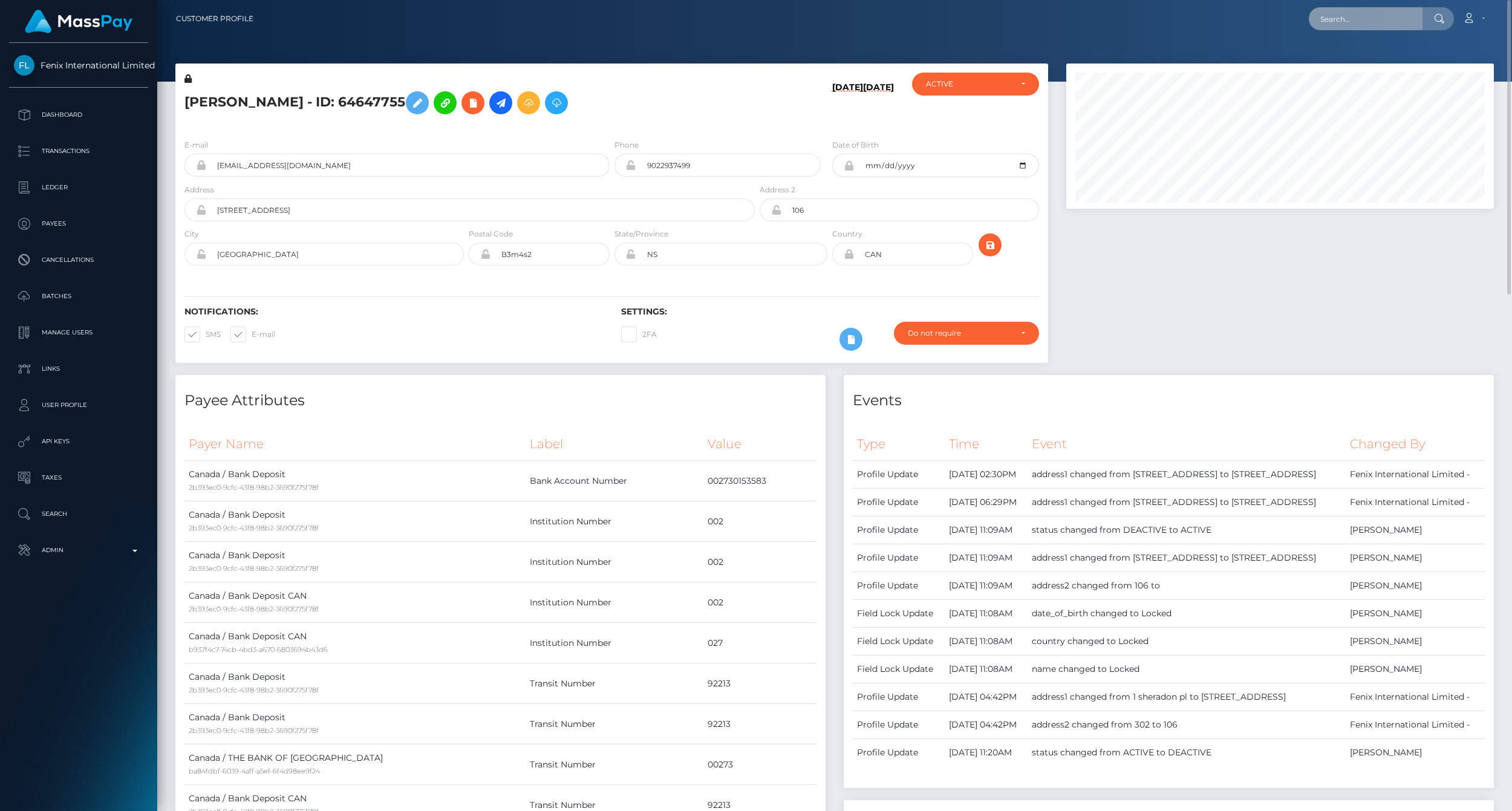
click at [1356, 18] on input "text" at bounding box center [1366, 18] width 114 height 23
paste input "77007428"
type input "77007428"
click at [1376, 63] on link "[PERSON_NAME] (Fenix International Limited - )" at bounding box center [1411, 62] width 204 height 22
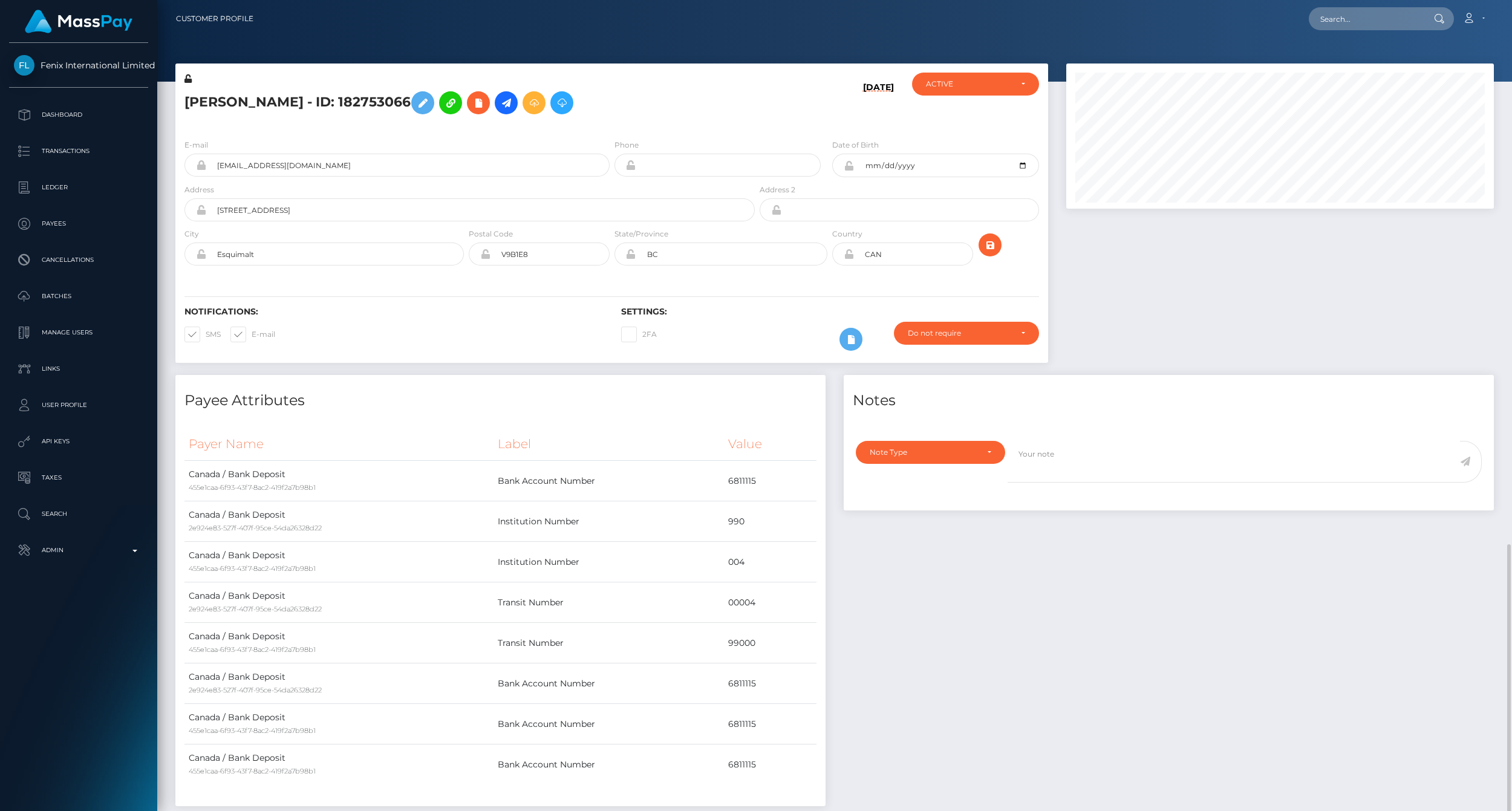
scroll to position [146, 427]
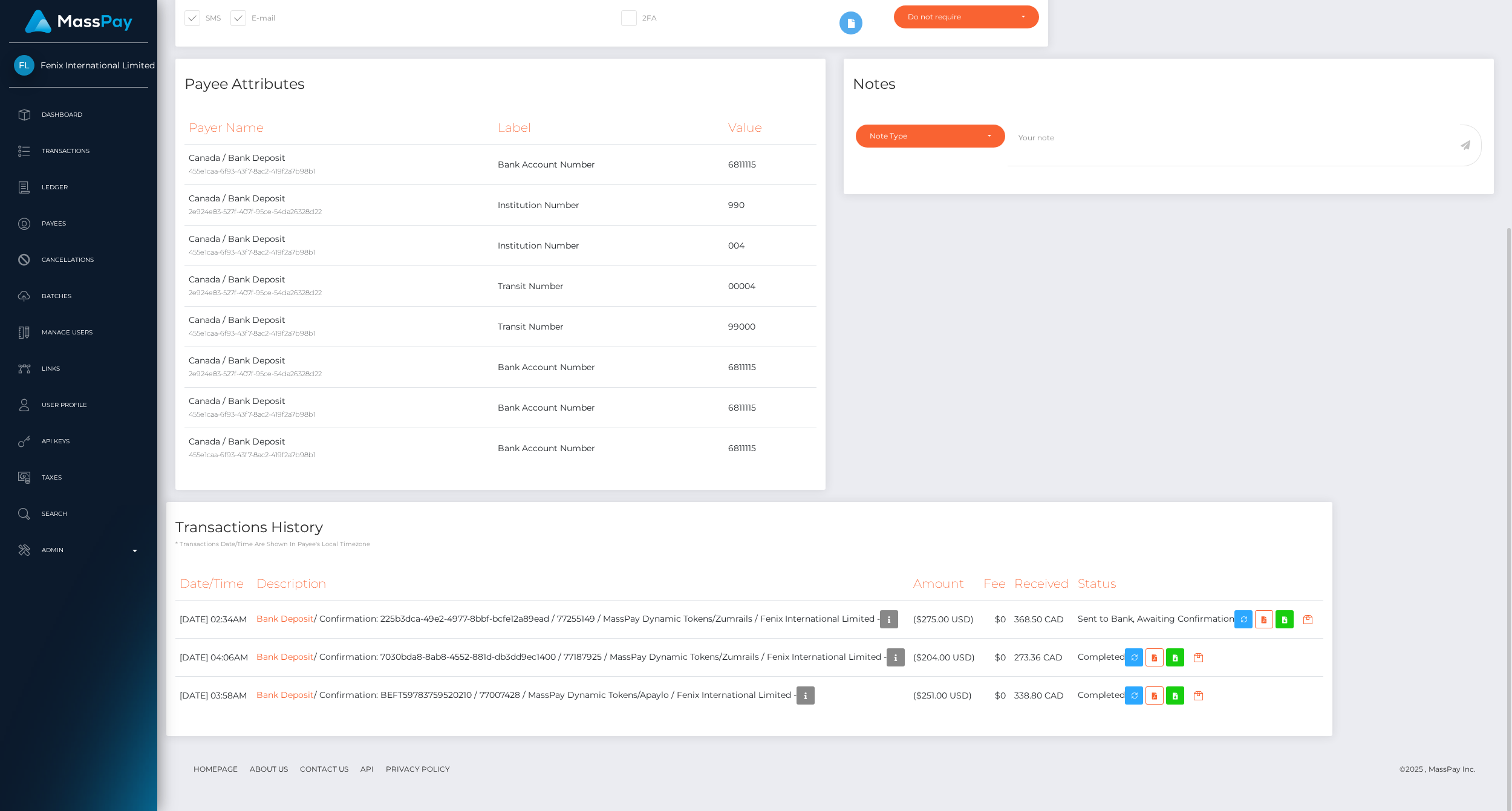
click at [1350, 282] on div "Notes Note Type Compliance Clear Compliance General Note Type" at bounding box center [1168, 280] width 668 height 443
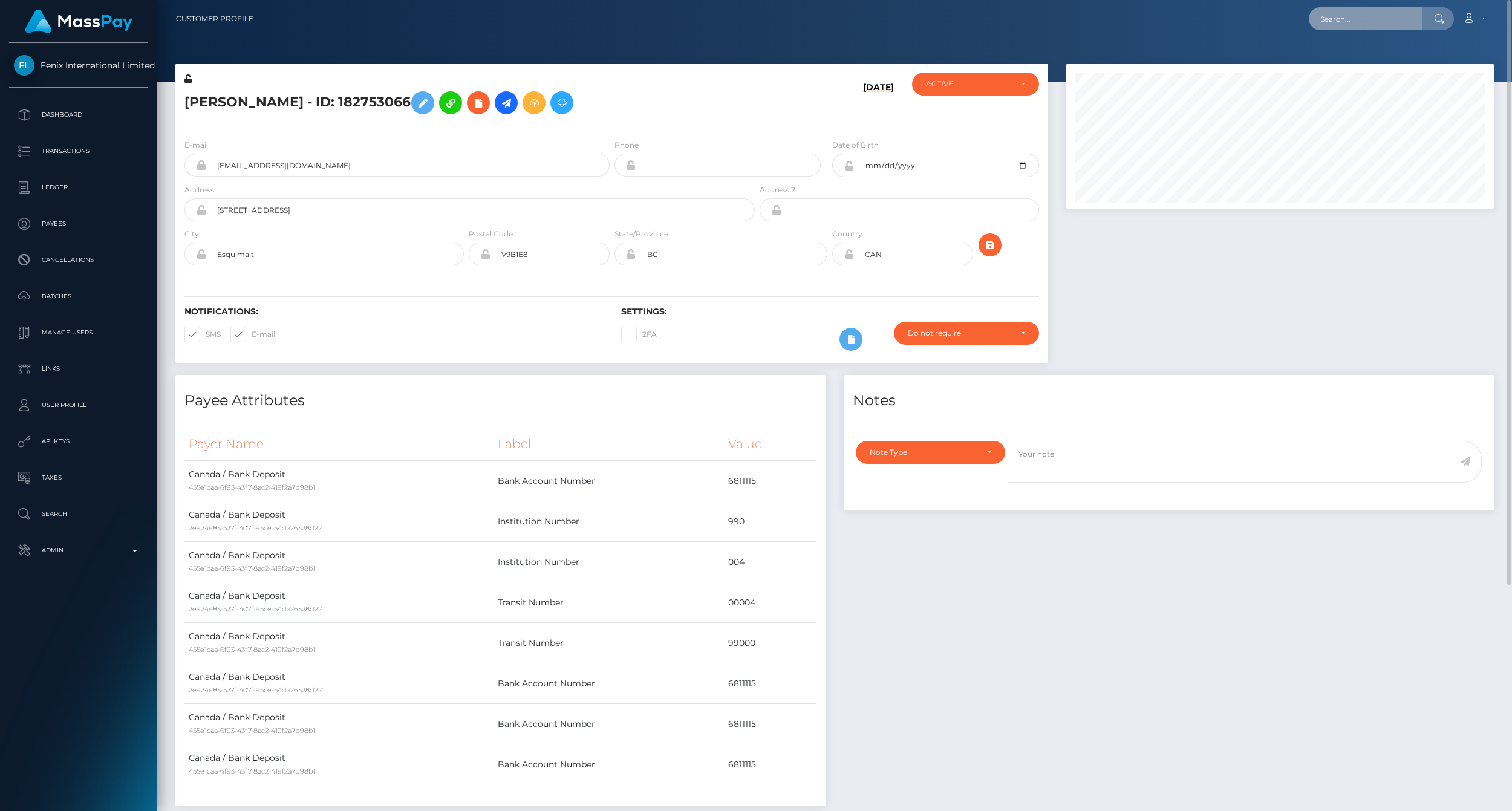
click at [1353, 17] on input "text" at bounding box center [1366, 18] width 114 height 23
paste input "77025647"
type input "77025647"
click at [1369, 57] on link "[PERSON_NAME] (Fenix International Limited - )" at bounding box center [1411, 62] width 204 height 22
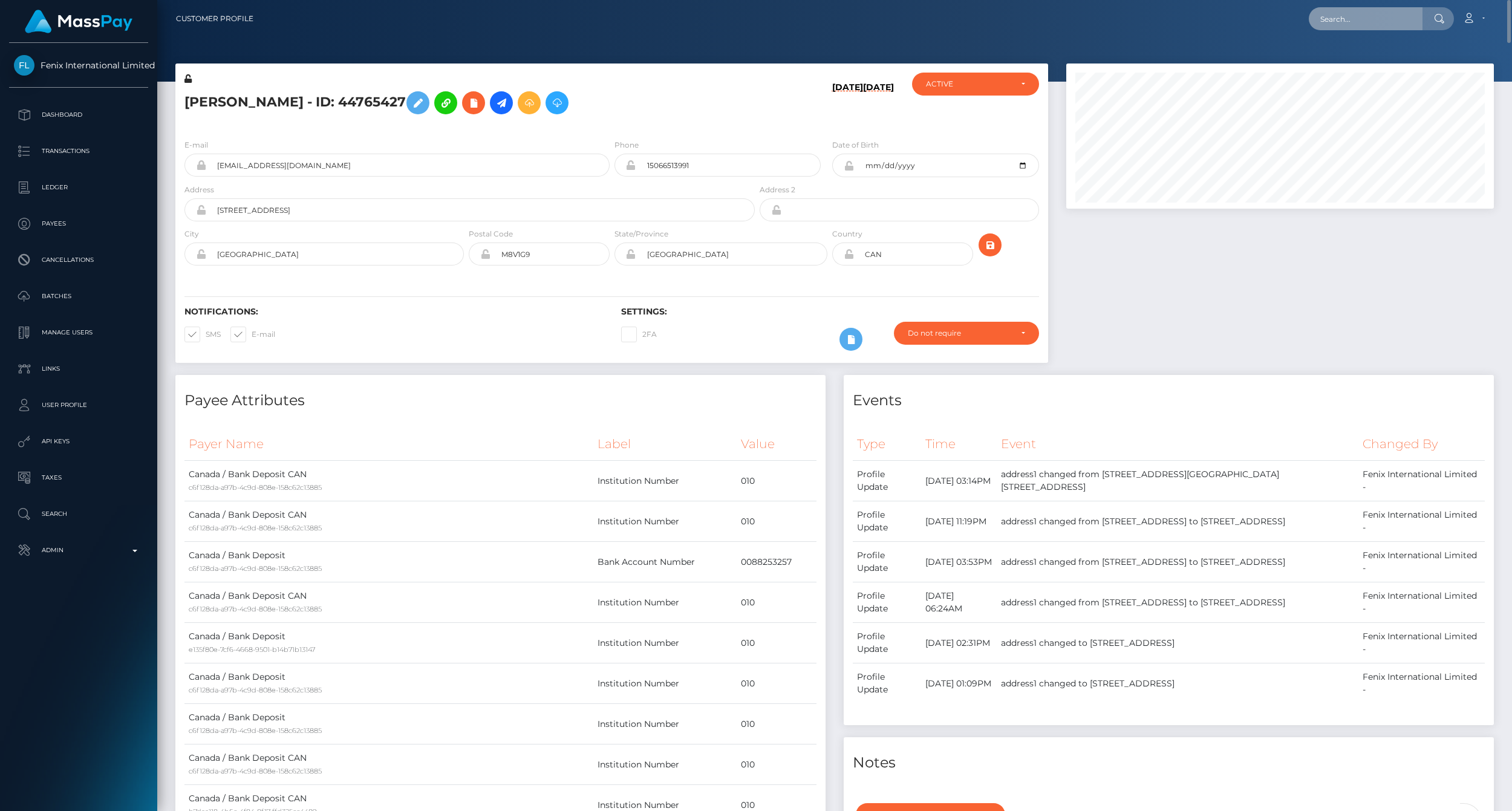
click at [1376, 18] on input "text" at bounding box center [1366, 18] width 114 height 23
paste input "77026766"
type input "77026766"
click at [1376, 57] on link "Liam Welch (Fenix International Limited - )" at bounding box center [1411, 62] width 204 height 22
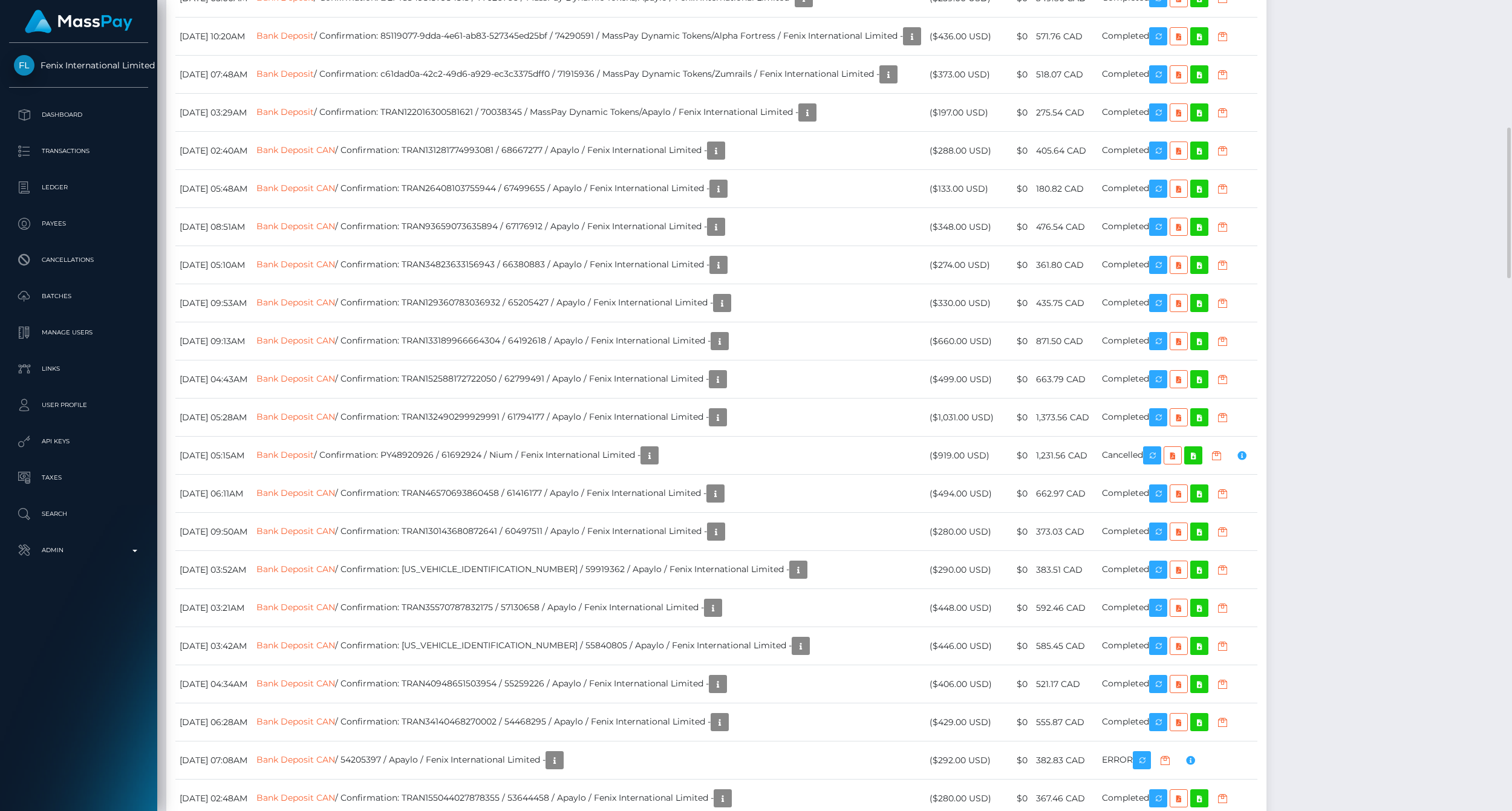
scroll to position [1345, 0]
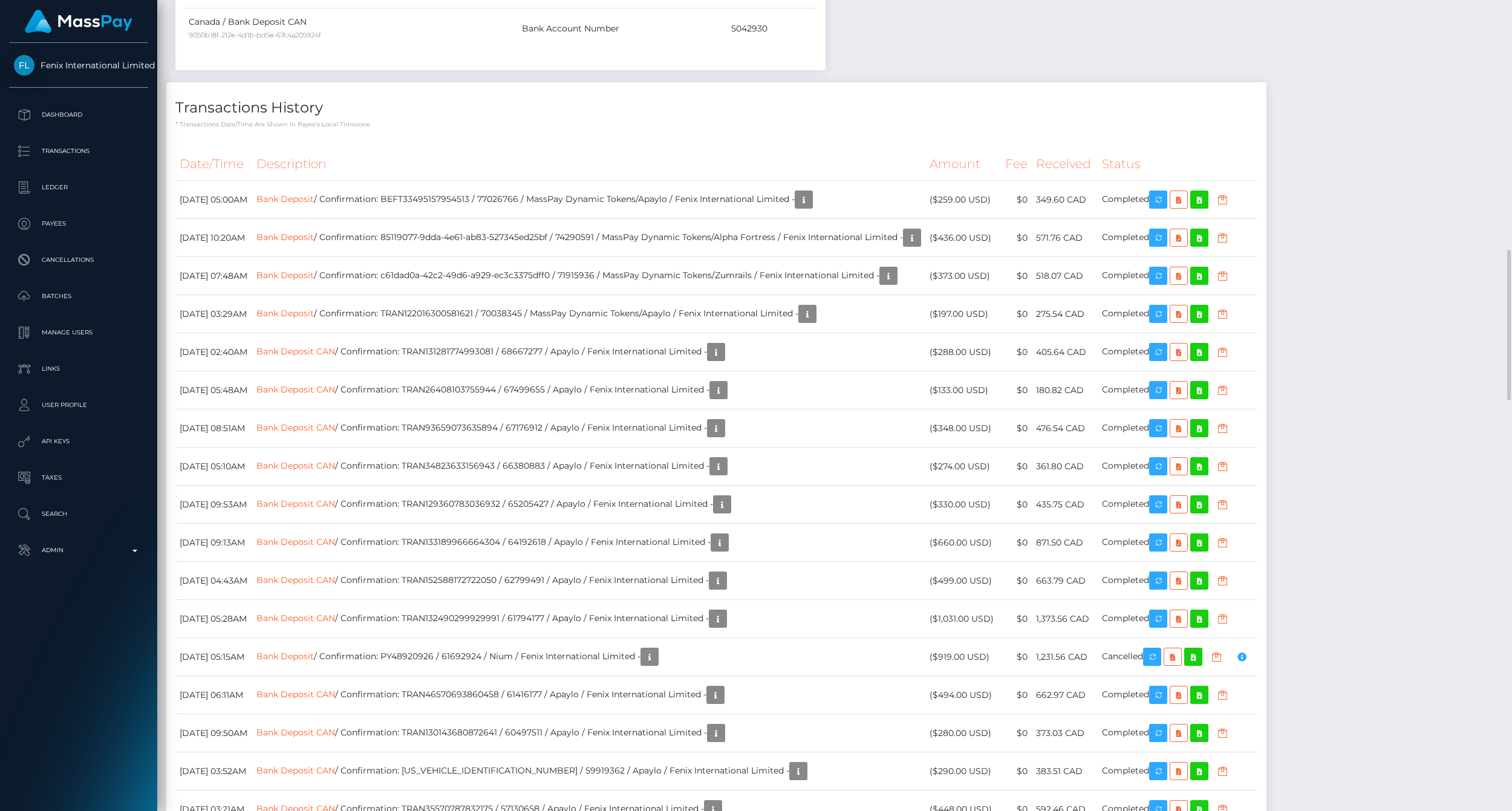
click at [1155, 106] on h4 "Transactions History" at bounding box center [716, 108] width 1082 height 21
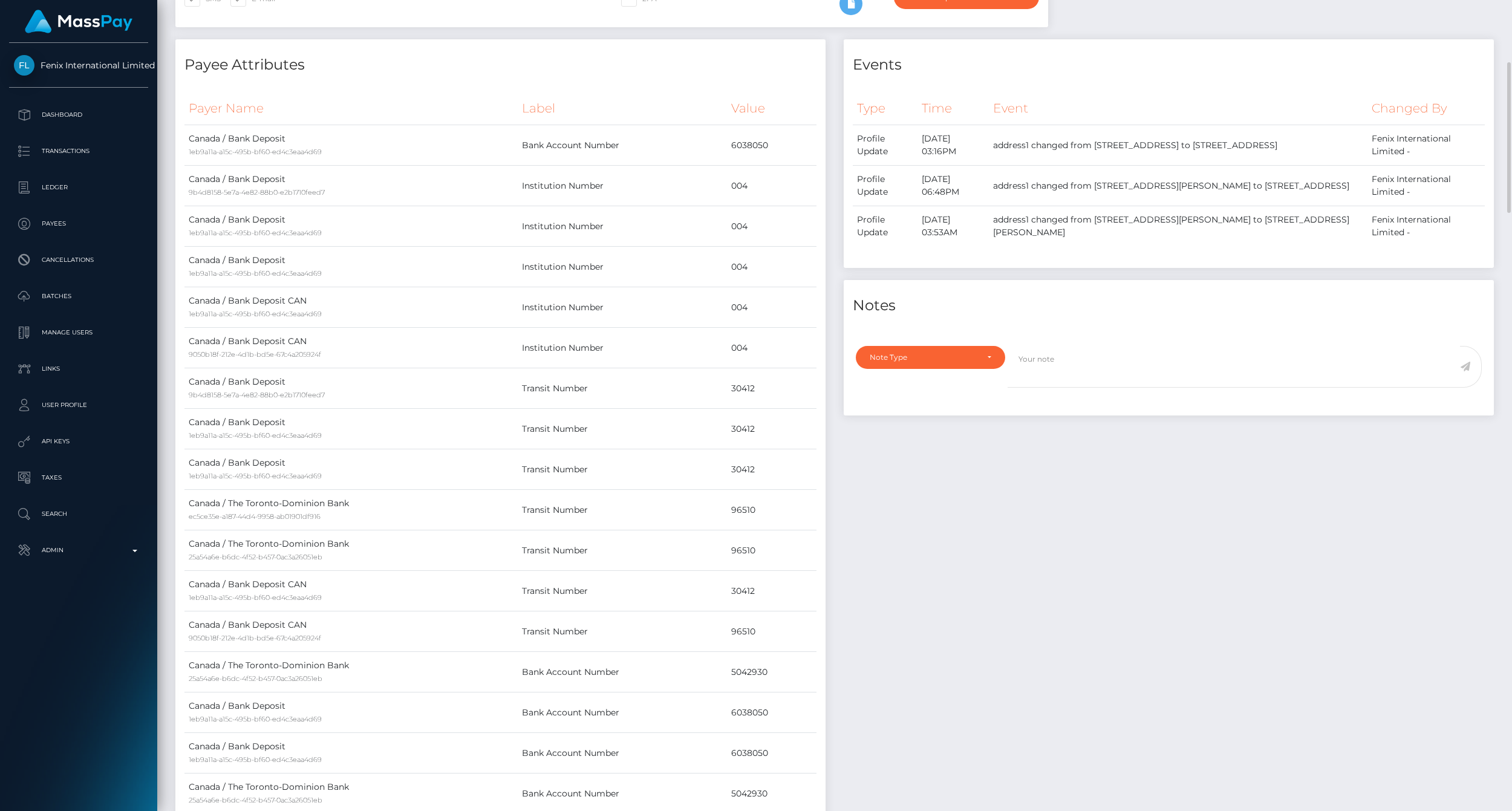
scroll to position [0, 0]
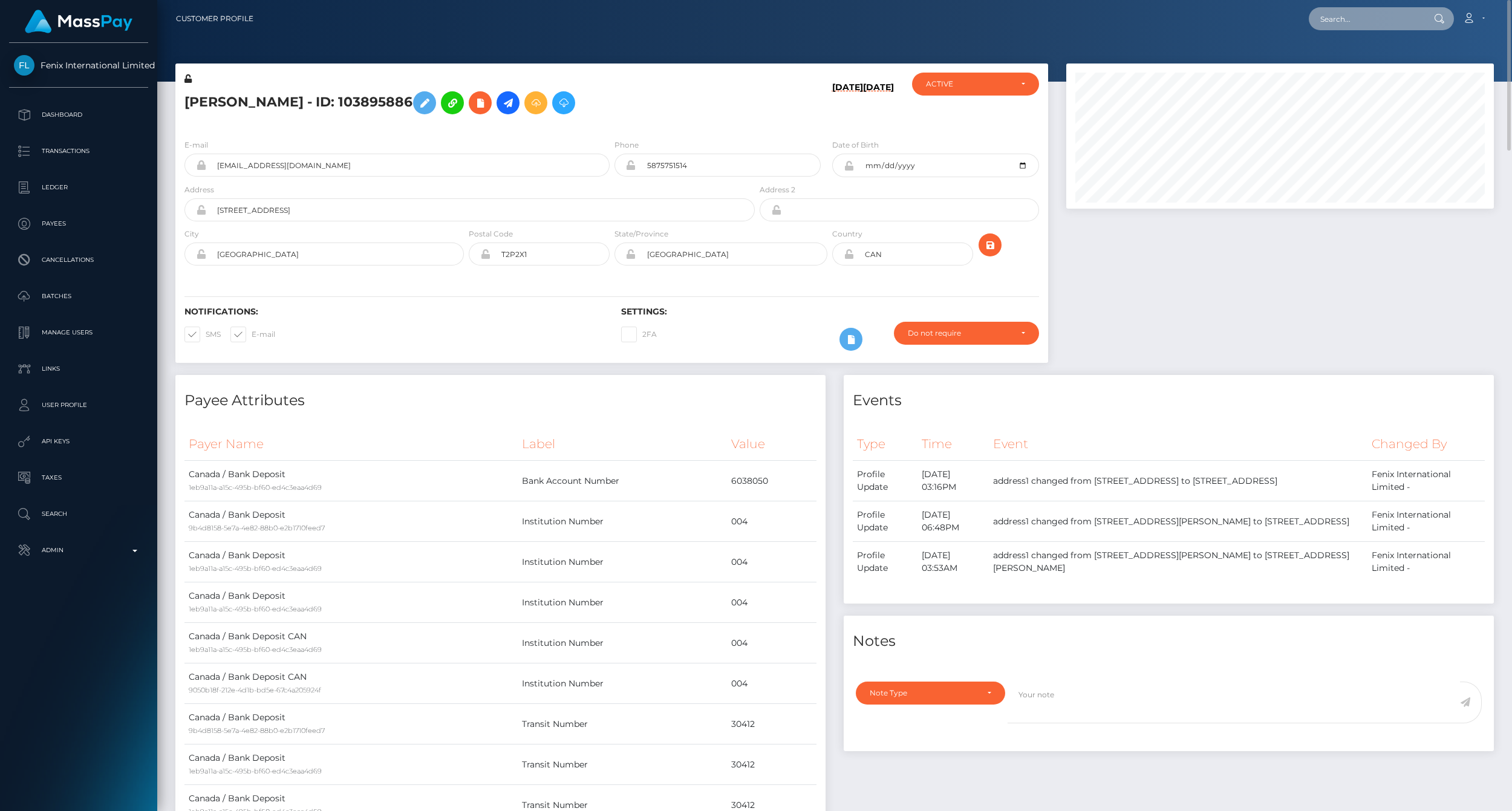
click at [1356, 18] on input "text" at bounding box center [1366, 18] width 114 height 23
paste input "77008071"
type input "77008071"
click at [1382, 61] on link "[PERSON_NAME] (Fenix International Limited - )" at bounding box center [1411, 62] width 204 height 22
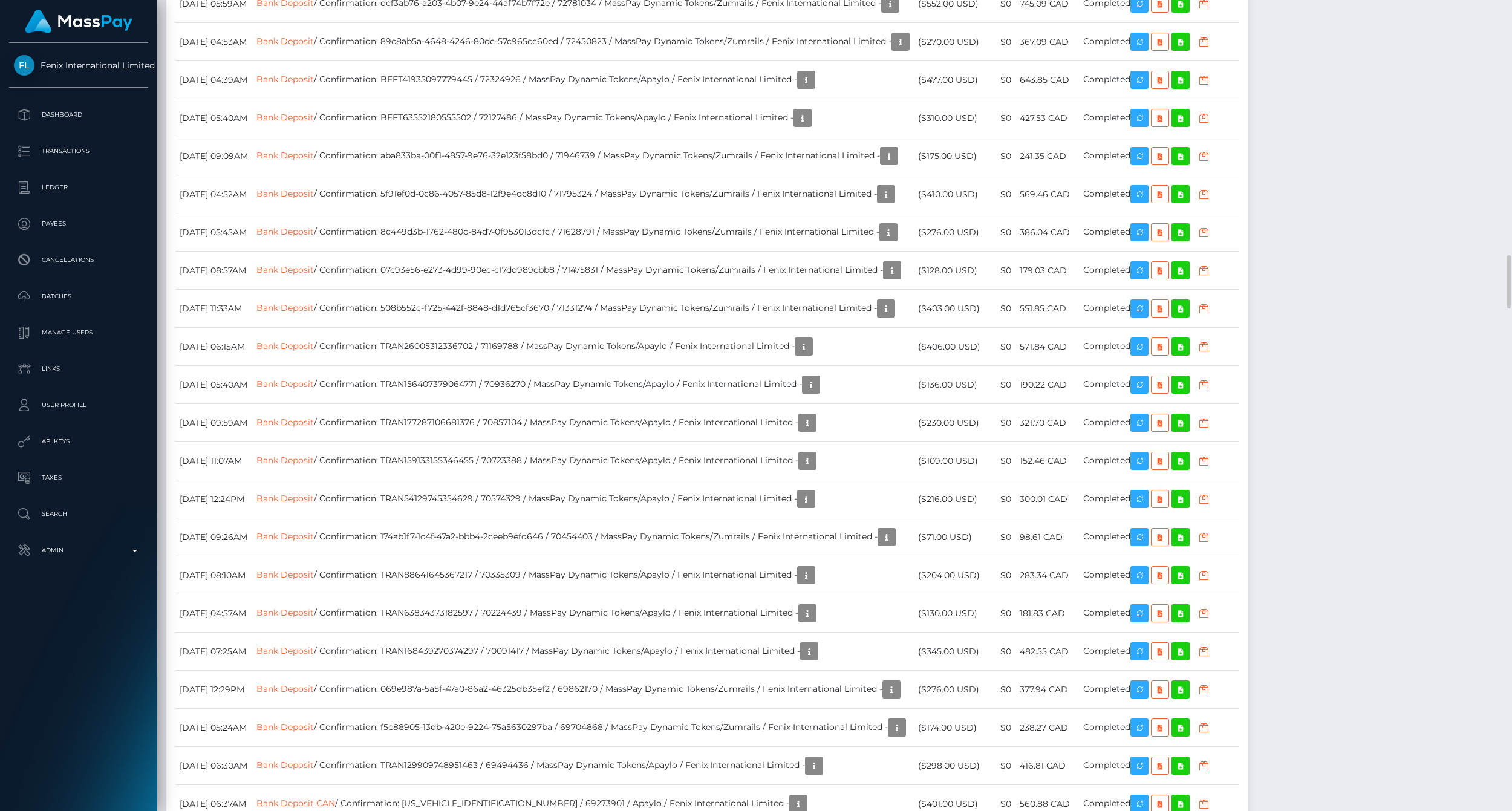
scroll to position [4841, 0]
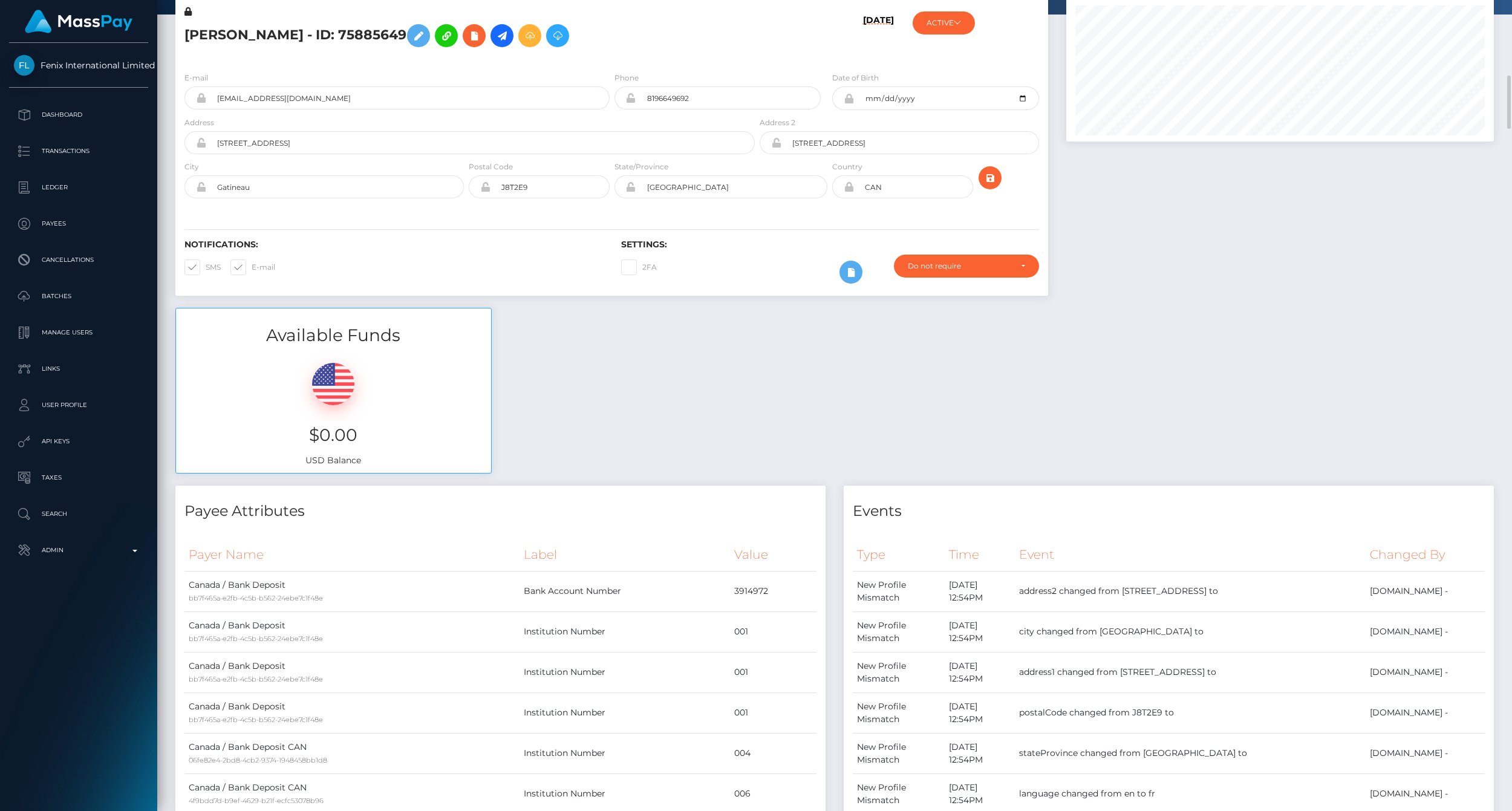
scroll to position [0, 0]
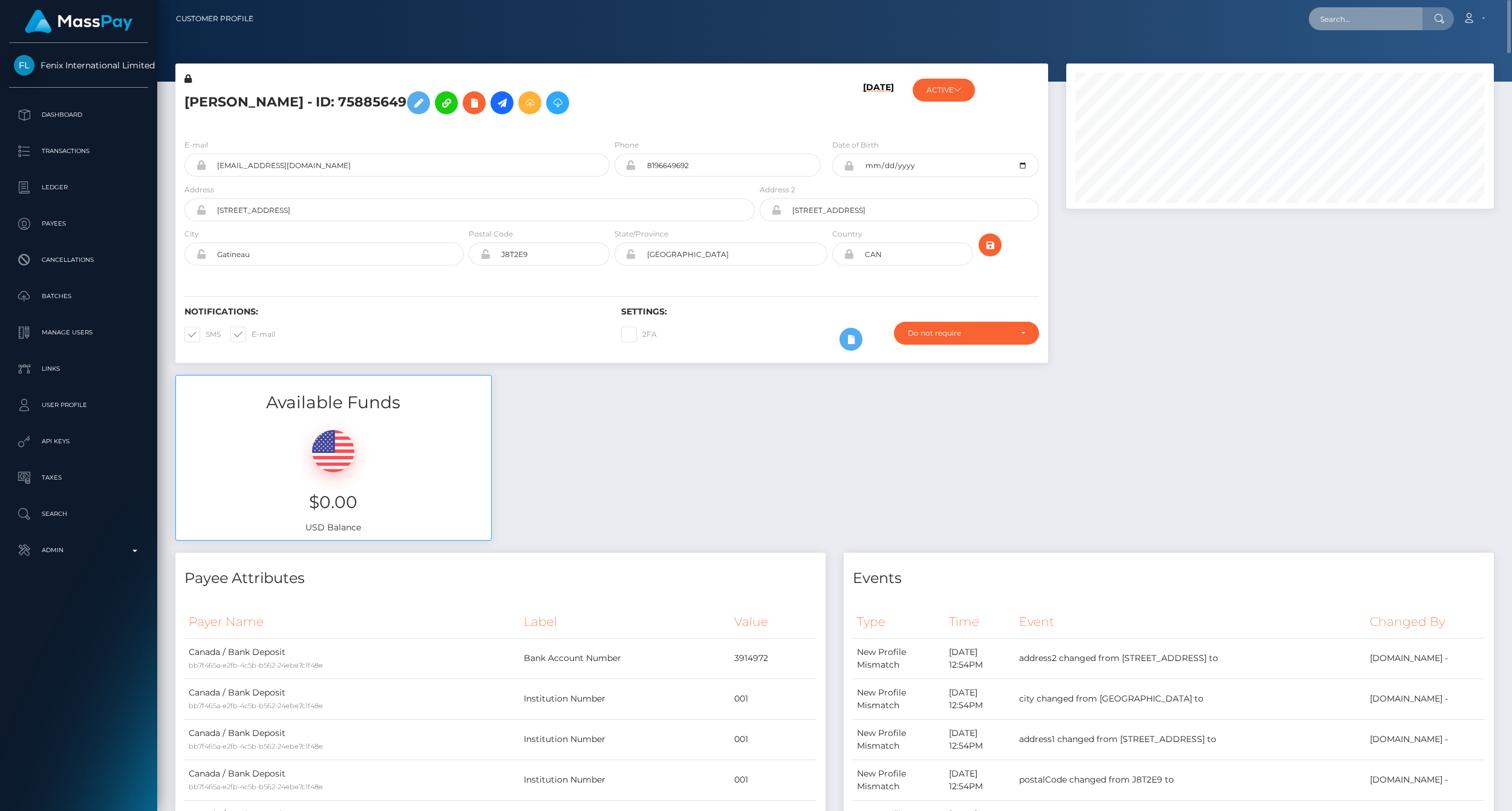
click at [1334, 18] on input "text" at bounding box center [1366, 18] width 114 height 23
paste input "77030451"
type input "77030451"
click at [1391, 64] on link "Ashley Hackman (Fenix International Limited - )" at bounding box center [1411, 62] width 204 height 22
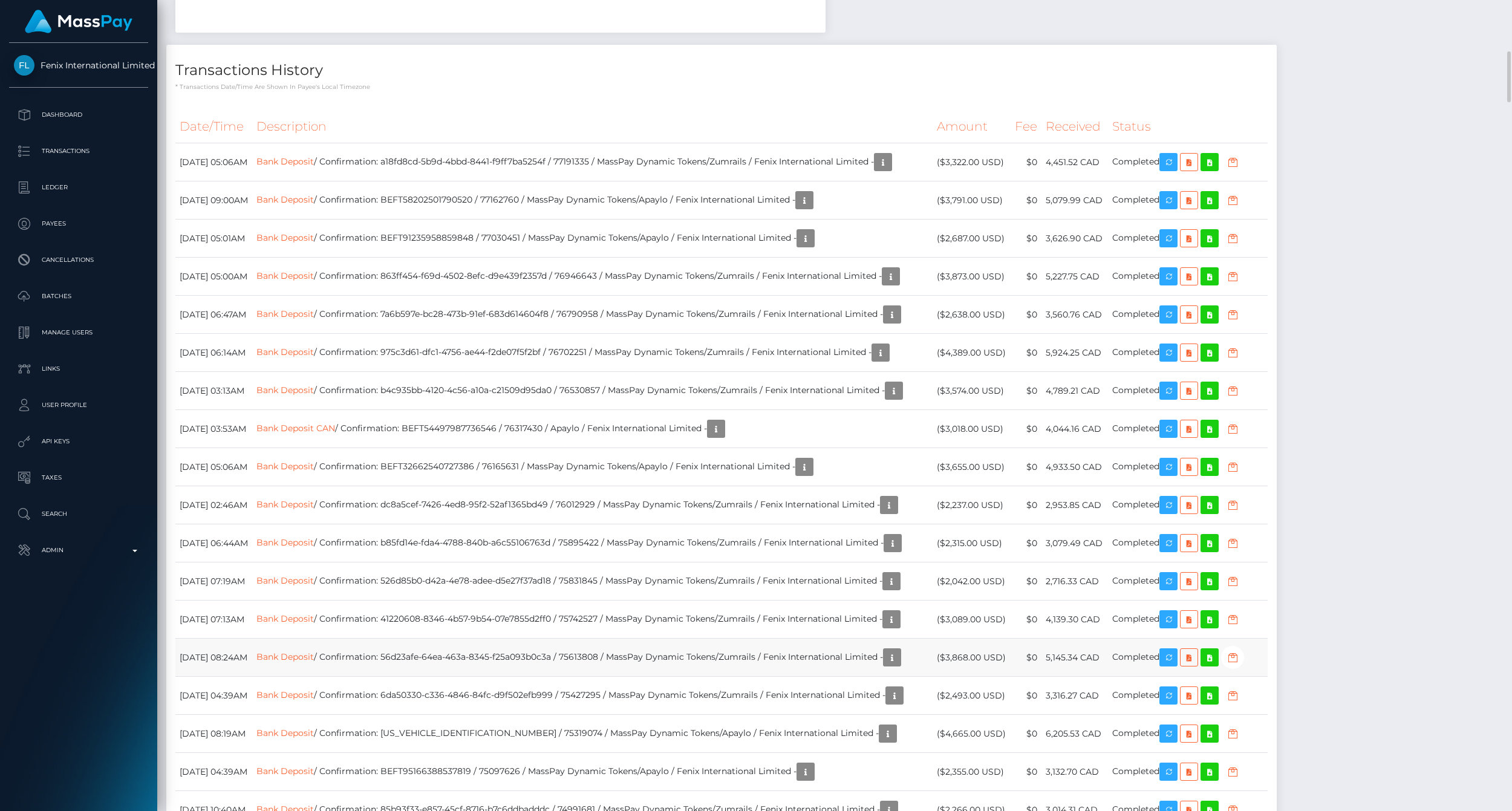
scroll to position [1882, 0]
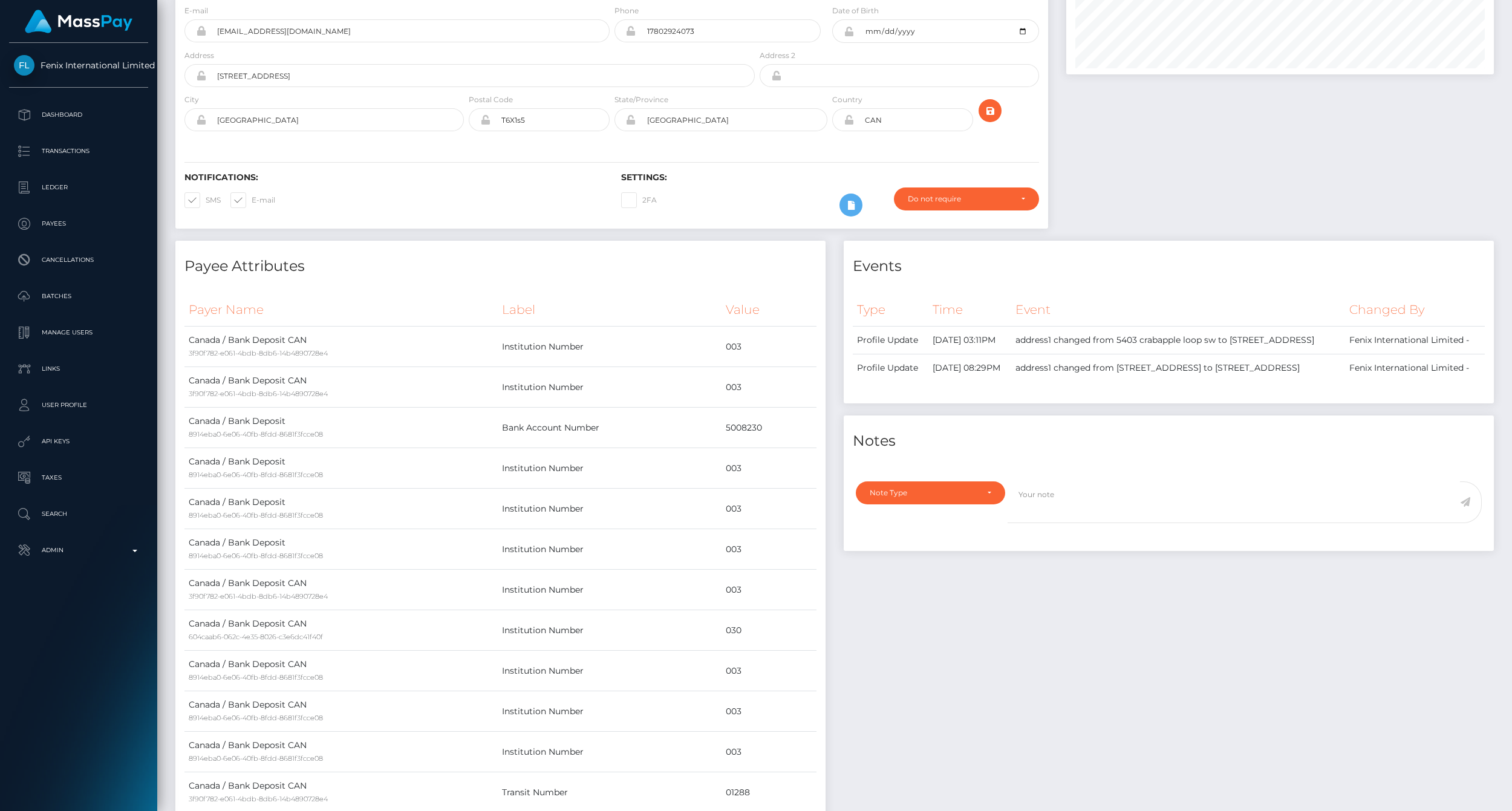
scroll to position [0, 0]
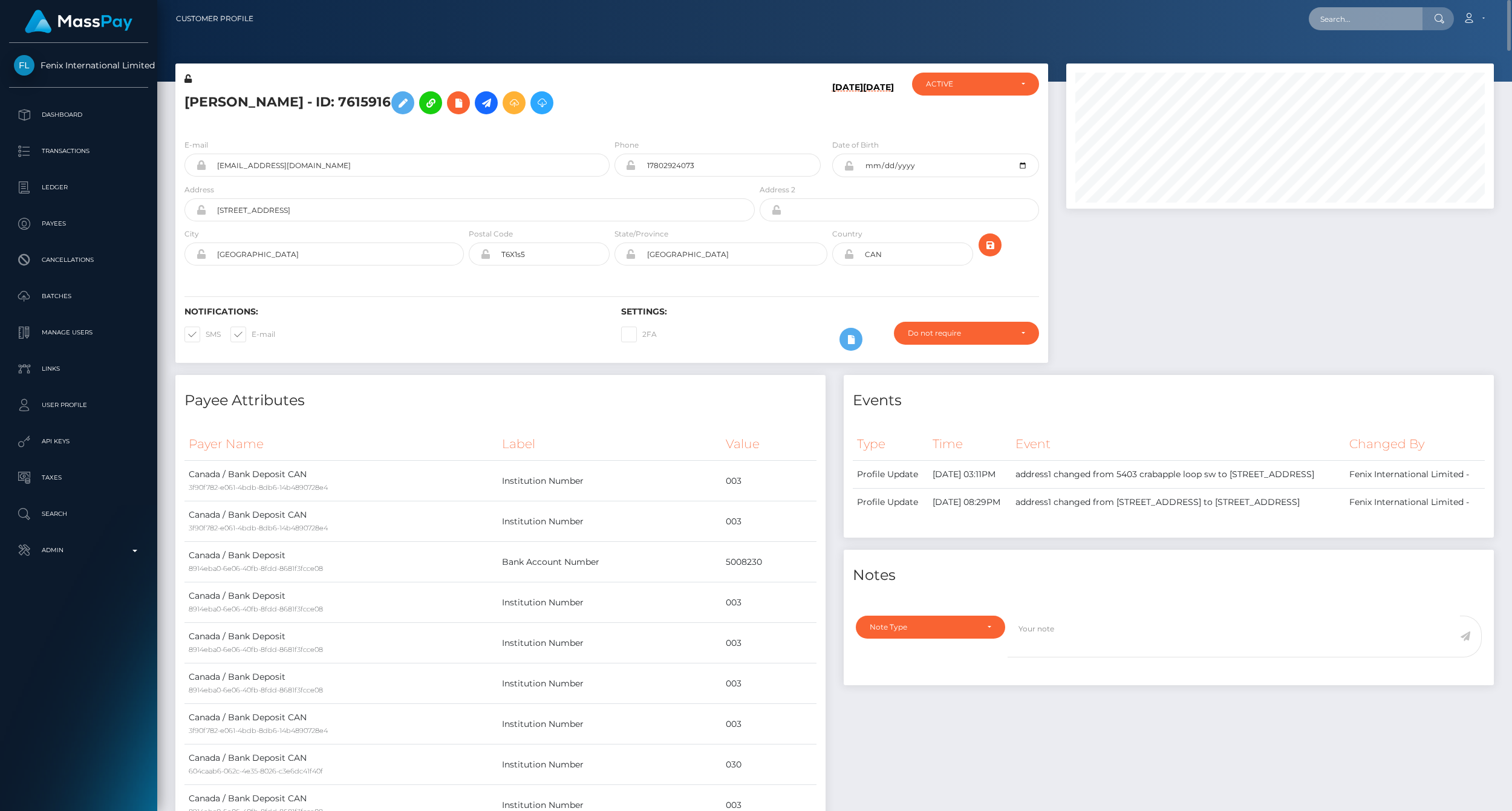
click at [1371, 20] on input "text" at bounding box center [1366, 18] width 114 height 23
paste input "77021539"
click at [1373, 22] on input "77021539" at bounding box center [1366, 18] width 114 height 23
click at [1359, 18] on input "77021539" at bounding box center [1366, 18] width 114 height 23
click at [1373, 22] on input "77021539" at bounding box center [1366, 18] width 114 height 23
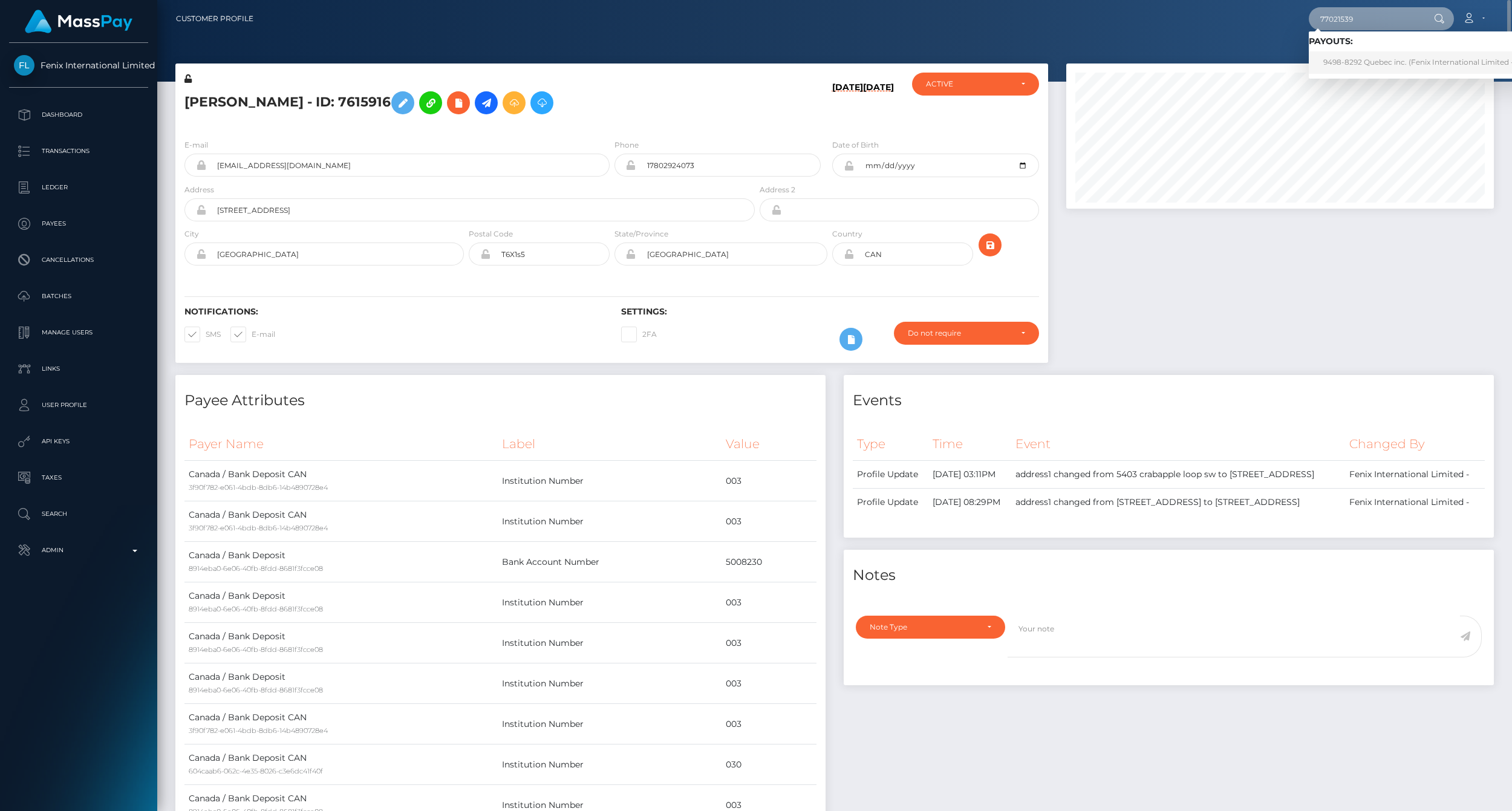
type input "77021539"
click at [1369, 70] on link "9498-8292 Quebec inc. (Fenix International Limited - )" at bounding box center [1421, 62] width 224 height 22
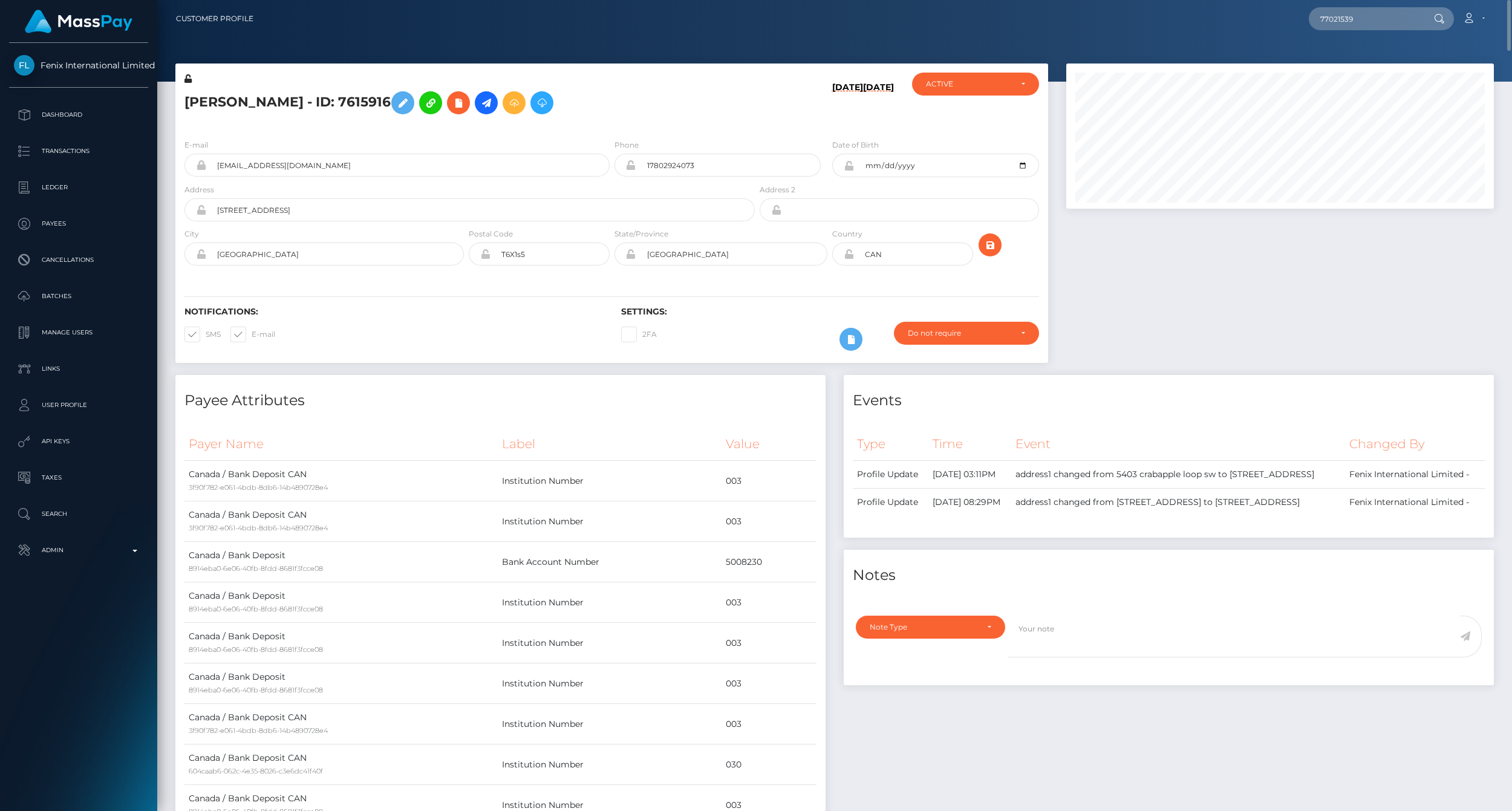
click at [1226, 254] on div at bounding box center [1280, 219] width 446 height 312
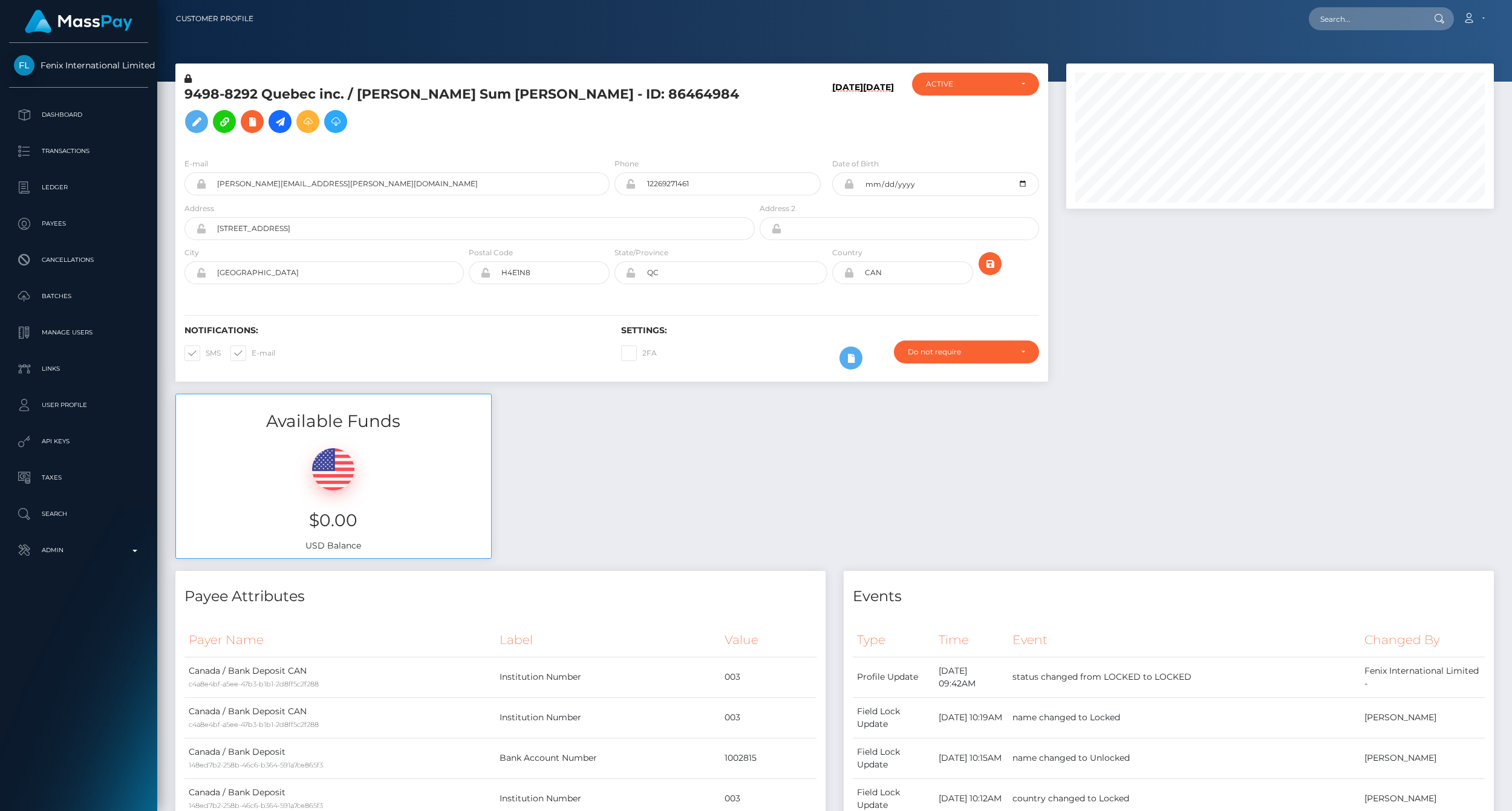
scroll to position [146, 427]
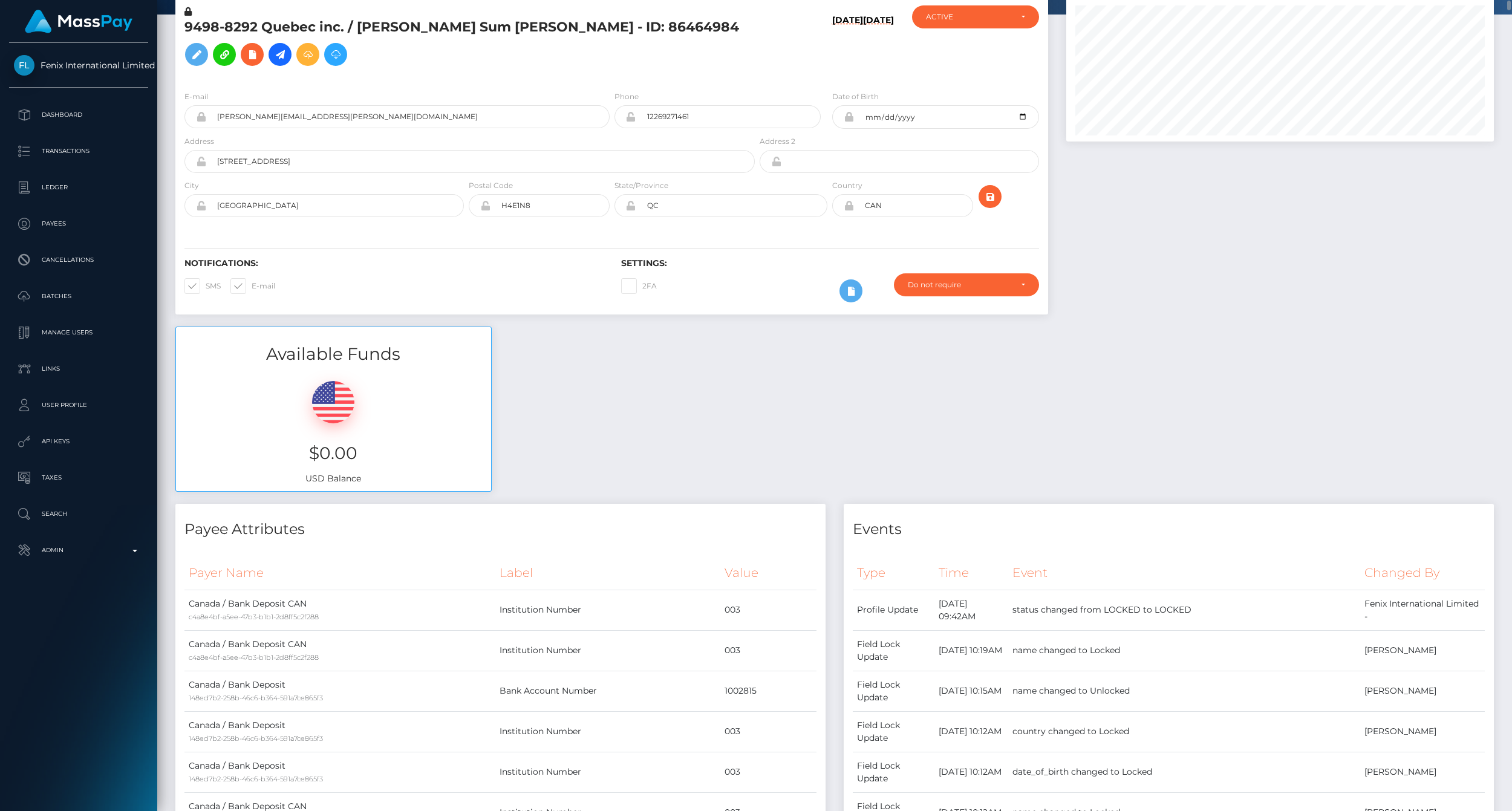
scroll to position [0, 0]
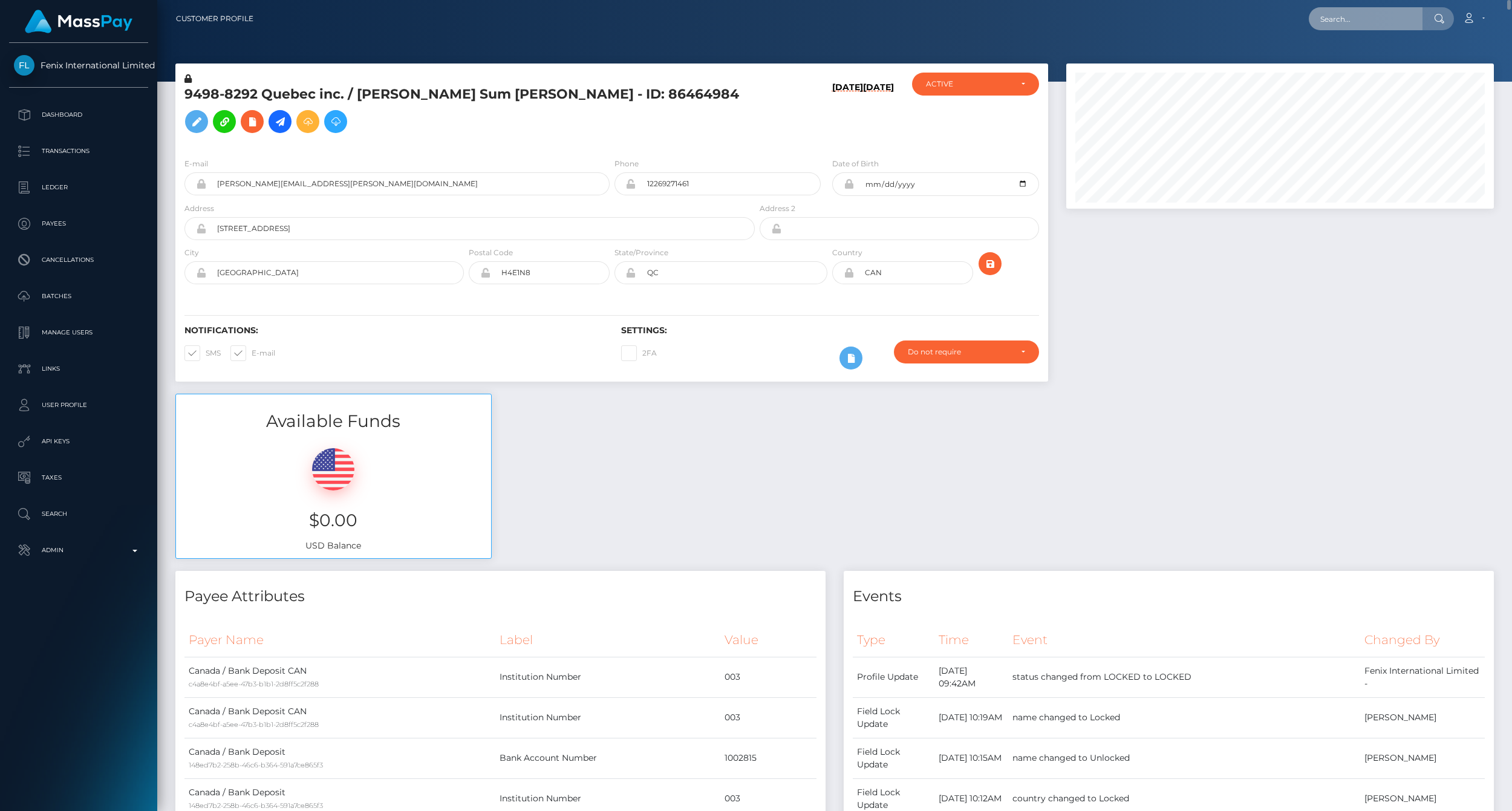
click at [1332, 18] on input "text" at bounding box center [1366, 18] width 114 height 23
paste input "77023950"
type input "77023950"
click at [1347, 65] on link "Isabel Enta-Thompson (Fenix International Limited - )" at bounding box center [1454, 62] width 289 height 22
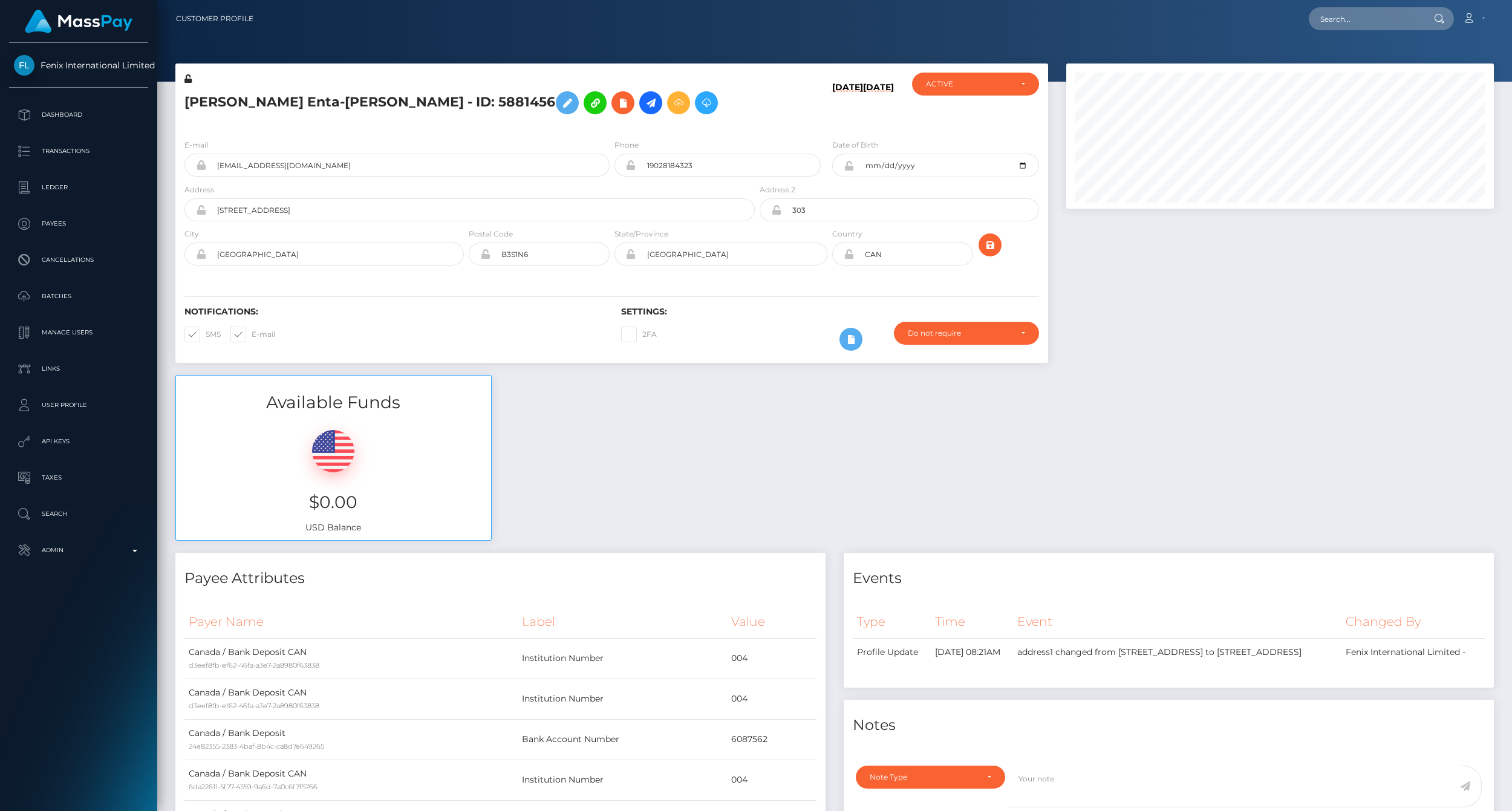
scroll to position [146, 427]
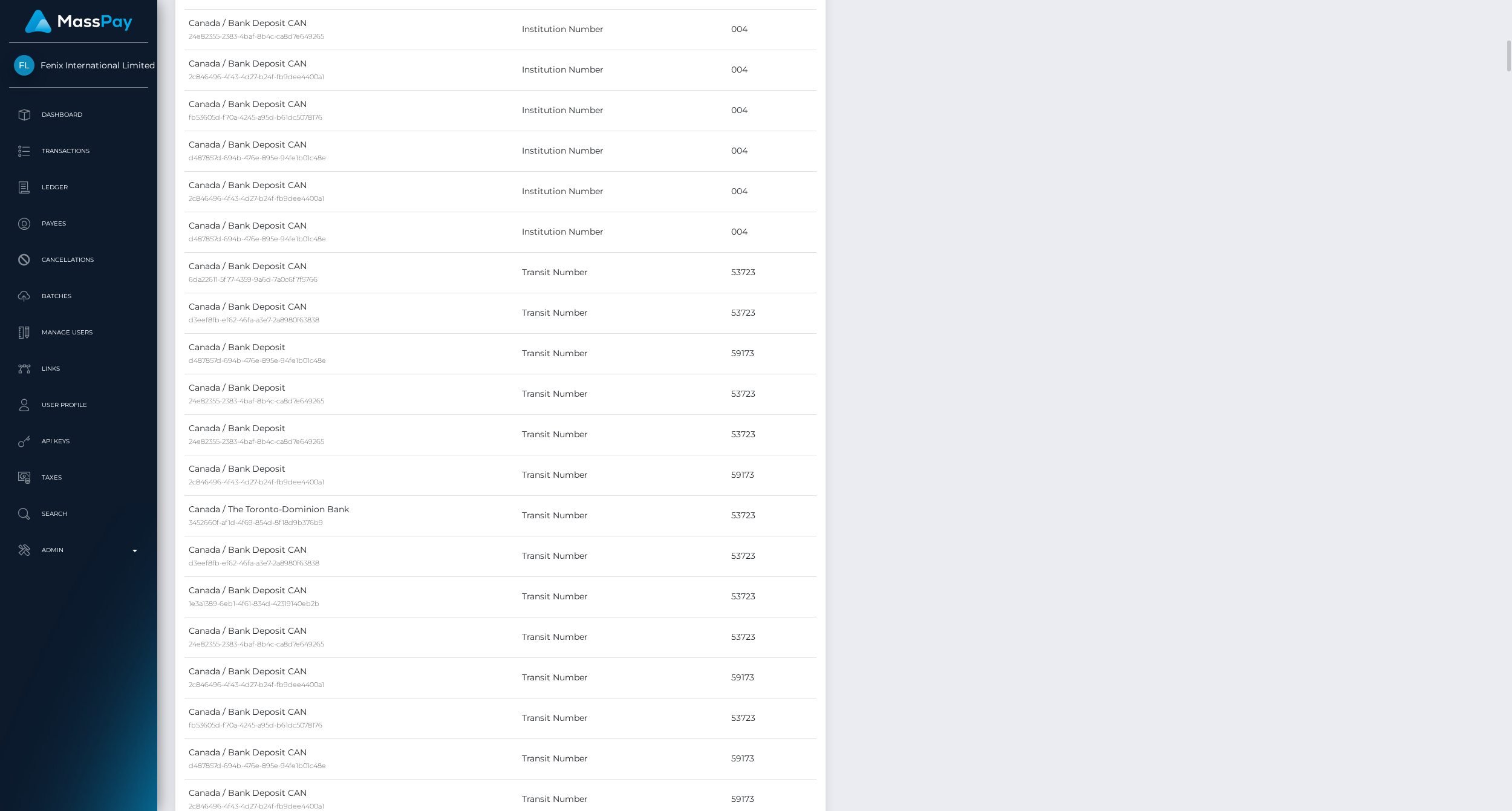
click at [1056, 370] on div "Events Type Time Event Changed By" at bounding box center [1168, 530] width 668 height 2105
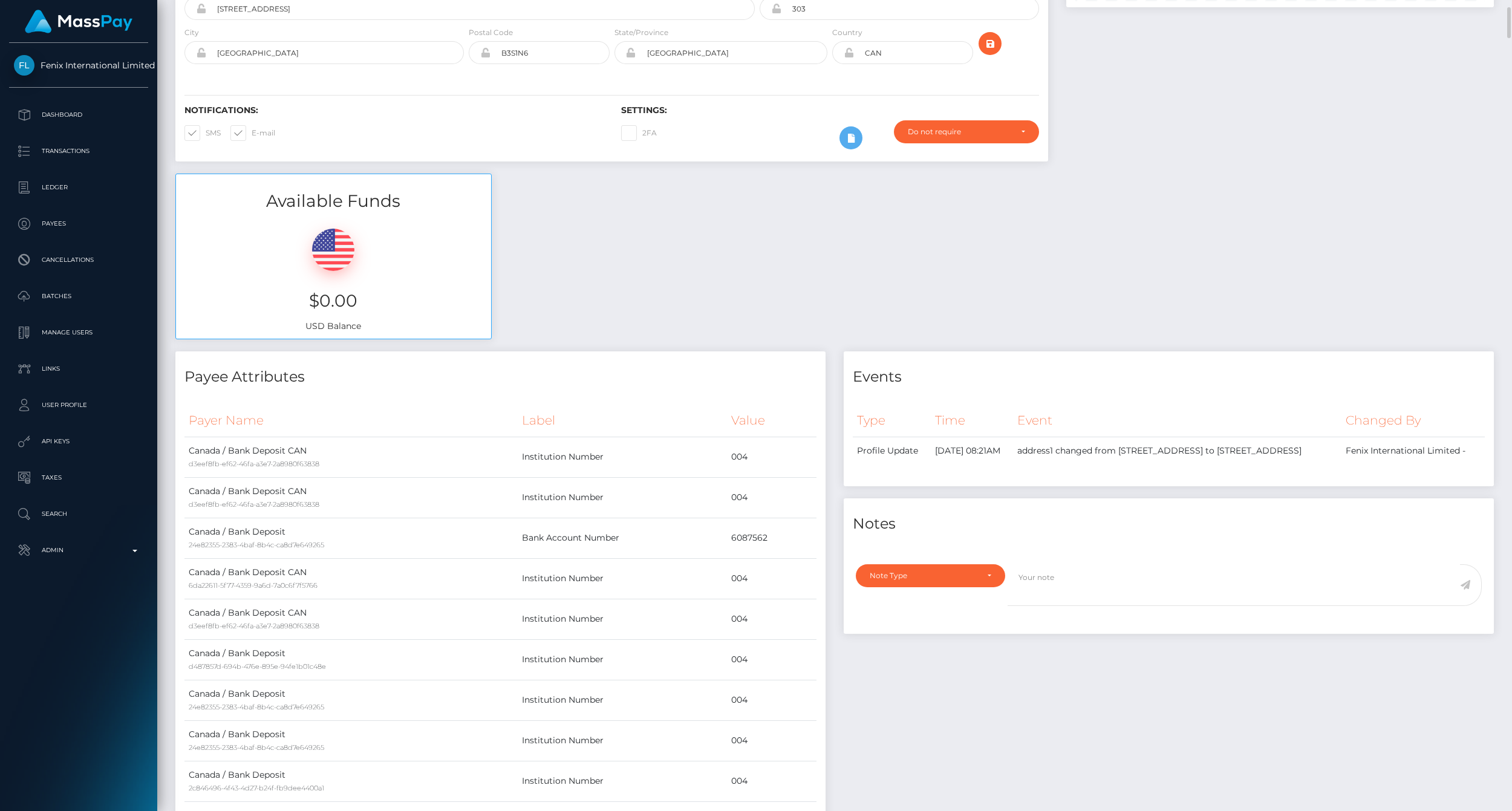
scroll to position [0, 0]
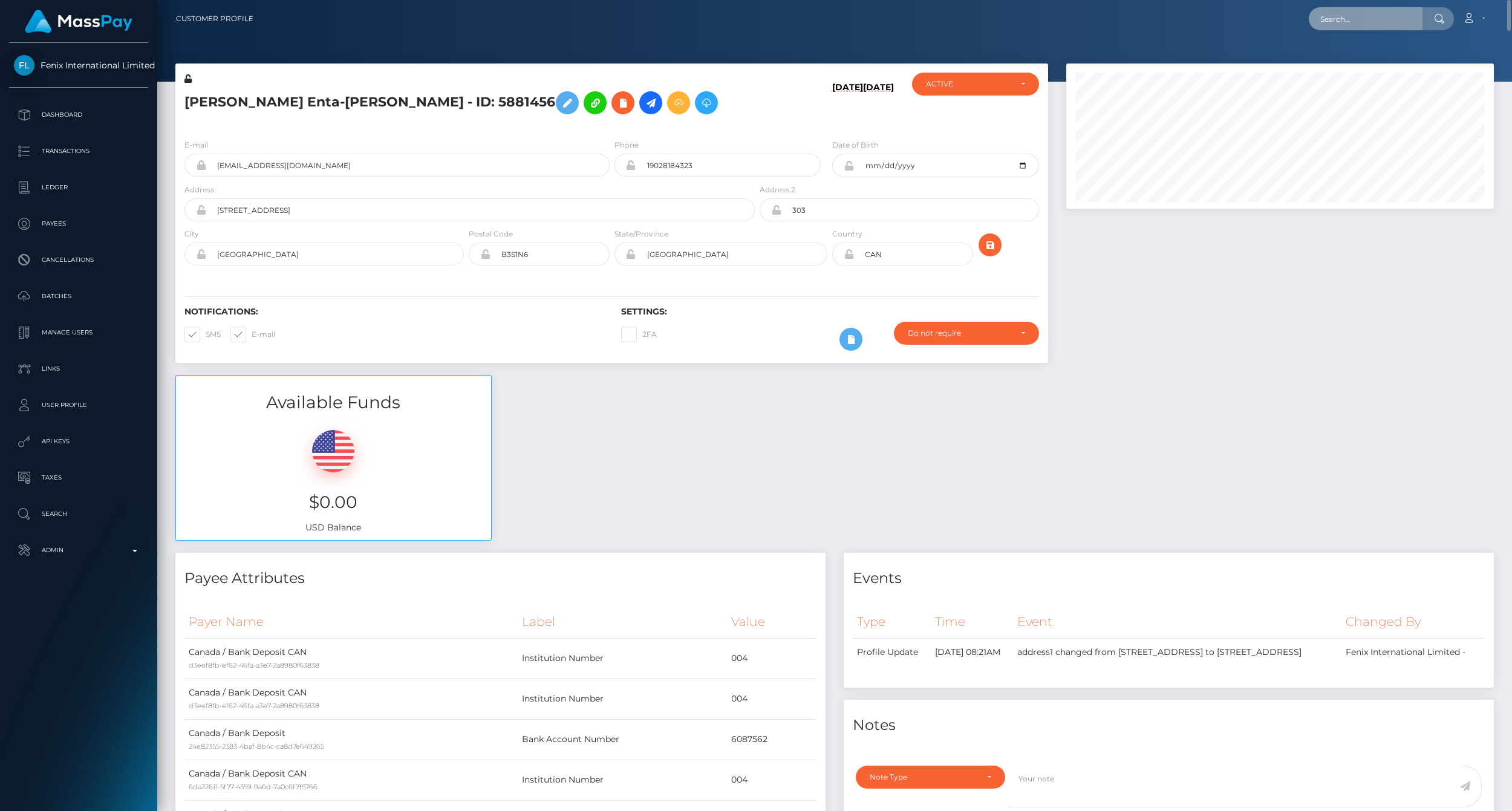
click at [1373, 19] on input "text" at bounding box center [1366, 18] width 114 height 23
paste input "77029248"
type input "77029248"
click at [1364, 63] on link "[PERSON_NAME] (Fenix International Limited - )" at bounding box center [1411, 62] width 204 height 22
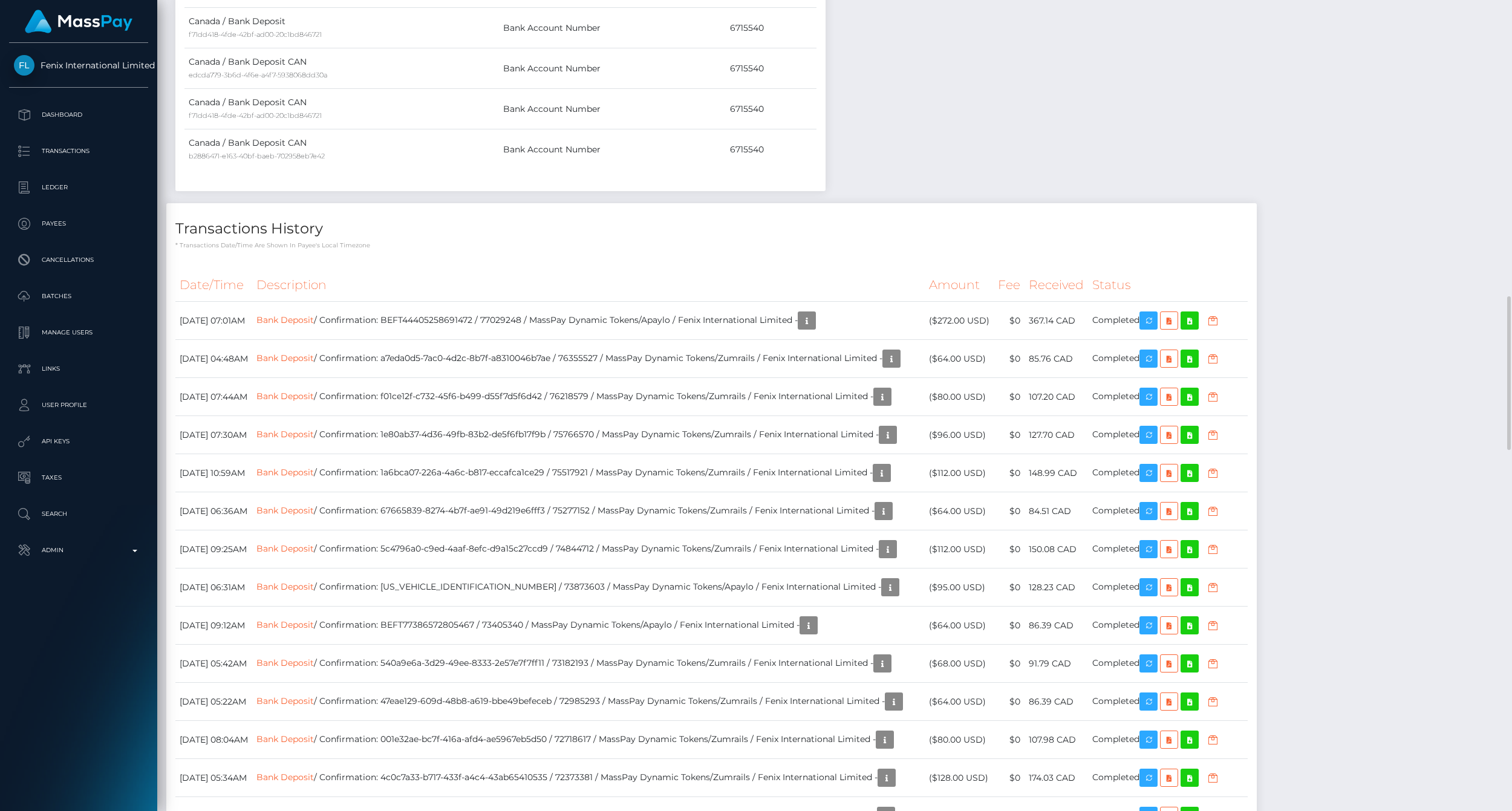
scroll to position [1210, 0]
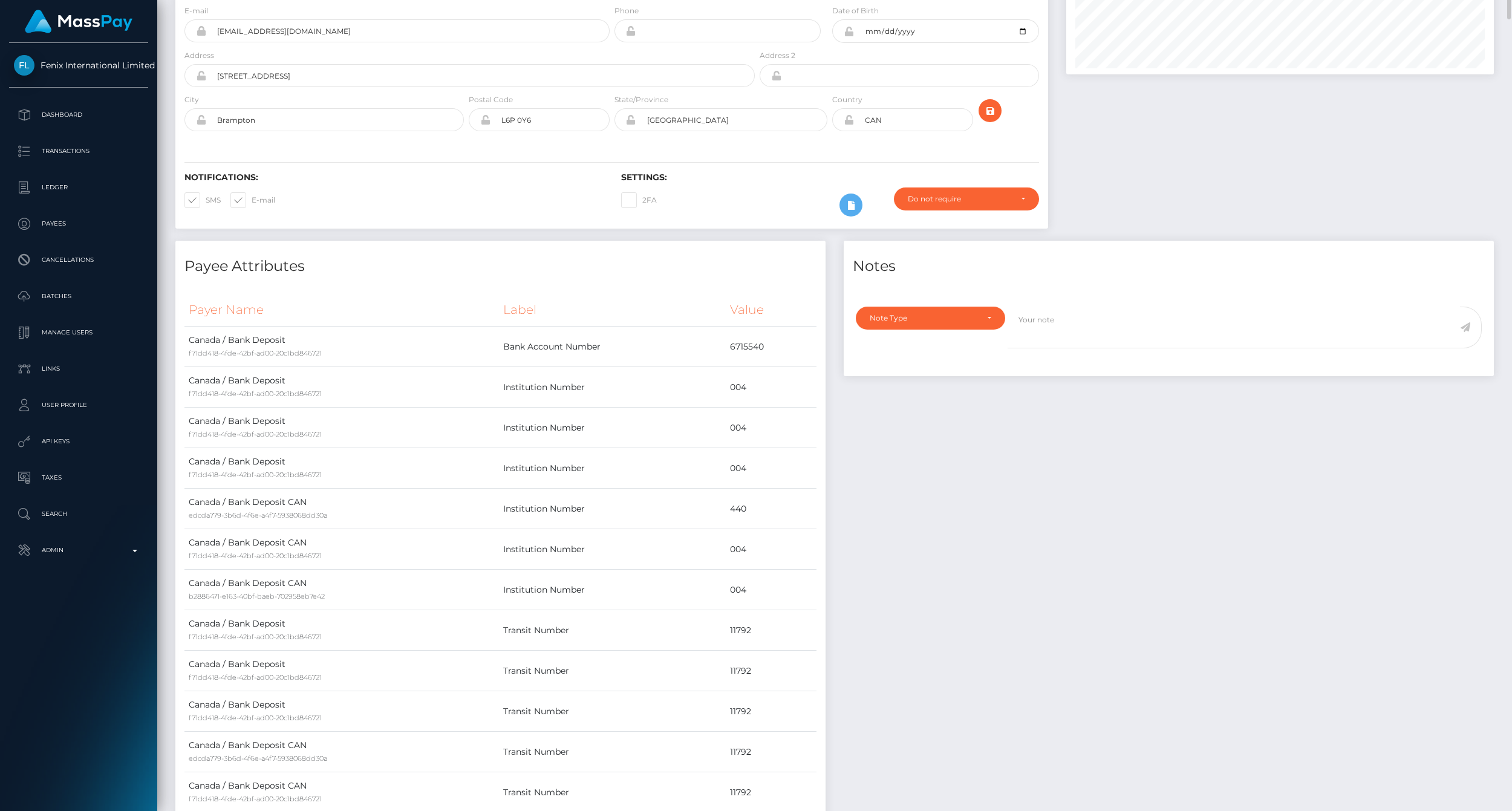
scroll to position [0, 0]
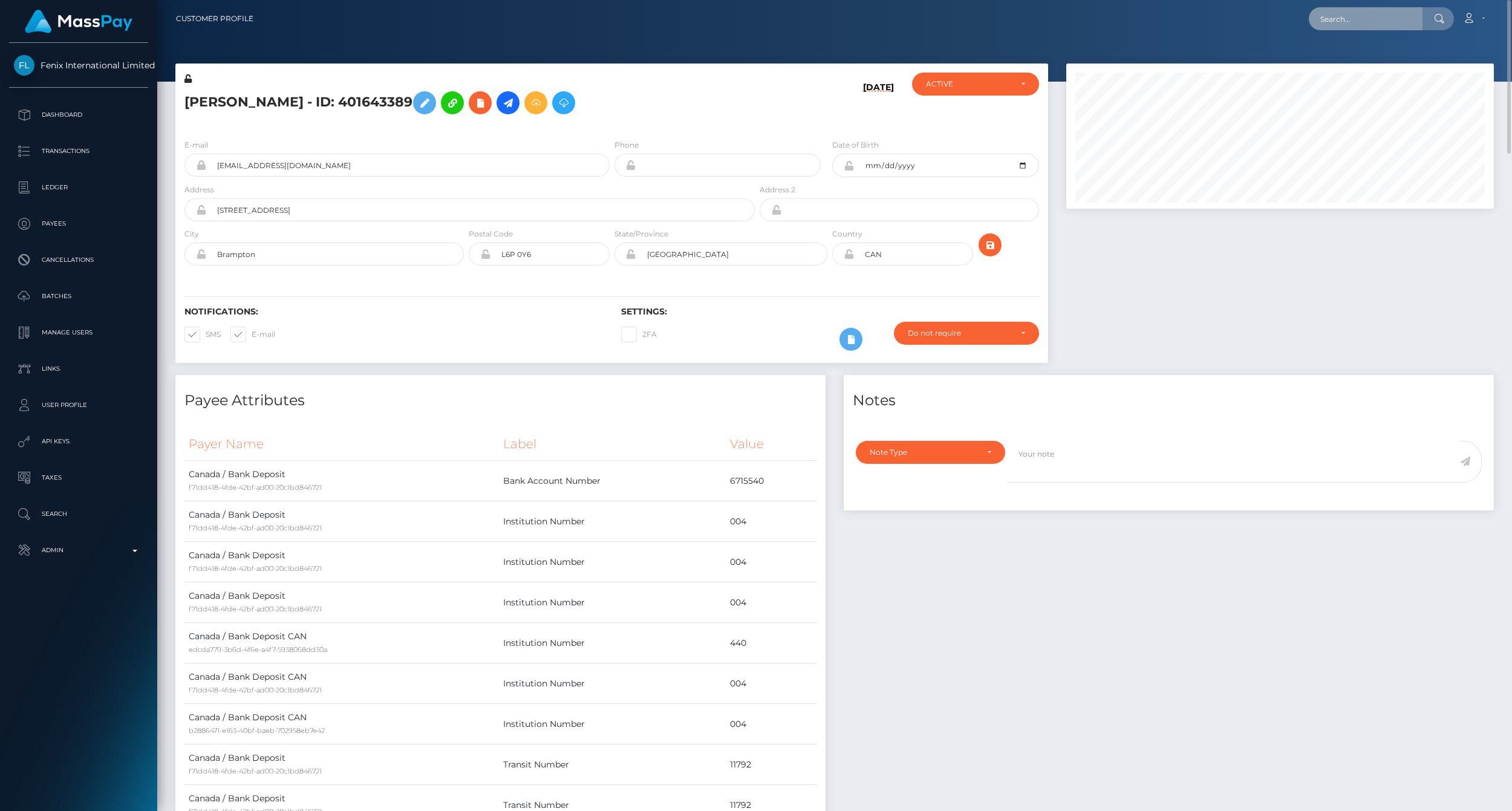
click at [1416, 18] on input "text" at bounding box center [1366, 18] width 114 height 23
paste input "77017259"
type input "77017259"
click at [1340, 61] on link "ASHLEY EYERS (Fenix International Limited - )" at bounding box center [1411, 62] width 204 height 22
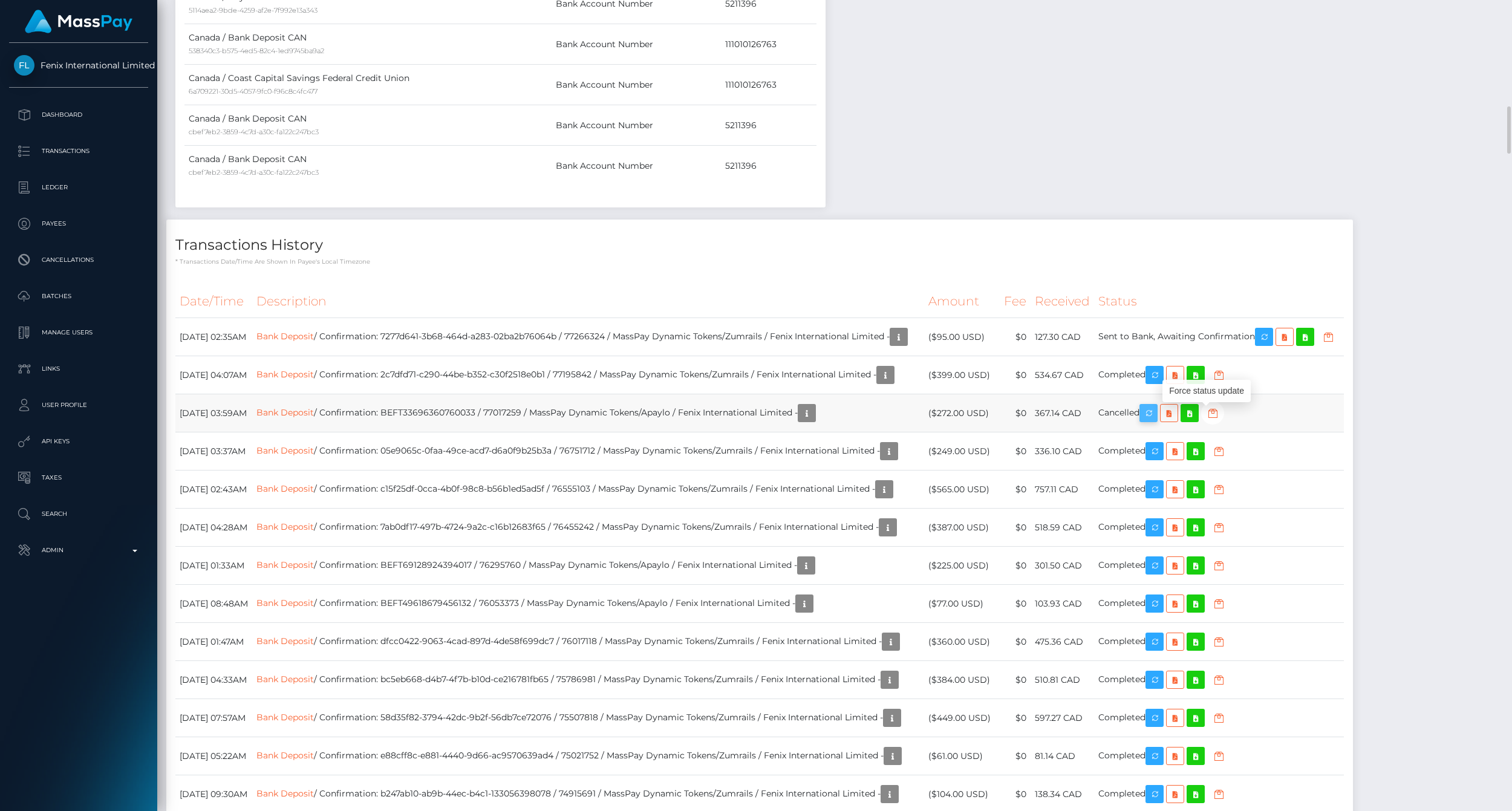
scroll to position [146, 427]
click at [1156, 415] on icon "button" at bounding box center [1148, 414] width 15 height 15
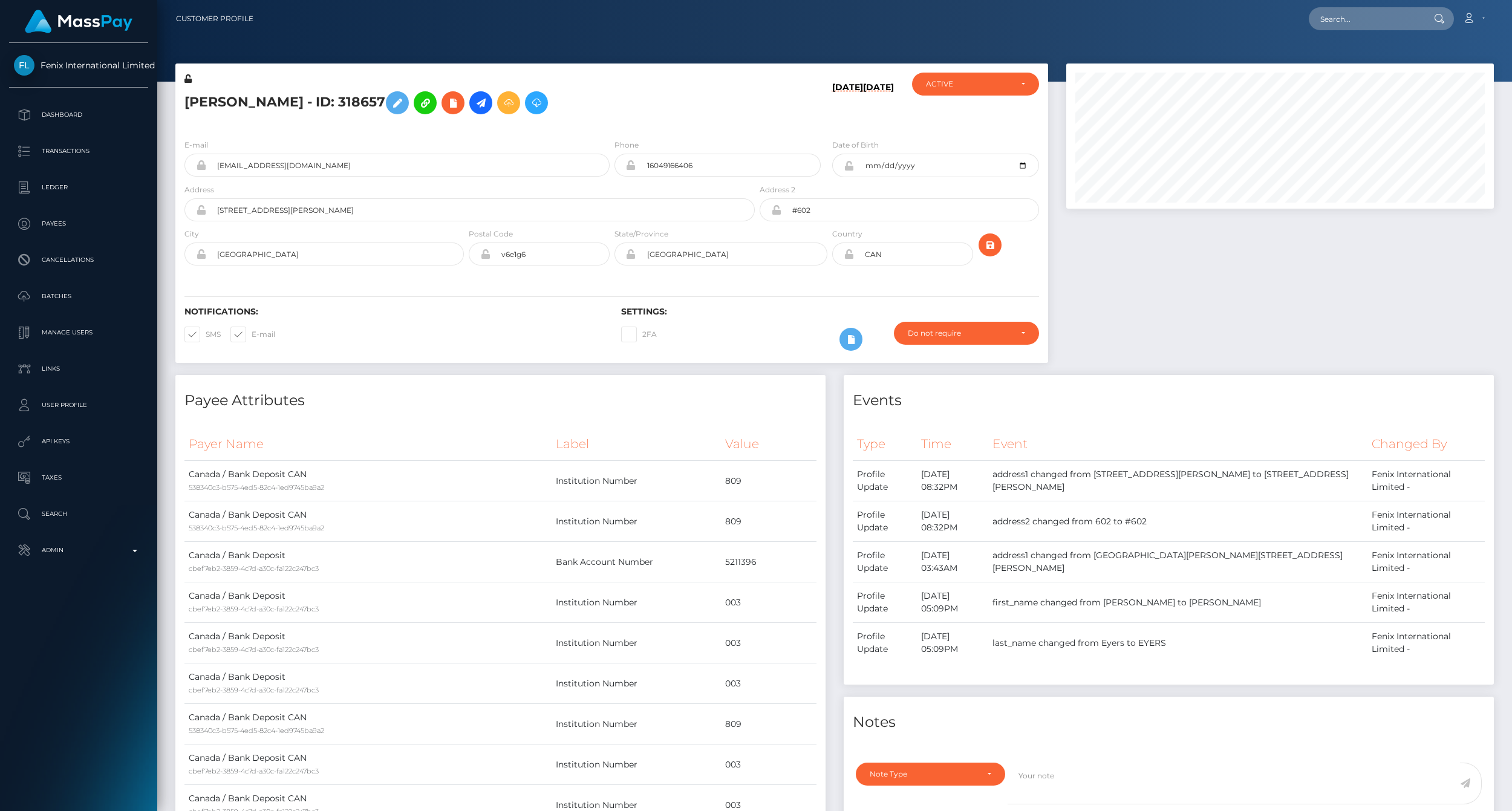
scroll to position [146, 427]
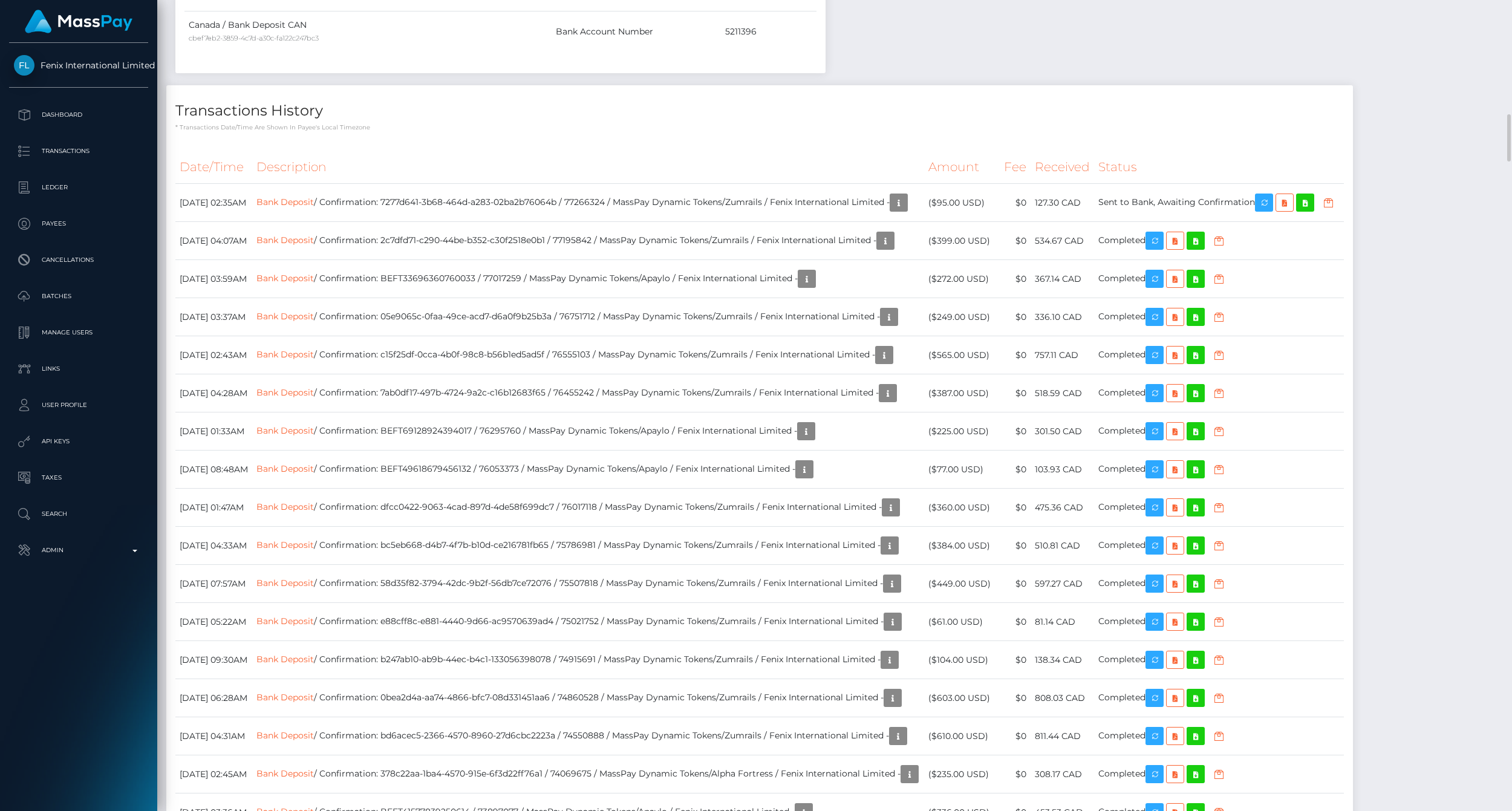
click at [1059, 129] on p "* Transactions date/time are shown in payee's local timezone" at bounding box center [759, 127] width 1168 height 9
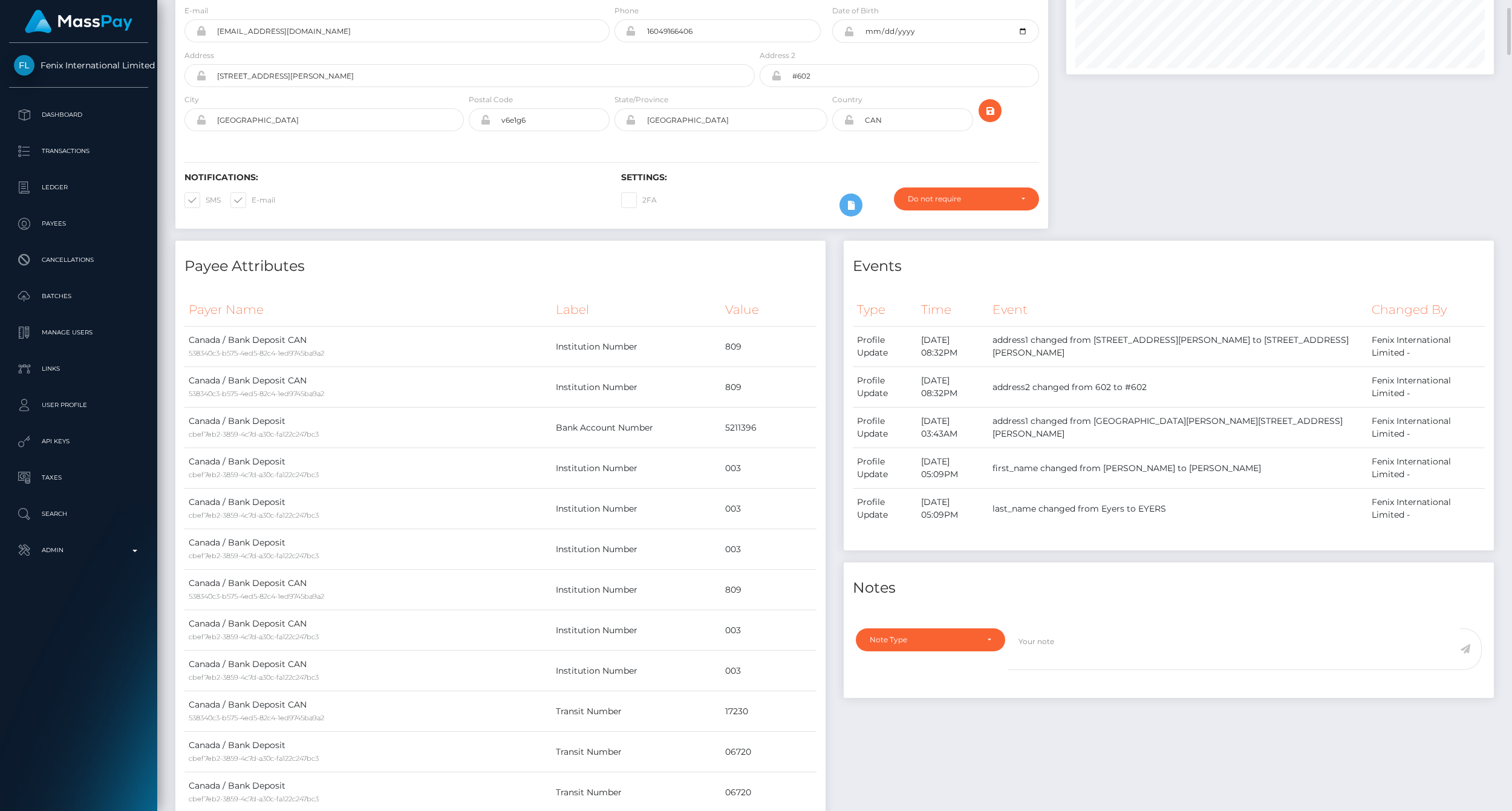
scroll to position [0, 0]
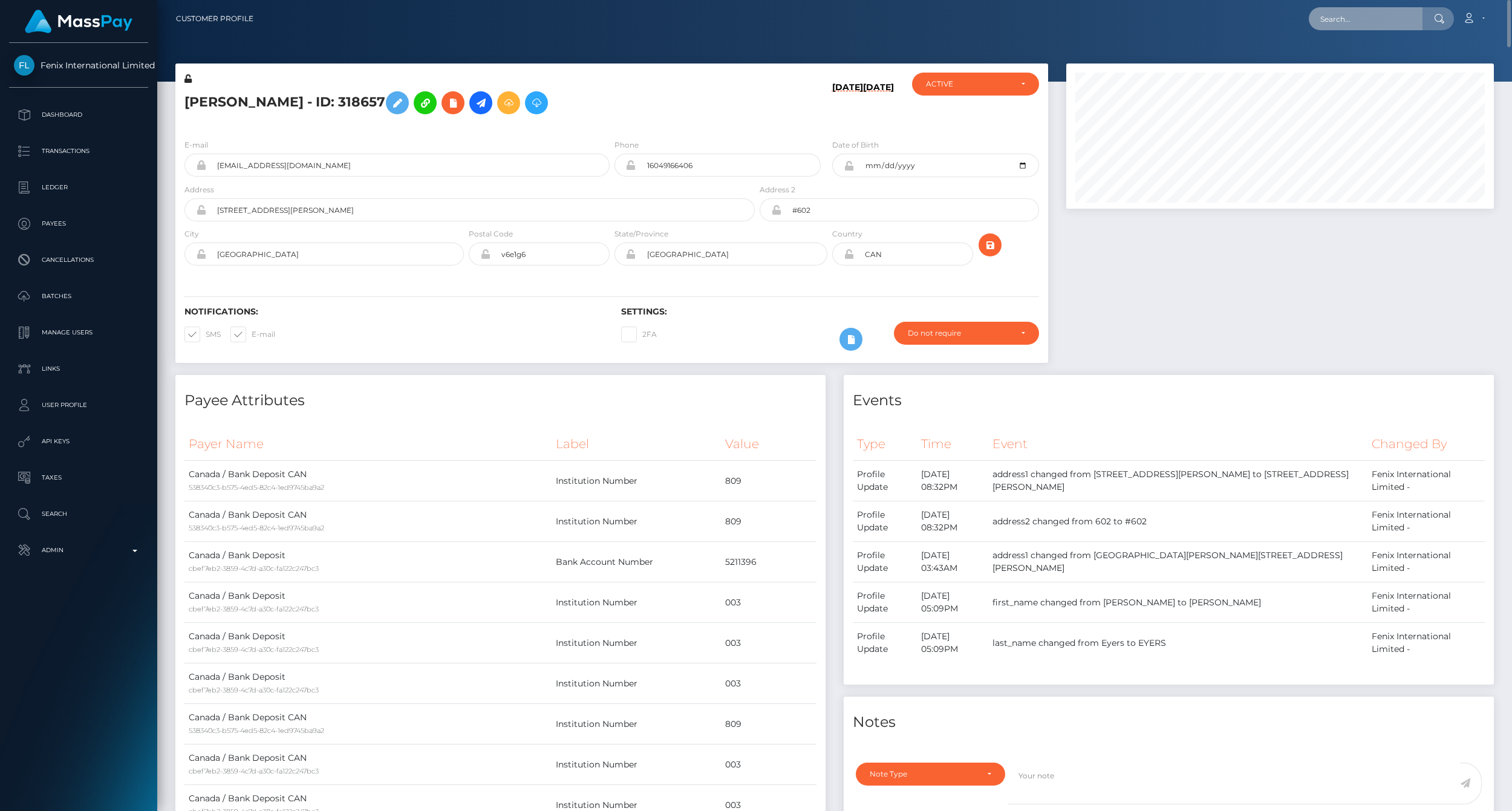
click at [1383, 15] on input "text" at bounding box center [1366, 18] width 114 height 23
paste input "77032423"
type input "77032423"
click at [1370, 65] on link "AUDREY MASSON (Fenix International Limited - )" at bounding box center [1411, 62] width 204 height 22
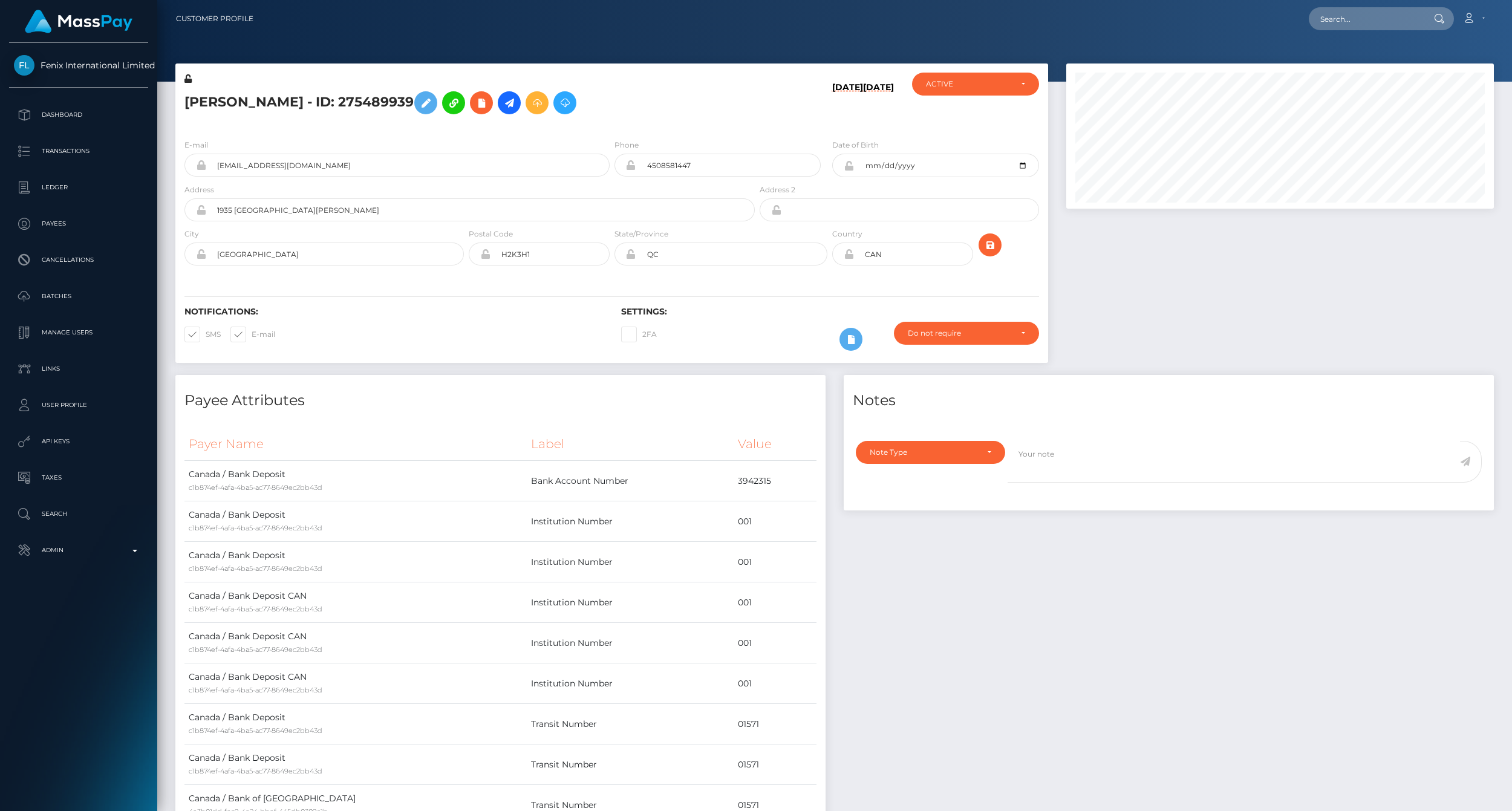
scroll to position [146, 427]
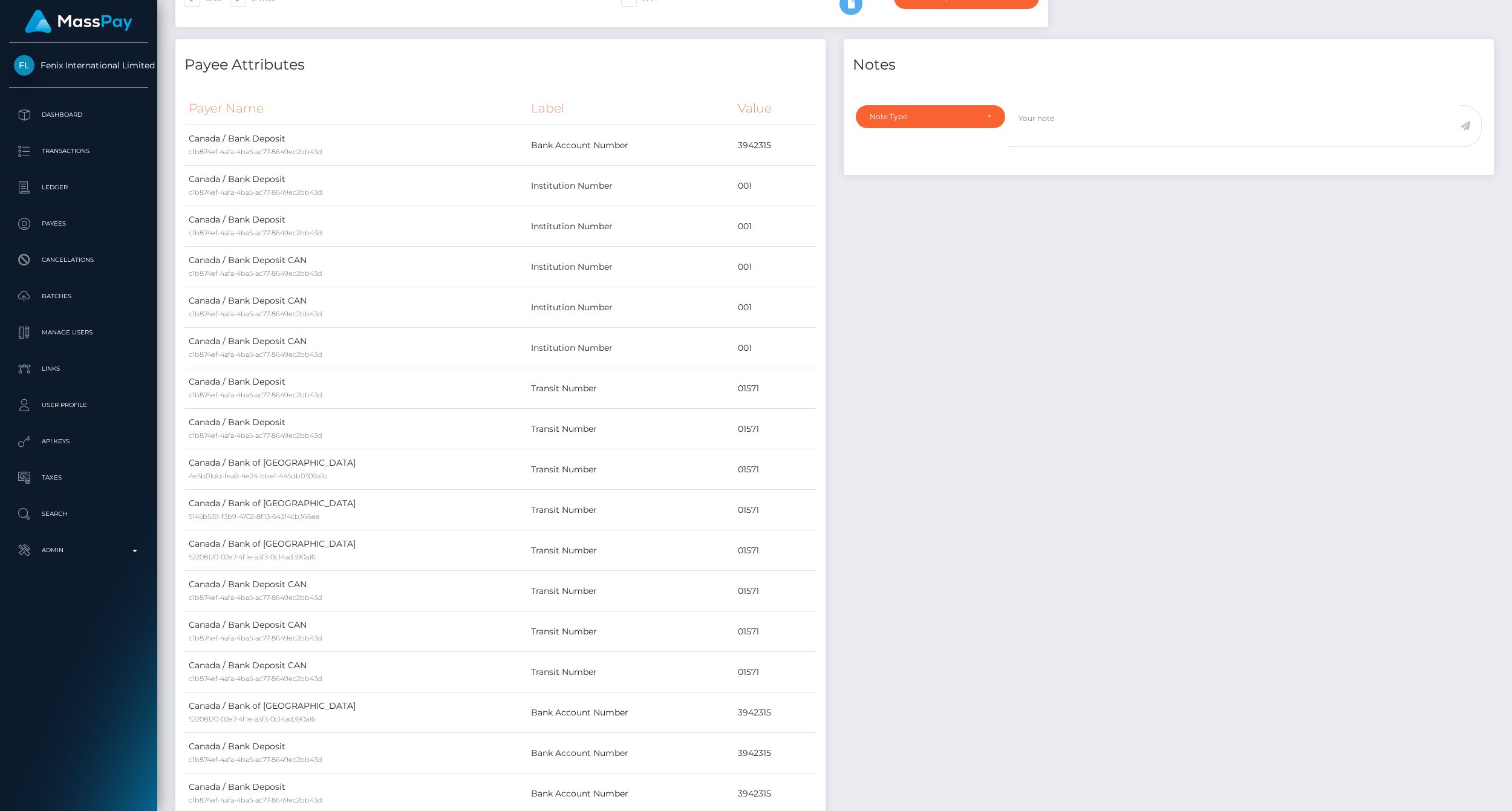
scroll to position [0, 0]
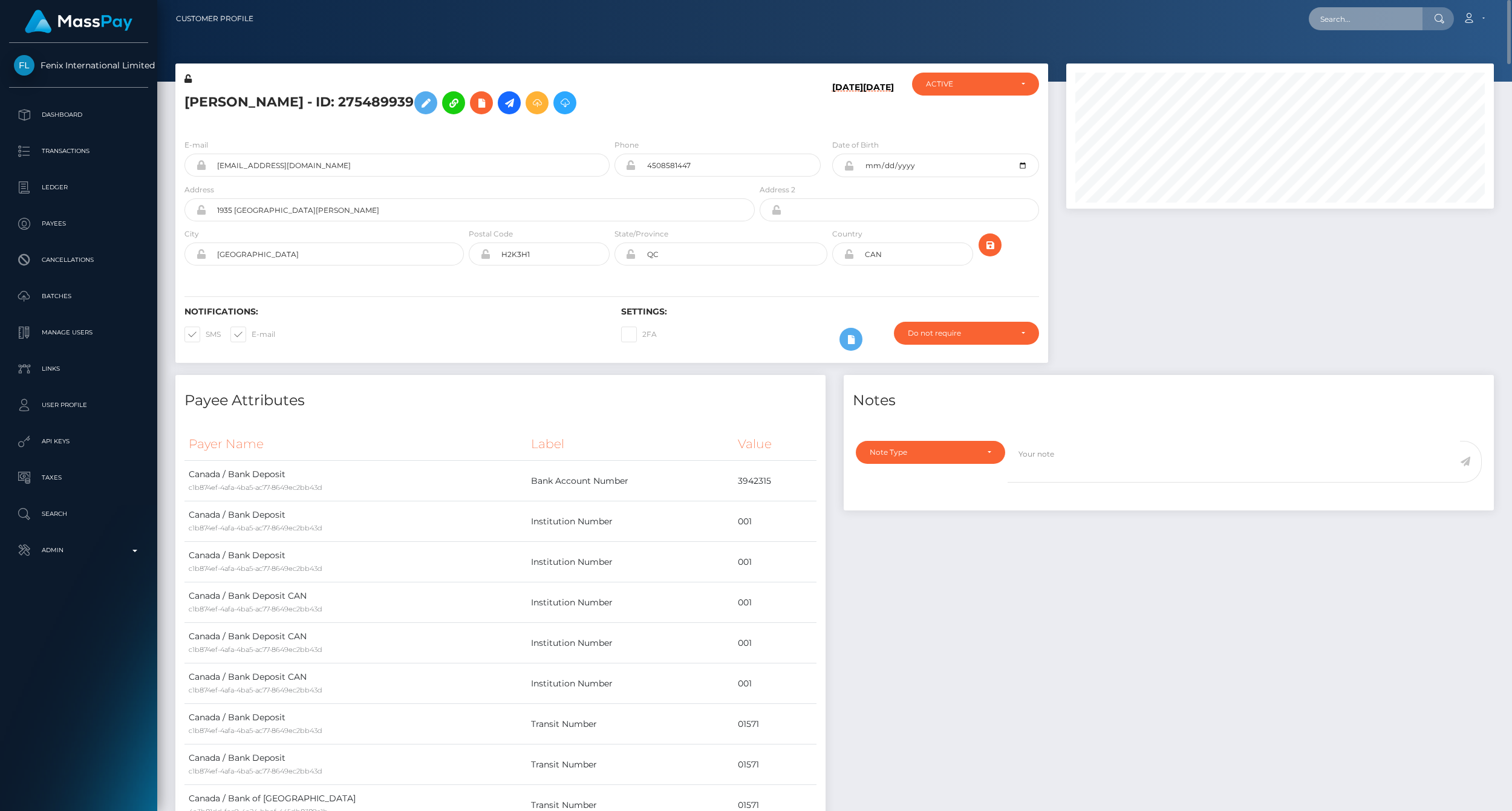
click at [1393, 21] on input "text" at bounding box center [1366, 18] width 114 height 23
paste input "77026592"
type input "77026592"
click at [1373, 56] on link "[PERSON_NAME] (Fenix International Limited - )" at bounding box center [1411, 62] width 204 height 22
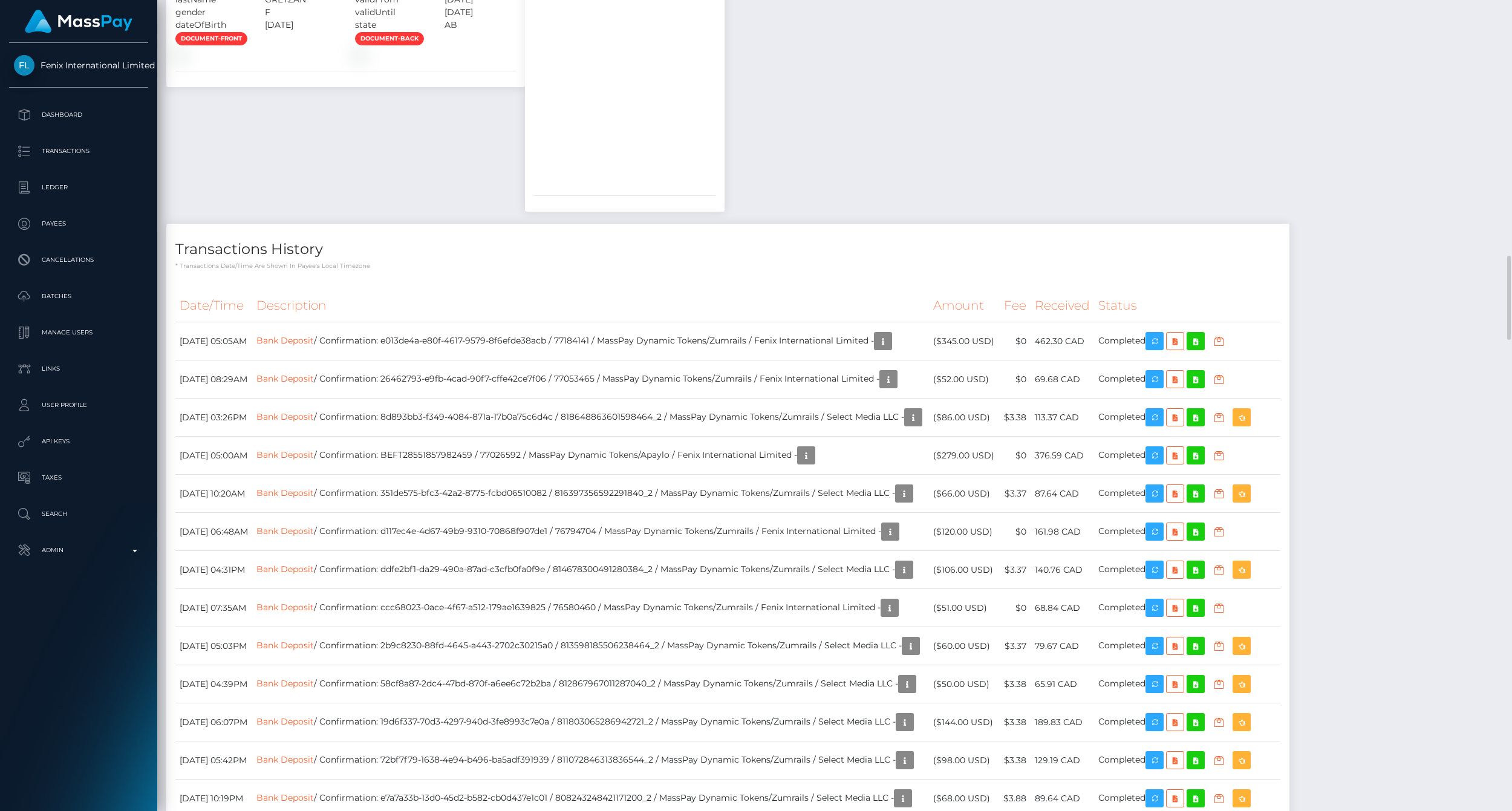
scroll to position [1882, 0]
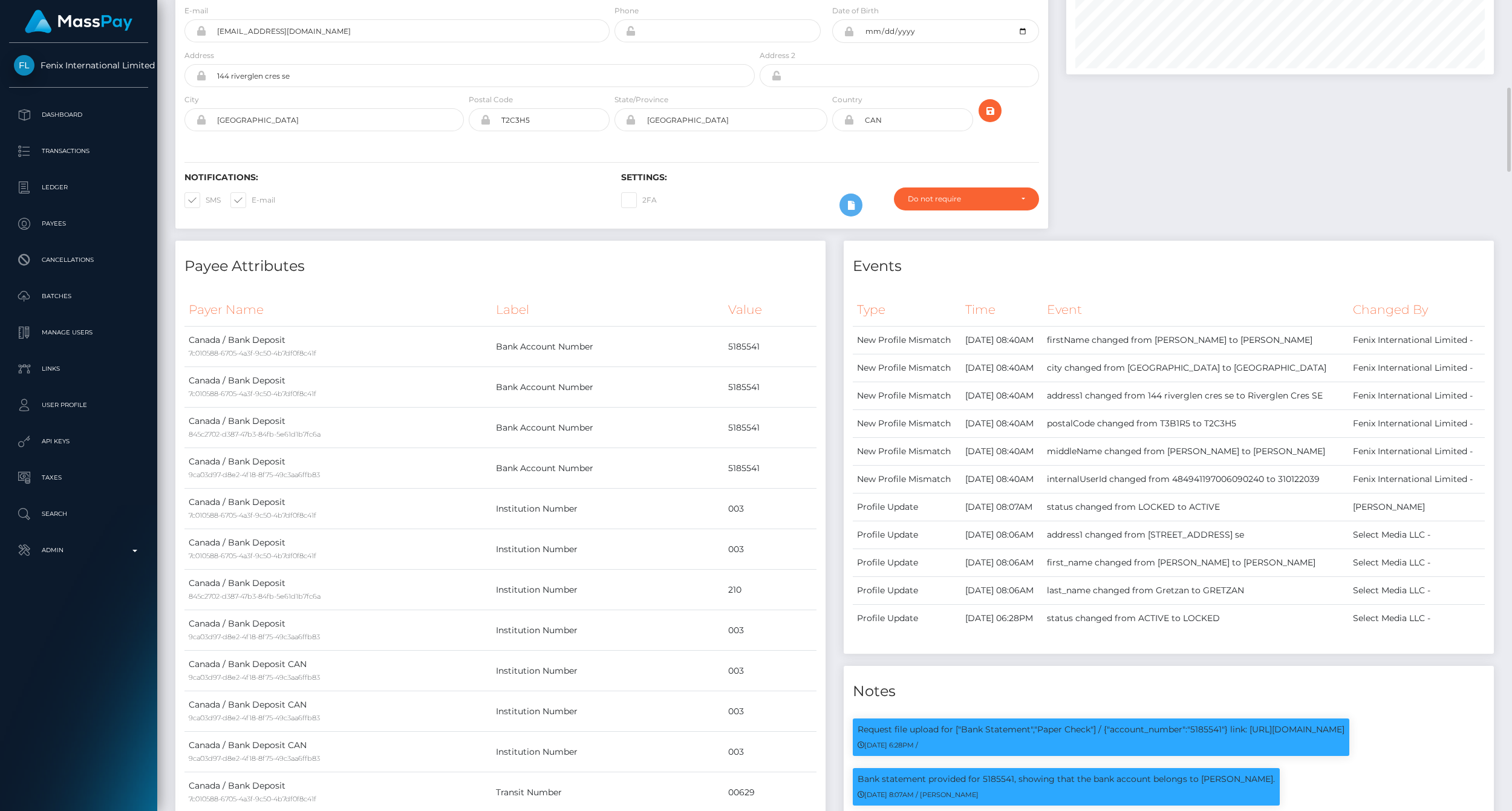
scroll to position [0, 0]
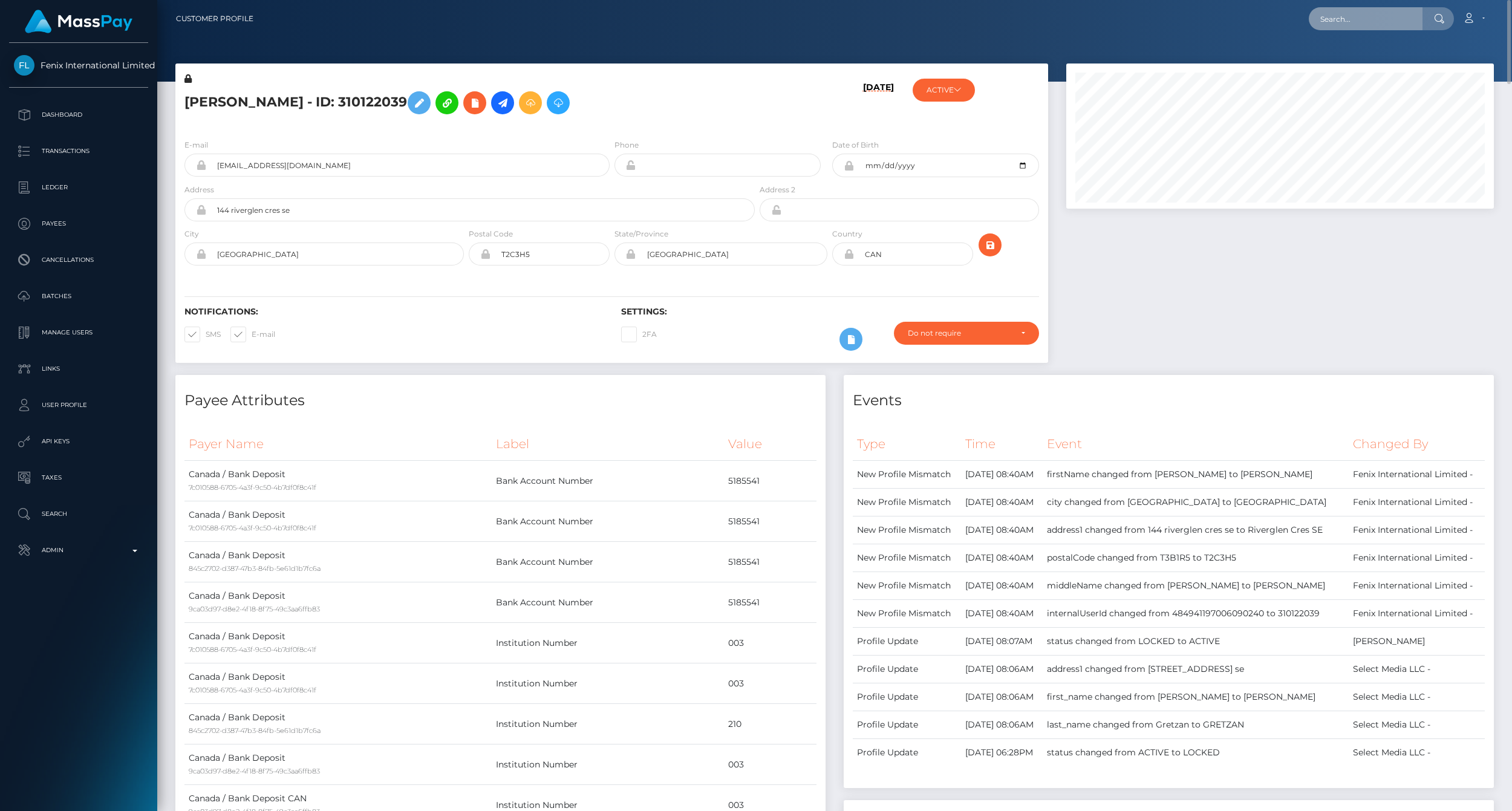
click at [1341, 18] on input "text" at bounding box center [1366, 18] width 114 height 23
paste input "77016696"
type input "77016696"
click at [1355, 61] on link "SABINE MICHELE RAFI THARANI (Fenix International Limited - )" at bounding box center [1444, 62] width 269 height 22
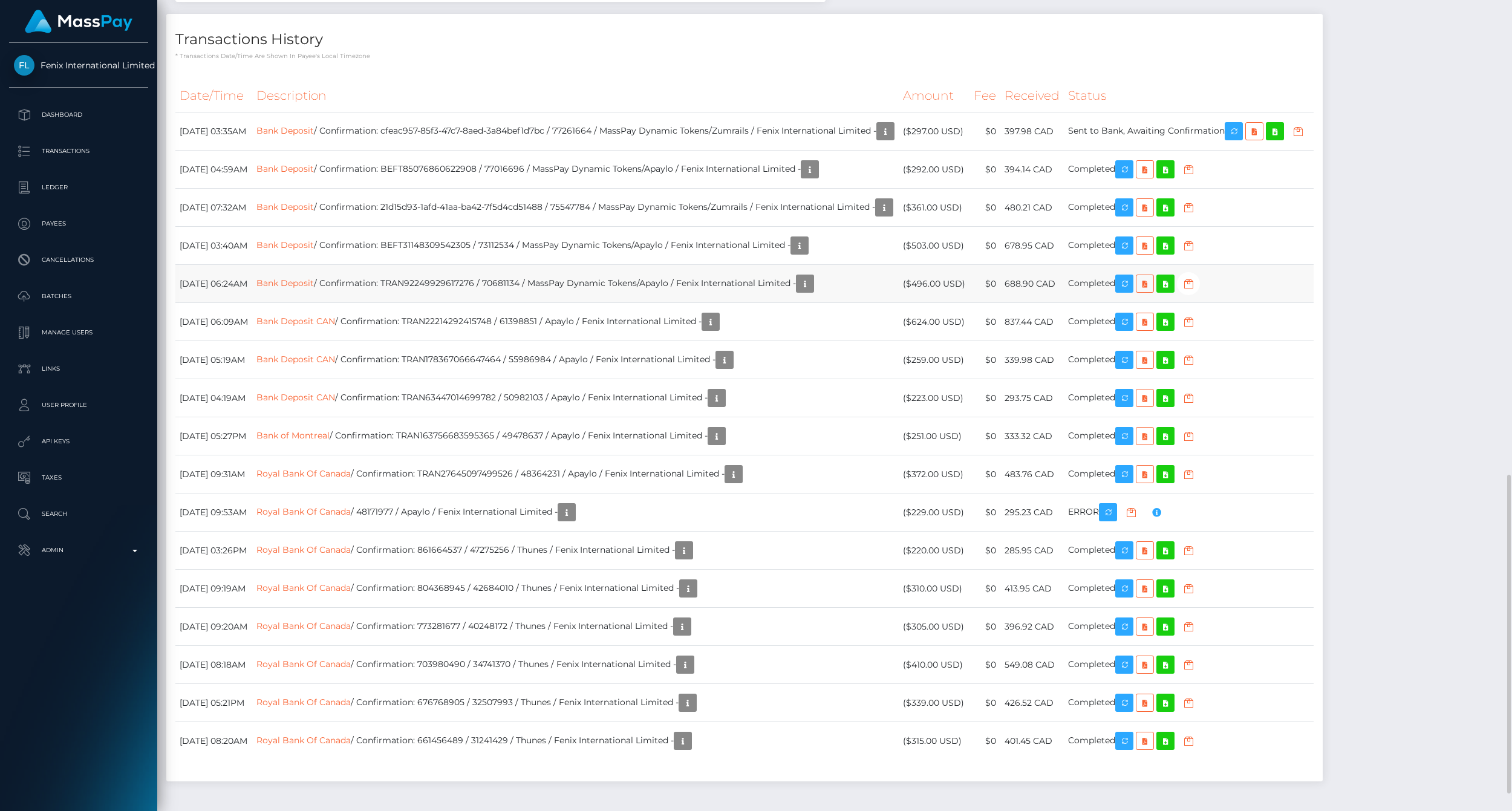
scroll to position [146, 427]
click at [1230, 64] on div "Transactions History * Transactions date/time are shown in payee's local timezo…" at bounding box center [744, 397] width 1157 height 768
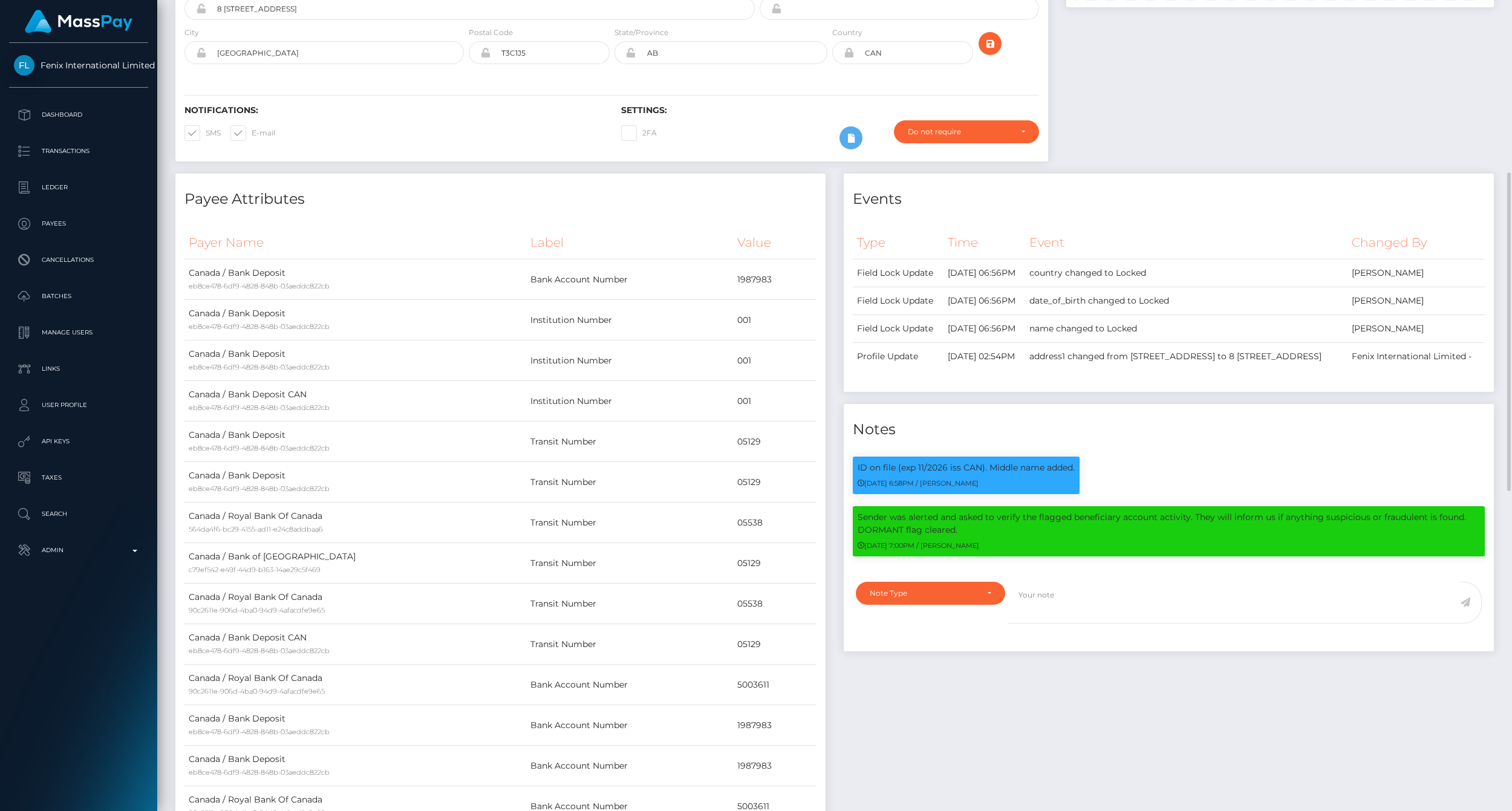
scroll to position [0, 0]
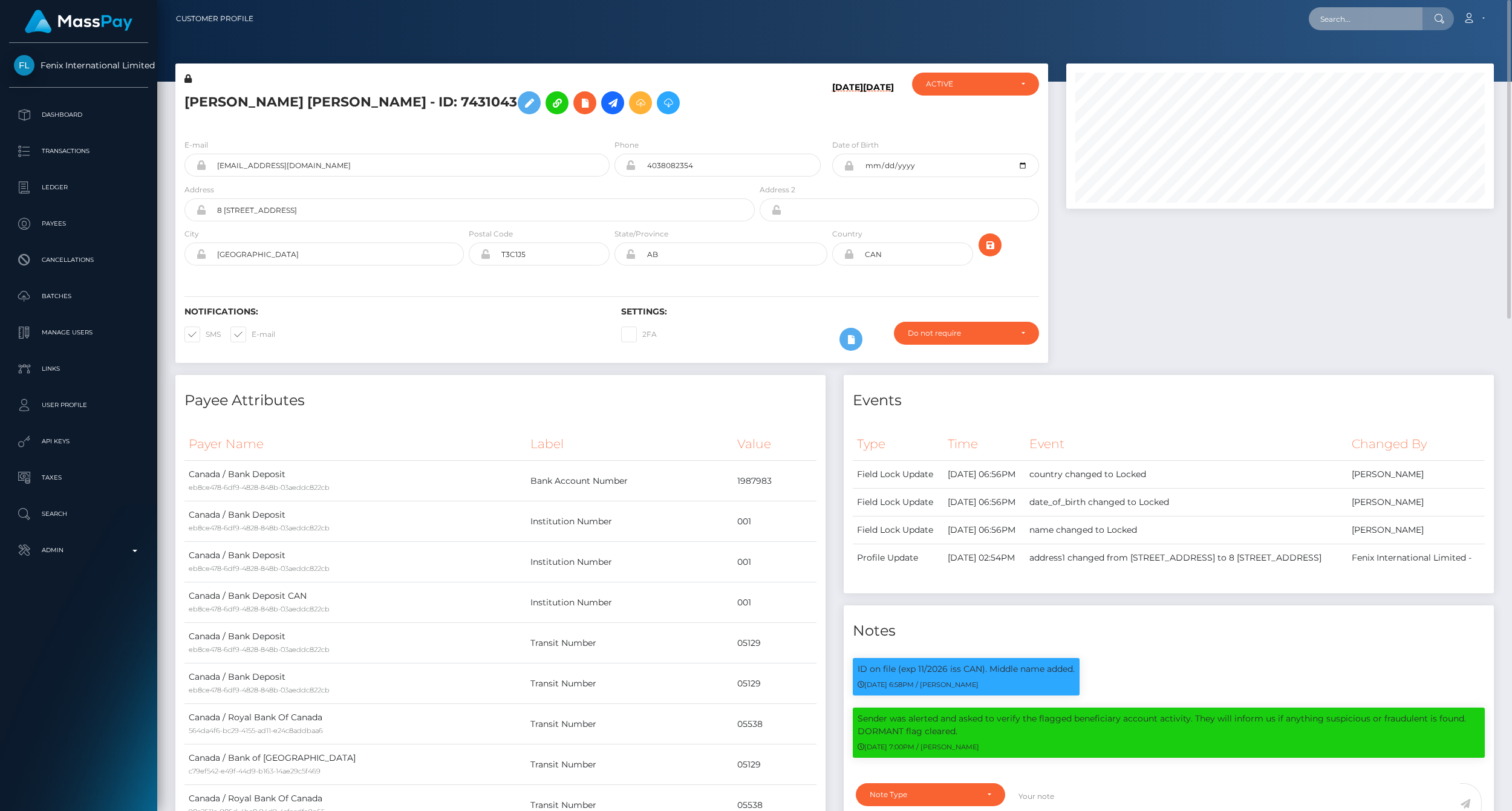
click at [1358, 13] on input "text" at bounding box center [1366, 18] width 114 height 23
paste input "77007081"
type input "77007081"
click at [1366, 59] on link "Cindy Boivin Gagne (Fenix International Limited - )" at bounding box center [1411, 62] width 204 height 22
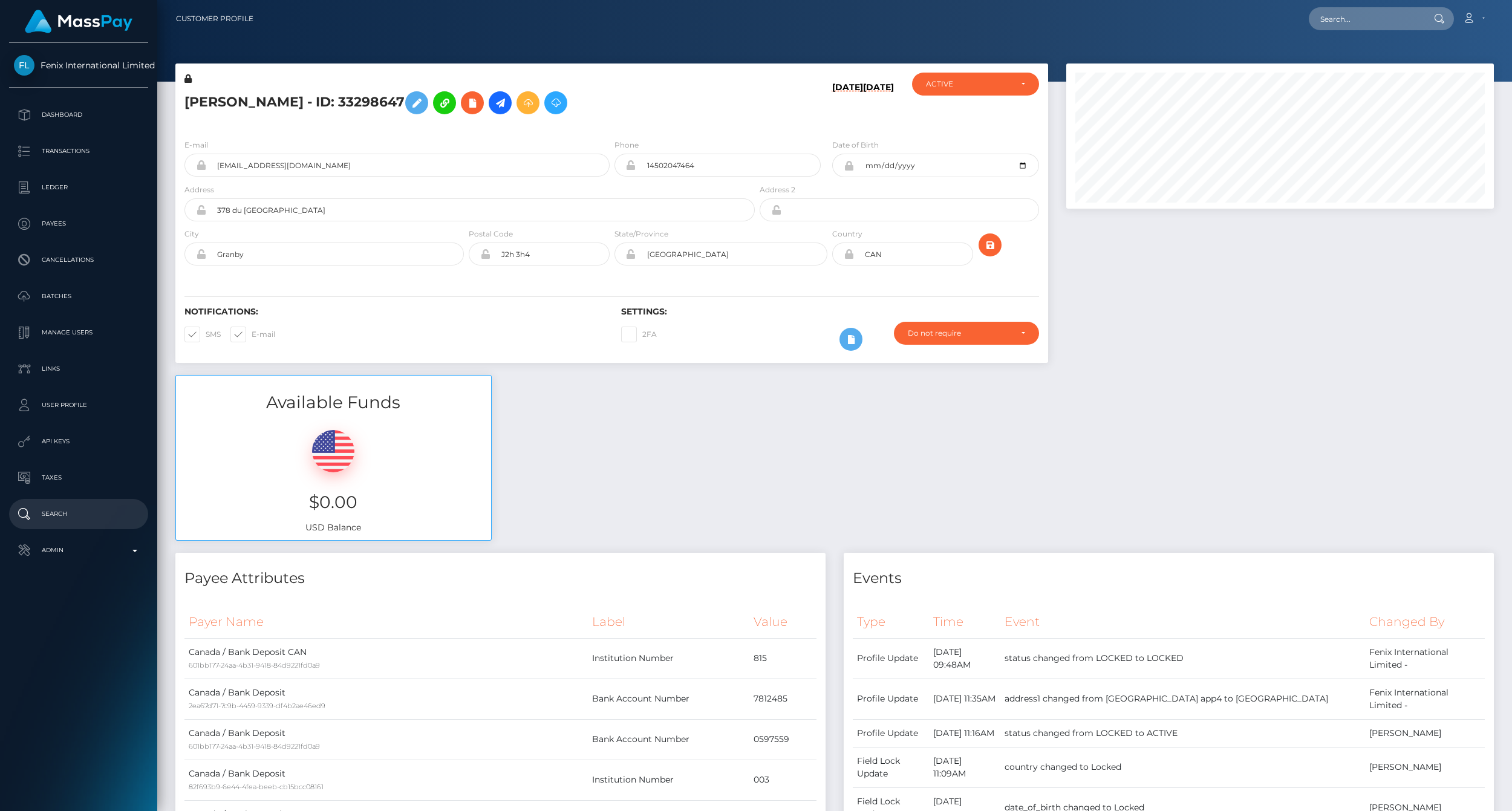
scroll to position [146, 427]
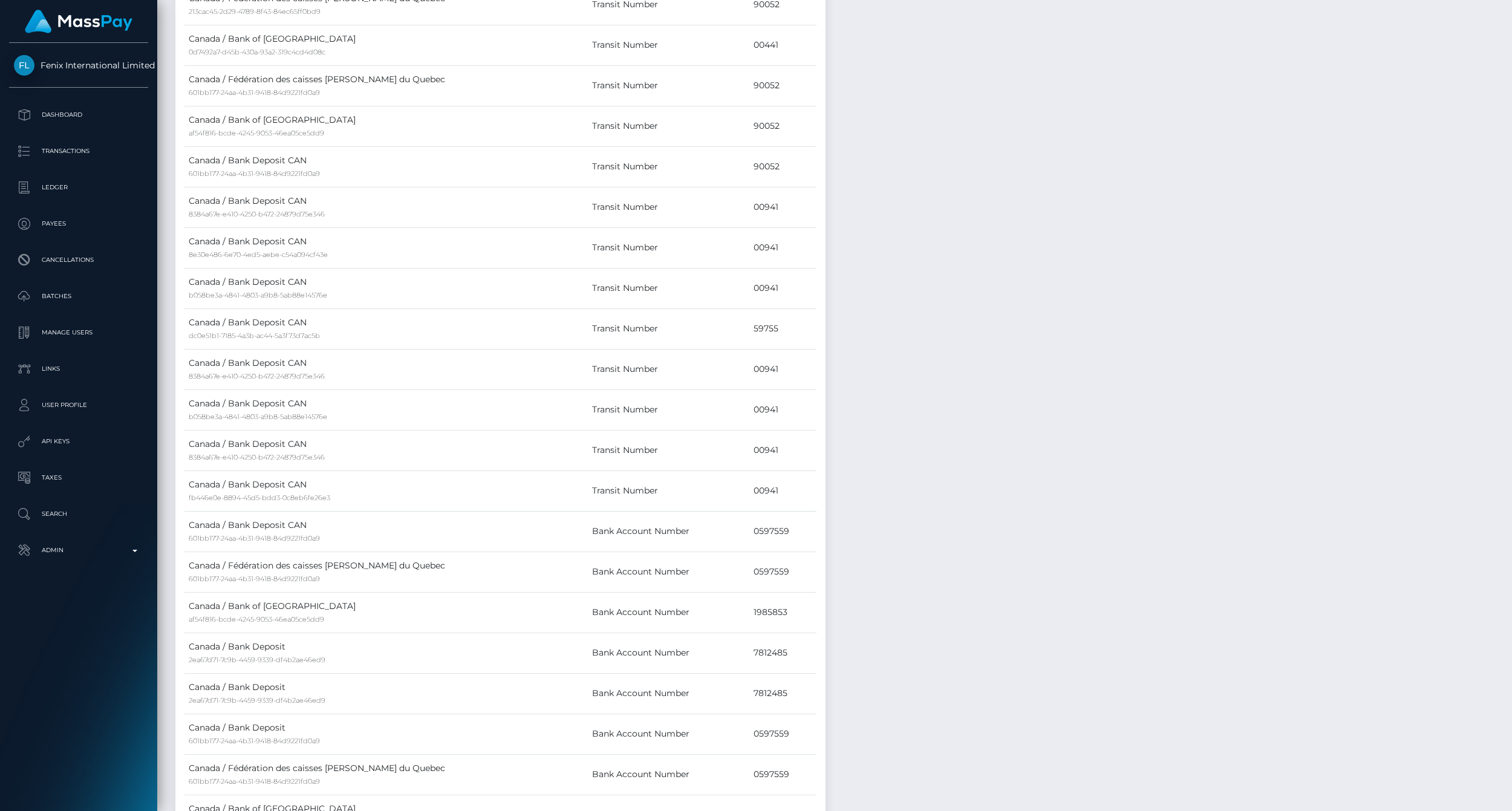
scroll to position [1075, 0]
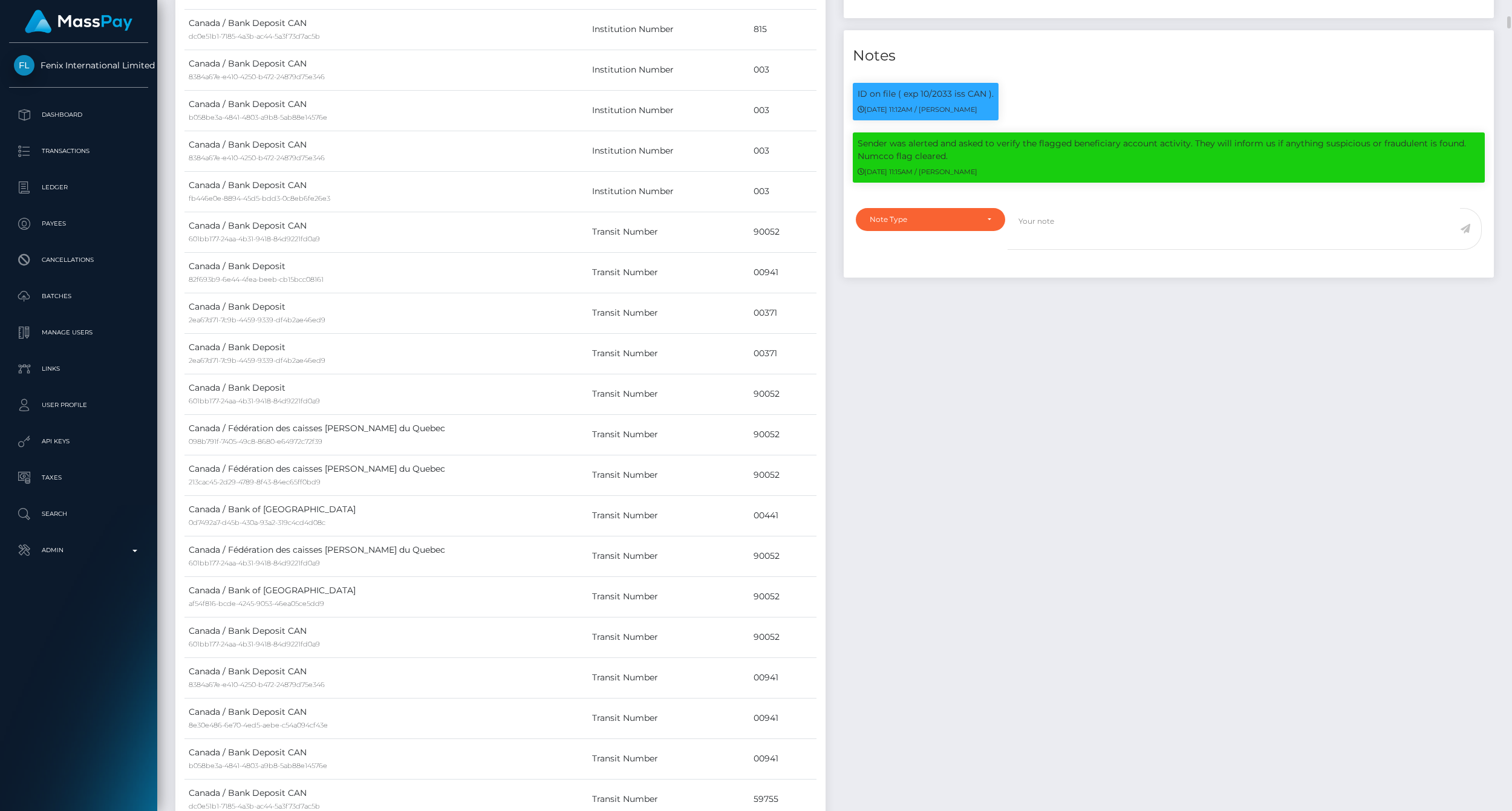
click at [1508, 0] on html "Fenix International Limited Dashboard Transactions Ledger Payees" at bounding box center [756, 405] width 1512 height 811
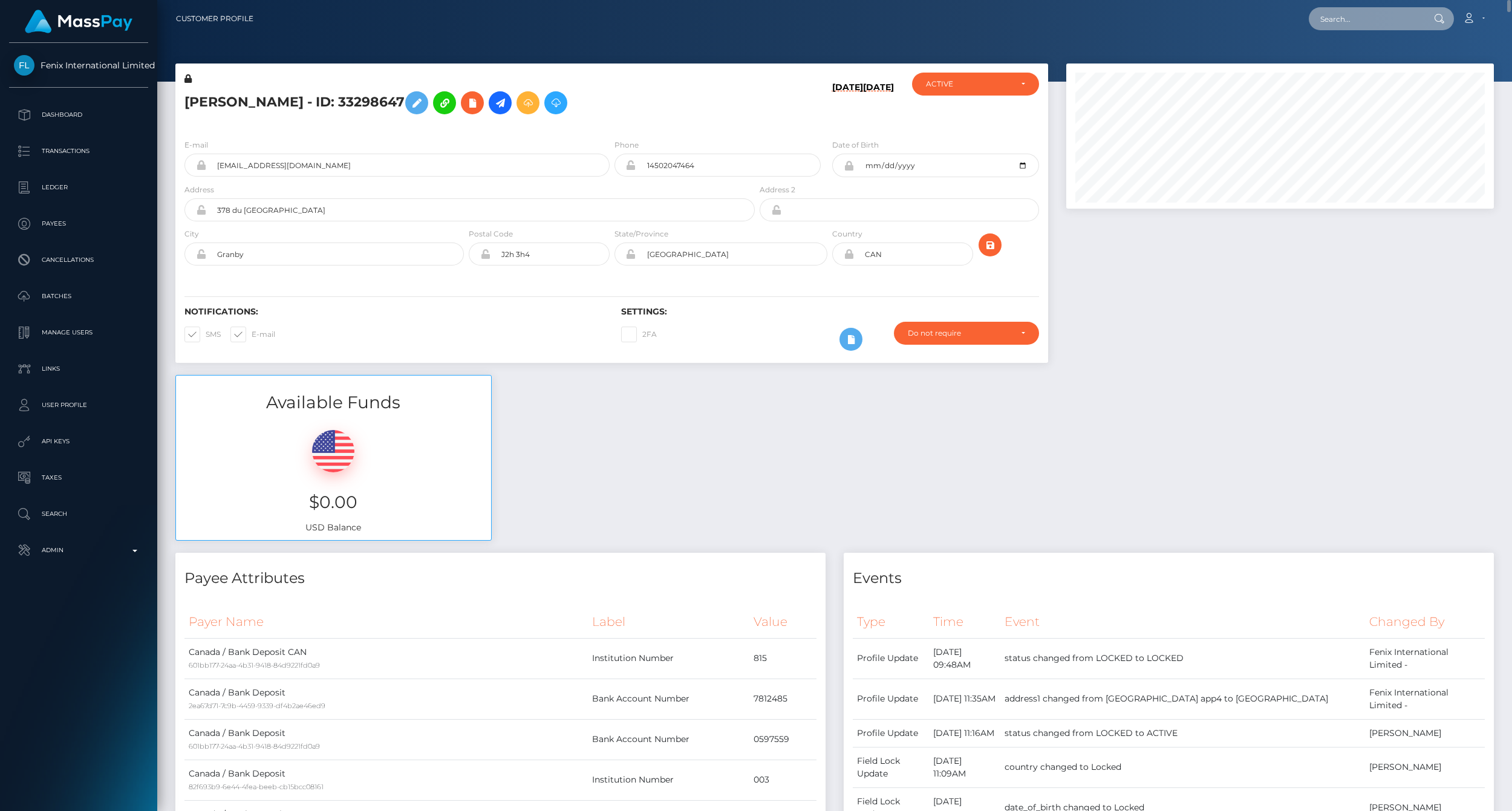
click at [1380, 16] on input "text" at bounding box center [1366, 18] width 114 height 23
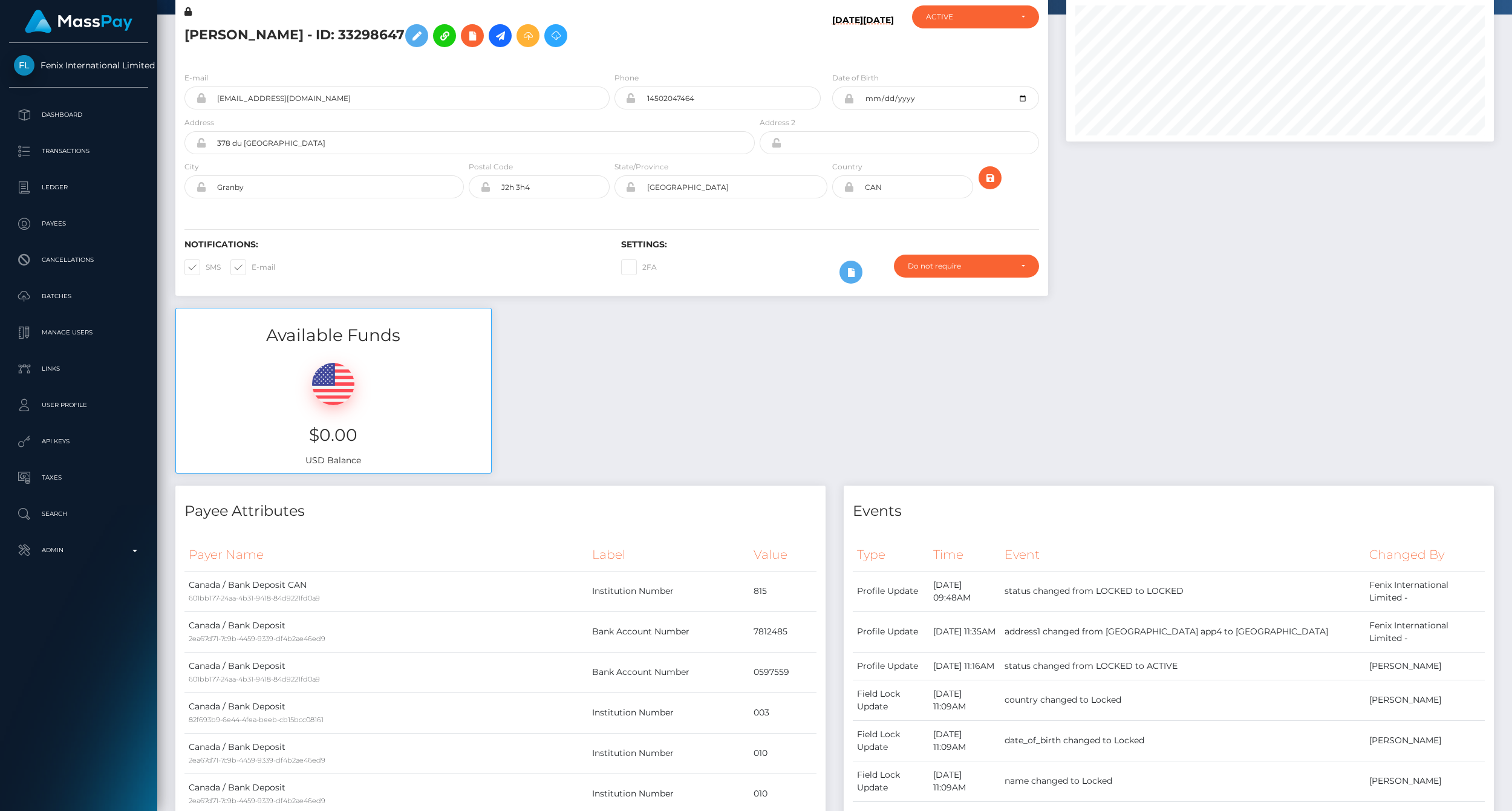
scroll to position [0, 0]
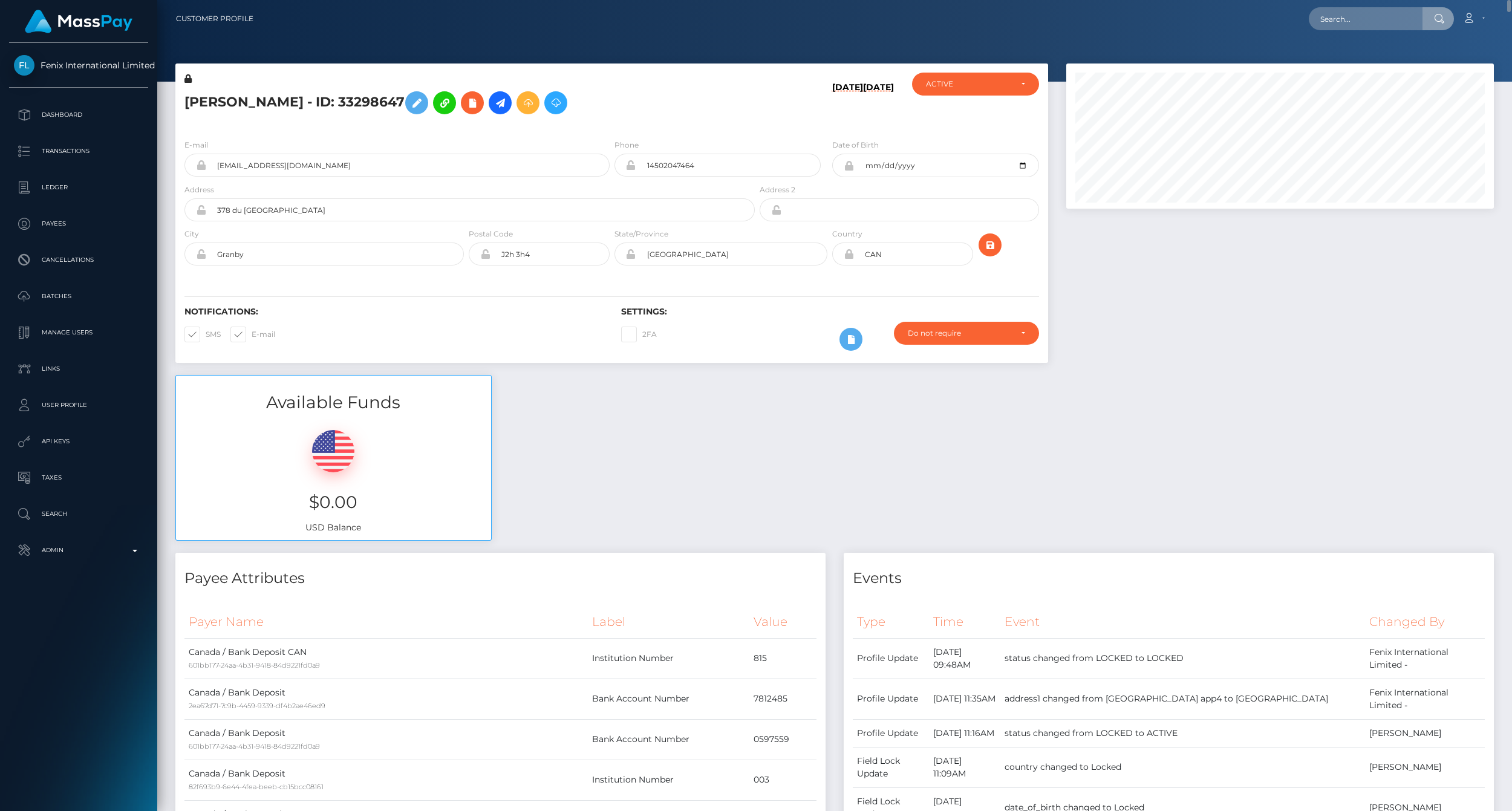
click at [1199, 330] on div at bounding box center [1280, 219] width 446 height 312
click at [1352, 16] on input "text" at bounding box center [1366, 18] width 114 height 23
paste input "77019333"
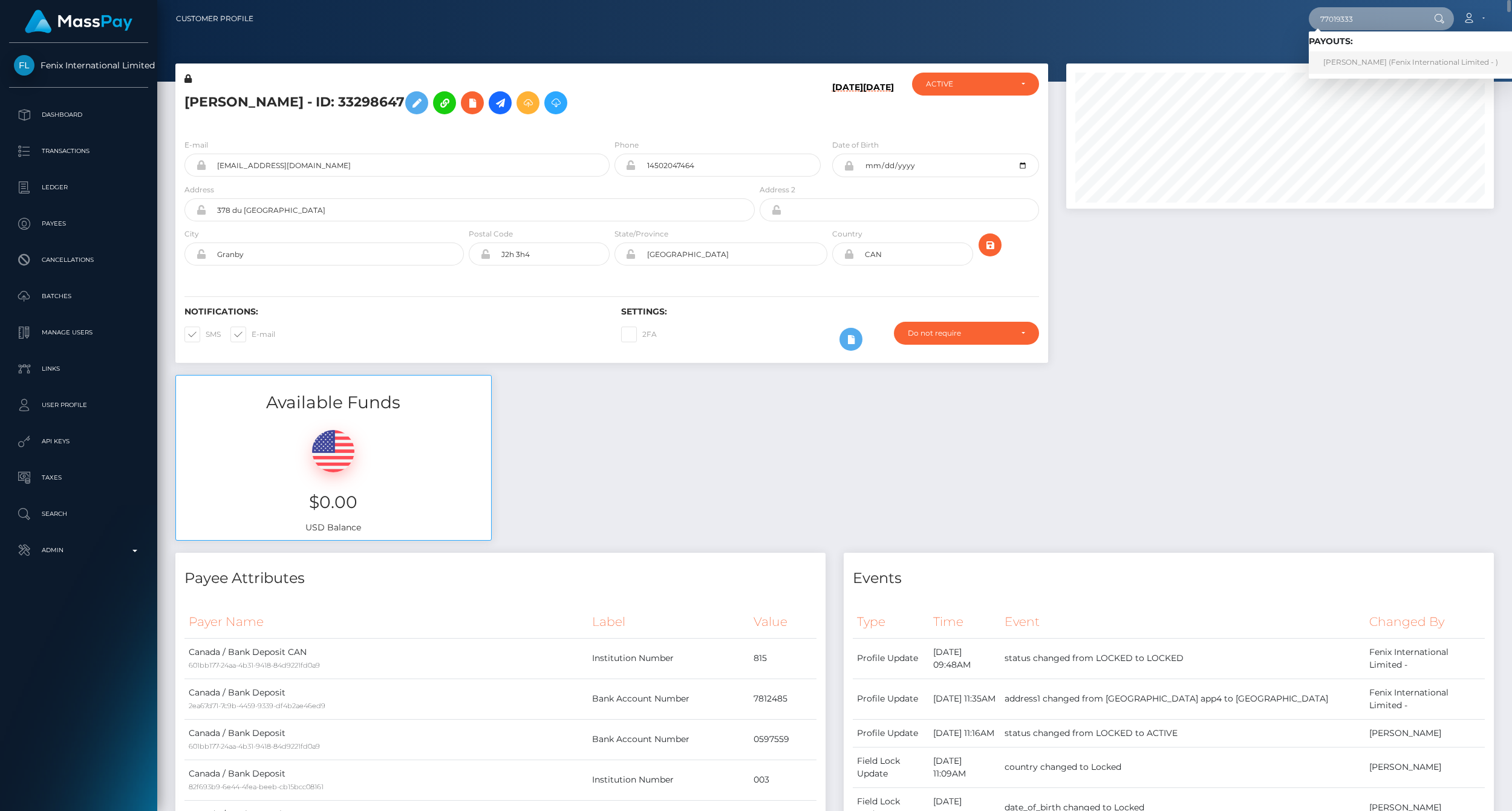
type input "77019333"
click at [1344, 56] on link "Martin Roberge (Fenix International Limited - )" at bounding box center [1411, 62] width 204 height 22
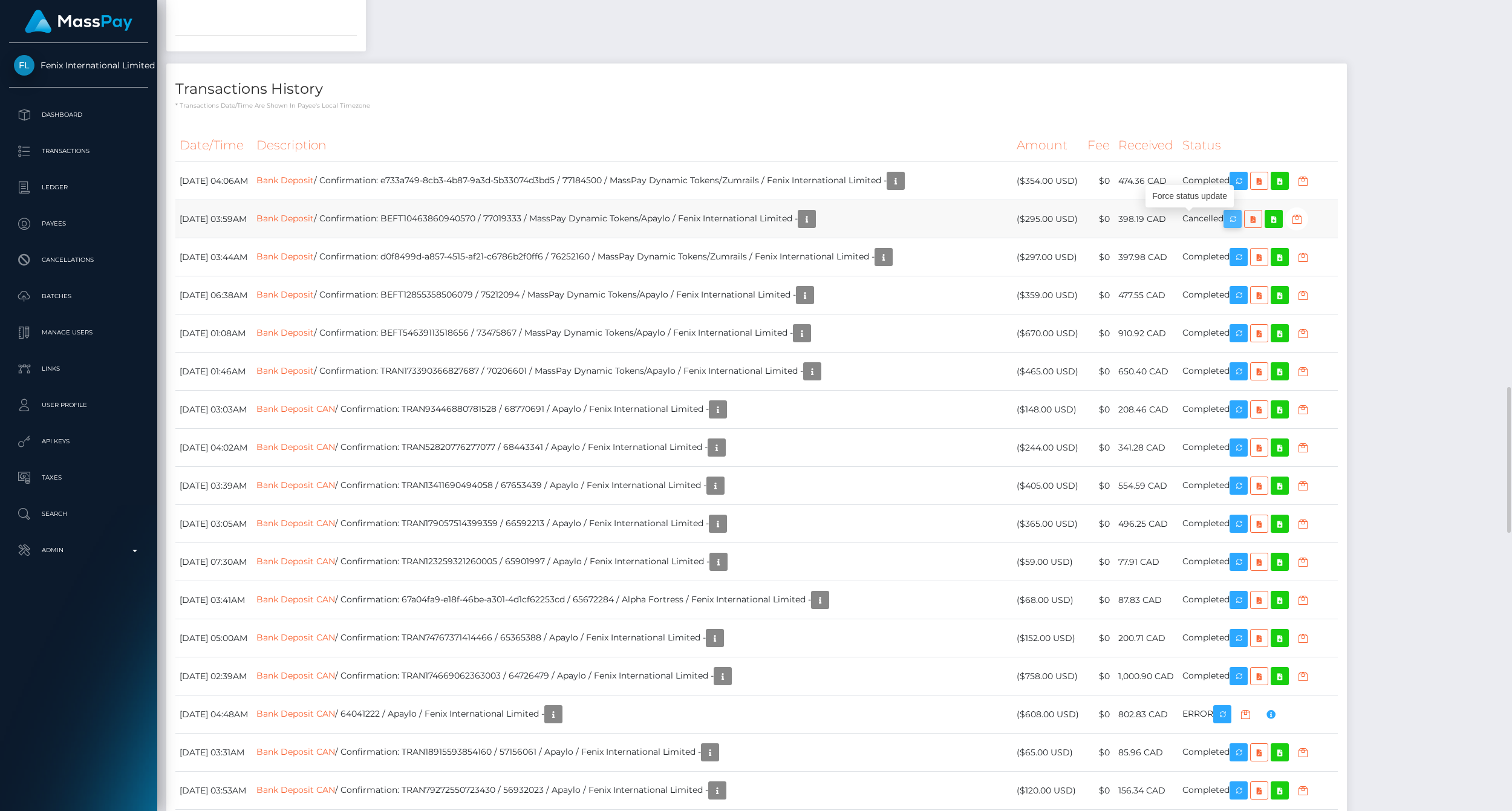
scroll to position [146, 427]
click at [1226, 221] on icon "button" at bounding box center [1233, 220] width 15 height 15
click at [1319, 67] on div "Payee Attributes Payer Name Label Value Canada / Bank Deposit 78d543bf-e097-4bb…" at bounding box center [834, 258] width 1337 height 4068
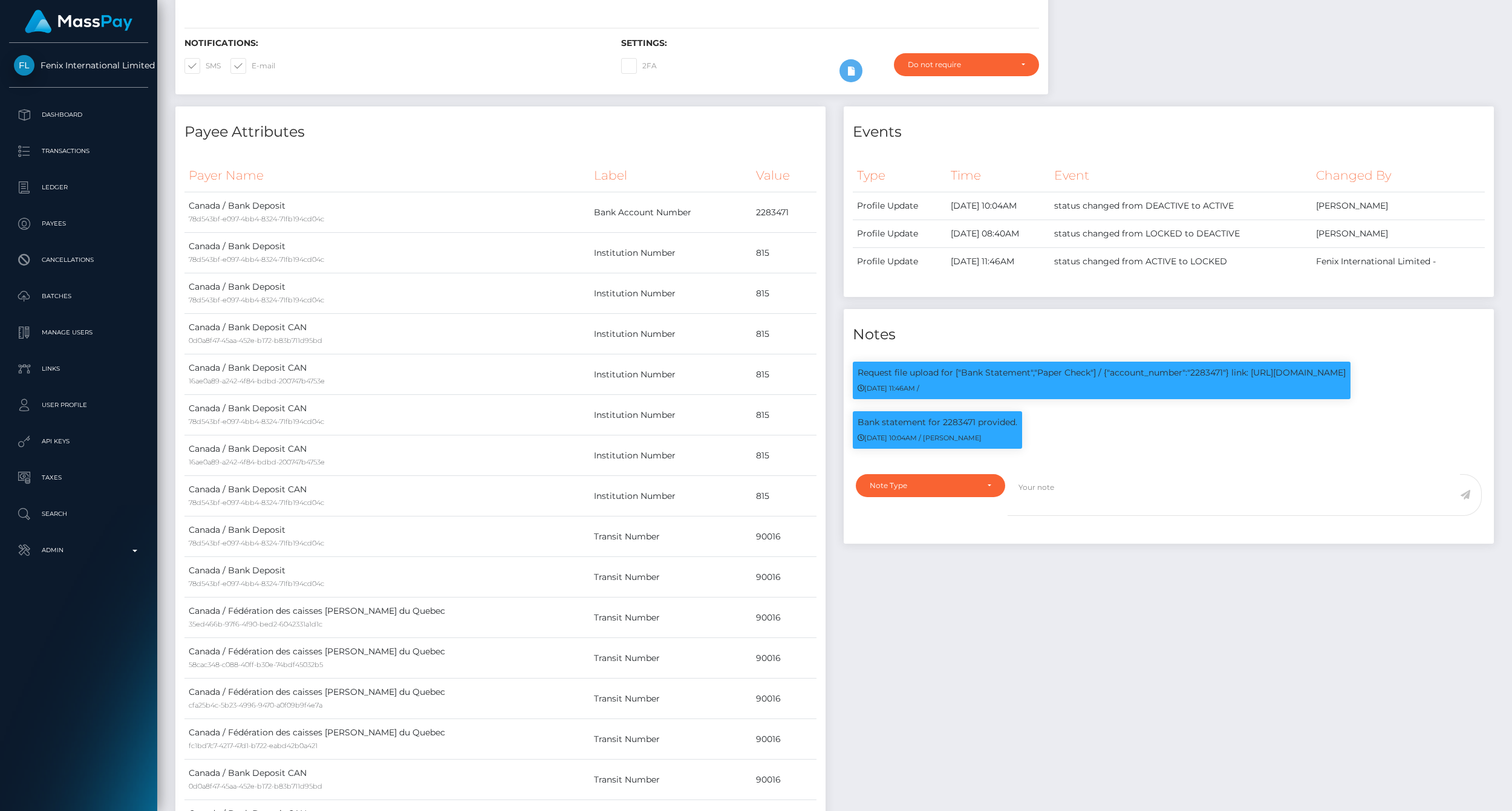
scroll to position [0, 0]
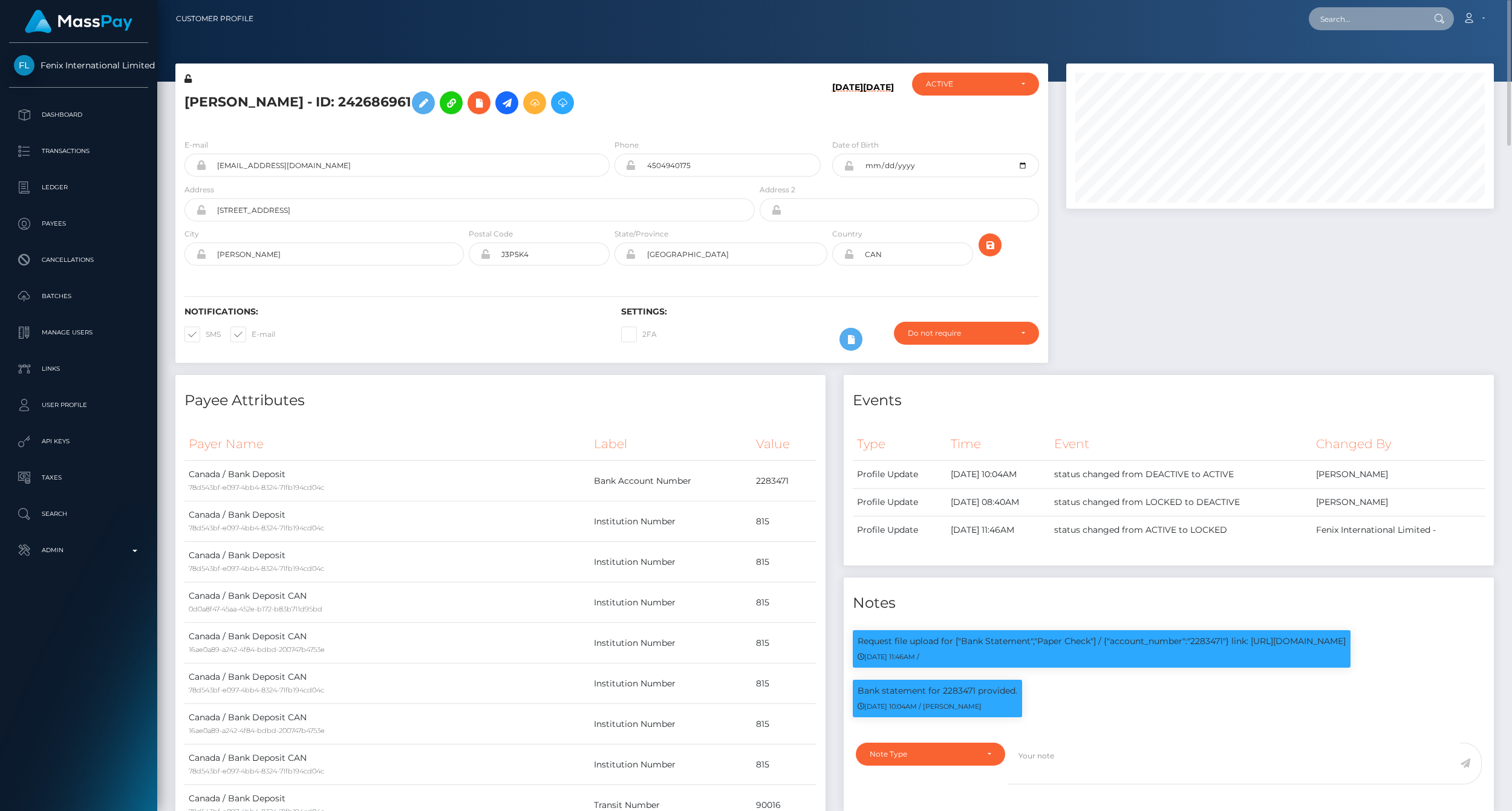
click at [1341, 21] on input "text" at bounding box center [1366, 18] width 114 height 23
paste input "77024832"
type input "77024832"
click at [1382, 63] on link "[PERSON_NAME] (Fenix International Limited - )" at bounding box center [1411, 62] width 204 height 22
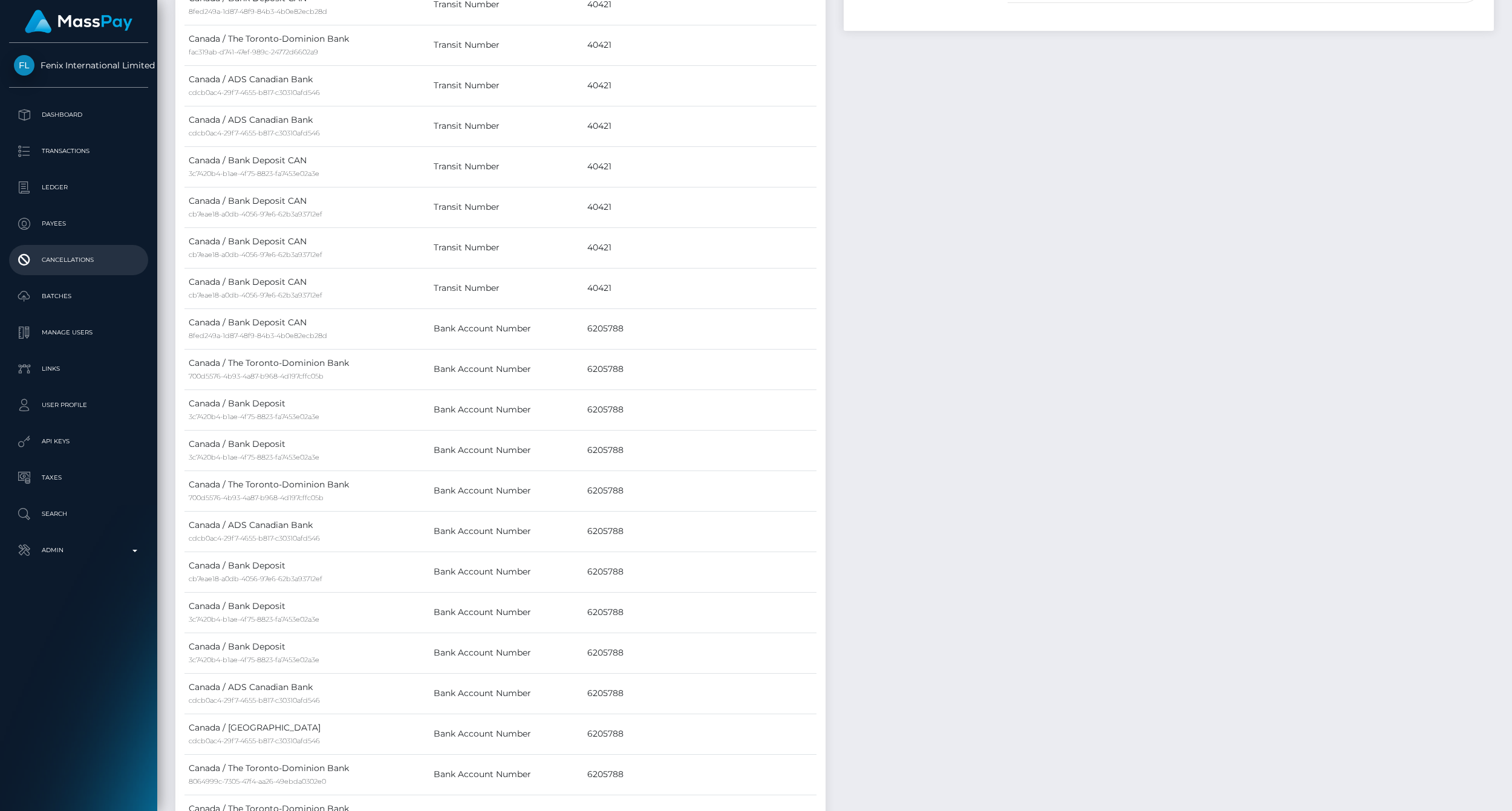
scroll to position [146, 427]
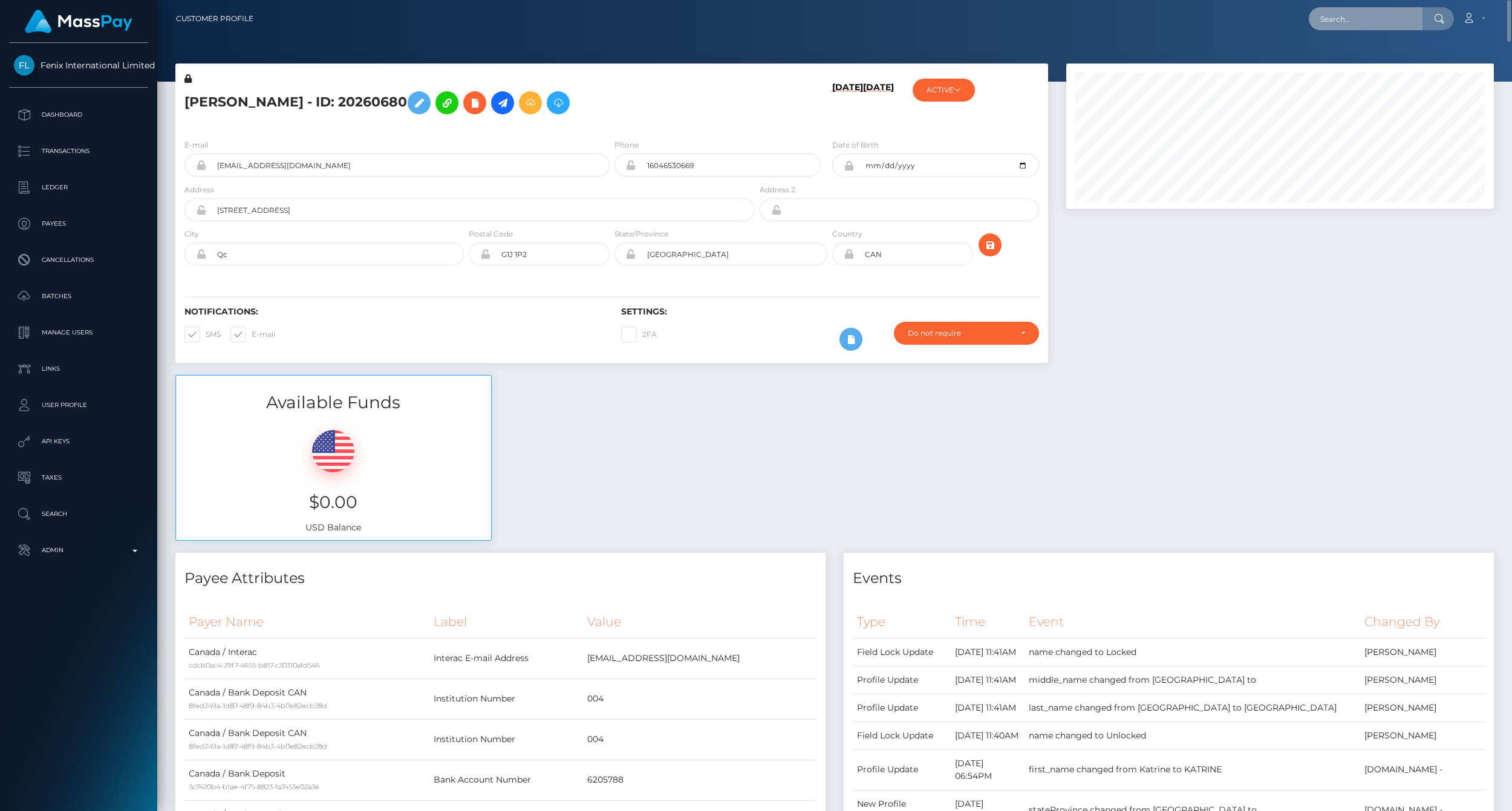
click at [1322, 20] on input "text" at bounding box center [1366, 18] width 114 height 23
paste input "77023469"
type input "77023469"
click at [1354, 56] on link "[PERSON_NAME] [PERSON_NAME] (Fenix International Limited - )" at bounding box center [1444, 62] width 269 height 22
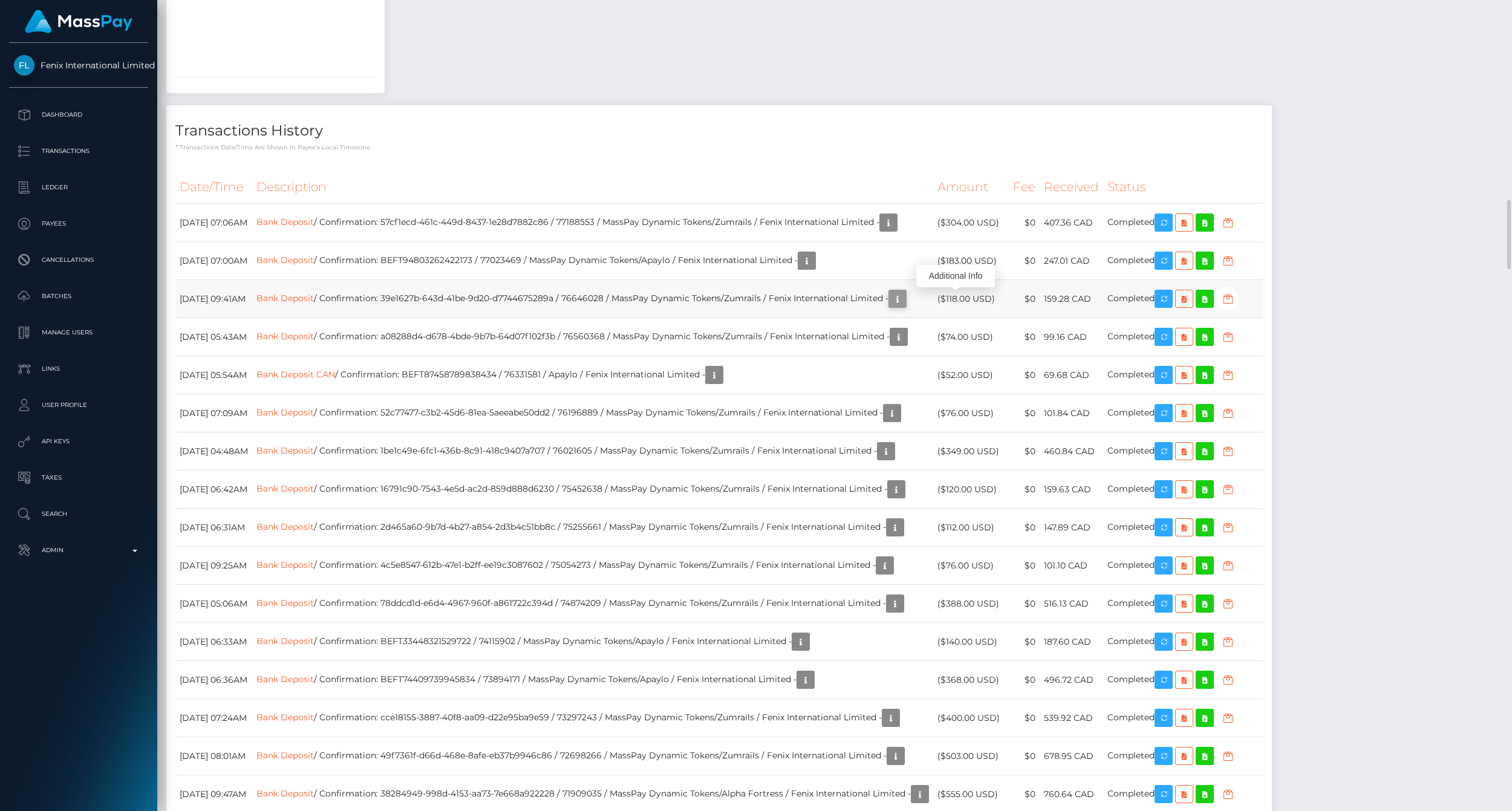
scroll to position [146, 427]
